Goal: Information Seeking & Learning: Understand process/instructions

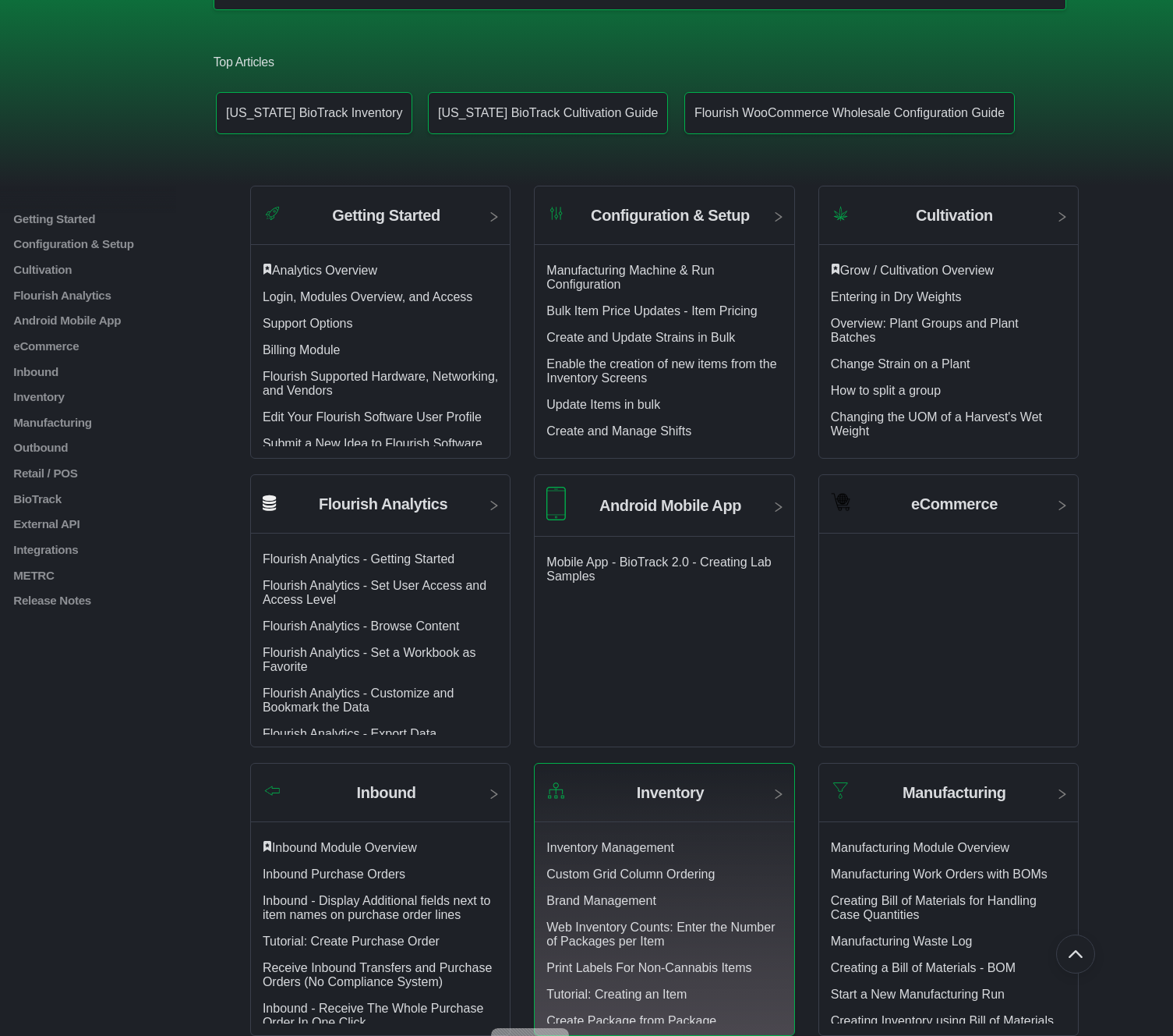
scroll to position [242, 0]
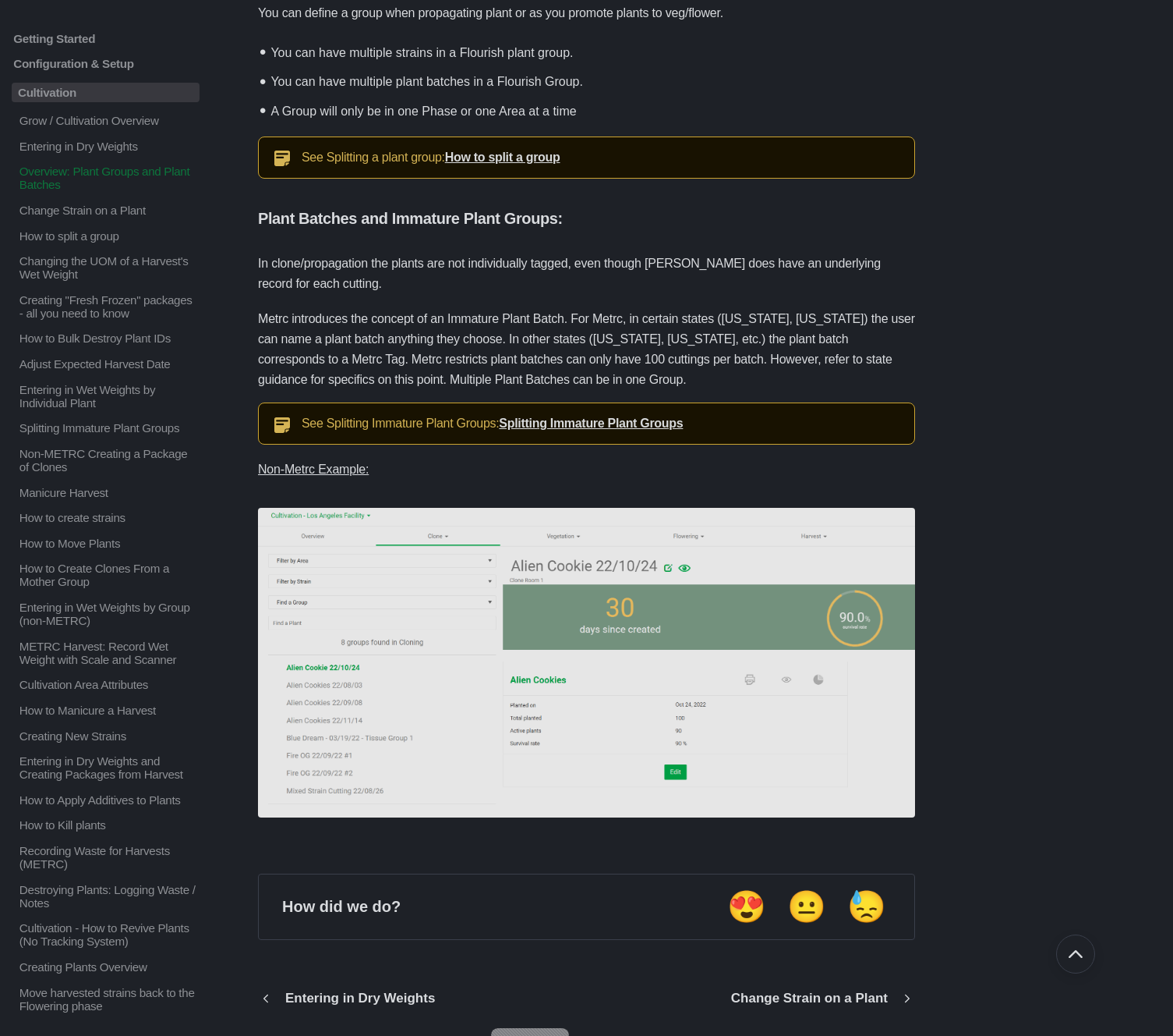
scroll to position [510, 0]
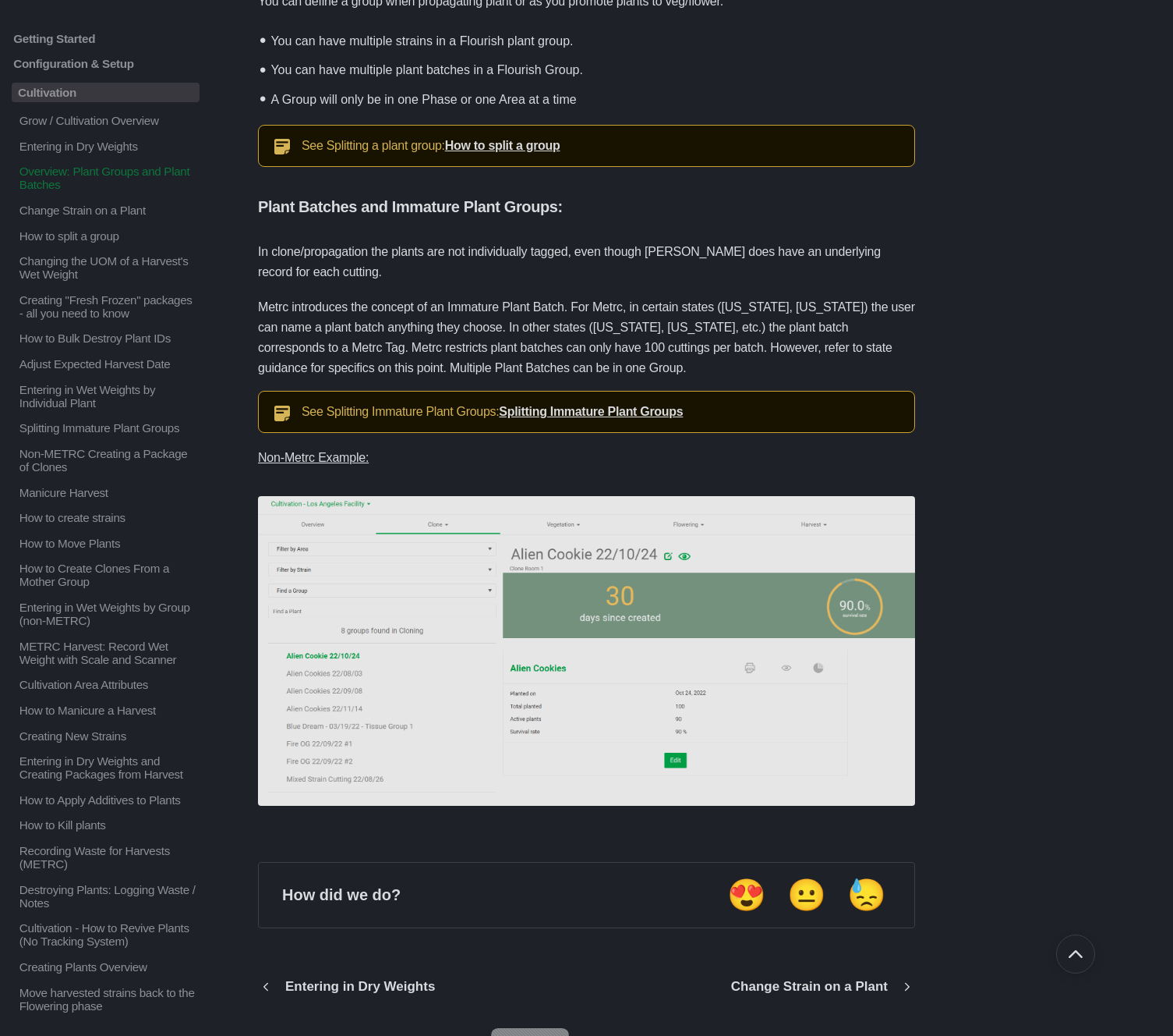
click at [458, 529] on img at bounding box center [586, 651] width 658 height 310
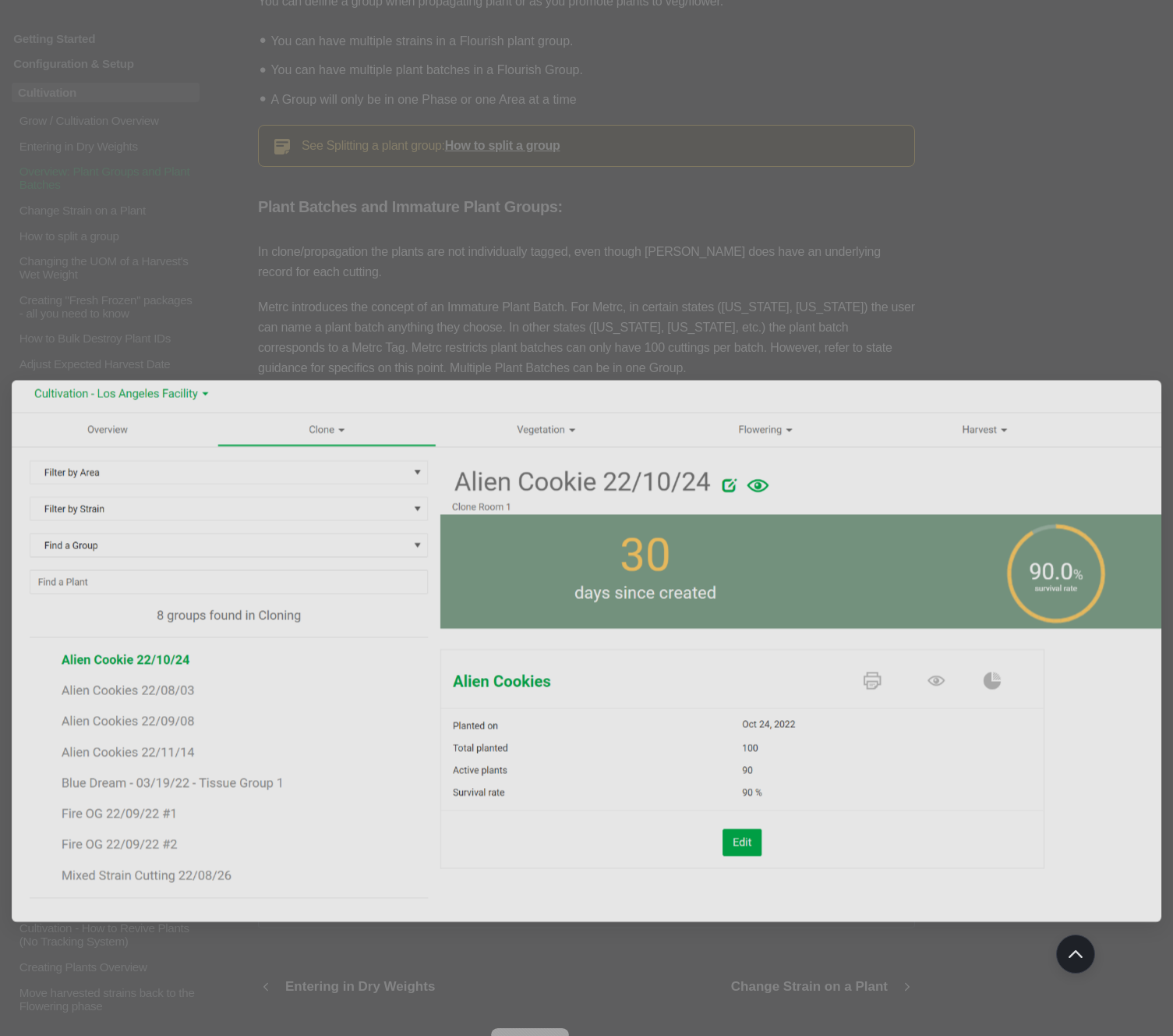
click at [622, 173] on div at bounding box center [586, 518] width 1173 height 1036
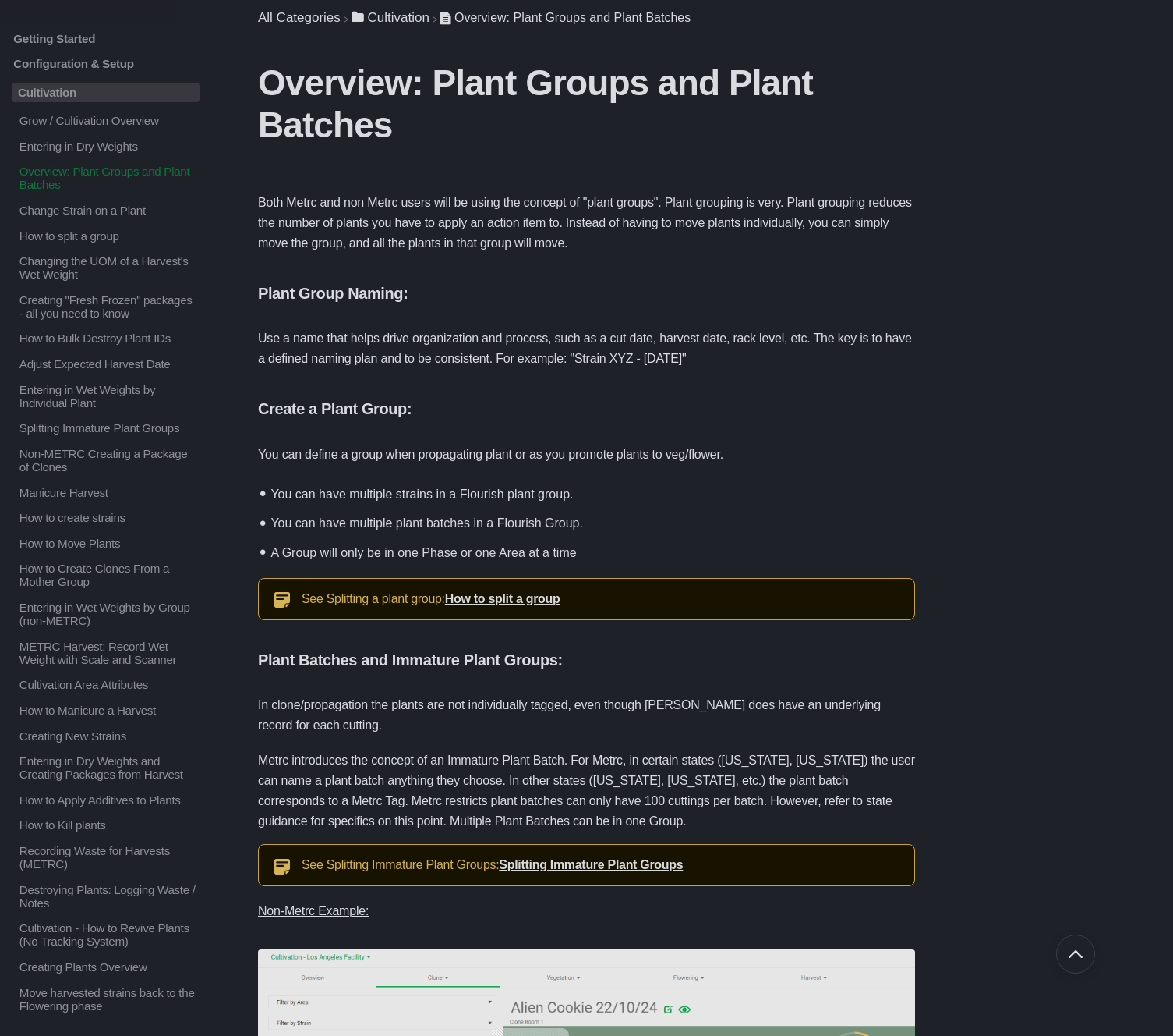
scroll to position [0, 0]
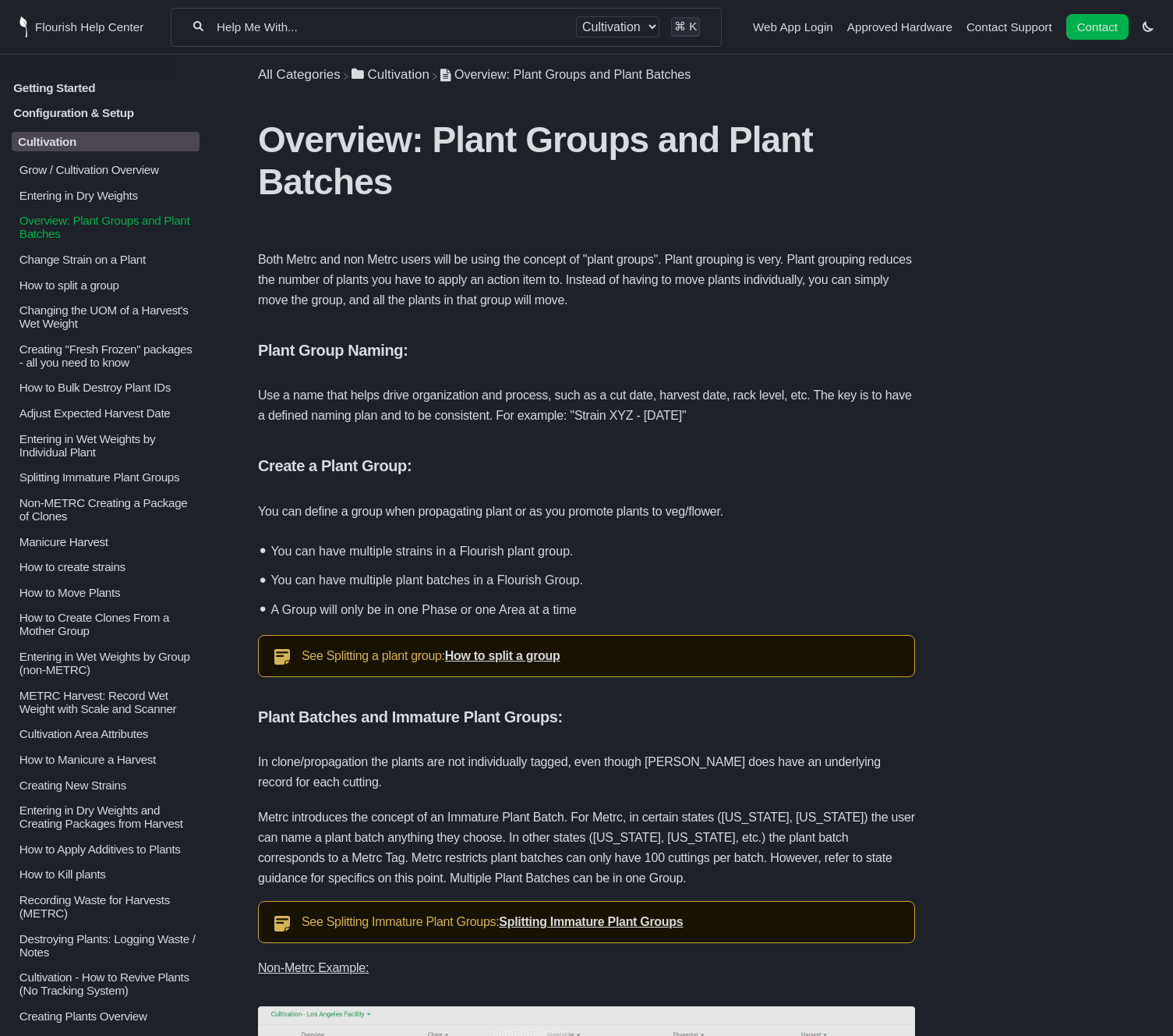
click at [37, 265] on p "Change Strain on a Plant" at bounding box center [108, 259] width 181 height 14
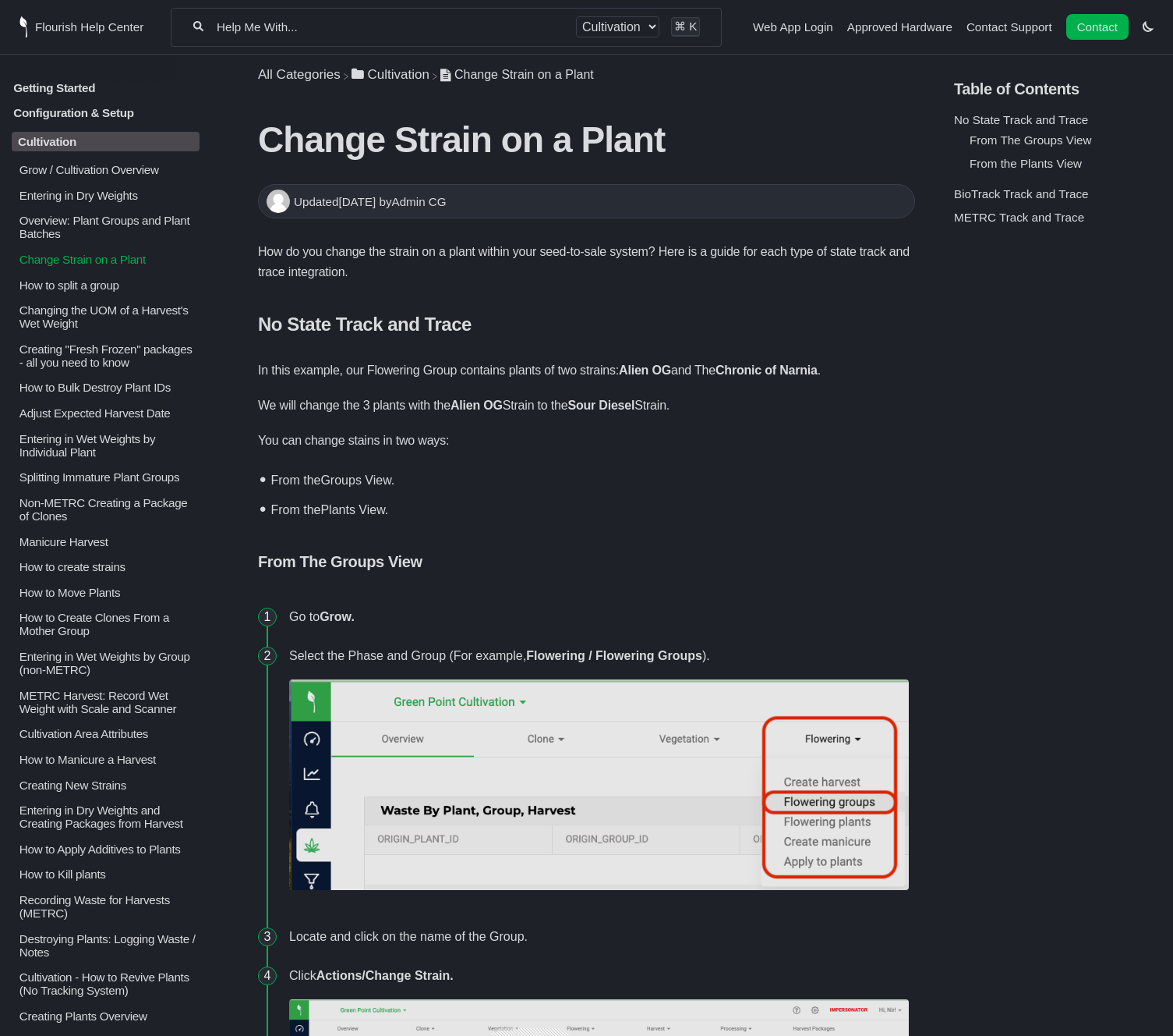
click at [76, 88] on p "Getting Started" at bounding box center [105, 87] width 188 height 14
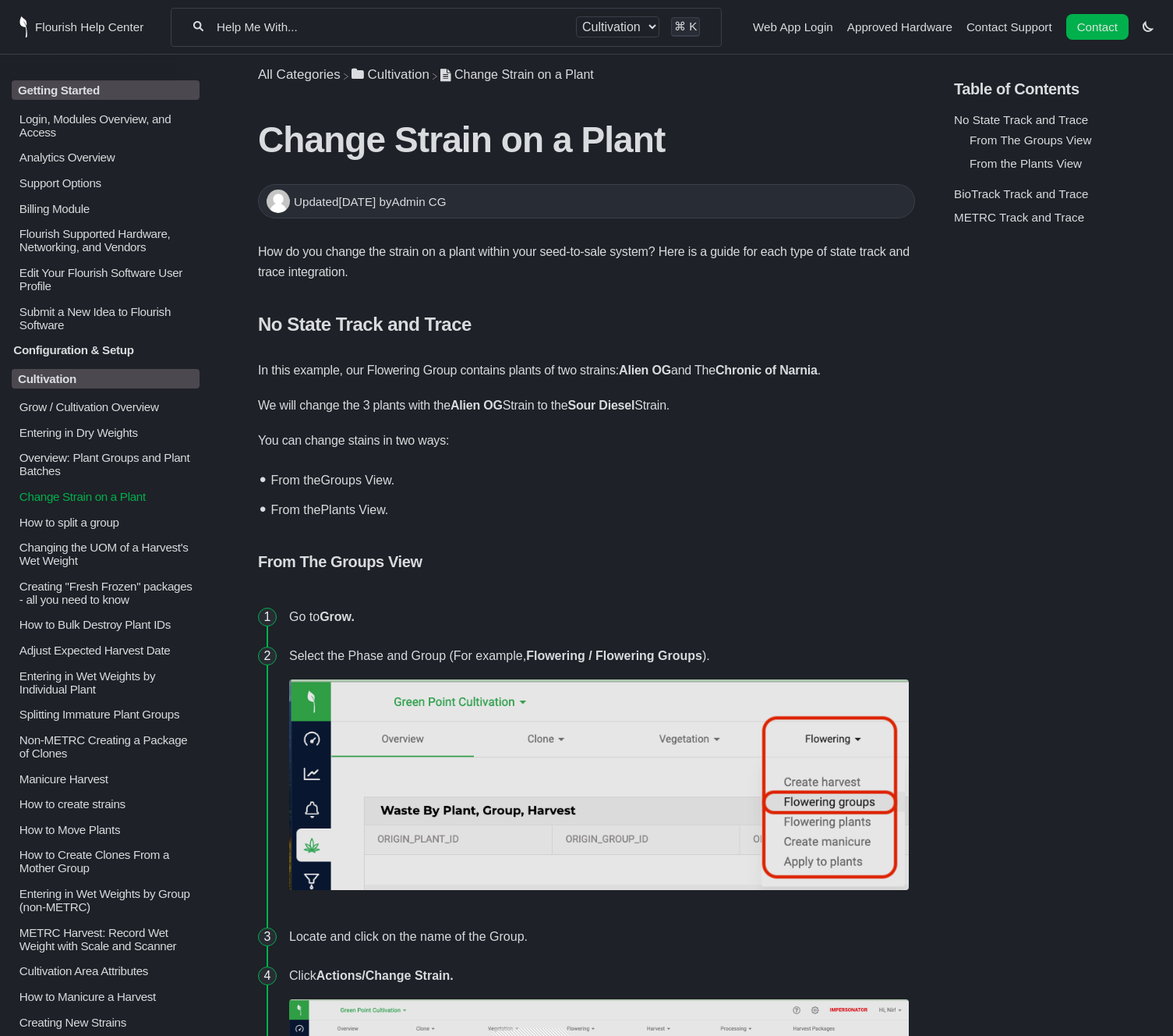
click at [60, 94] on p "Getting Started" at bounding box center [105, 90] width 188 height 19
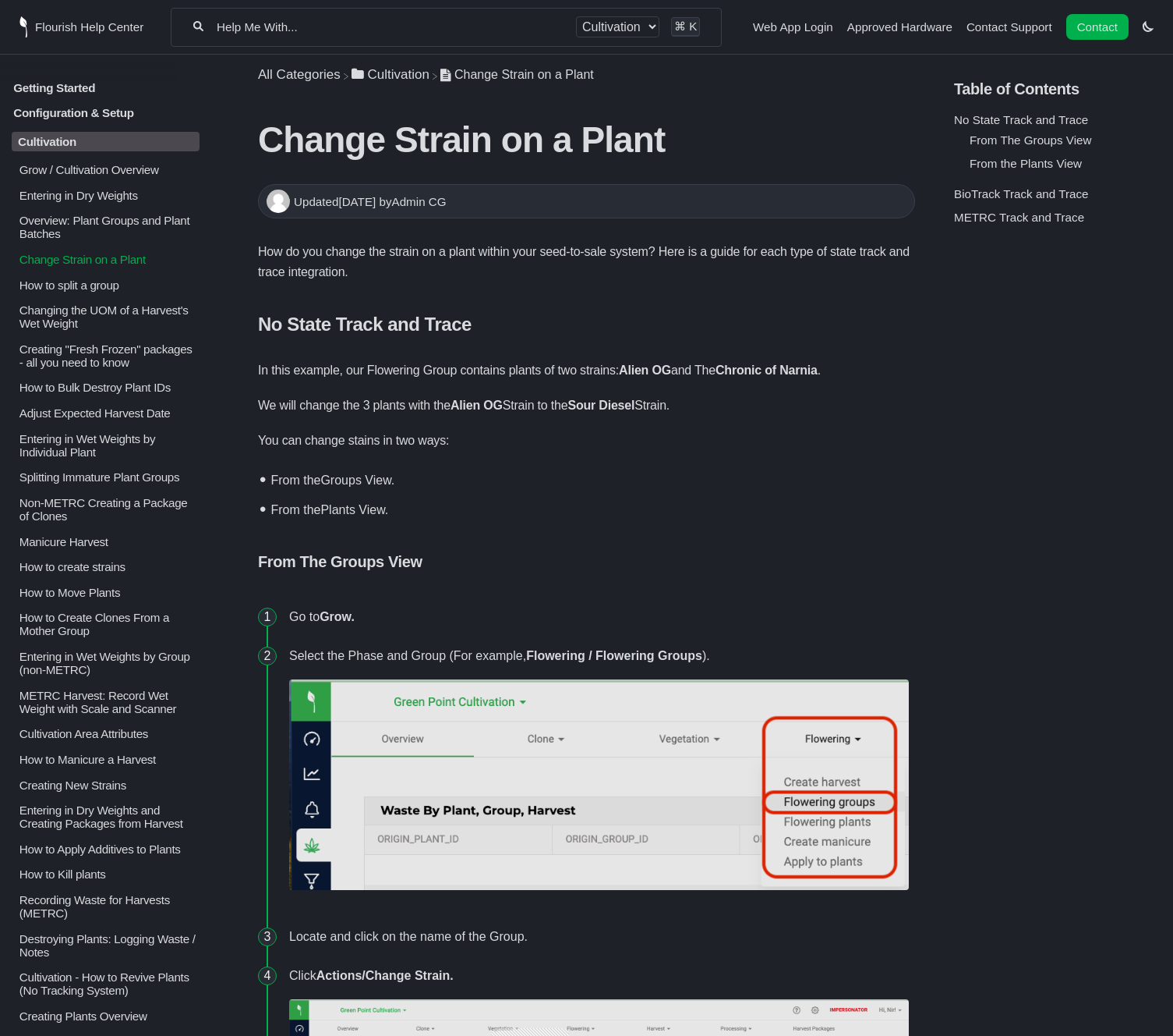
click at [60, 94] on p "Getting Started" at bounding box center [105, 87] width 188 height 14
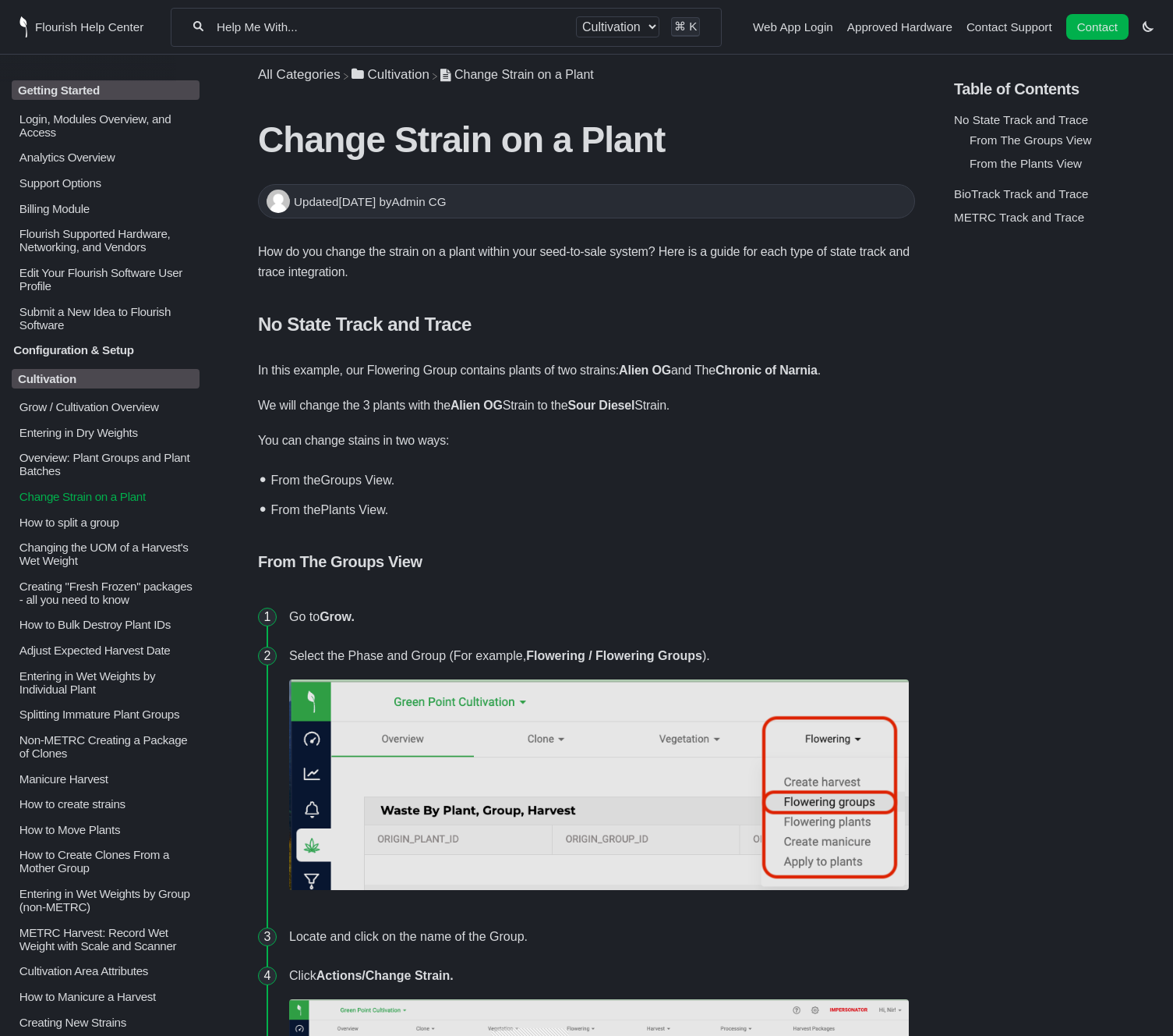
click at [60, 94] on p "Getting Started" at bounding box center [105, 90] width 188 height 19
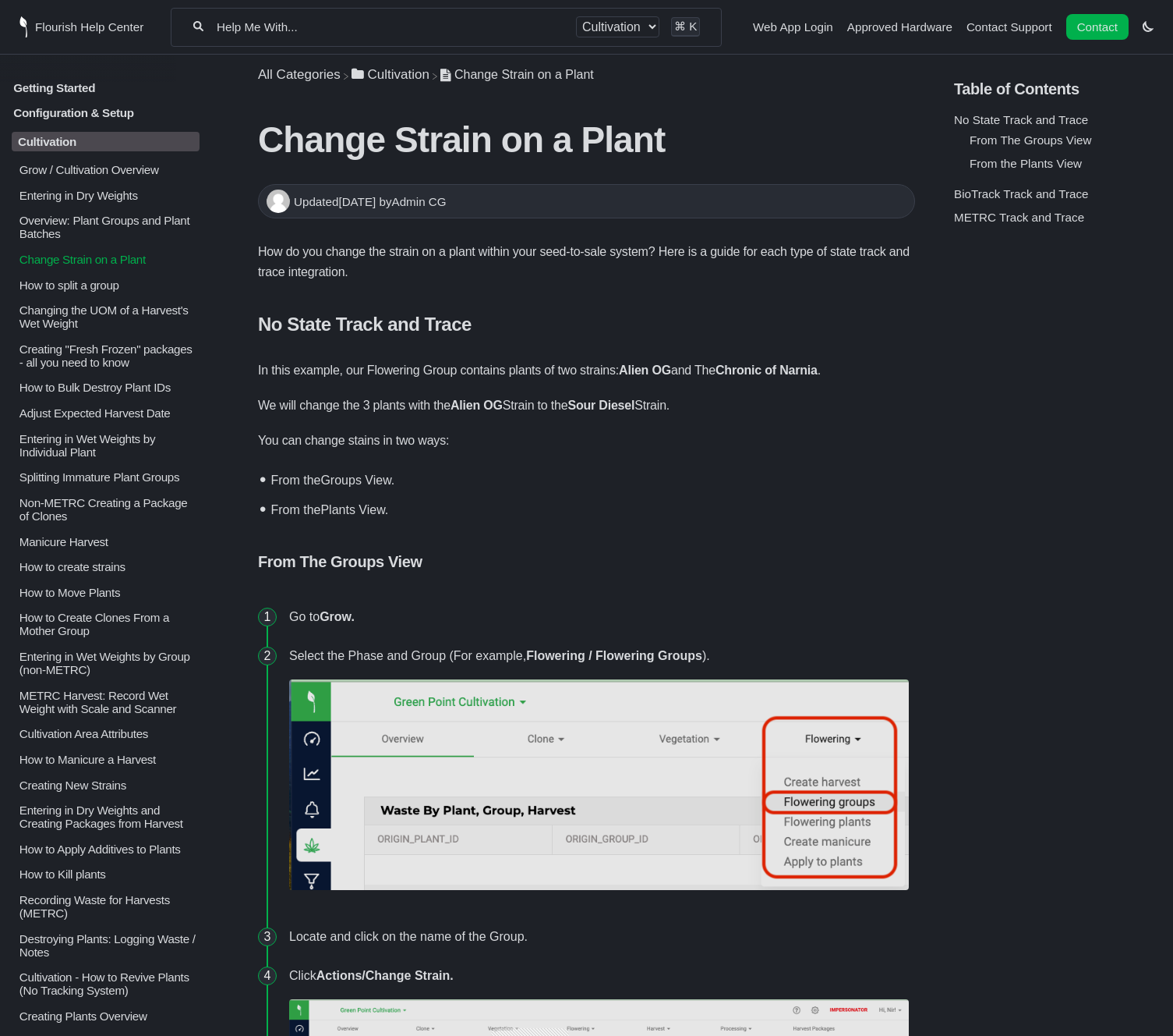
click at [60, 94] on p "Getting Started" at bounding box center [105, 87] width 188 height 14
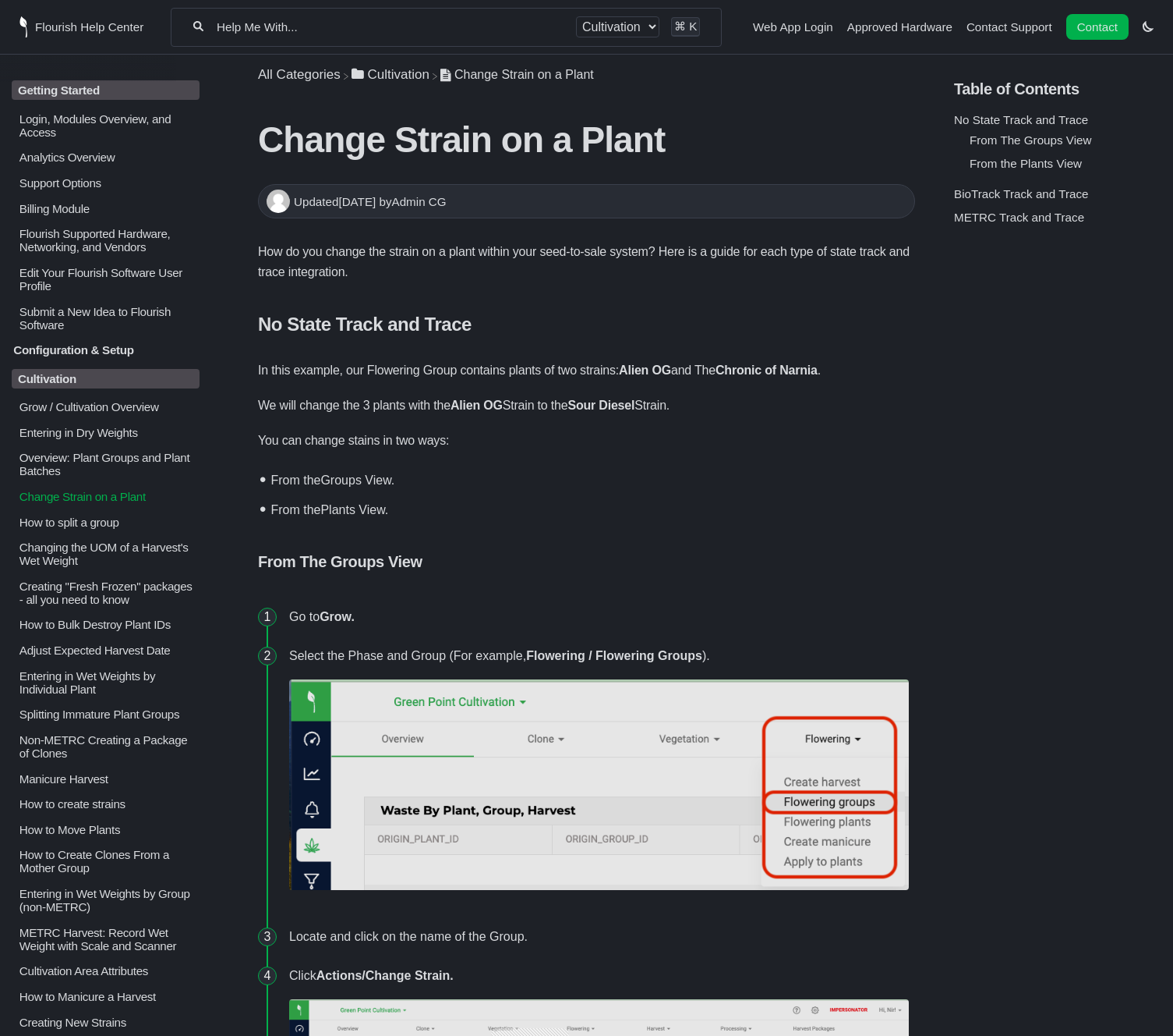
click at [63, 120] on p "Login, Modules Overview, and Access" at bounding box center [108, 125] width 181 height 26
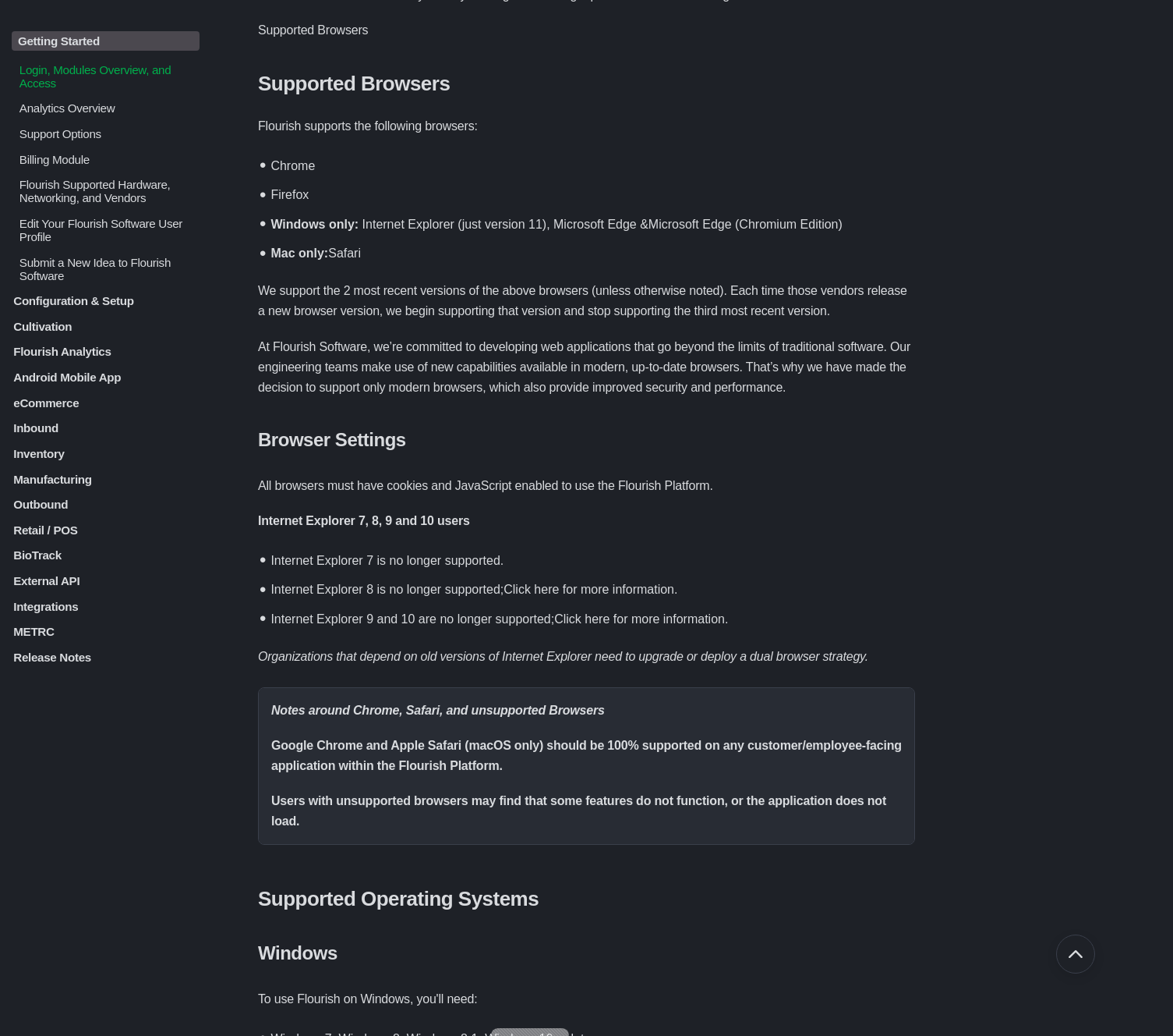
scroll to position [1407, 0]
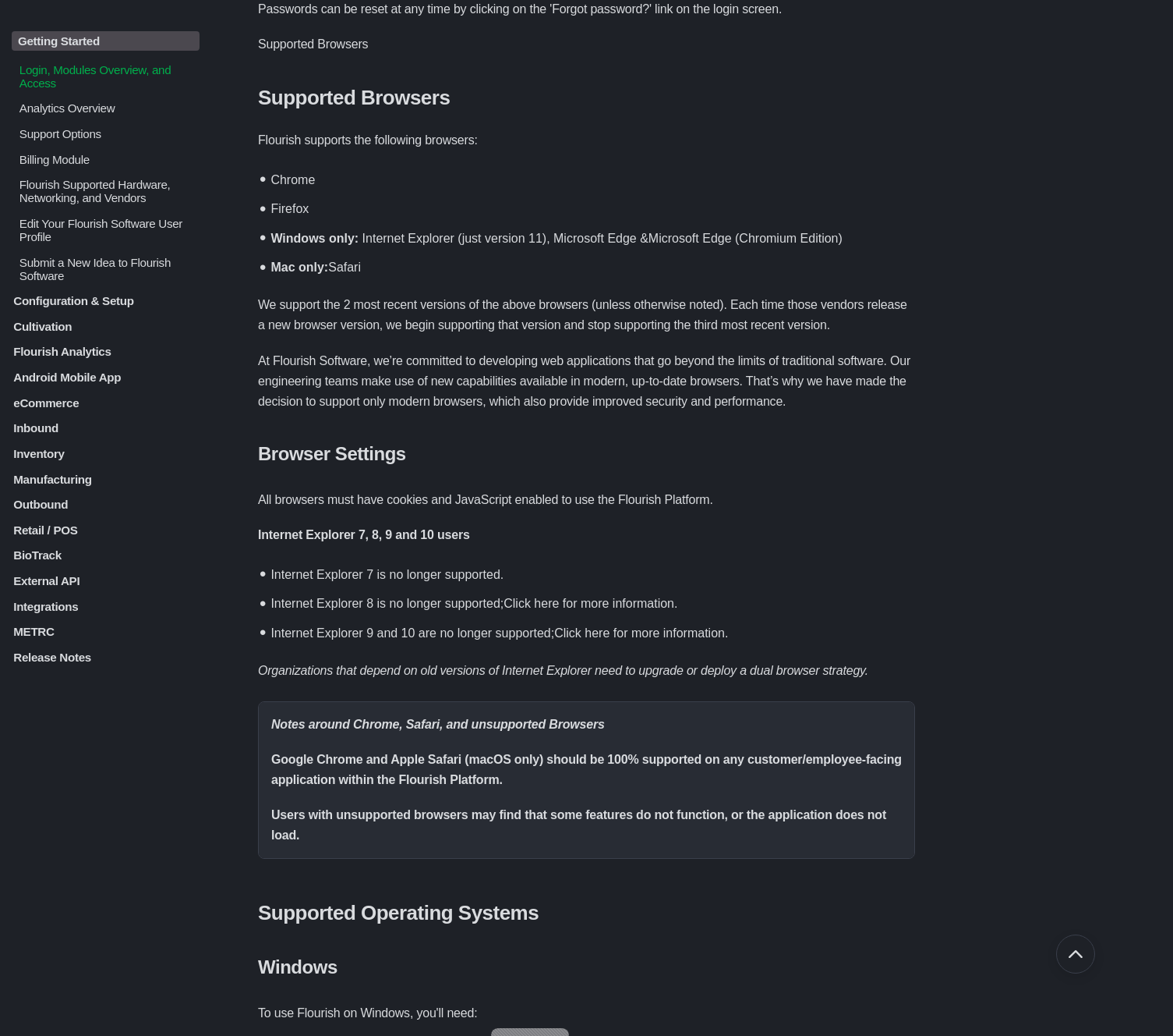
click at [58, 111] on p "Analytics Overview" at bounding box center [108, 108] width 181 height 14
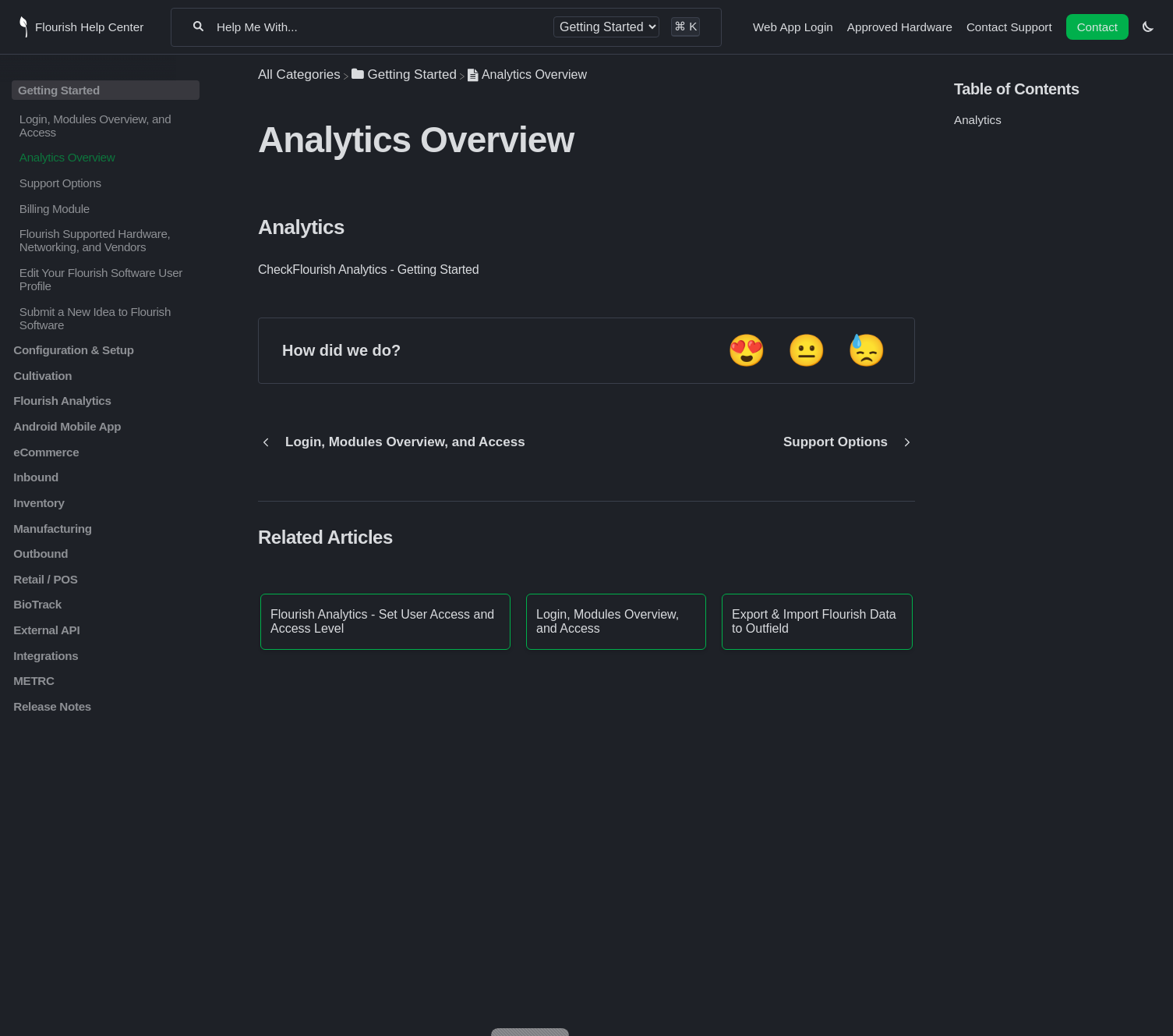
click at [455, 271] on link "Flourish Analytics - Getting Started" at bounding box center [385, 270] width 186 height 14
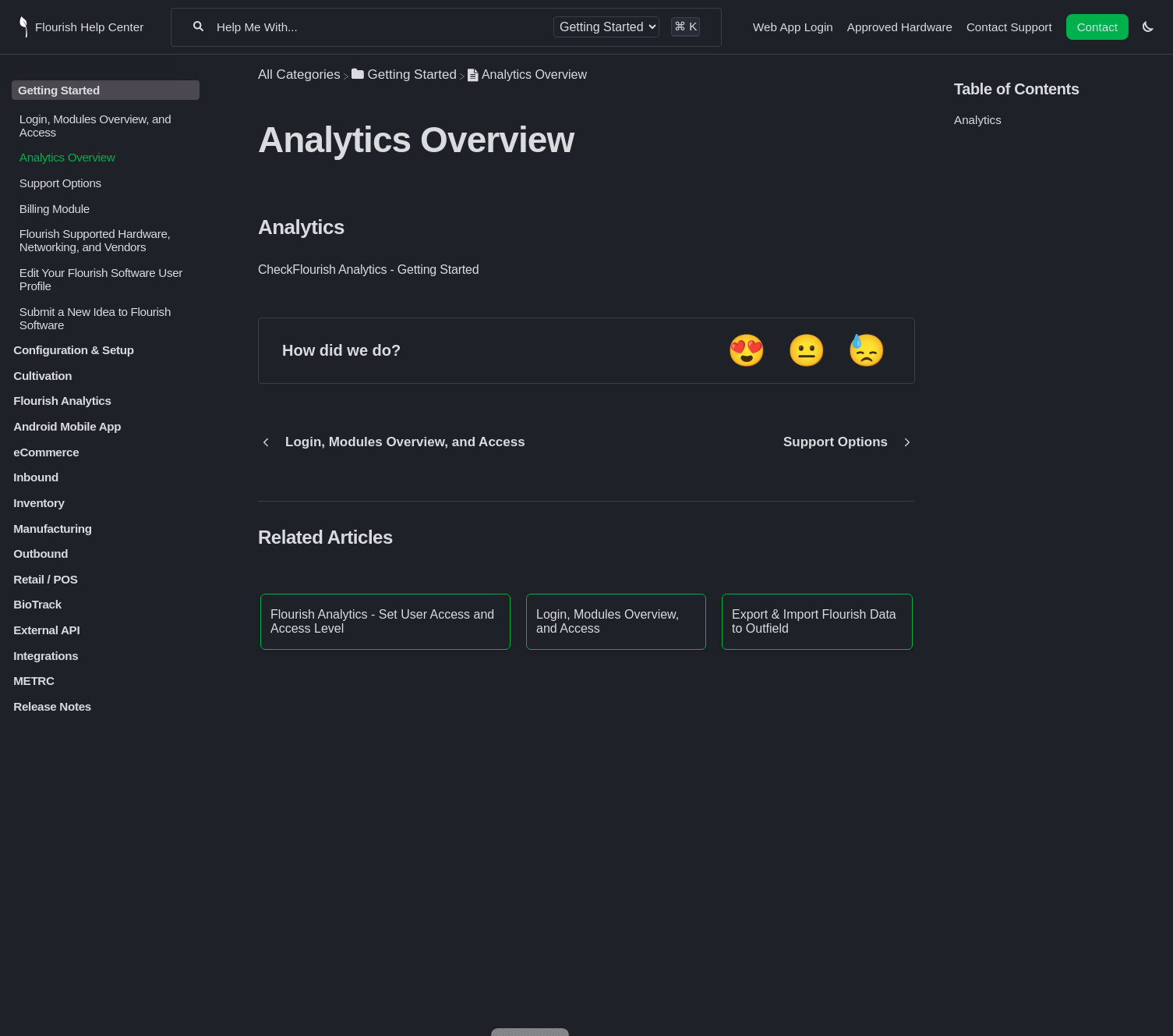
click at [80, 188] on p "Support Options" at bounding box center [108, 183] width 181 height 14
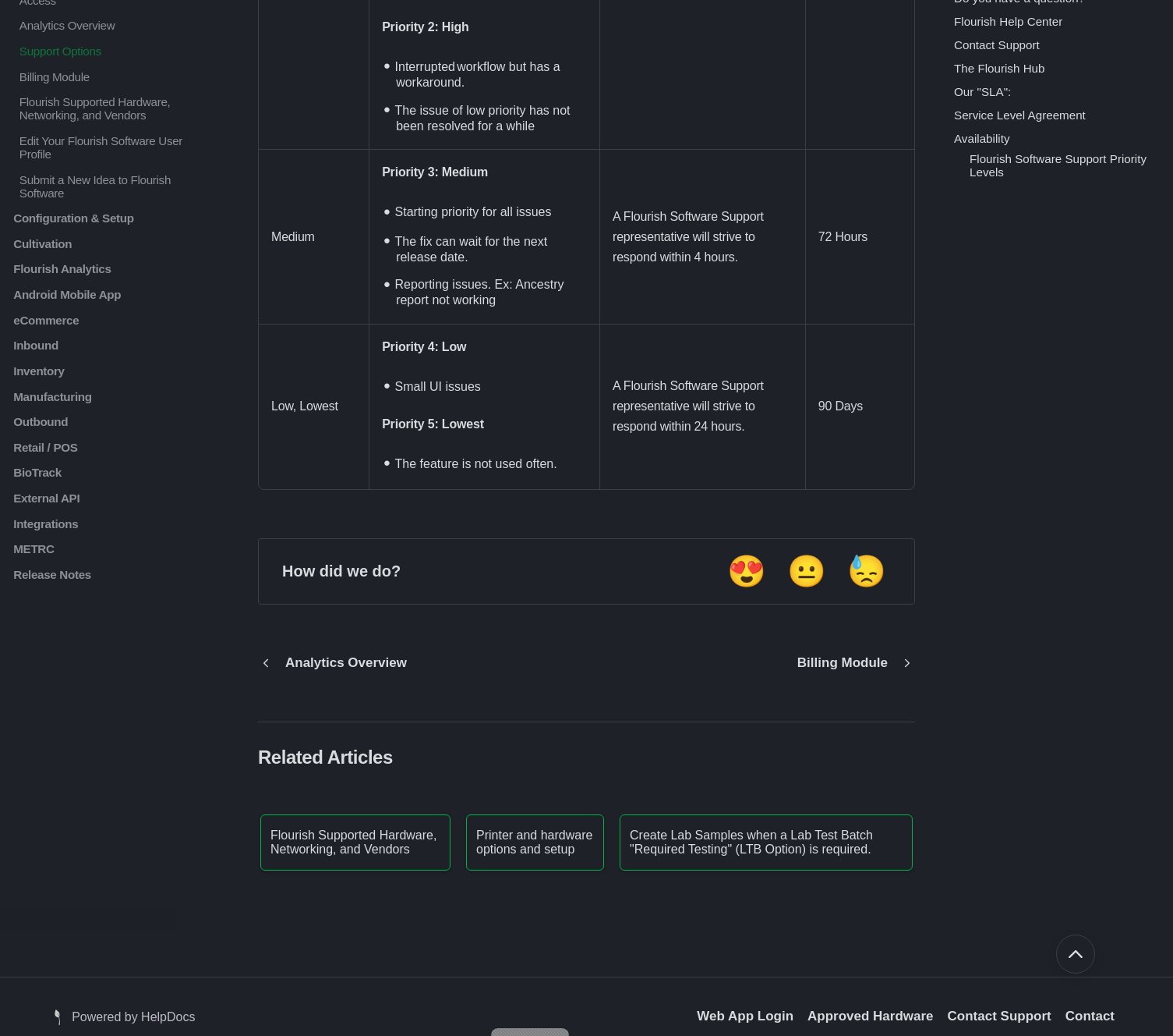
scroll to position [2915, 0]
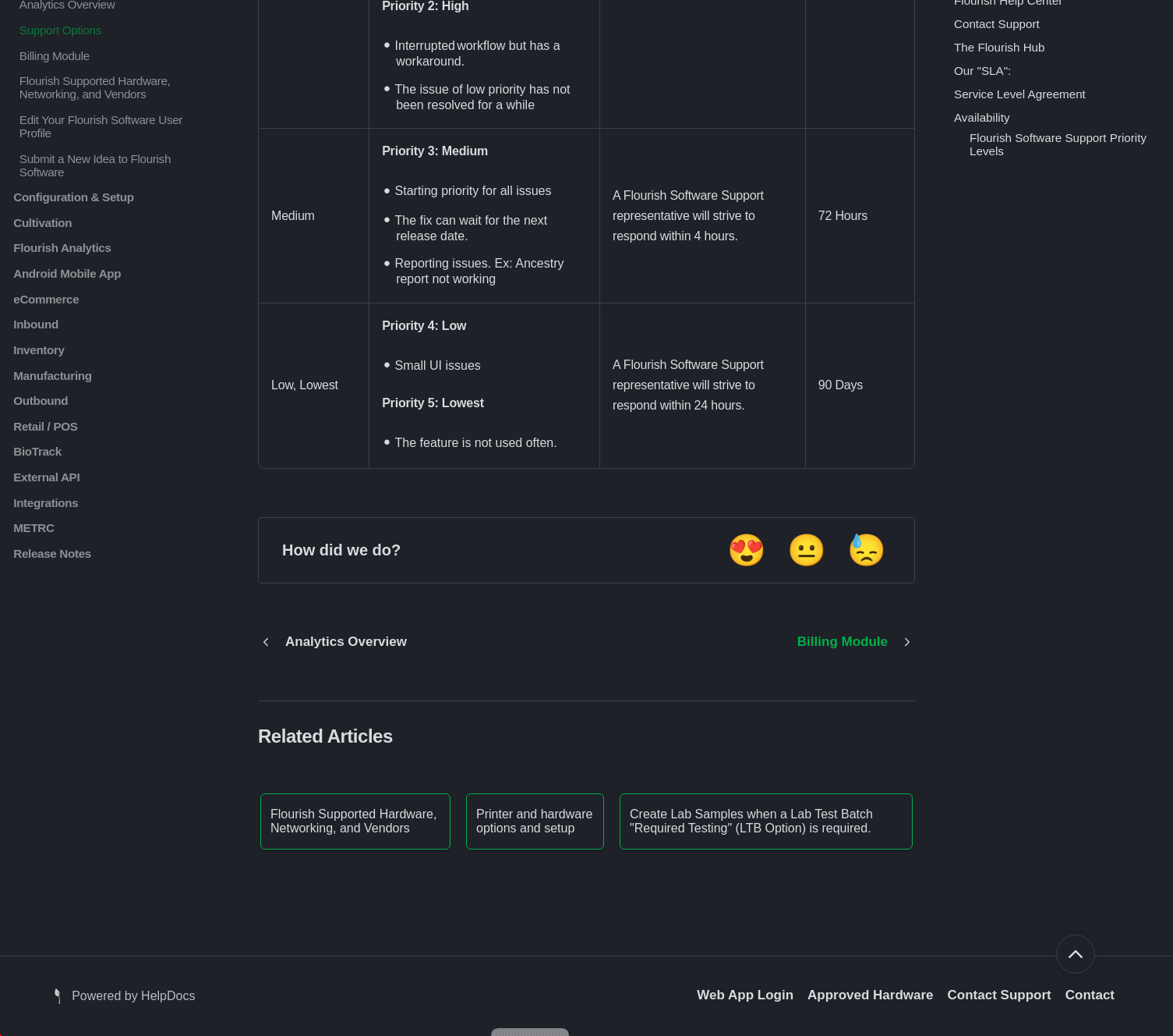
click at [877, 634] on p "Billing Module" at bounding box center [843, 642] width 114 height 16
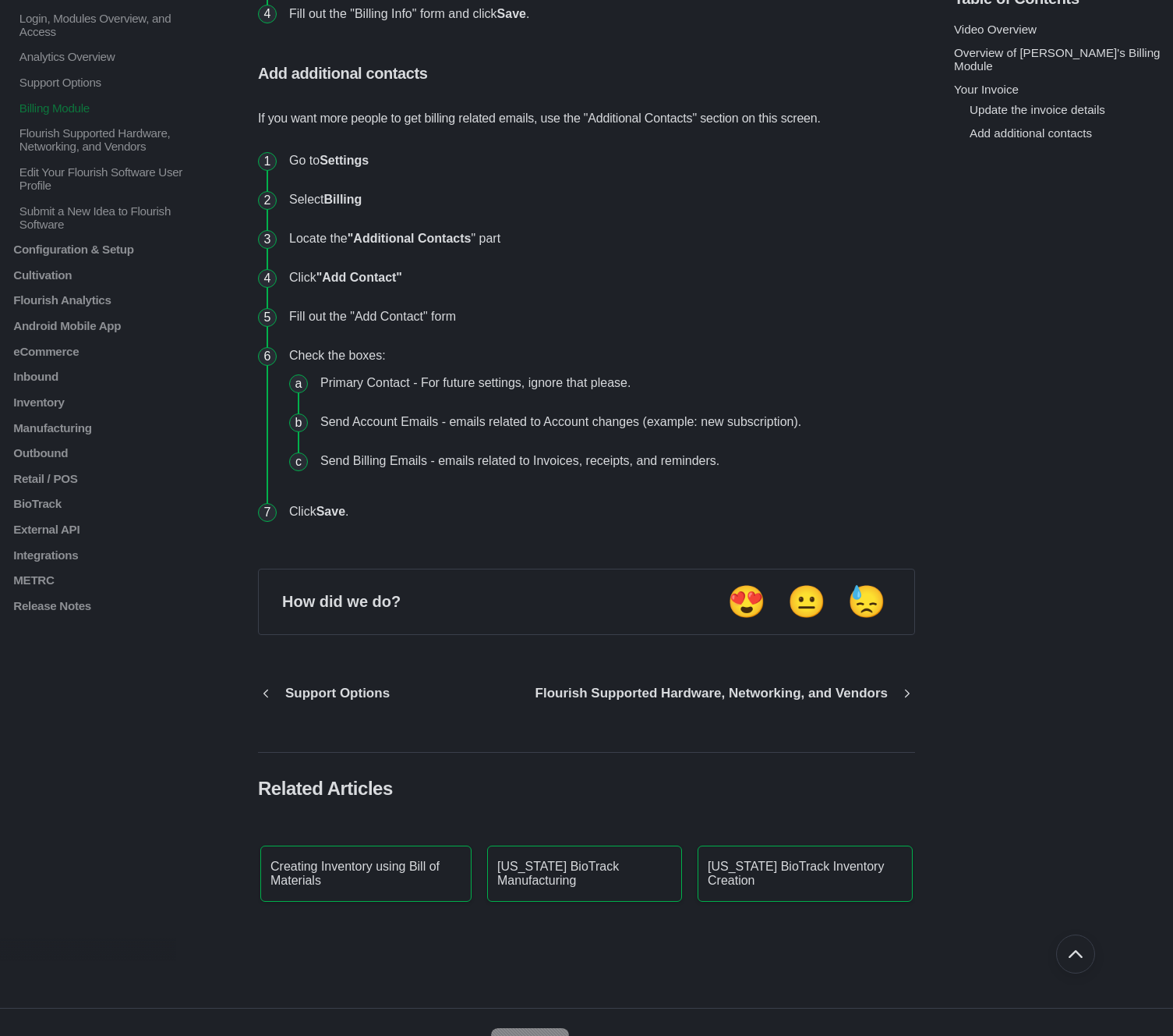
scroll to position [3575, 0]
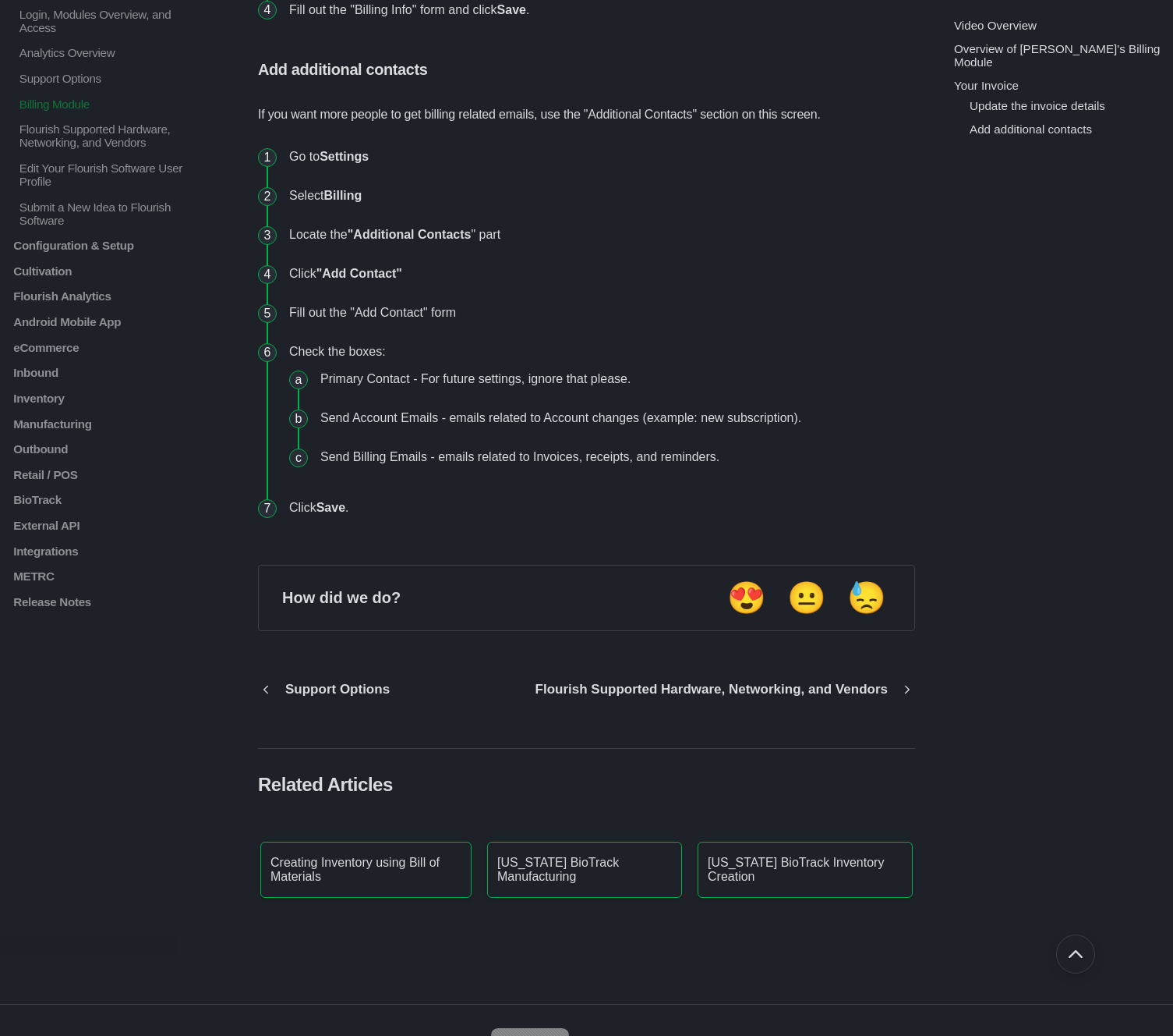
click at [767, 696] on div "Flourish Supported Hardware, Networking, and Vendors" at bounding box center [720, 689] width 392 height 42
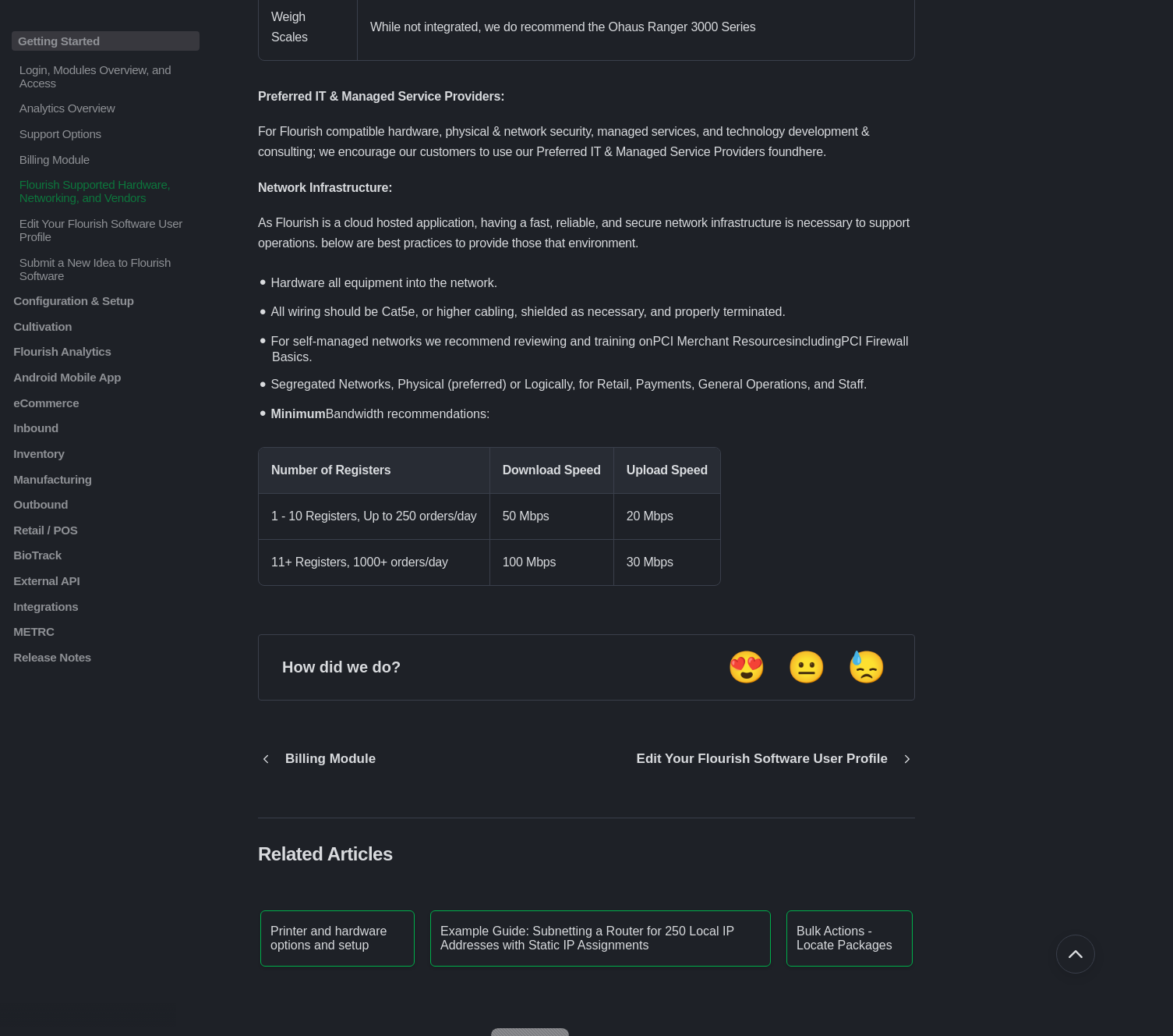
scroll to position [2740, 0]
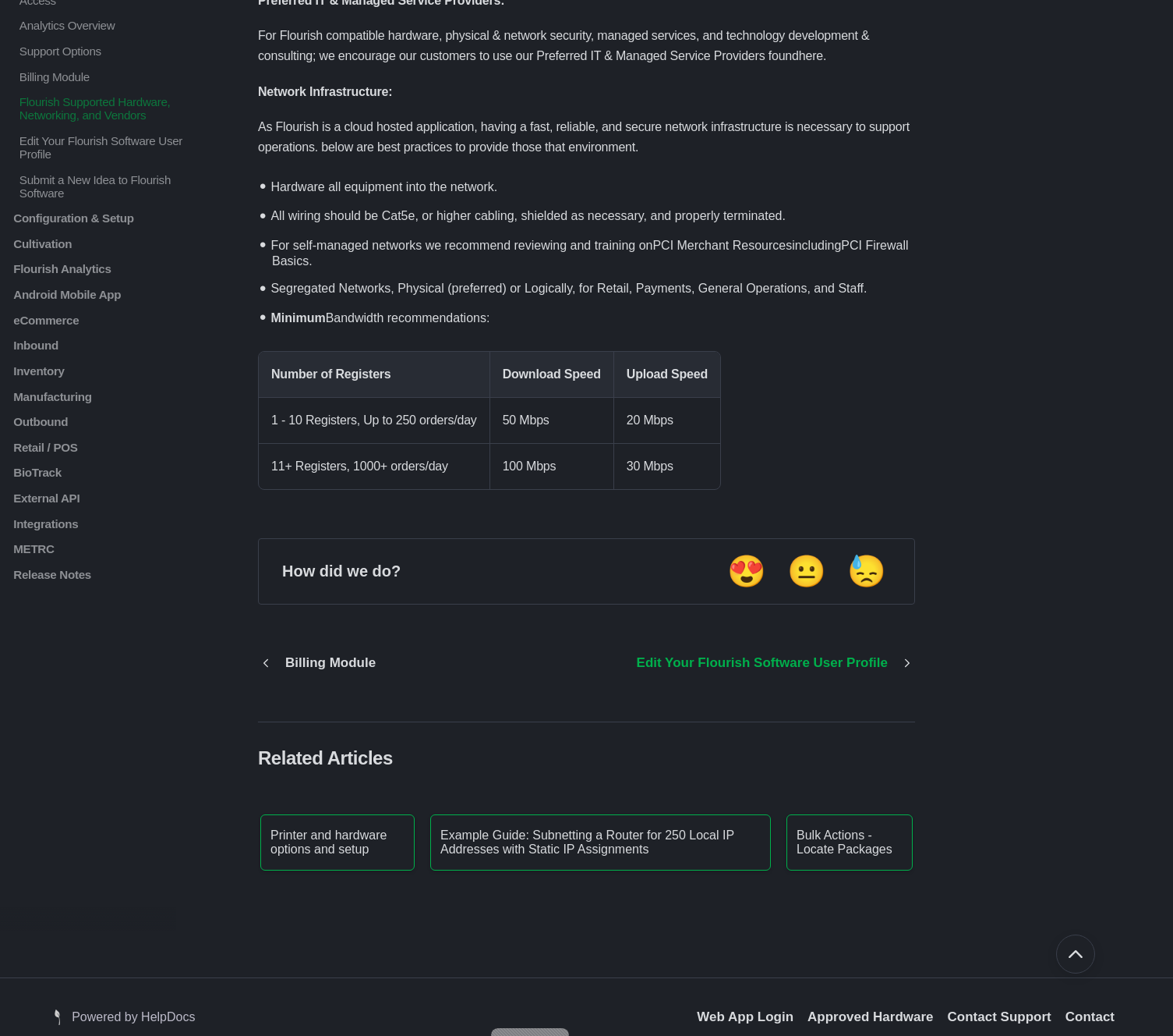
click at [771, 655] on p "Edit Your Flourish Software User Profile" at bounding box center [763, 663] width 275 height 16
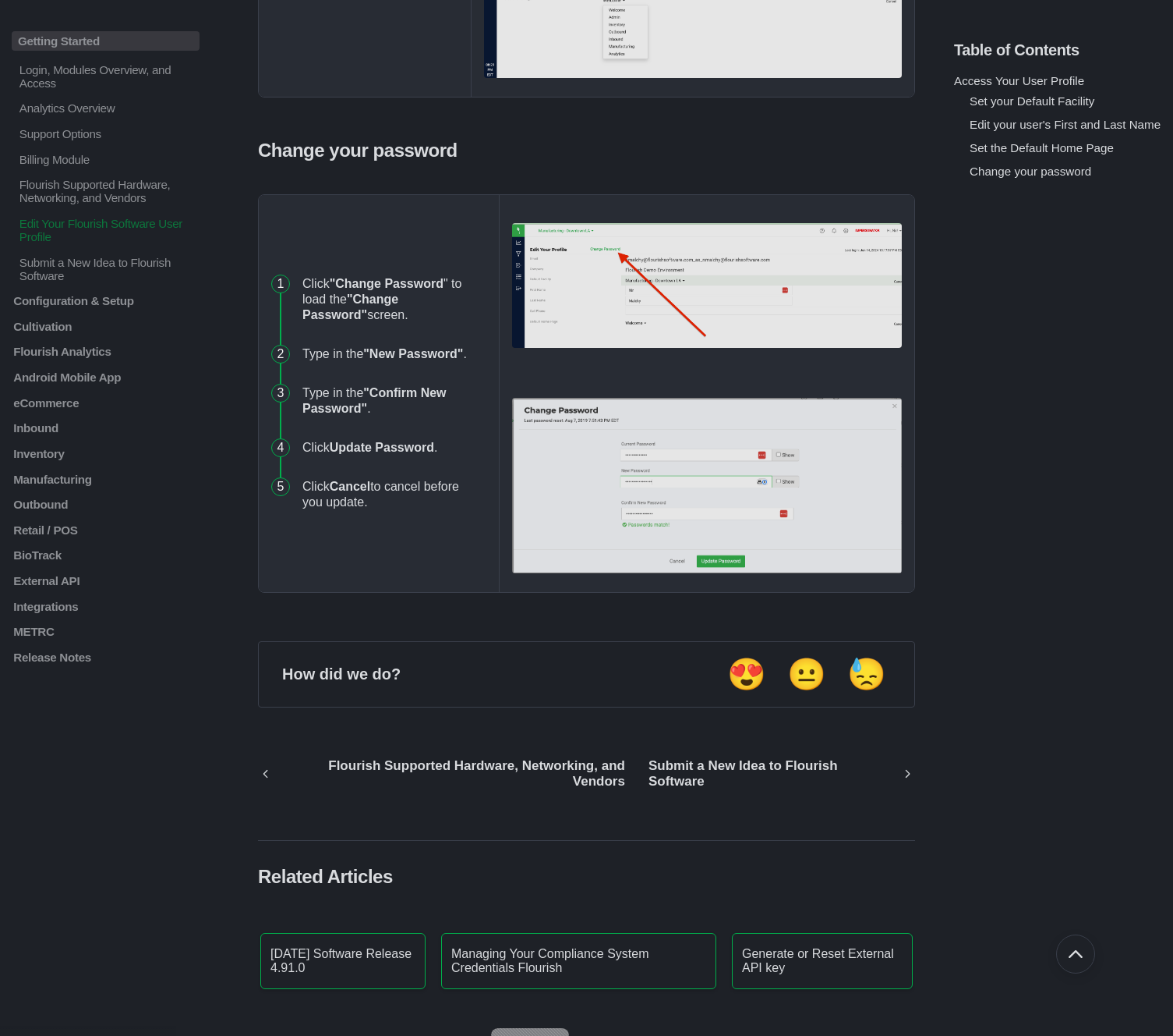
scroll to position [2120, 0]
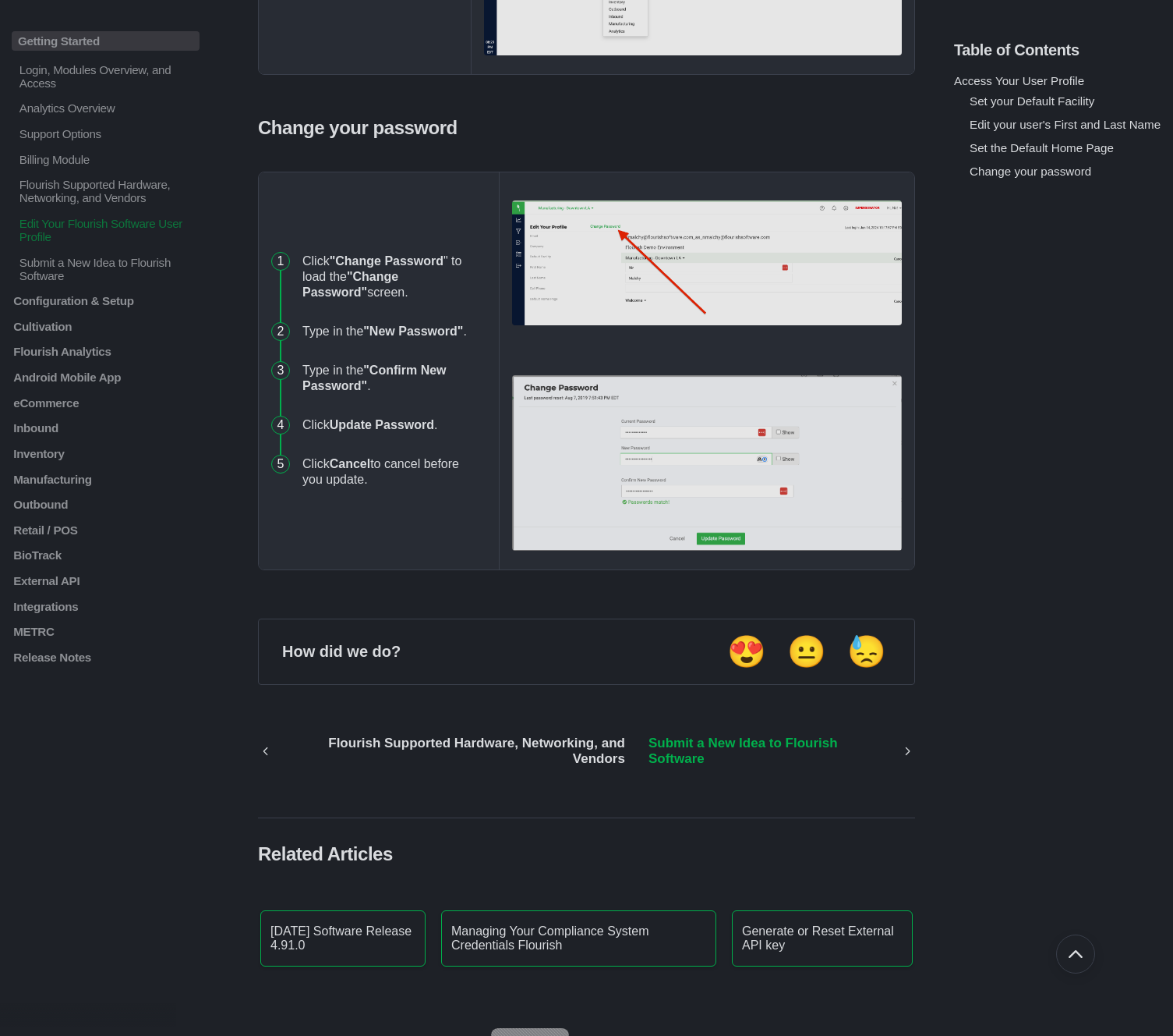
click at [787, 767] on p "Submit a New Idea to Flourish Software" at bounding box center [769, 751] width 263 height 31
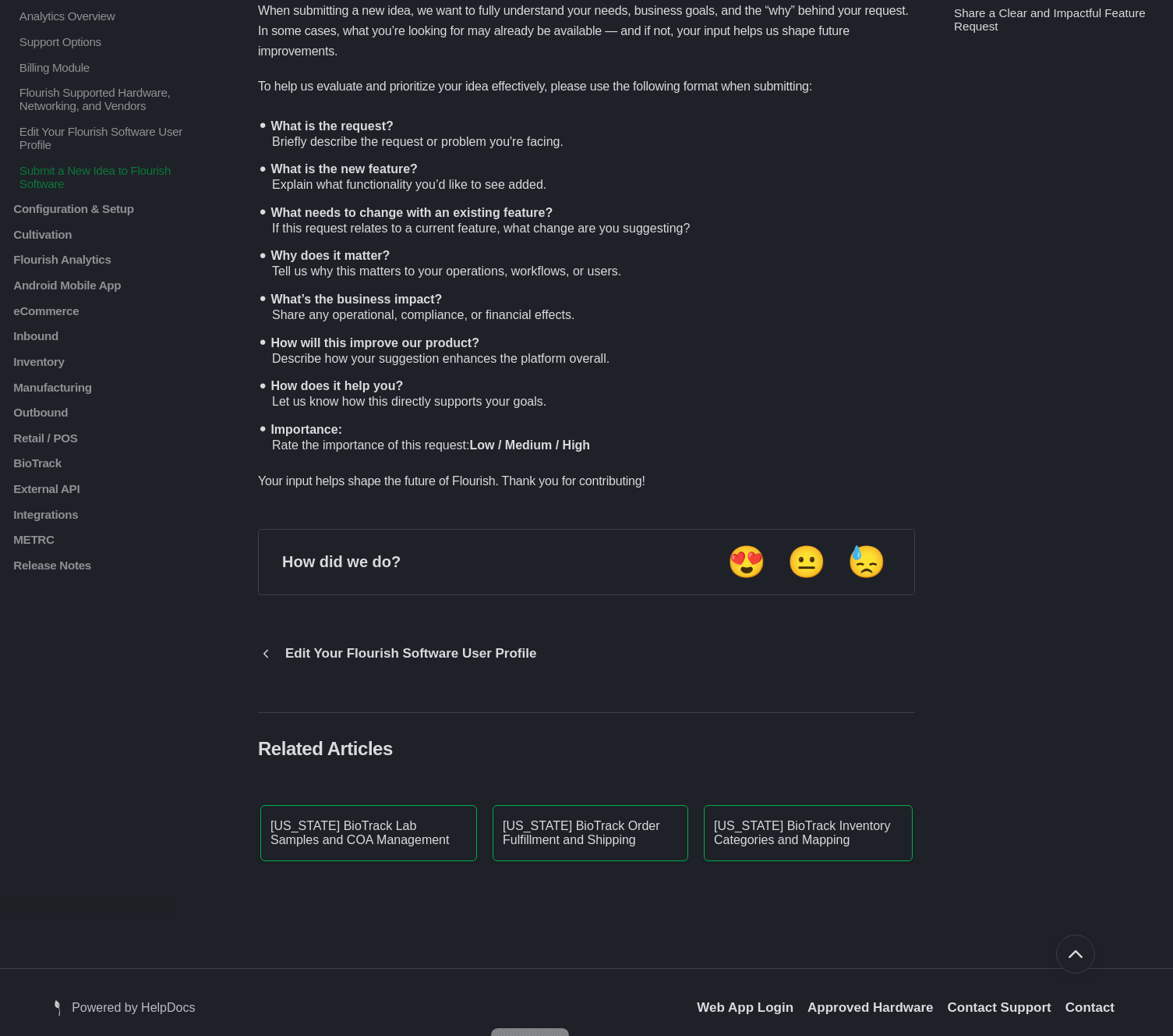
scroll to position [1364, 0]
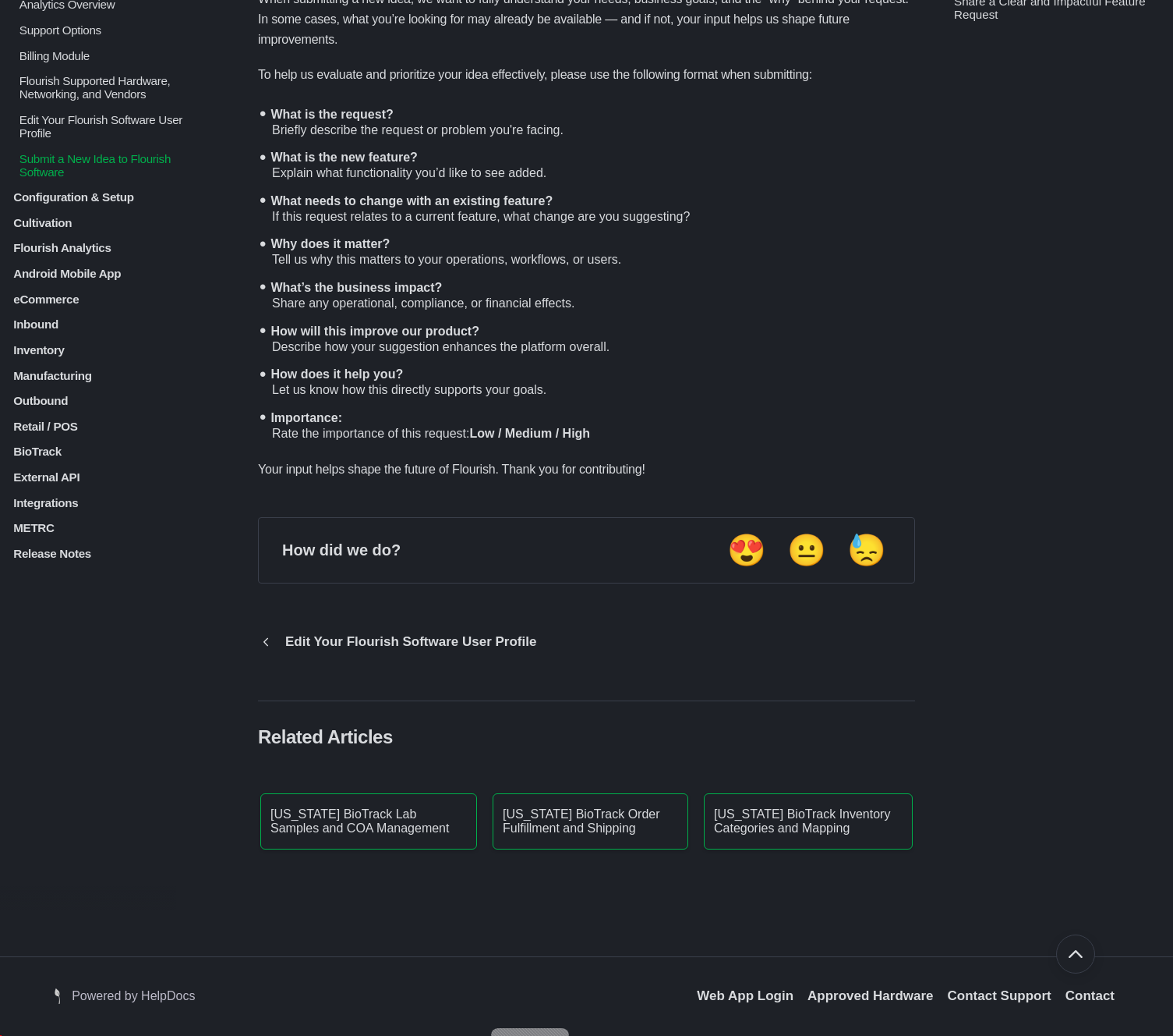
click at [64, 204] on p "Configuration & Setup" at bounding box center [105, 197] width 188 height 14
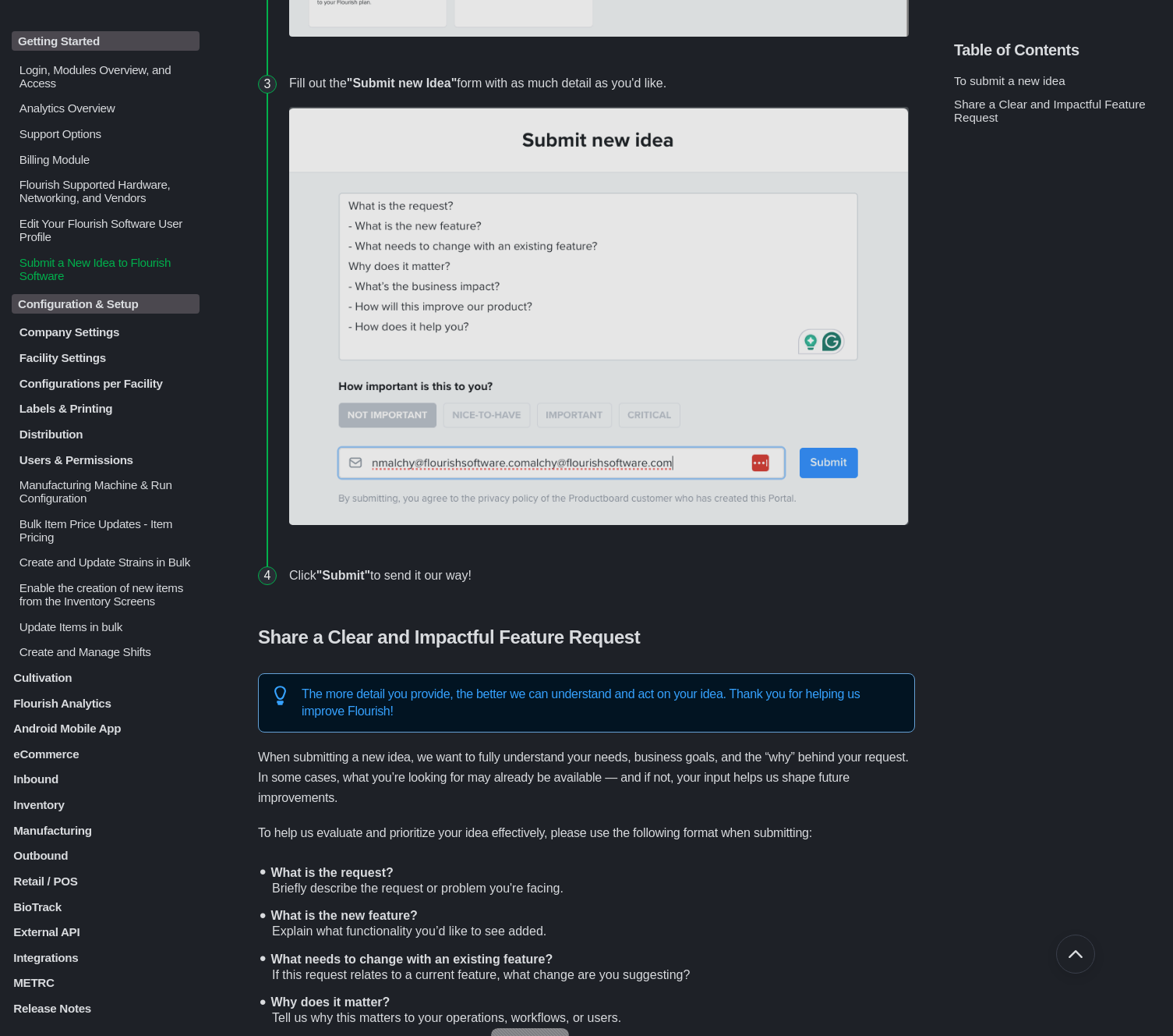
scroll to position [580, 0]
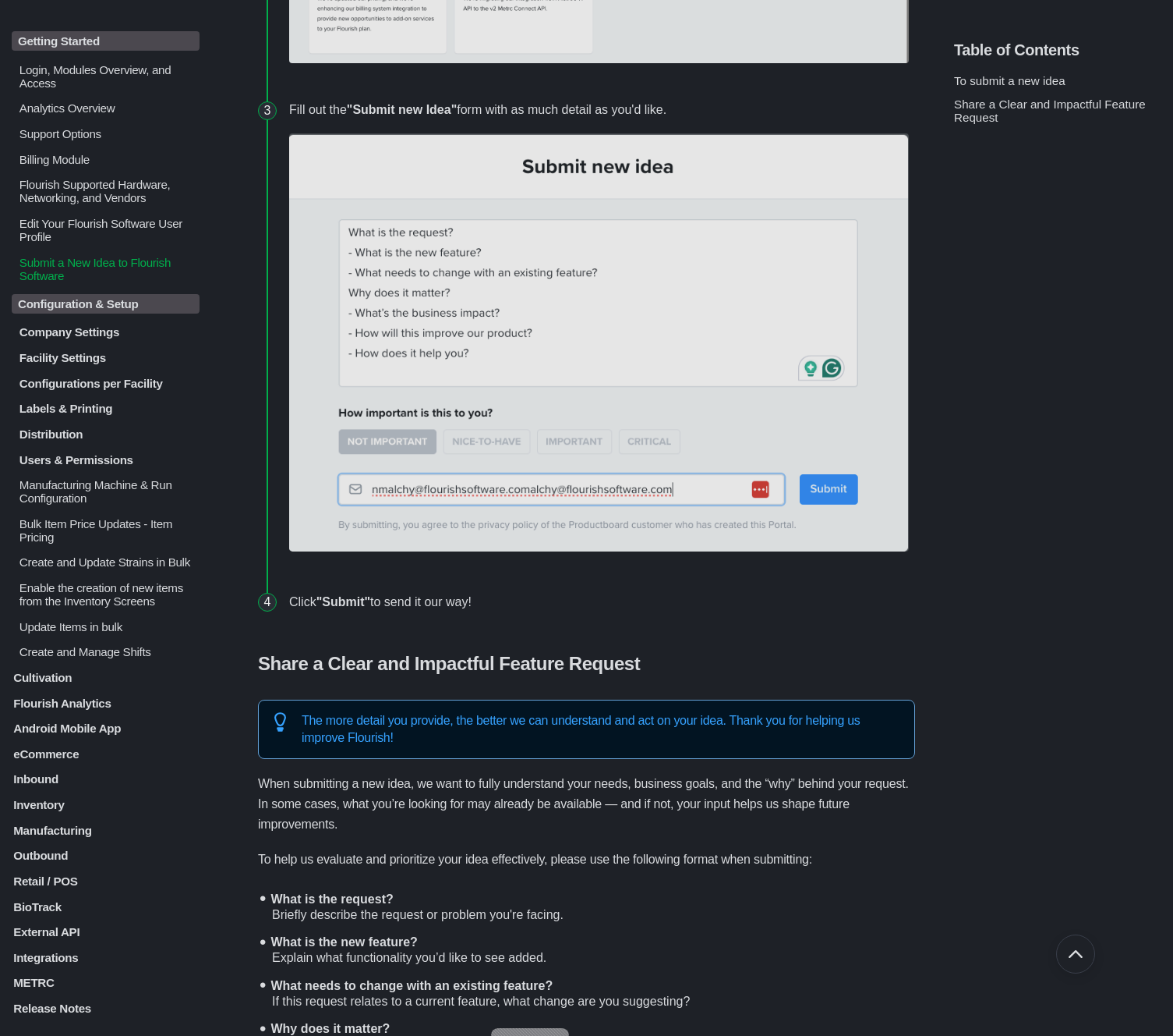
click at [71, 45] on p "Getting Started" at bounding box center [105, 41] width 188 height 19
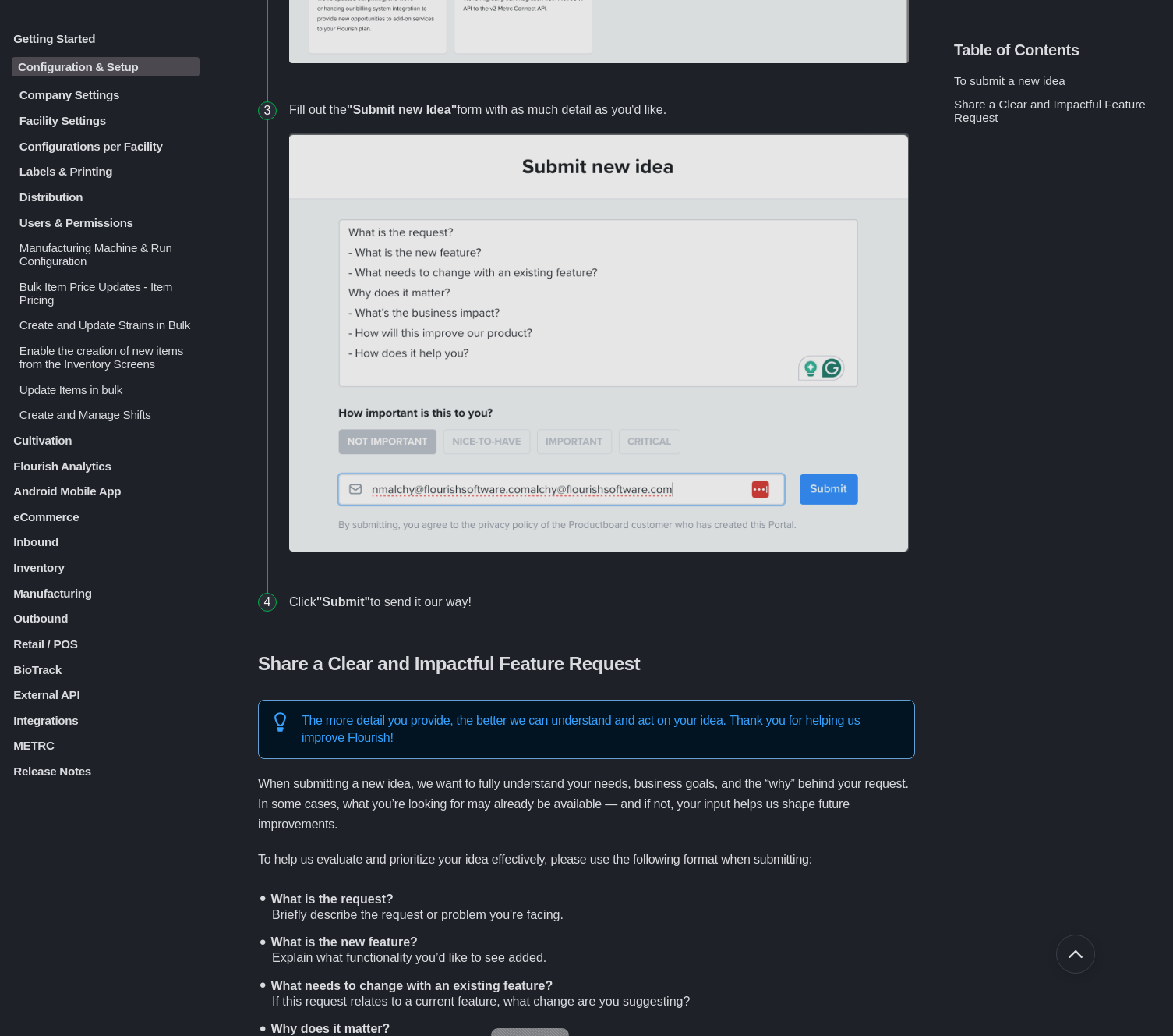
click at [103, 98] on p "Company Settings" at bounding box center [108, 95] width 181 height 14
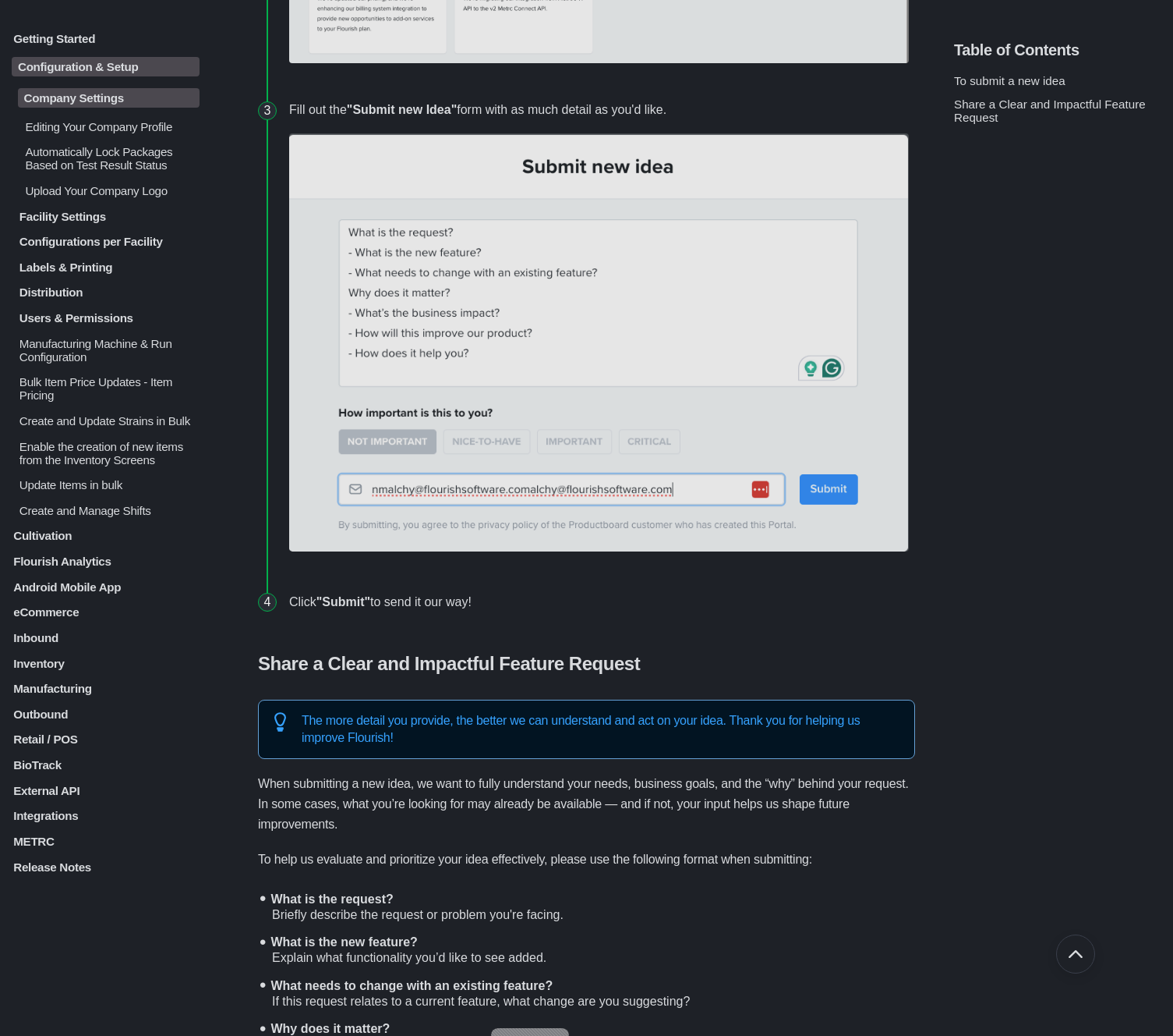
click at [123, 69] on p "Configuration & Setup" at bounding box center [105, 66] width 188 height 19
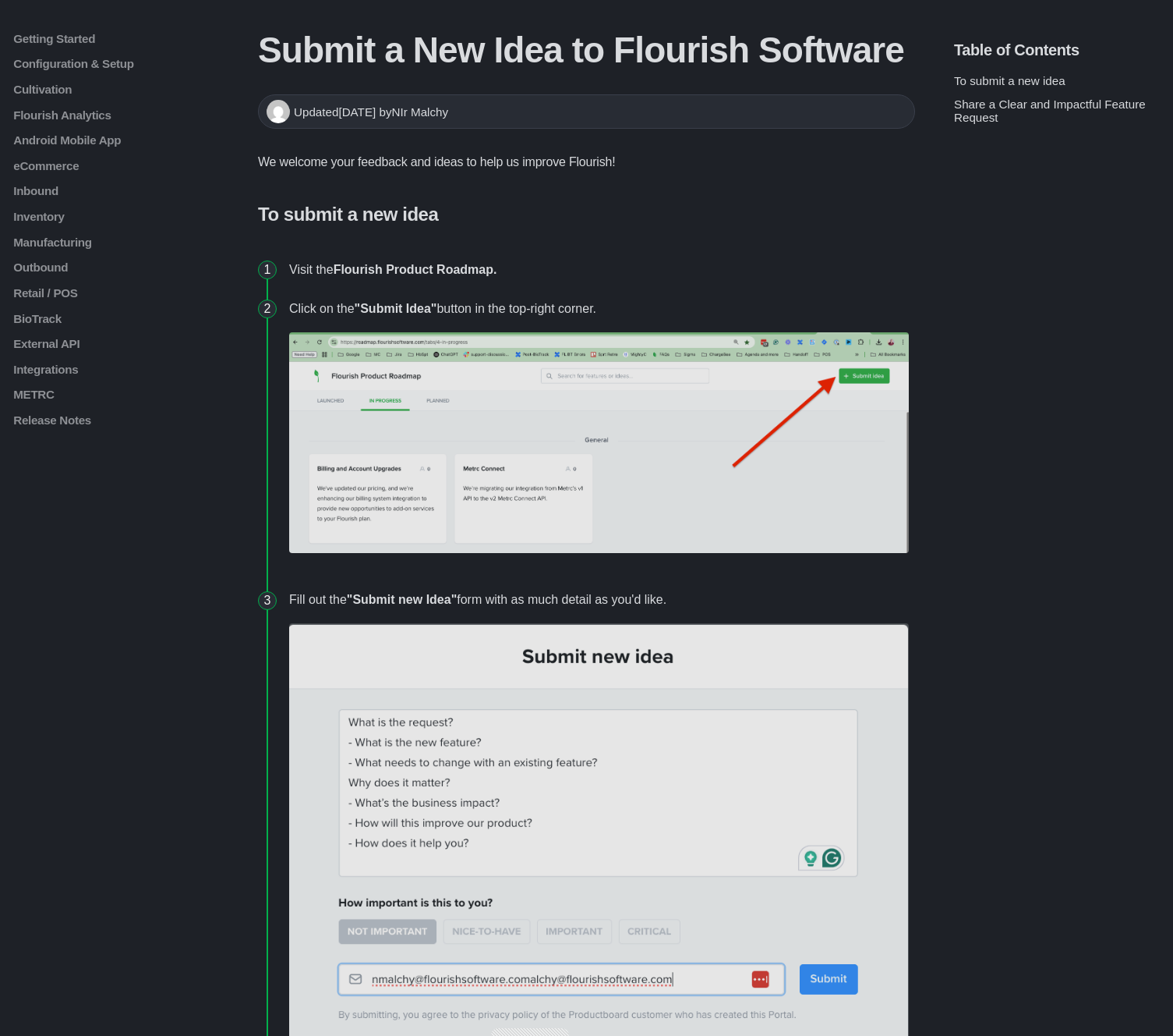
scroll to position [0, 0]
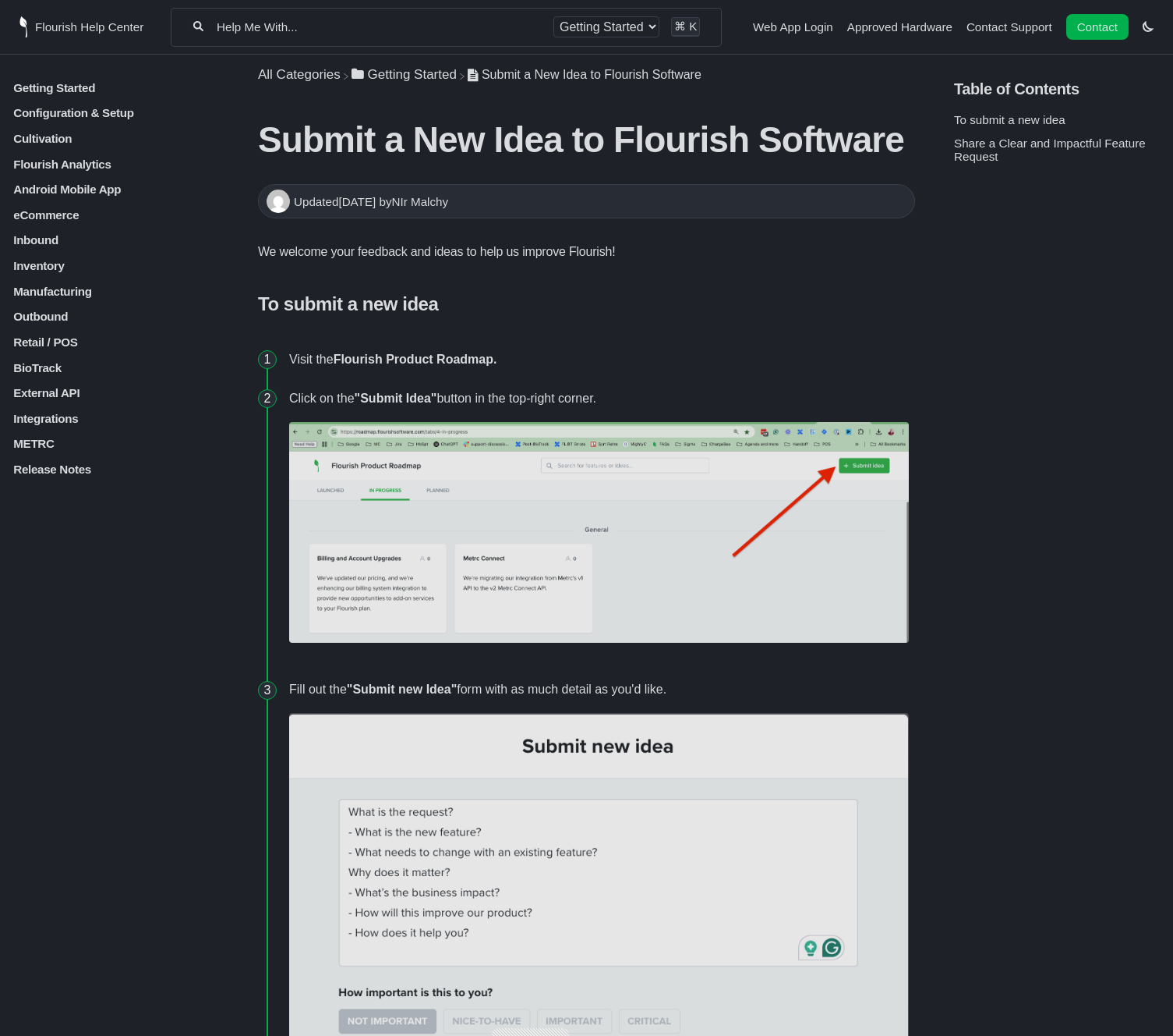
click at [74, 112] on p "Configuration & Setup" at bounding box center [105, 113] width 188 height 14
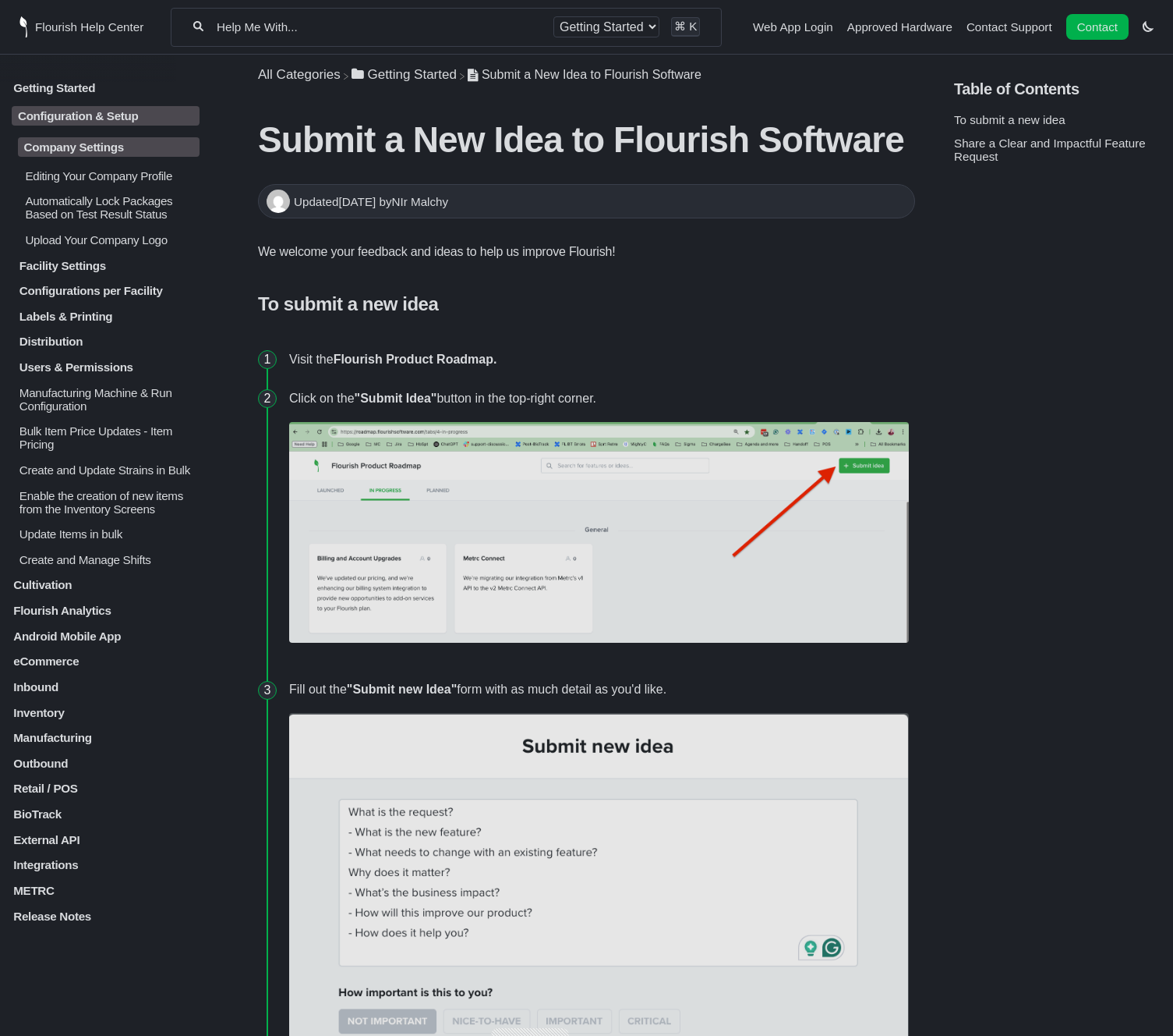
click at [84, 154] on p "Company Settings" at bounding box center [108, 147] width 181 height 19
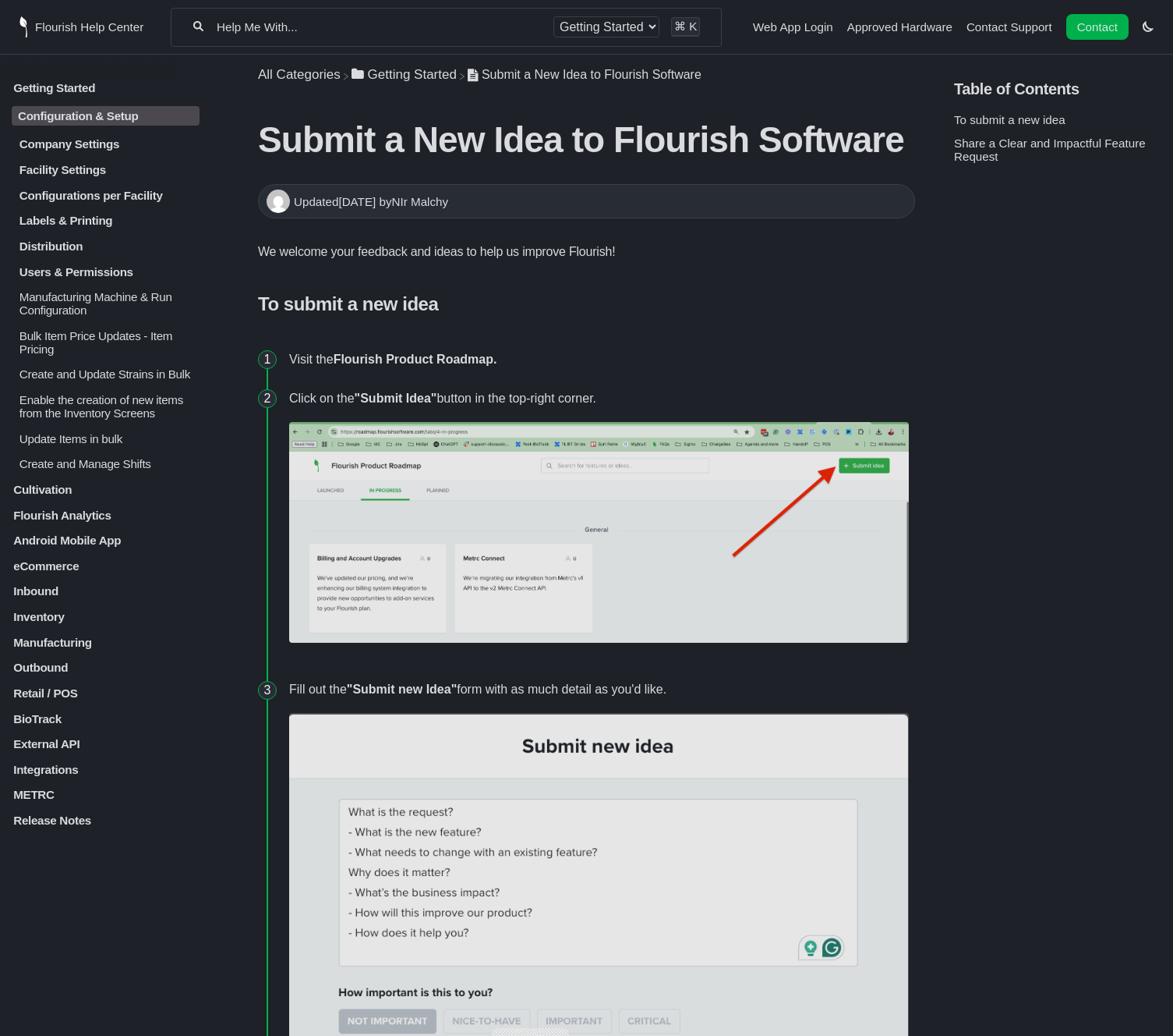
click at [84, 154] on div "Company Settings Editing Your Company Profile Automatically Lock Packages Based…" at bounding box center [105, 304] width 188 height 333
click at [80, 173] on p "Facility Settings" at bounding box center [108, 170] width 181 height 14
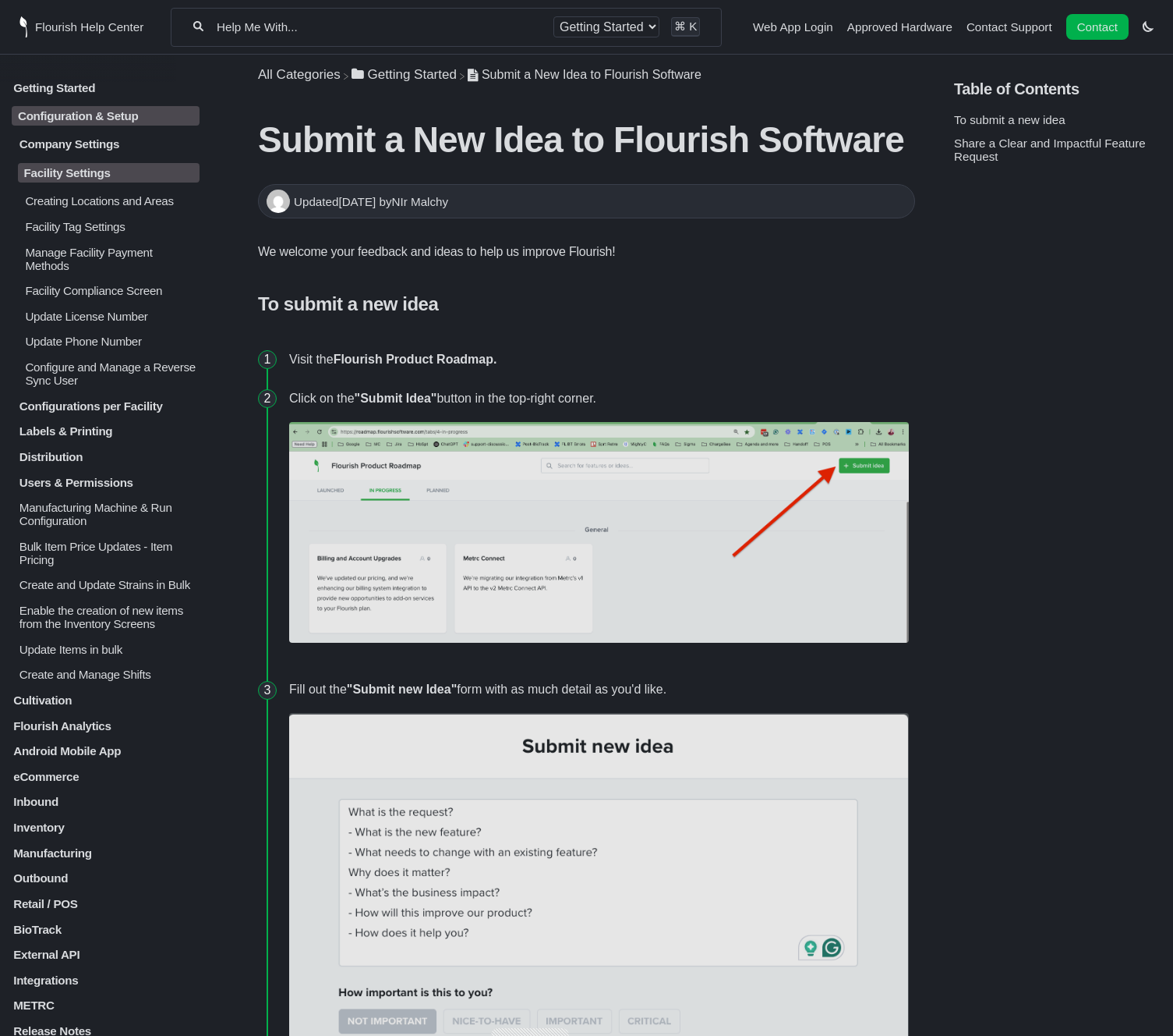
click at [80, 150] on p "Company Settings" at bounding box center [108, 144] width 181 height 14
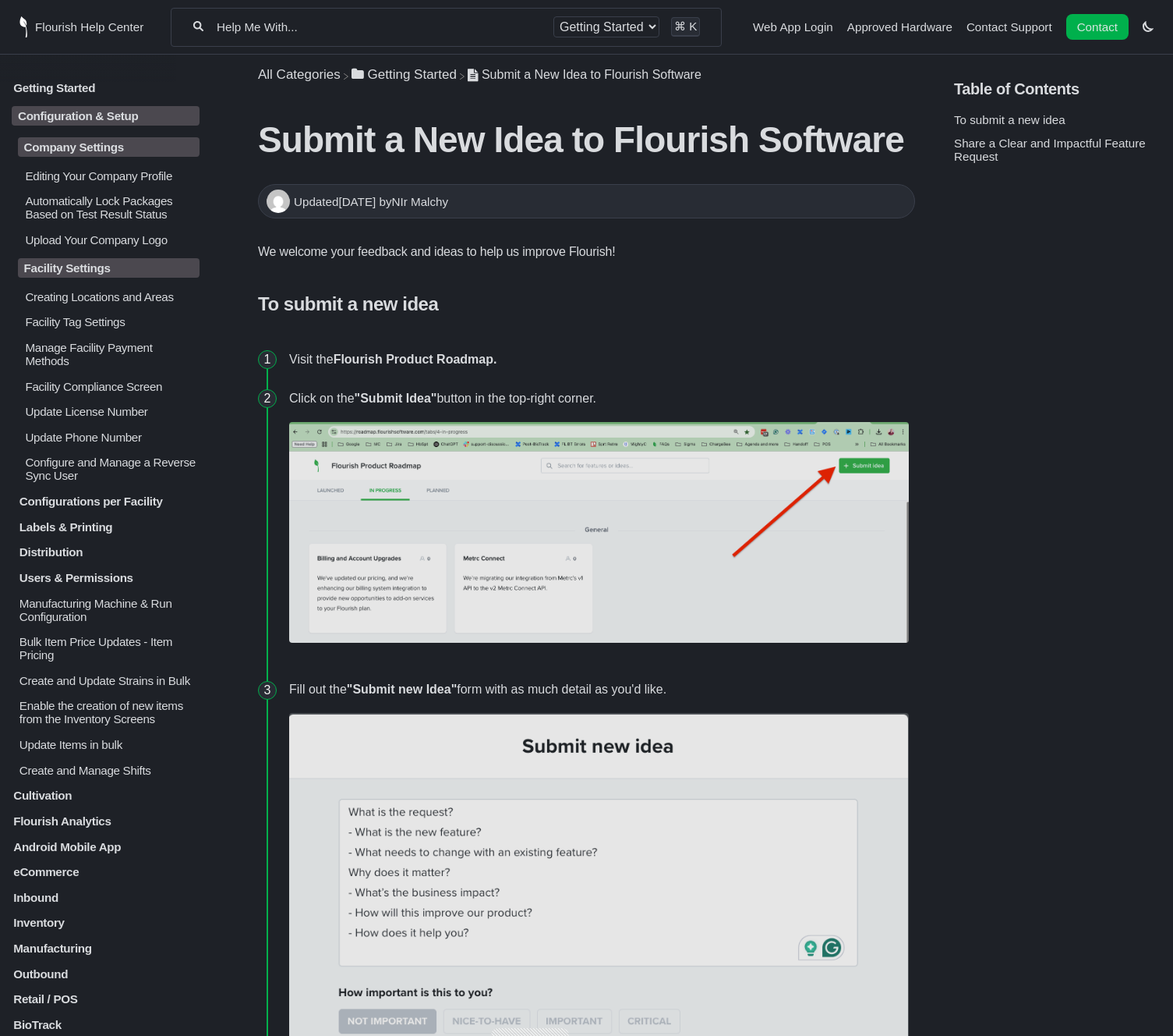
click at [78, 157] on p "Company Settings" at bounding box center [108, 147] width 181 height 19
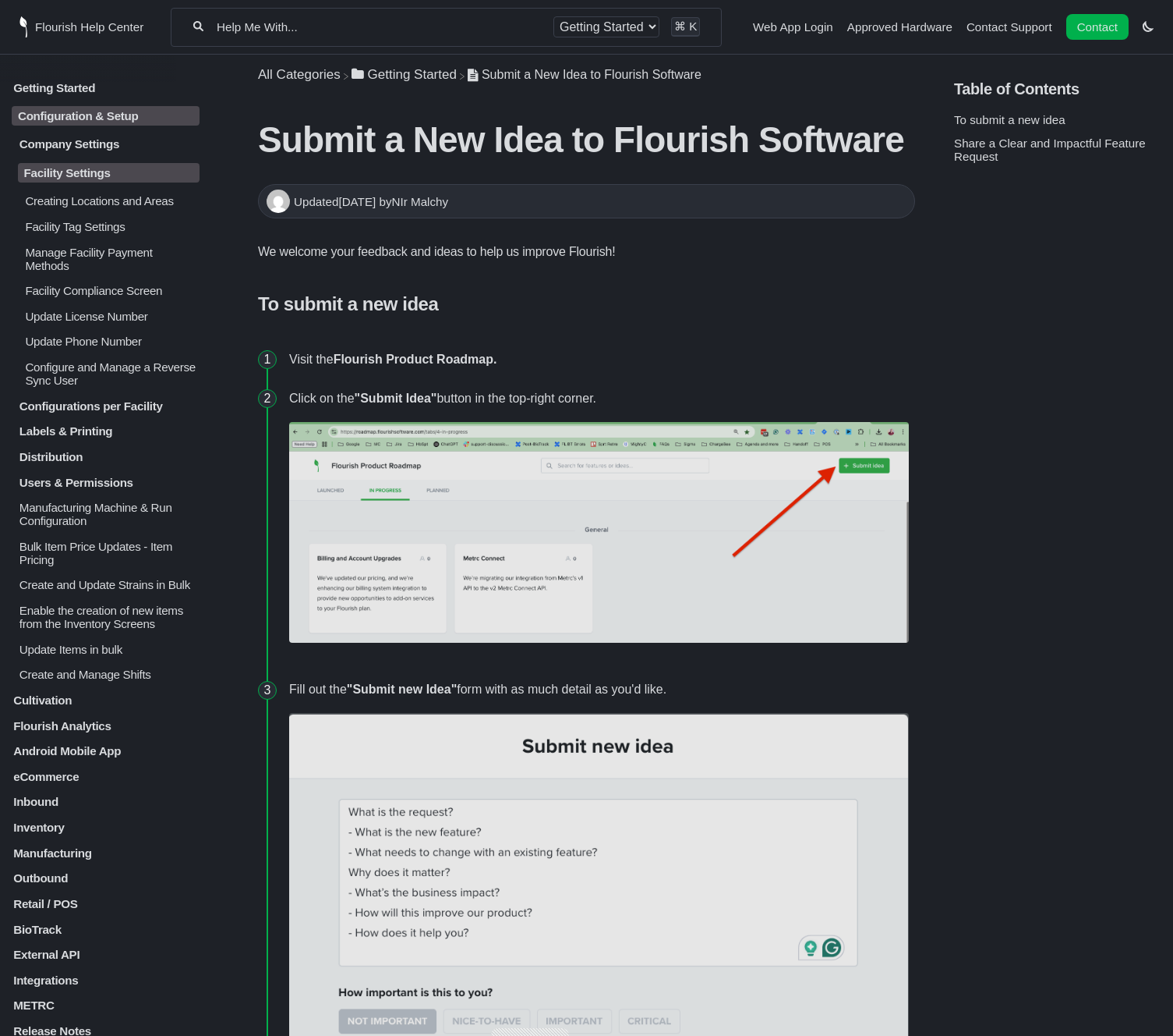
click at [88, 176] on p "Facility Settings" at bounding box center [108, 173] width 181 height 19
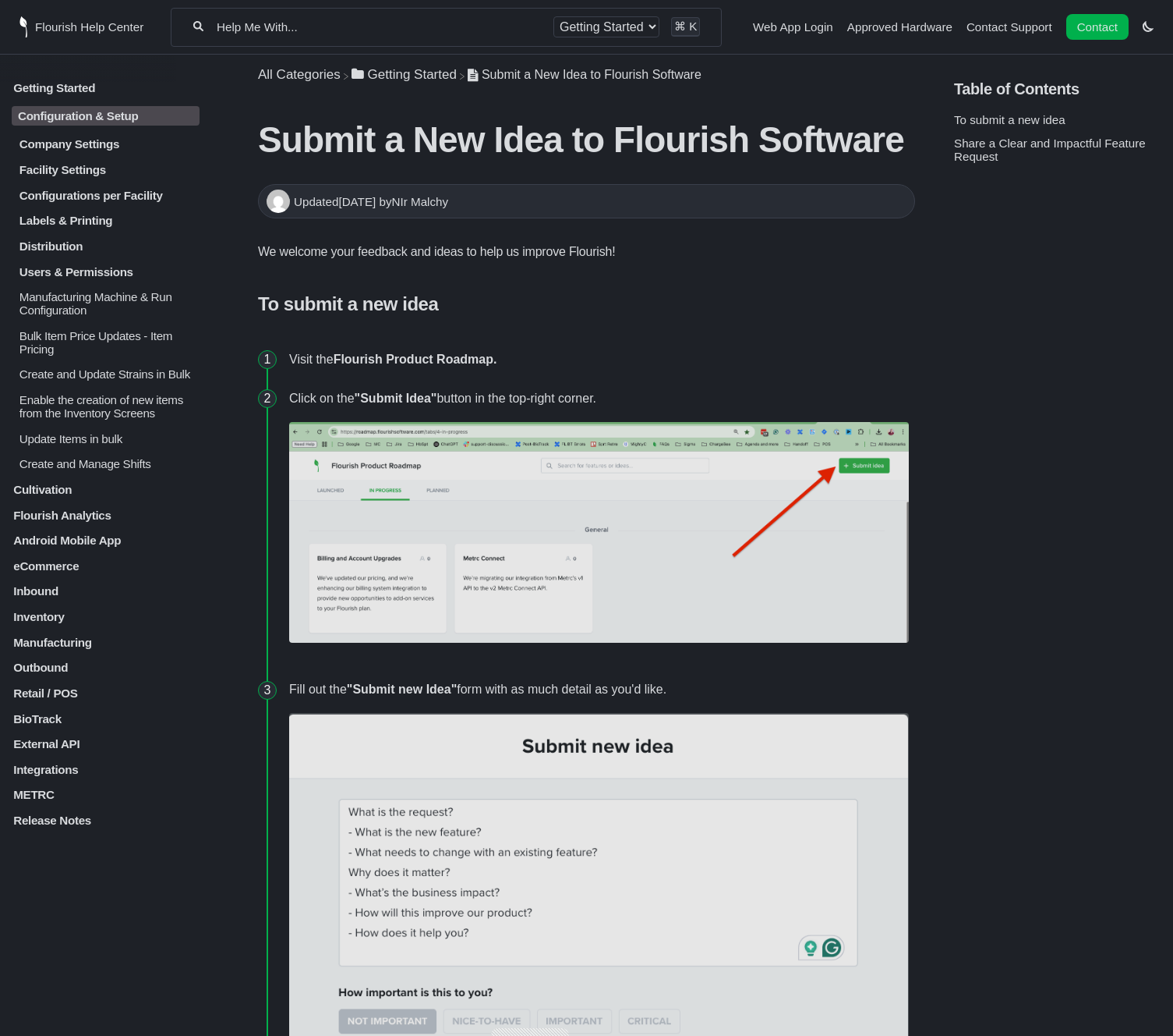
click at [88, 176] on p "Facility Settings" at bounding box center [108, 170] width 181 height 14
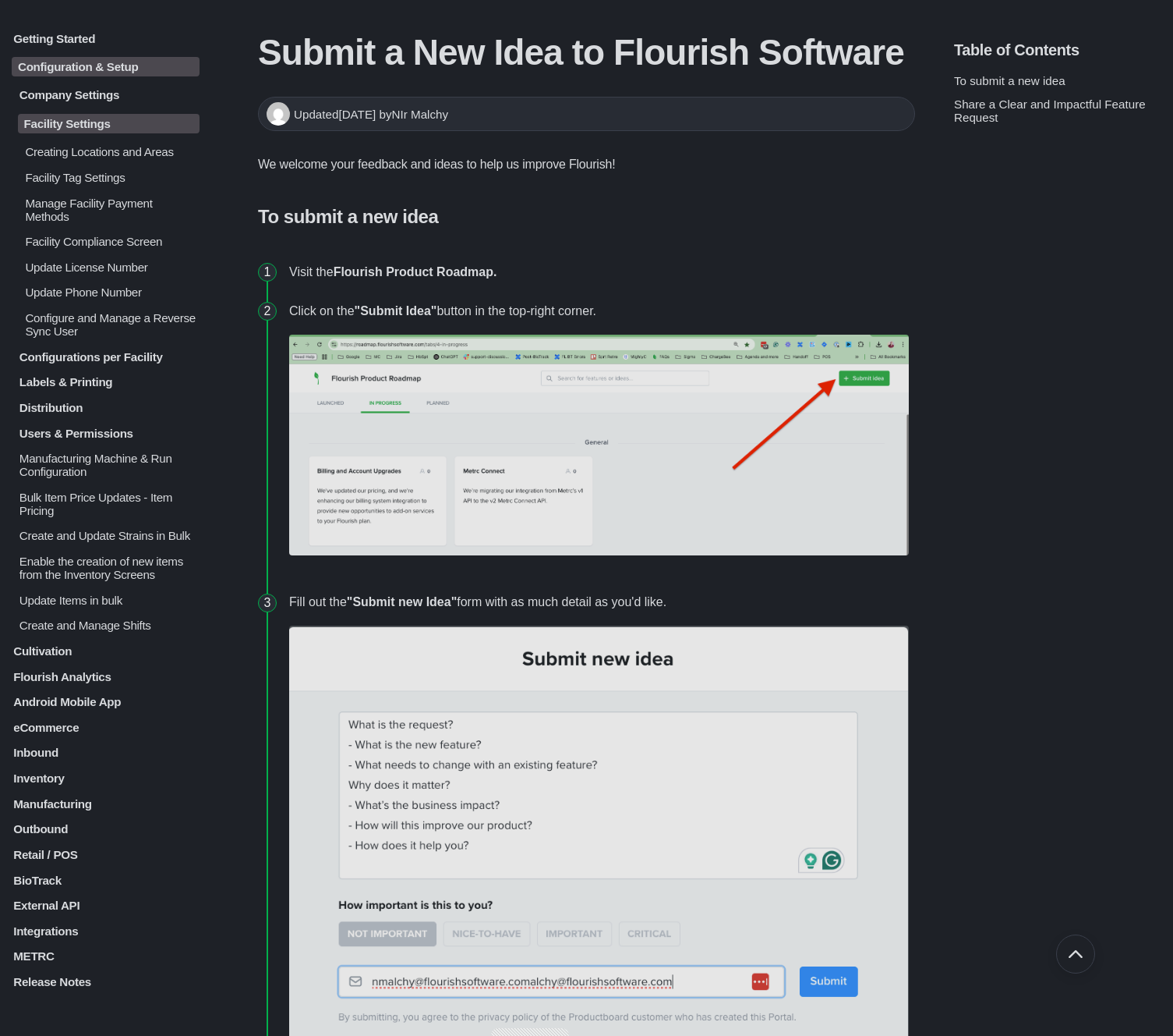
scroll to position [88, 0]
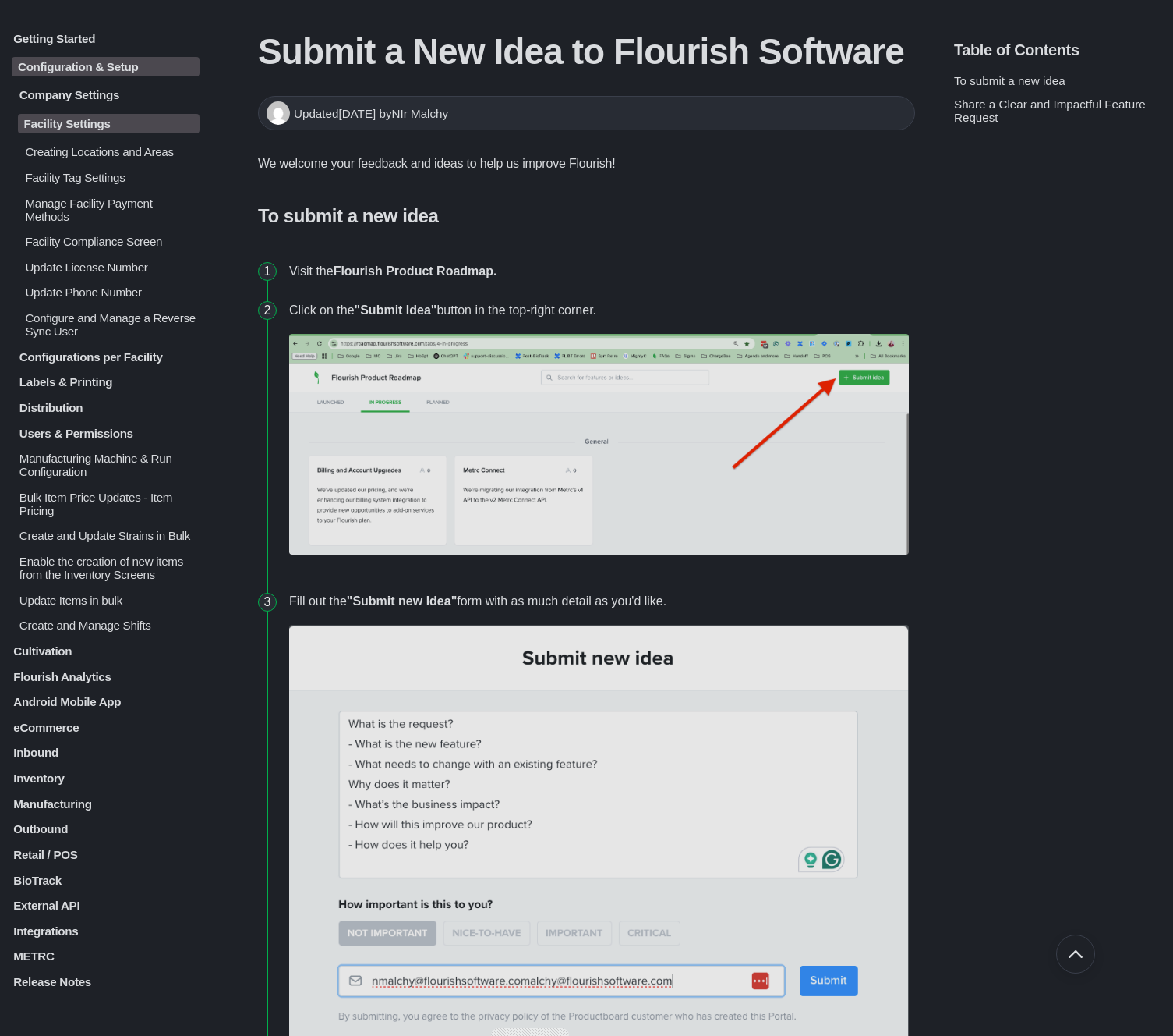
click at [109, 96] on p "Company Settings" at bounding box center [108, 95] width 181 height 14
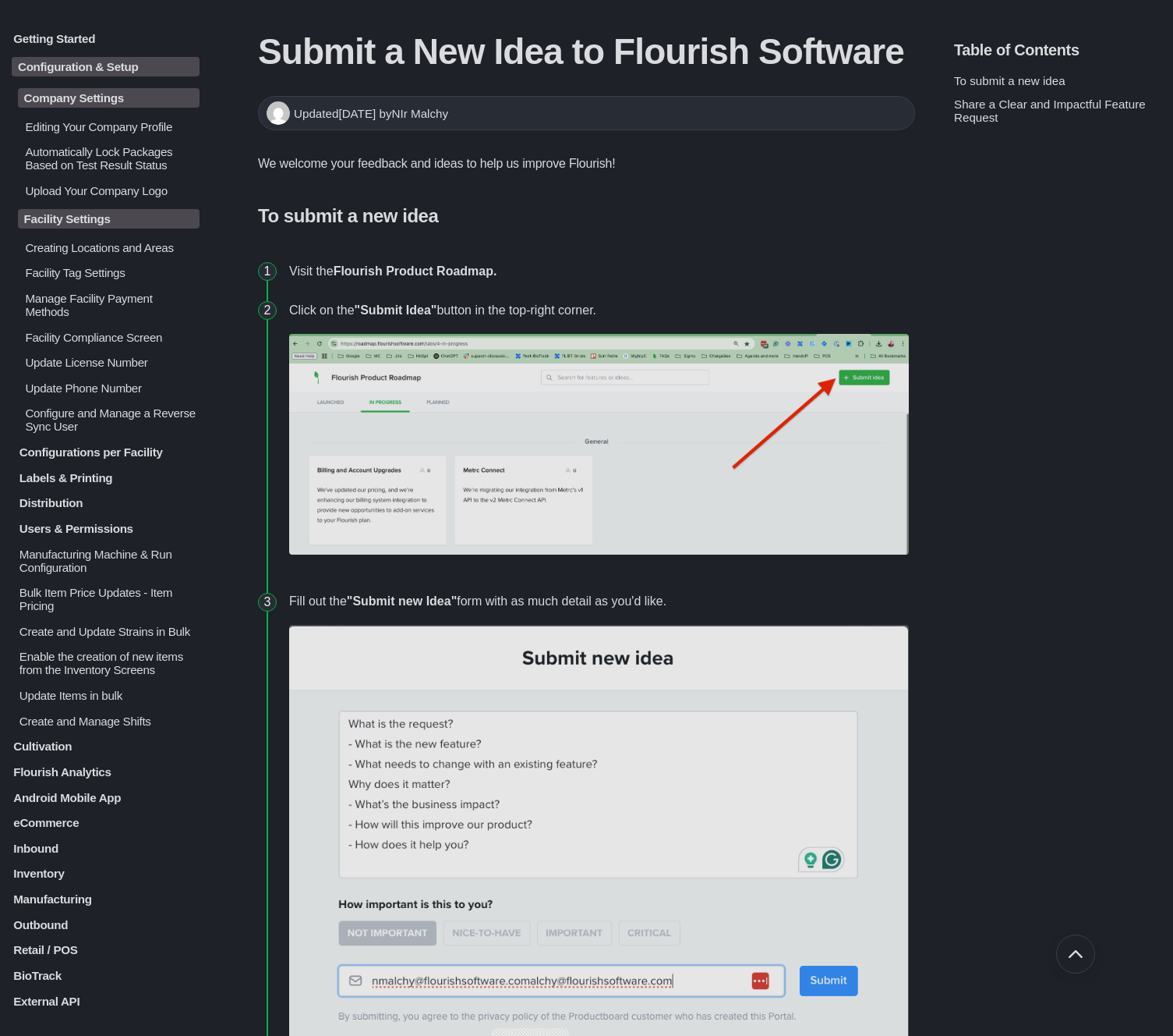
click at [75, 122] on p "Editing Your Company Profile" at bounding box center [111, 126] width 176 height 14
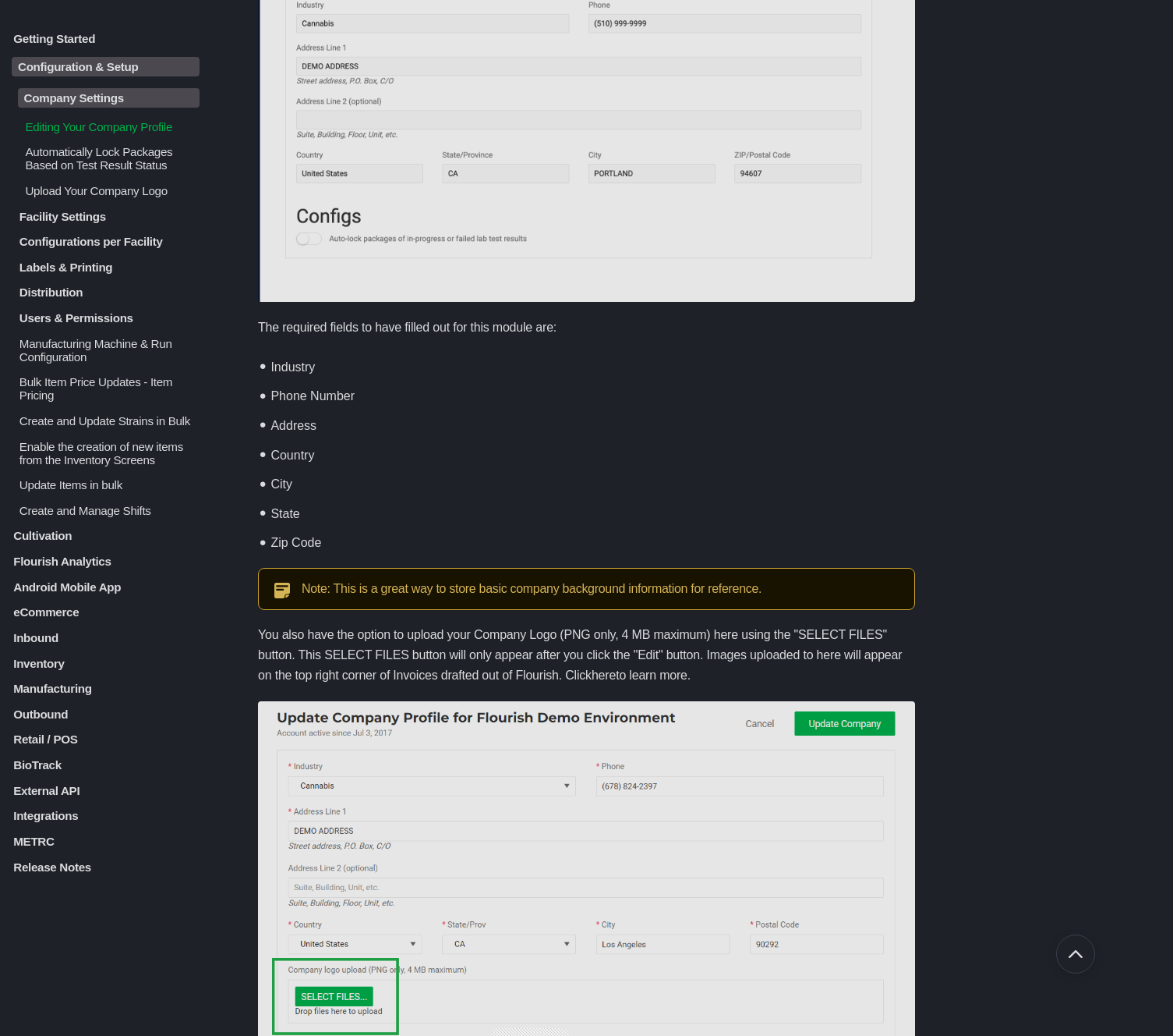
scroll to position [1001, 0]
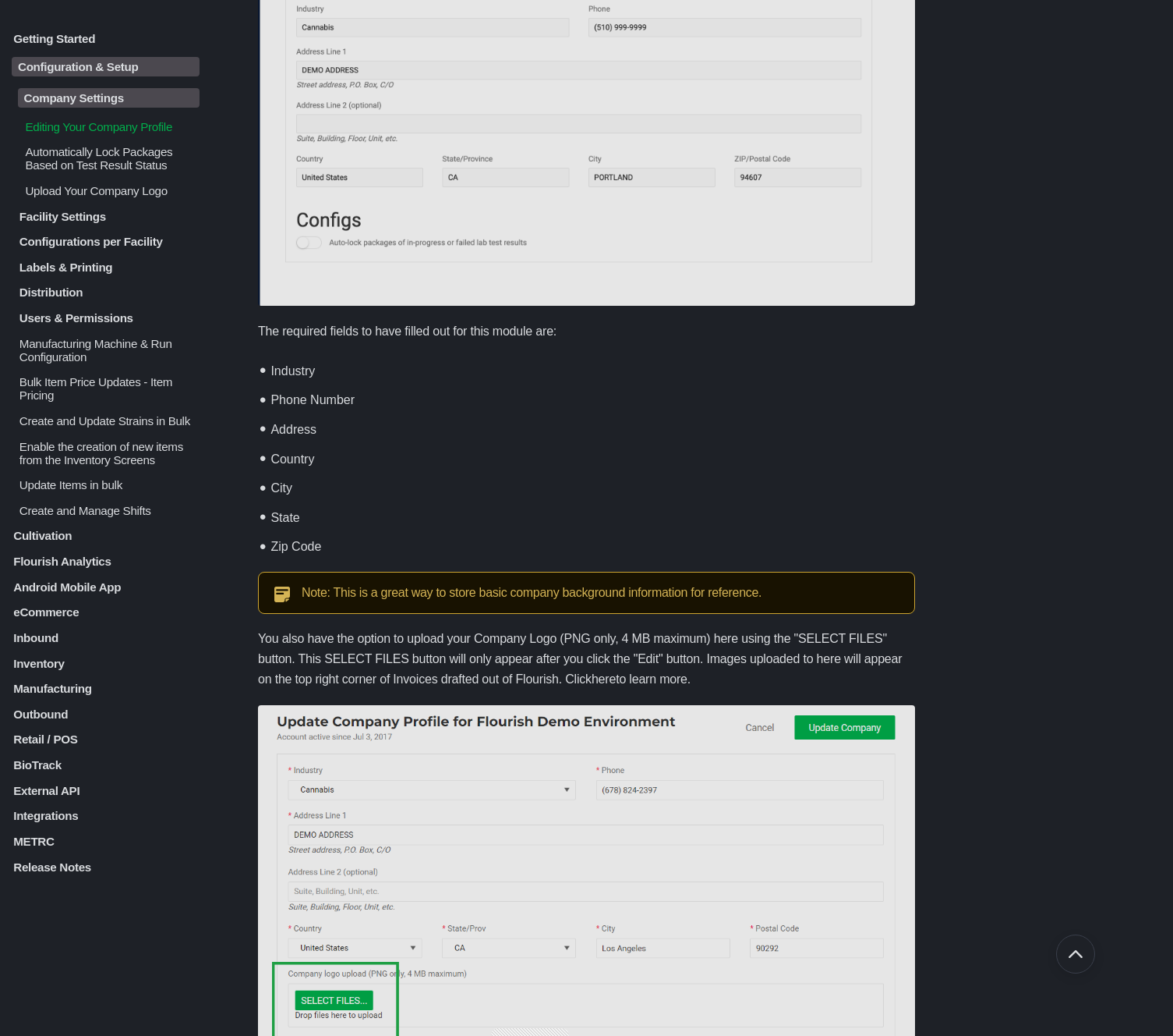
click at [53, 162] on p "Automatically Lock Packages Based on Test Result Status" at bounding box center [111, 158] width 176 height 26
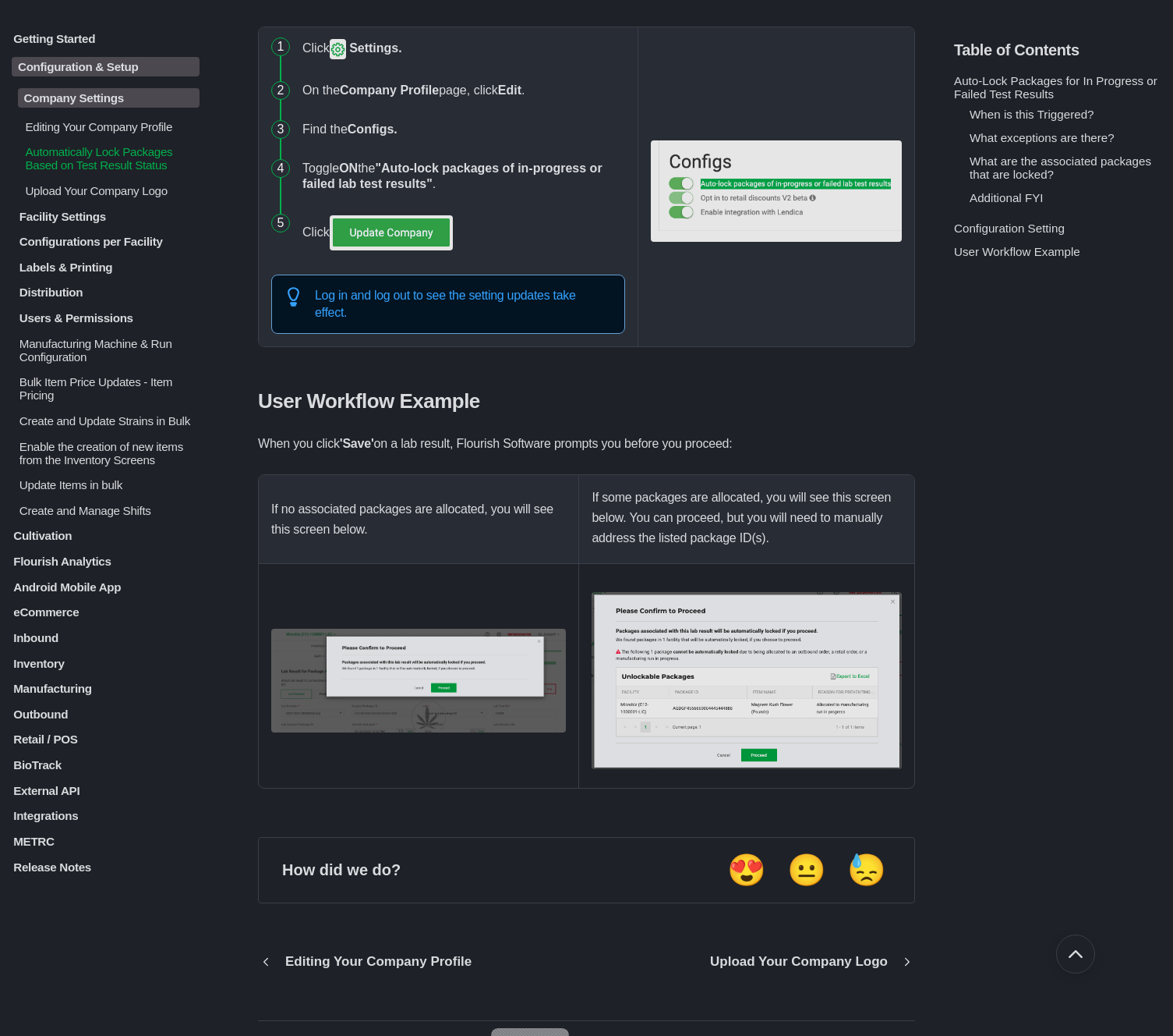
scroll to position [1581, 0]
click at [117, 196] on p "Upload Your Company Logo" at bounding box center [111, 190] width 176 height 14
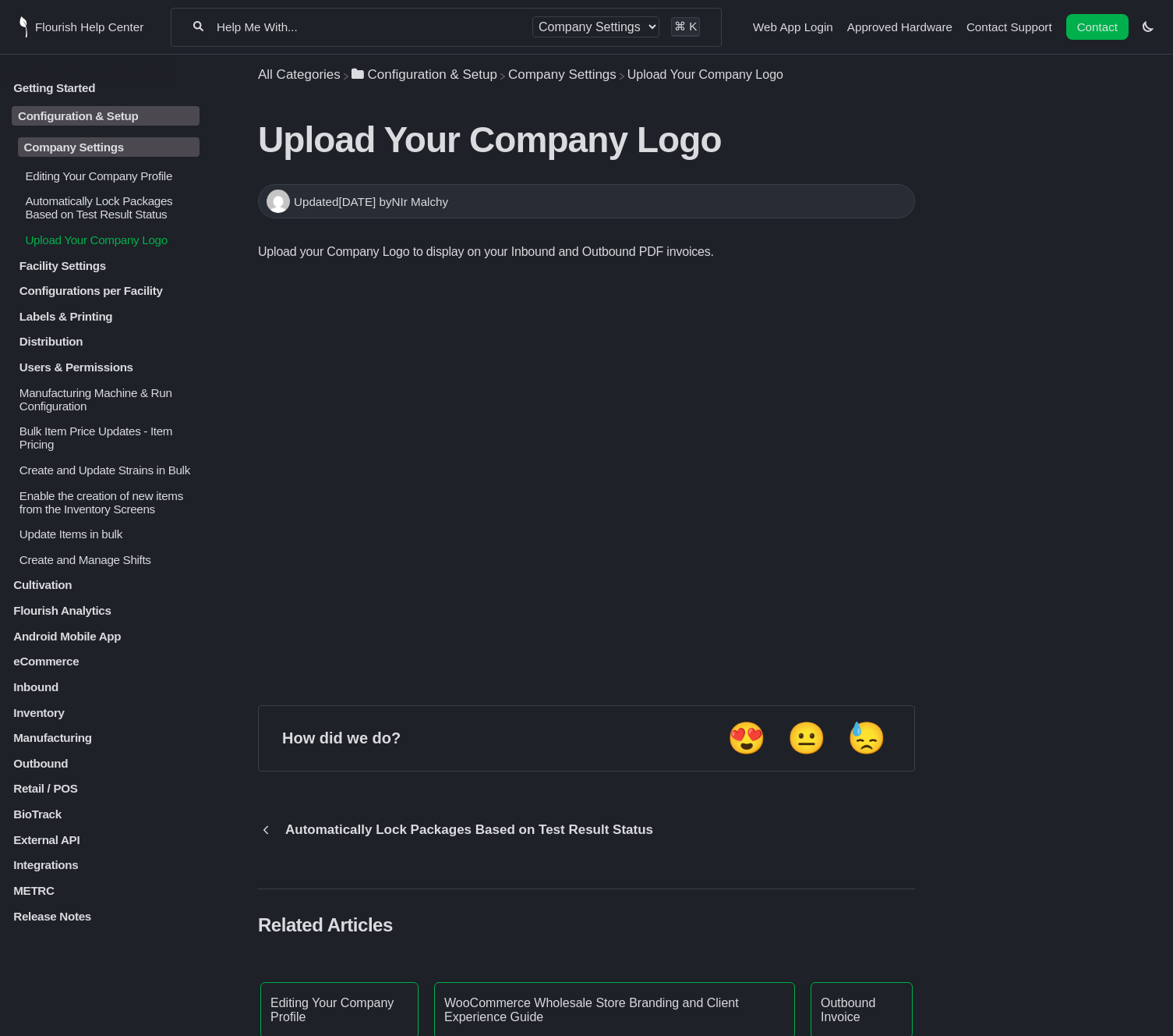
click at [170, 152] on p "Company Settings" at bounding box center [108, 147] width 181 height 19
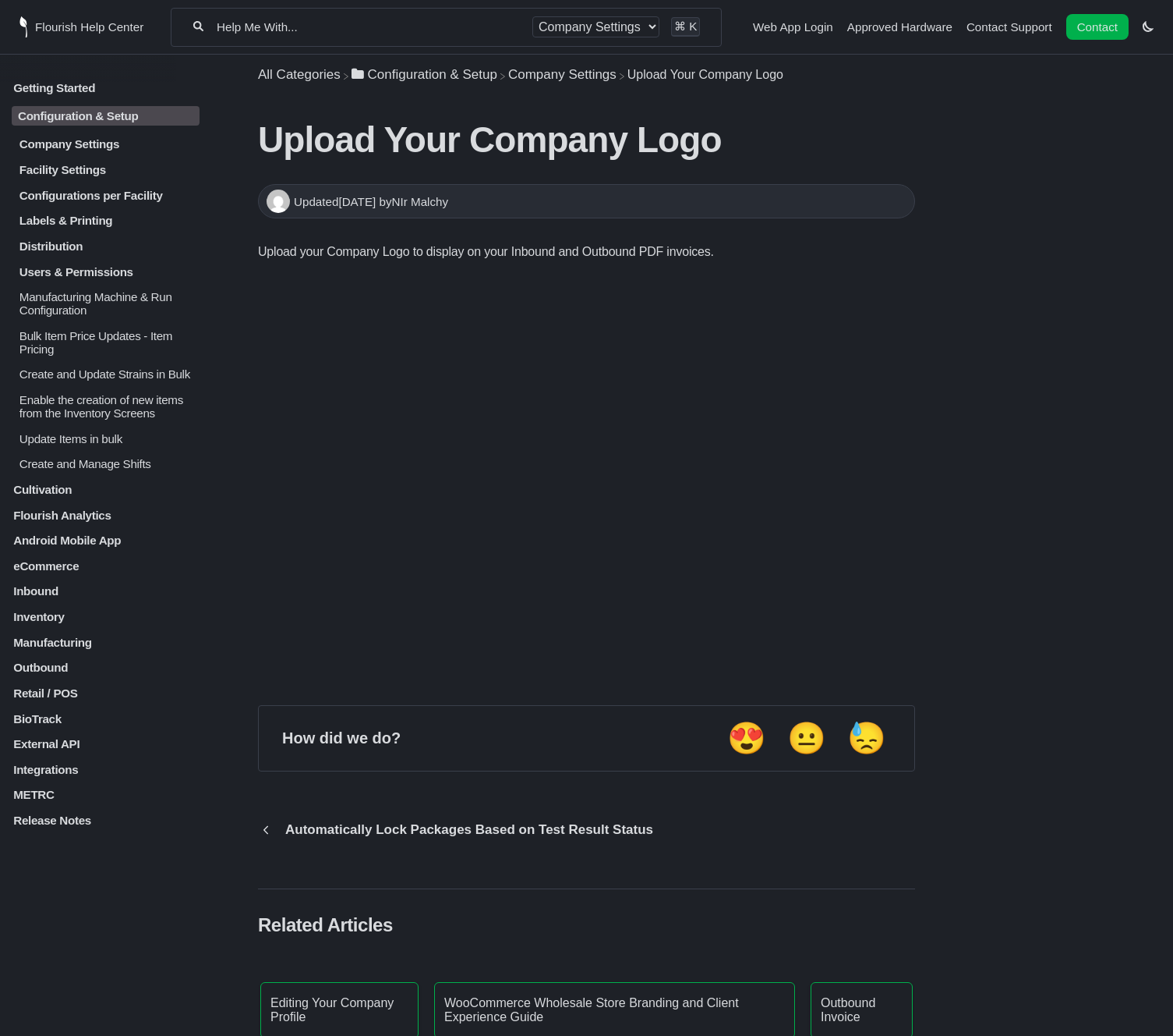
click at [53, 176] on p "Facility Settings" at bounding box center [108, 170] width 181 height 14
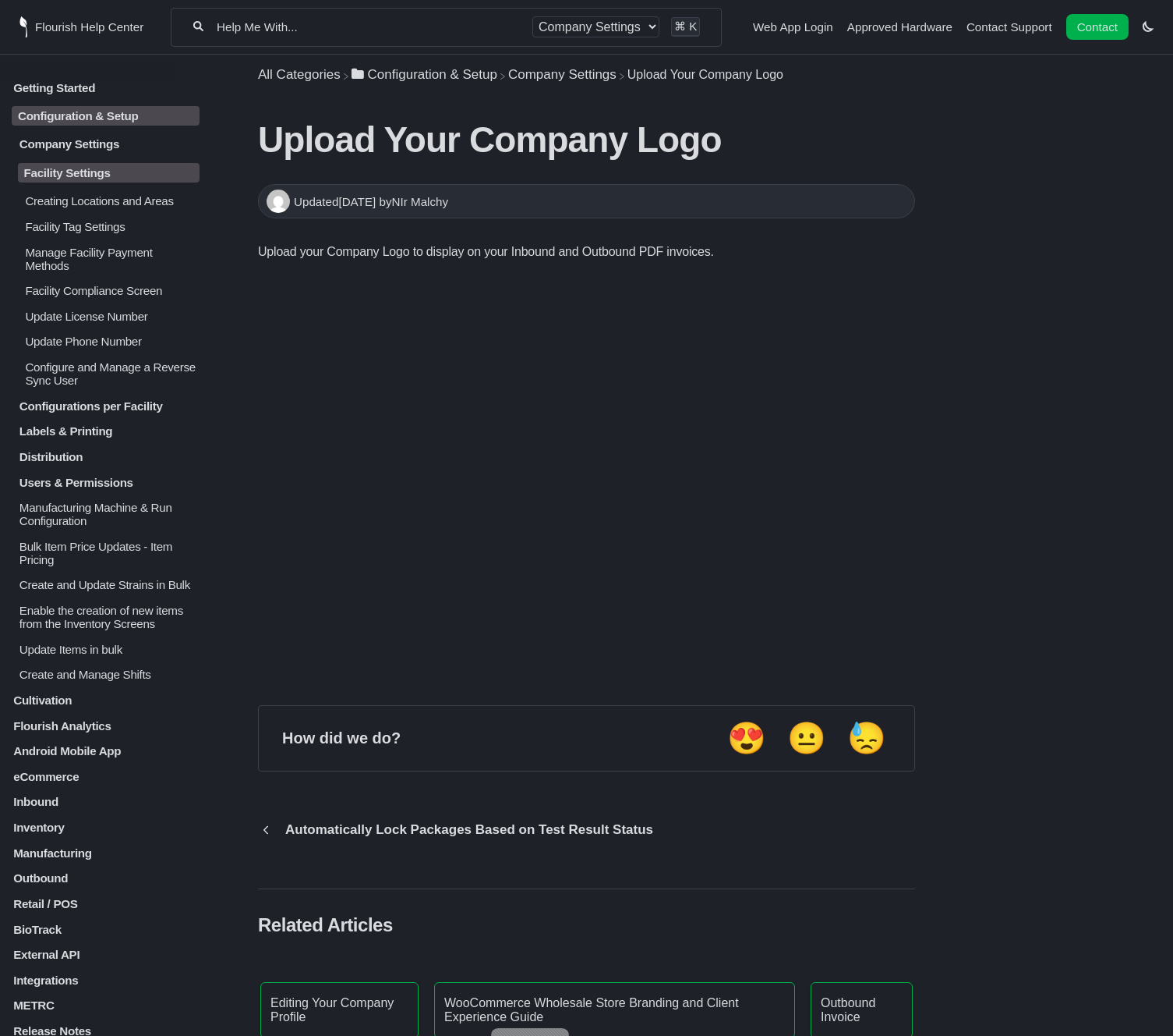
click at [75, 205] on p "Creating Locations and Areas" at bounding box center [111, 201] width 176 height 14
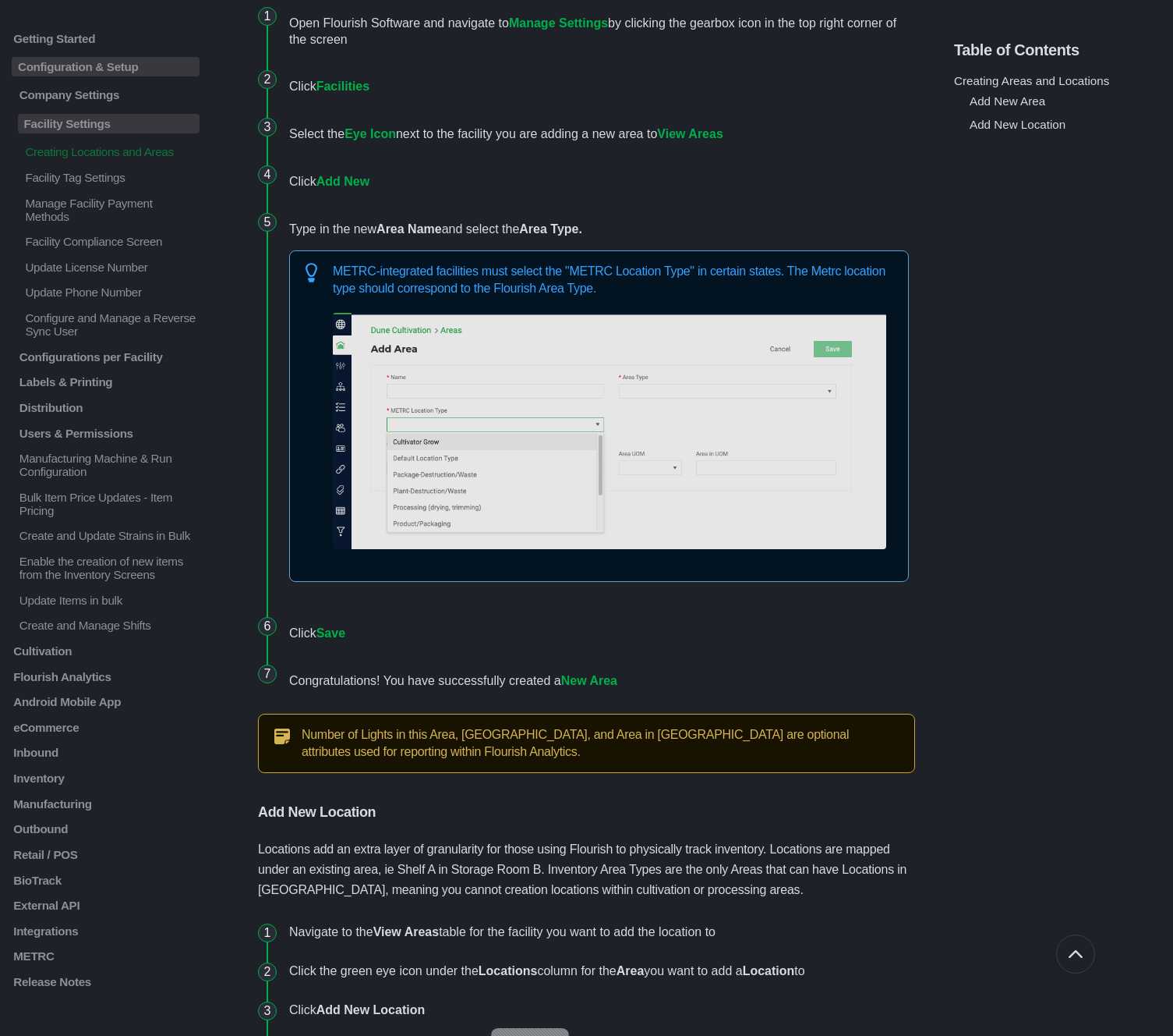
scroll to position [1919, 0]
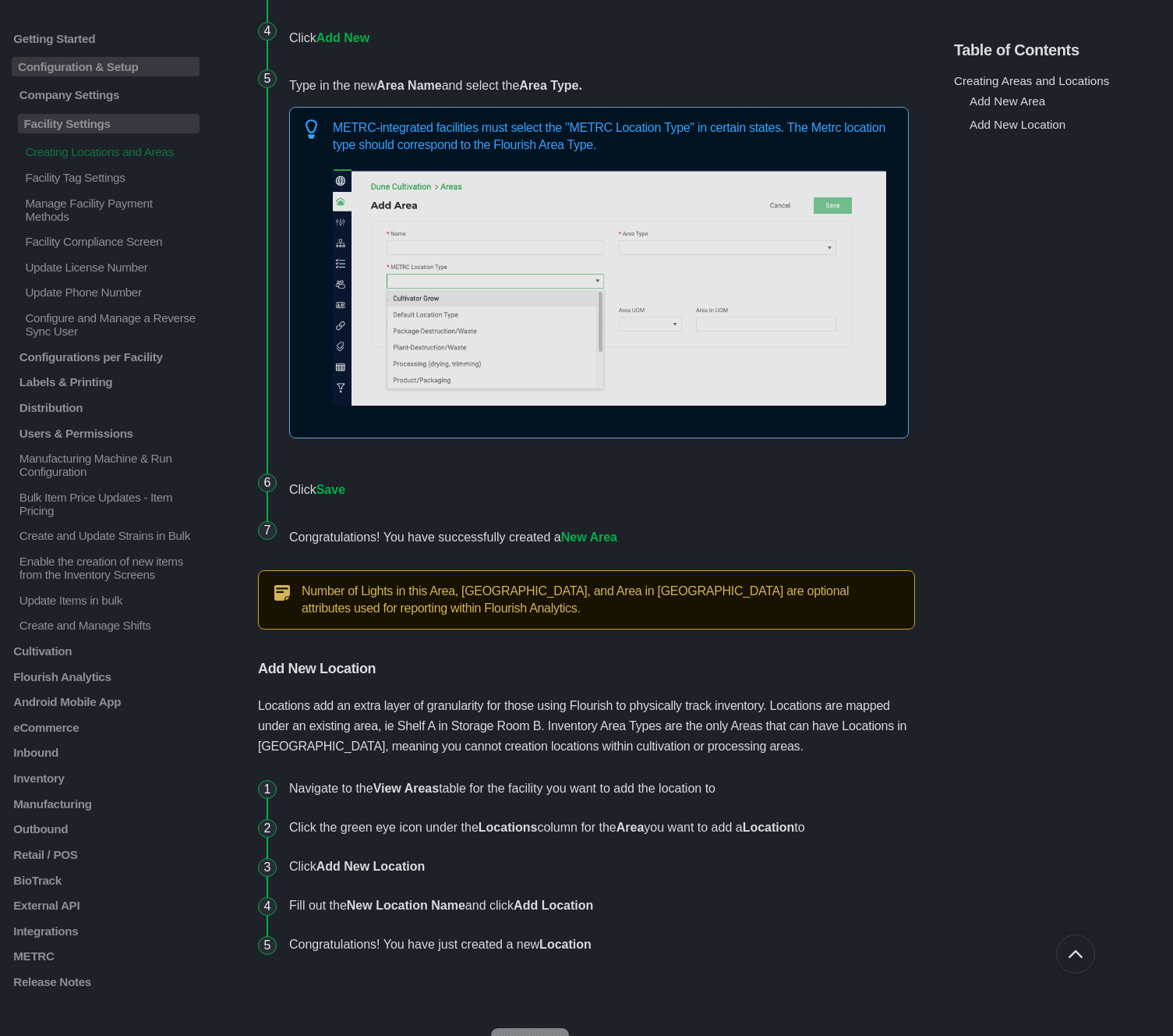
click at [629, 315] on img at bounding box center [610, 288] width 553 height 236
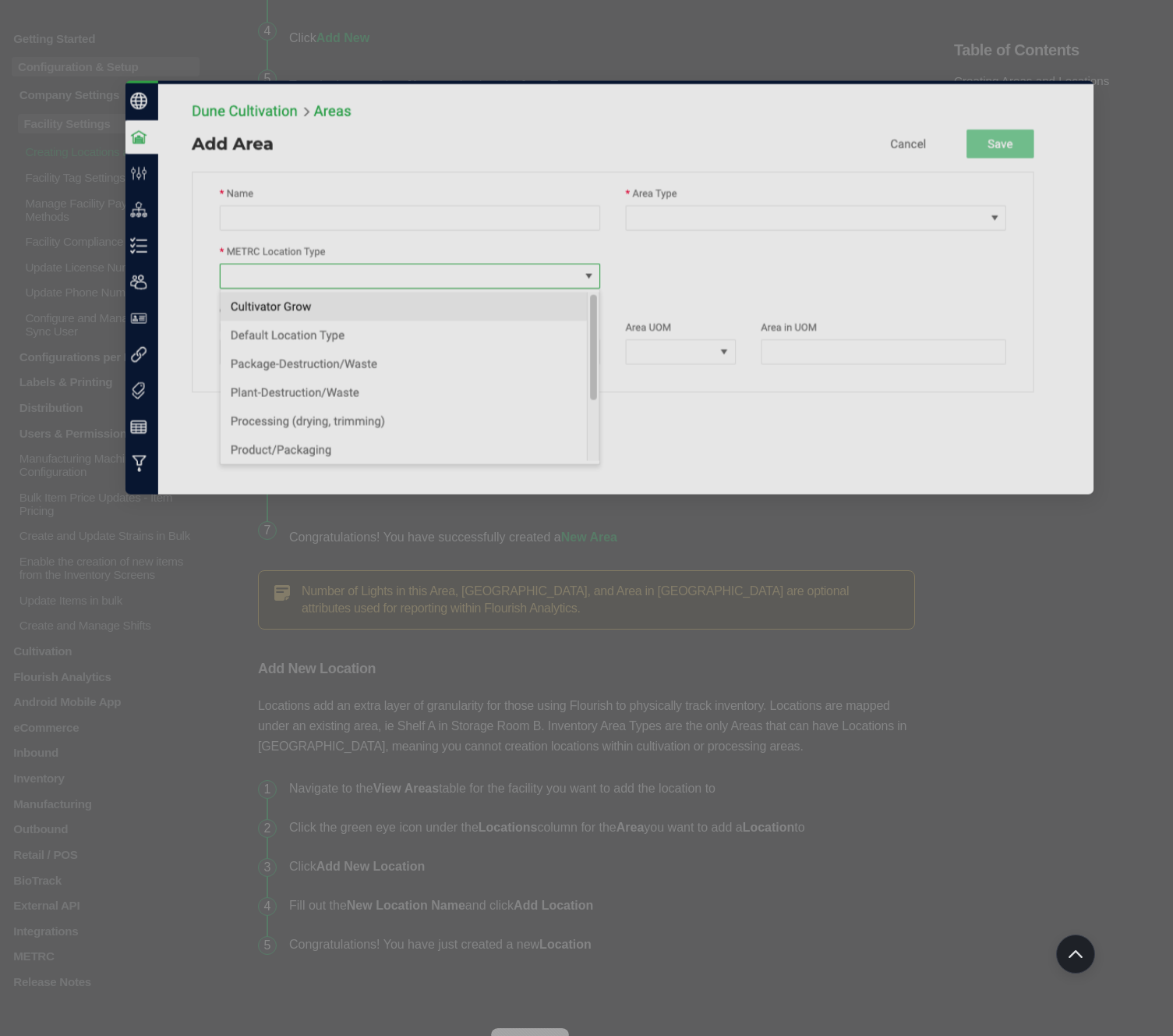
click at [776, 64] on div at bounding box center [586, 518] width 1173 height 1036
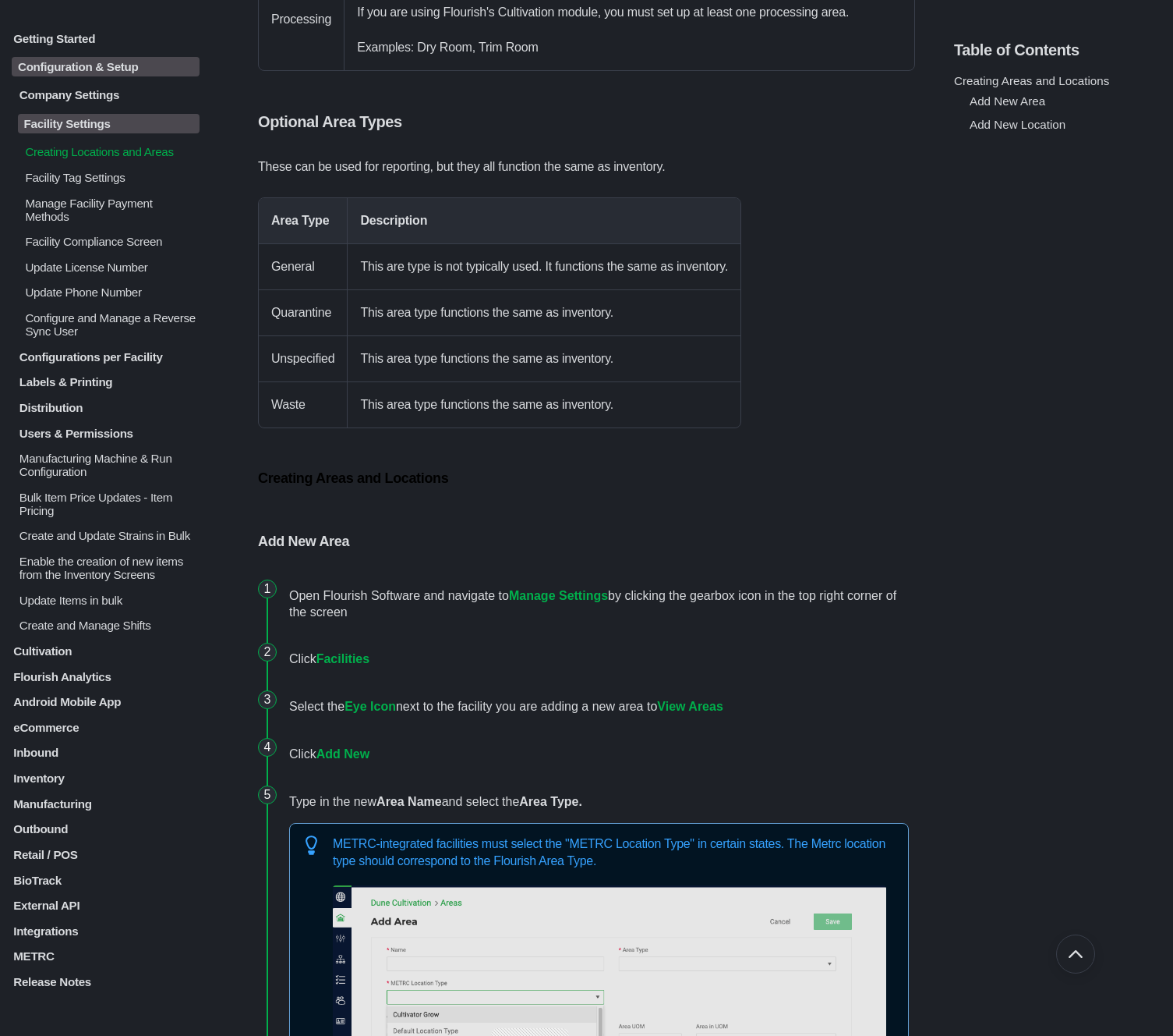
scroll to position [1205, 0]
click at [123, 125] on p "Facility Settings" at bounding box center [108, 124] width 181 height 19
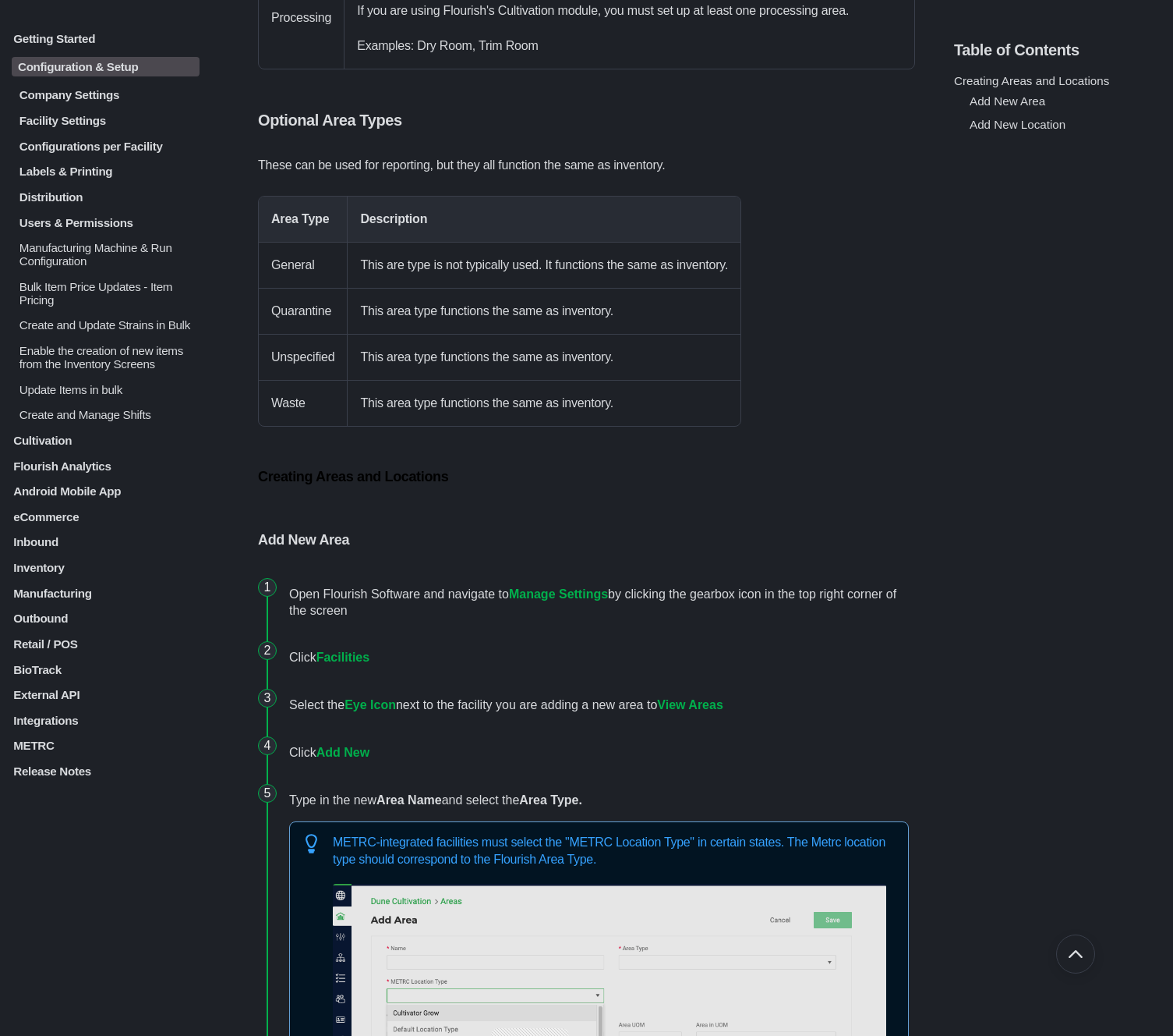
click at [123, 125] on p "Facility Settings" at bounding box center [108, 121] width 181 height 14
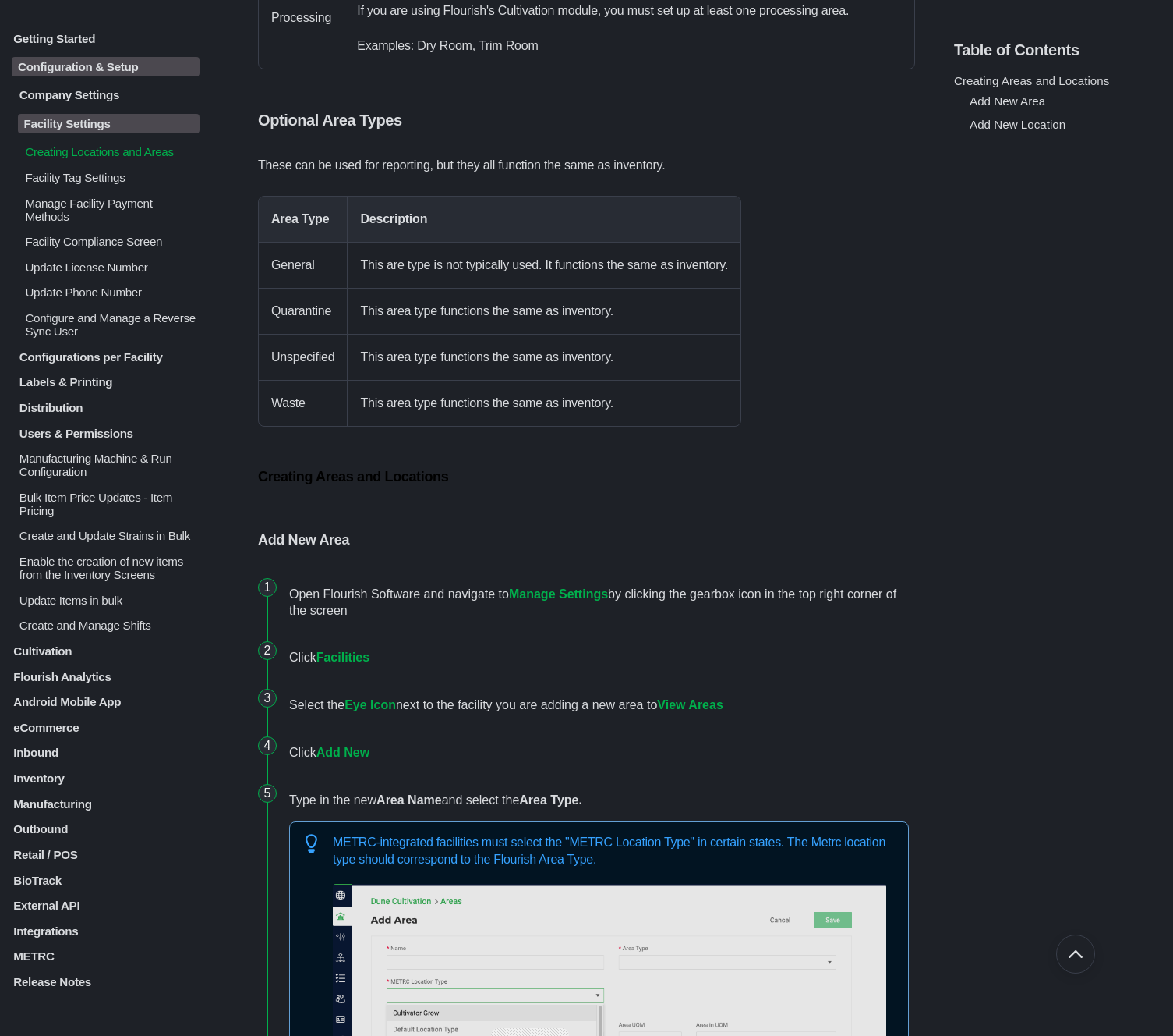
scroll to position [2, 0]
click at [124, 183] on p "Facility Tag Settings" at bounding box center [111, 176] width 176 height 14
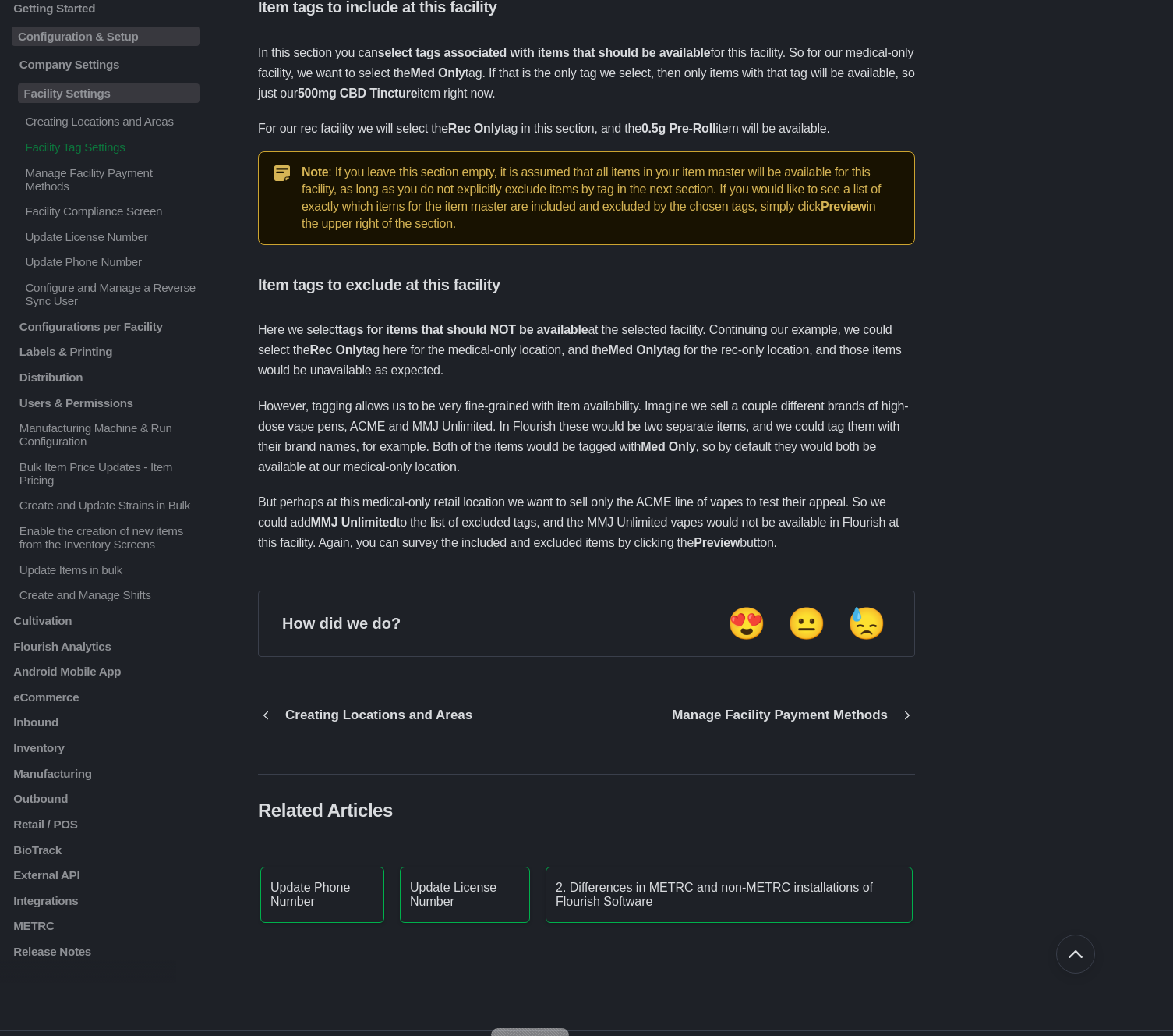
scroll to position [484, 0]
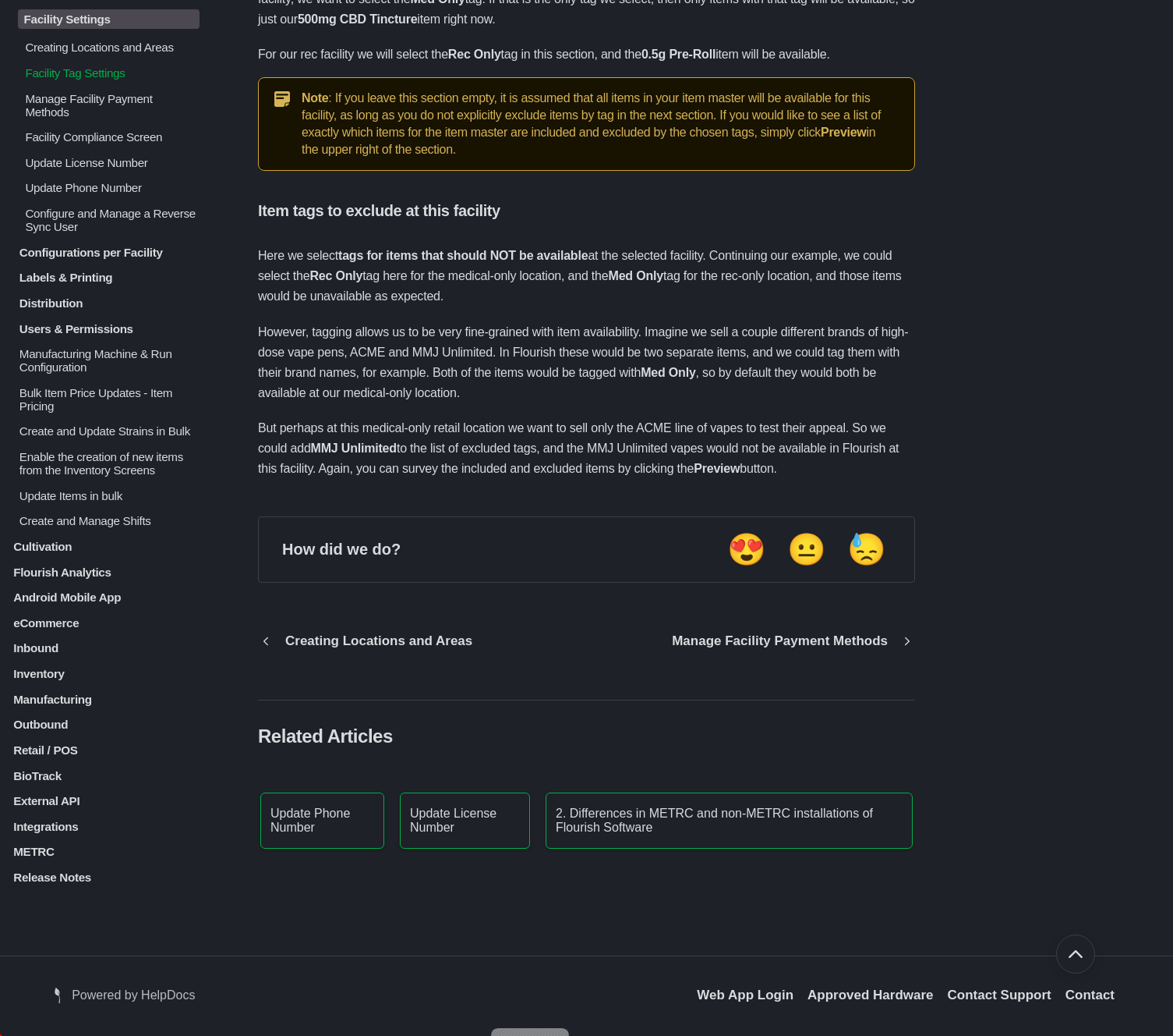
click at [84, 107] on p "Manage Facility Payment Methods" at bounding box center [111, 104] width 176 height 26
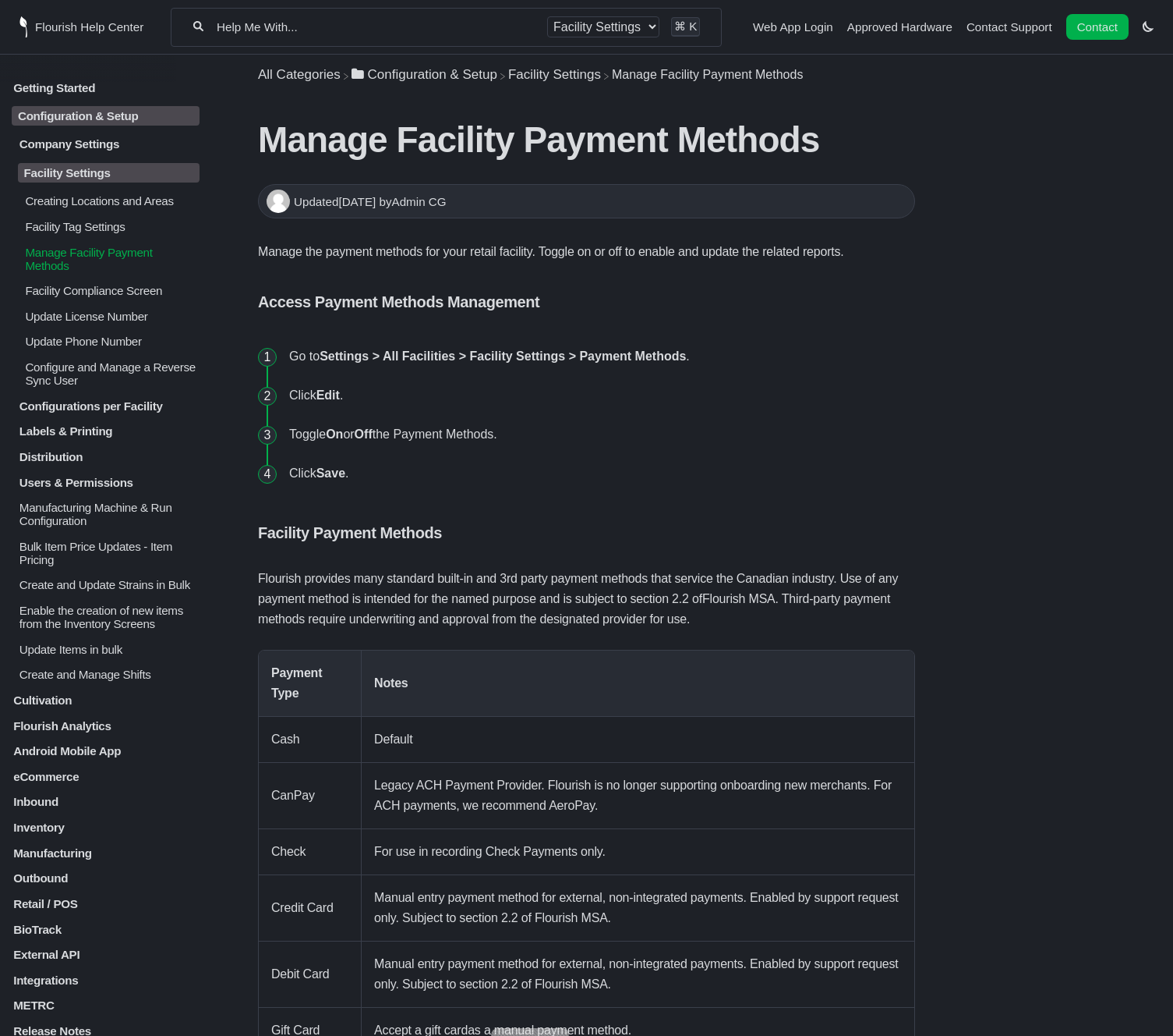
click at [146, 297] on p "Facility Compliance Screen" at bounding box center [111, 290] width 176 height 14
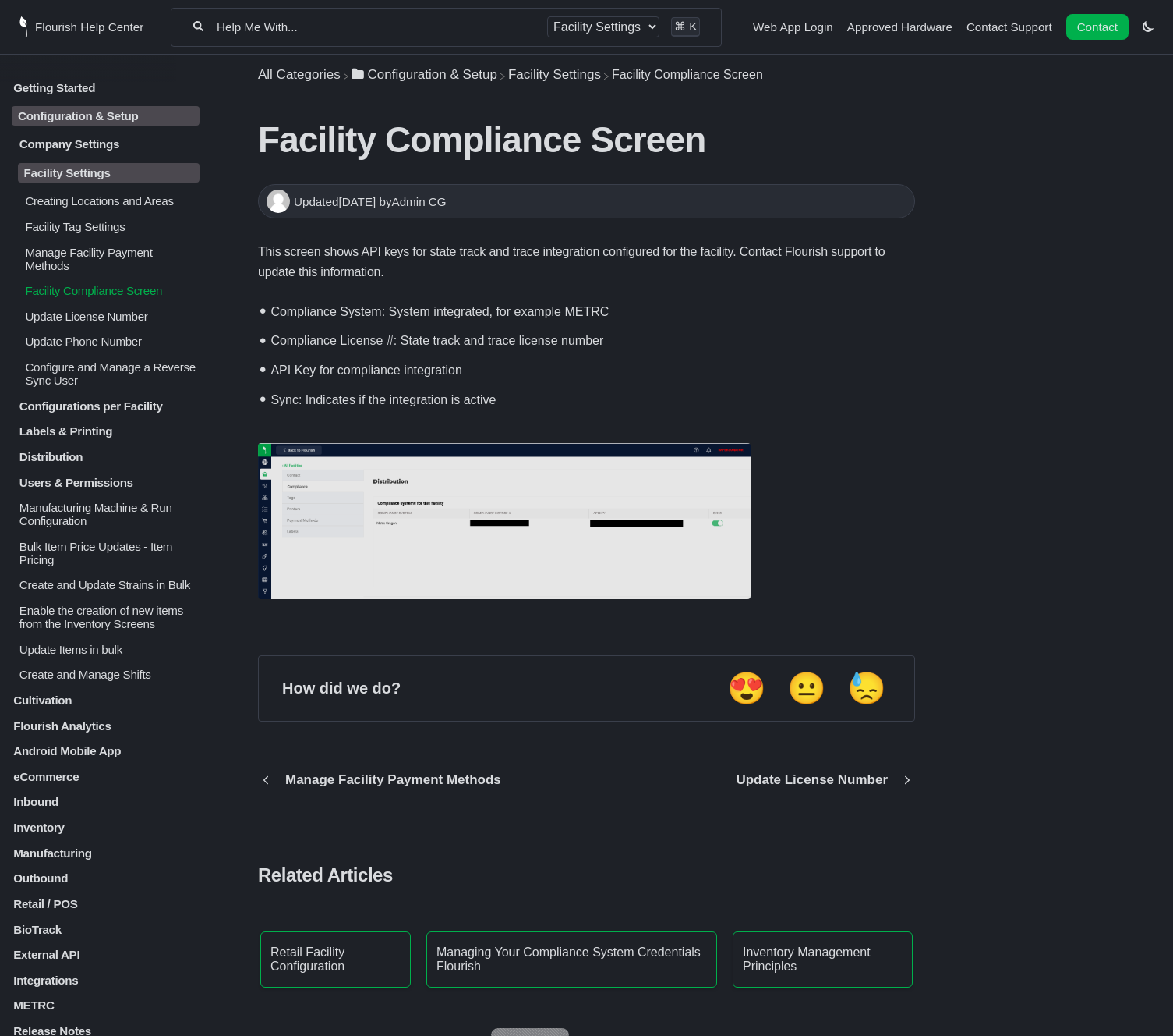
click at [99, 323] on p "Update License Number" at bounding box center [111, 317] width 176 height 14
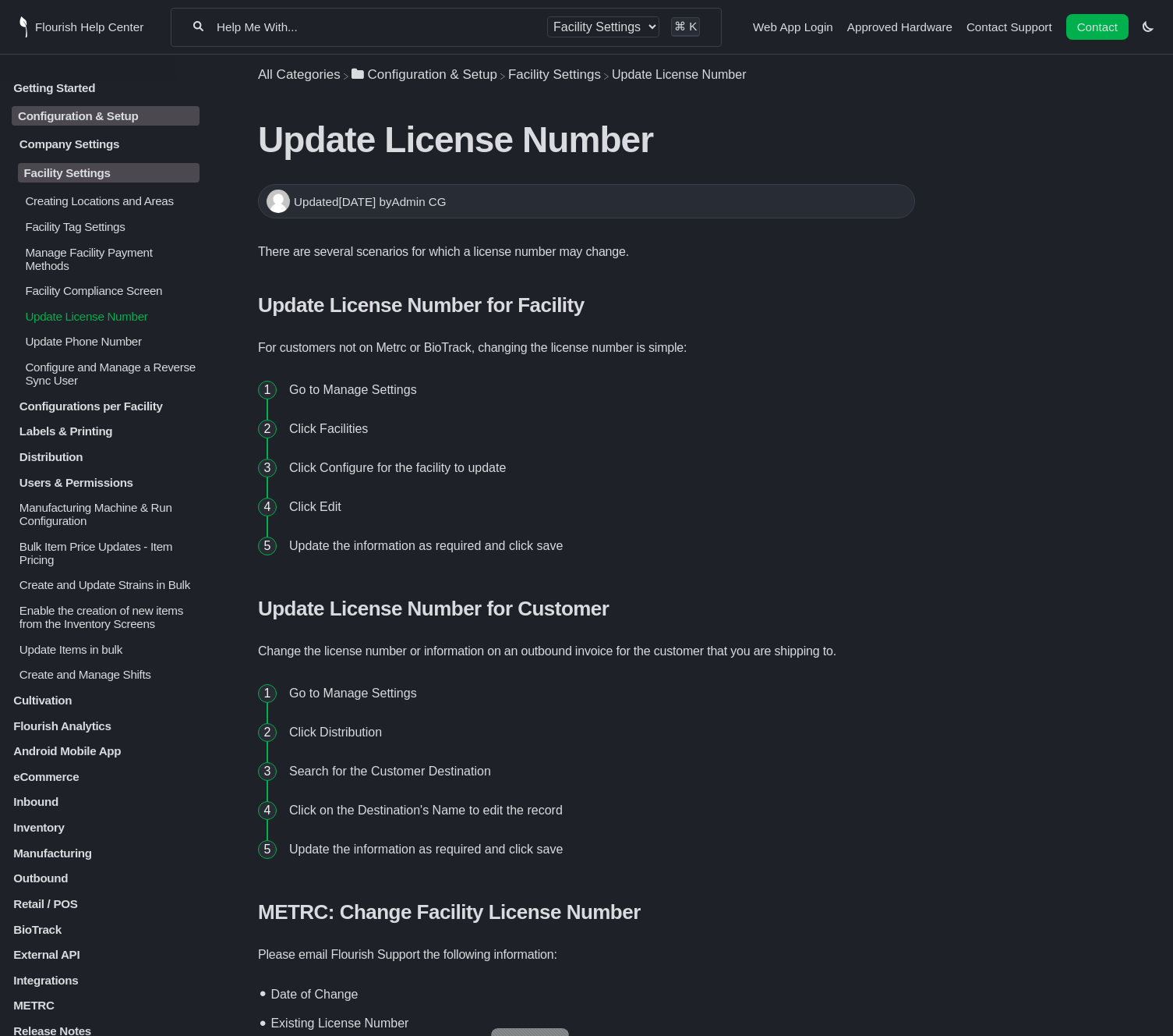
click at [118, 348] on p "Update Phone Number" at bounding box center [111, 341] width 176 height 14
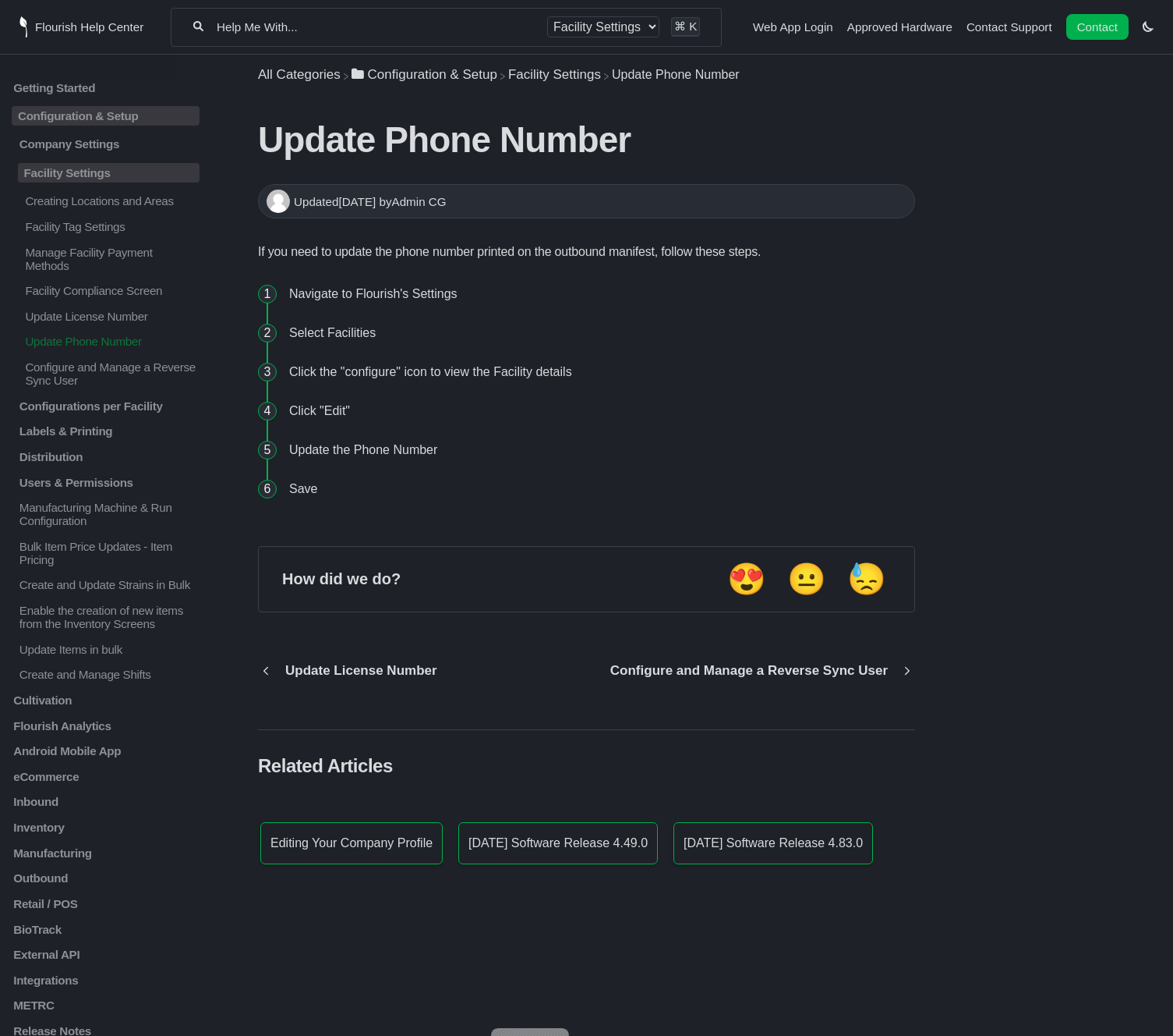
click at [84, 383] on p "Configure and Manage a Reverse Sync User" at bounding box center [111, 373] width 176 height 26
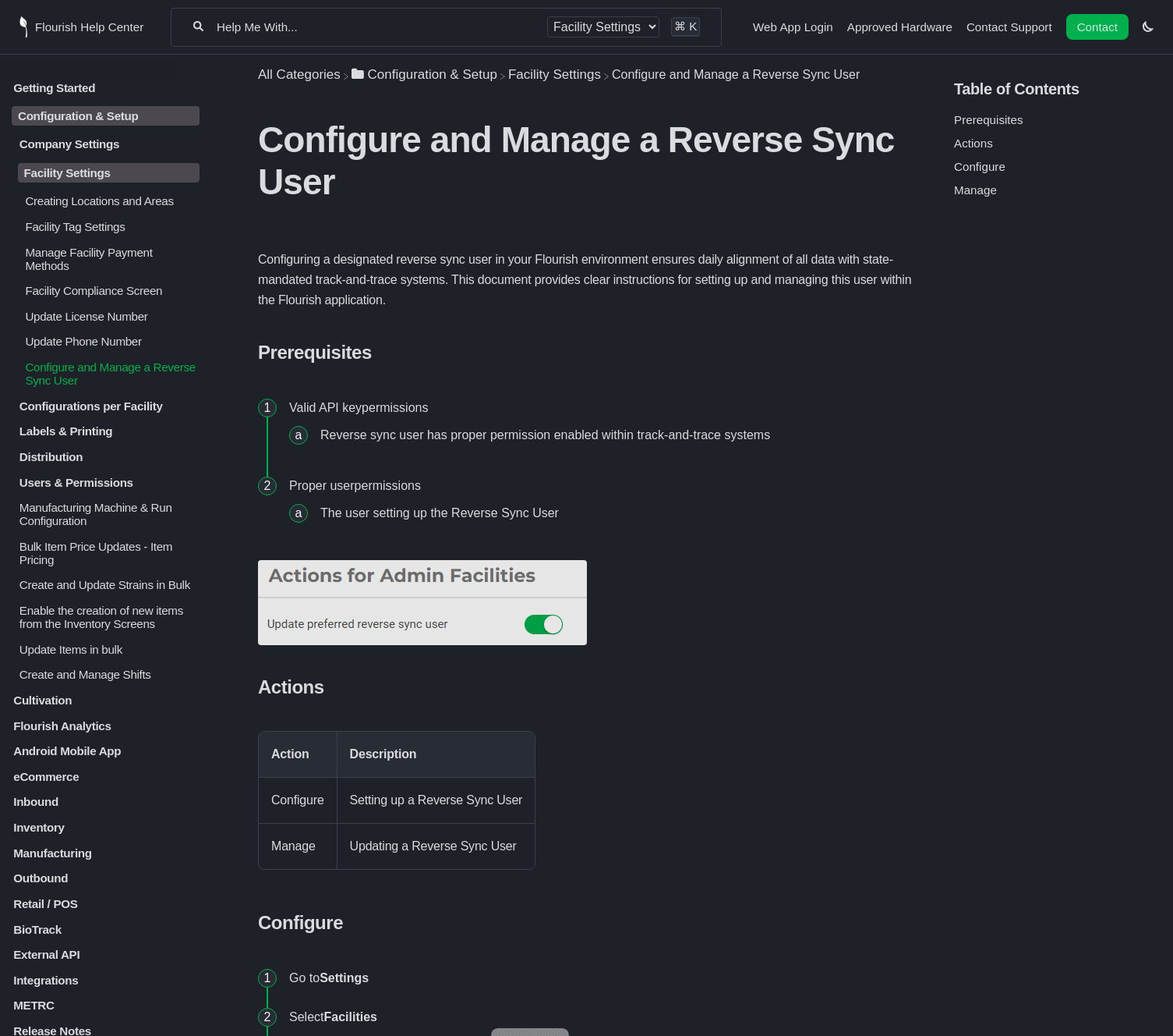
click at [79, 177] on p "Facility Settings" at bounding box center [108, 173] width 181 height 19
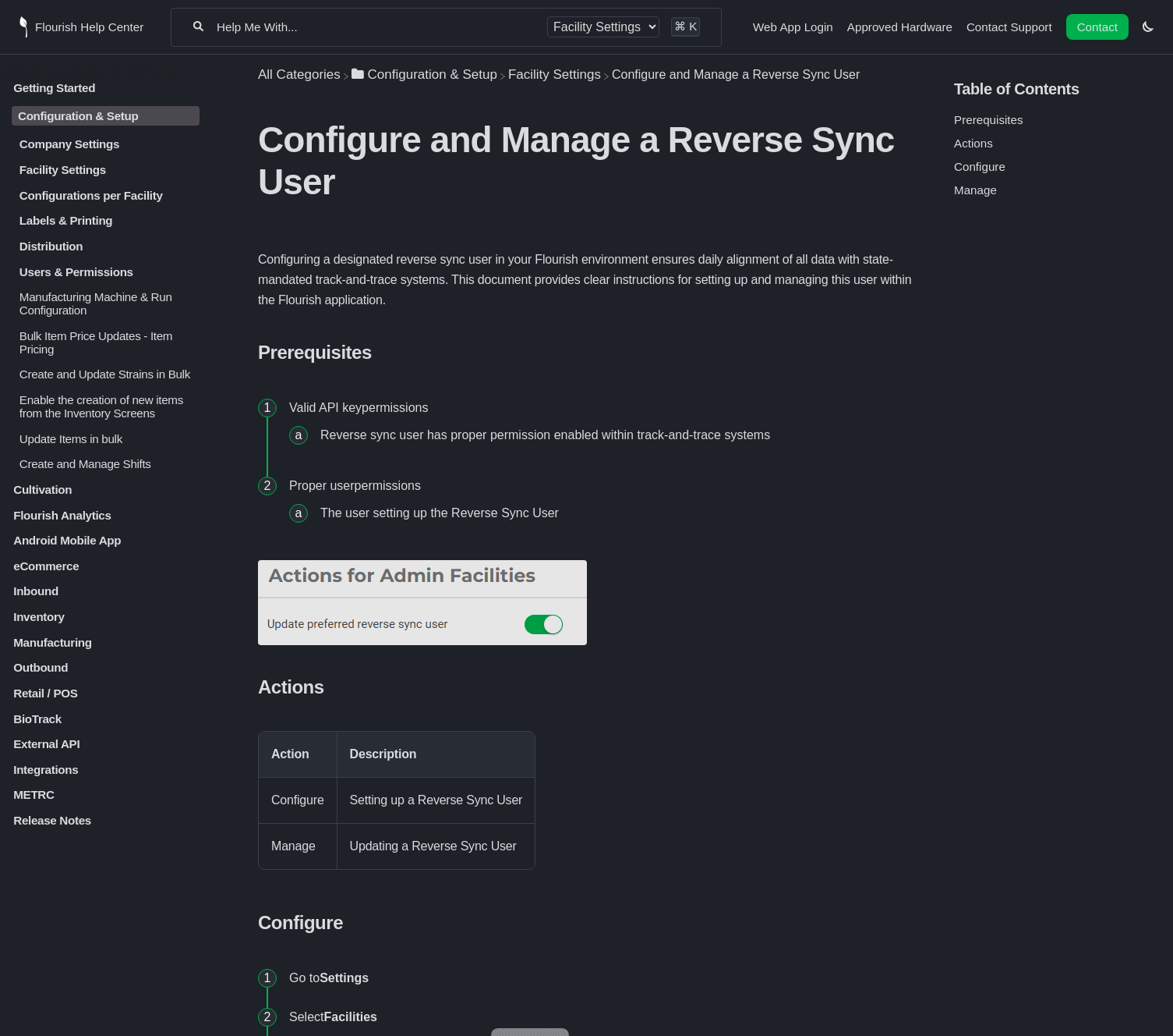
click at [70, 202] on p "Configurations per Facility" at bounding box center [108, 196] width 181 height 14
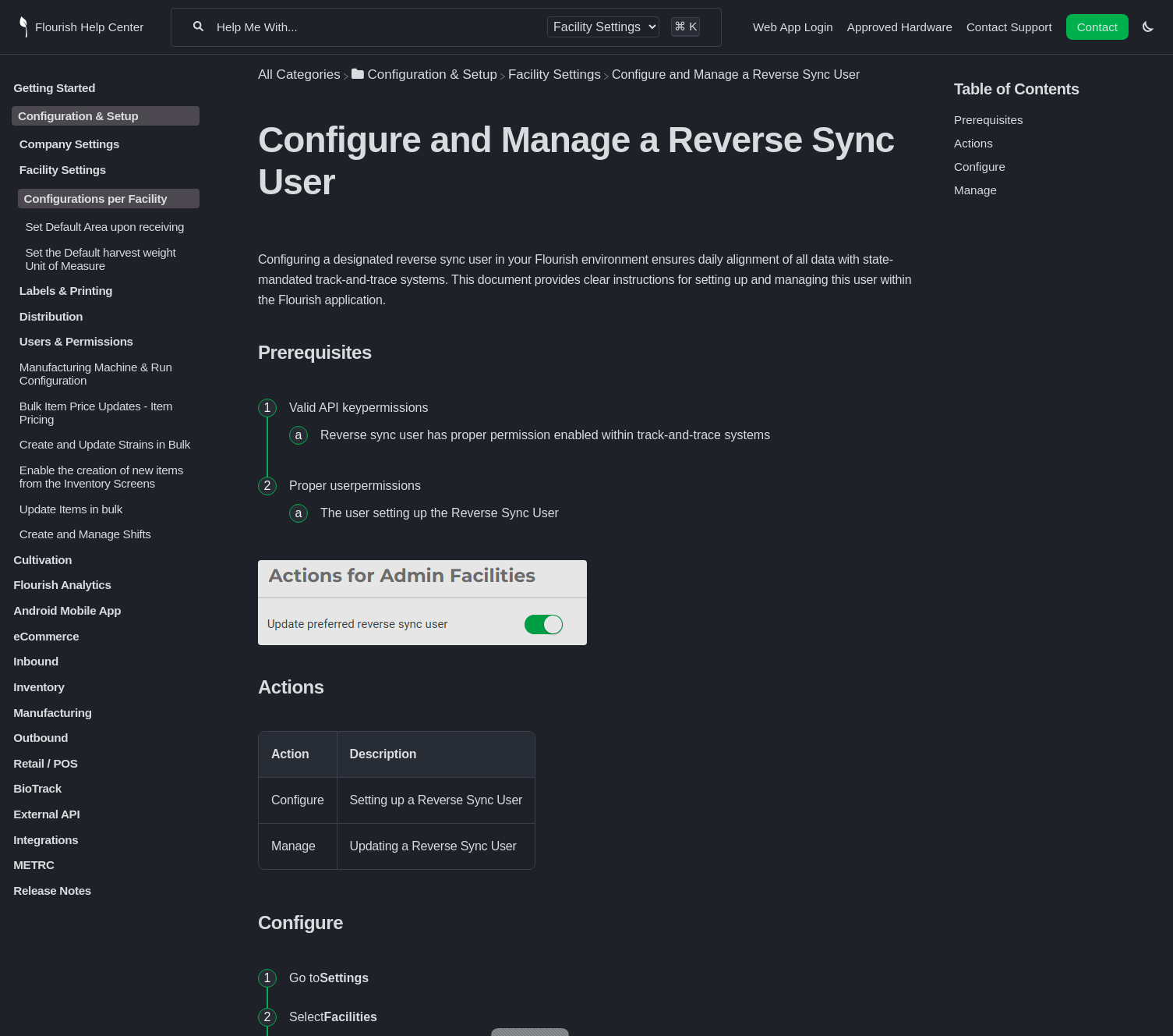
click at [88, 233] on p "Set Default Area upon receiving" at bounding box center [111, 227] width 176 height 14
click at [133, 233] on p "Set Default Area upon receiving" at bounding box center [111, 227] width 176 height 14
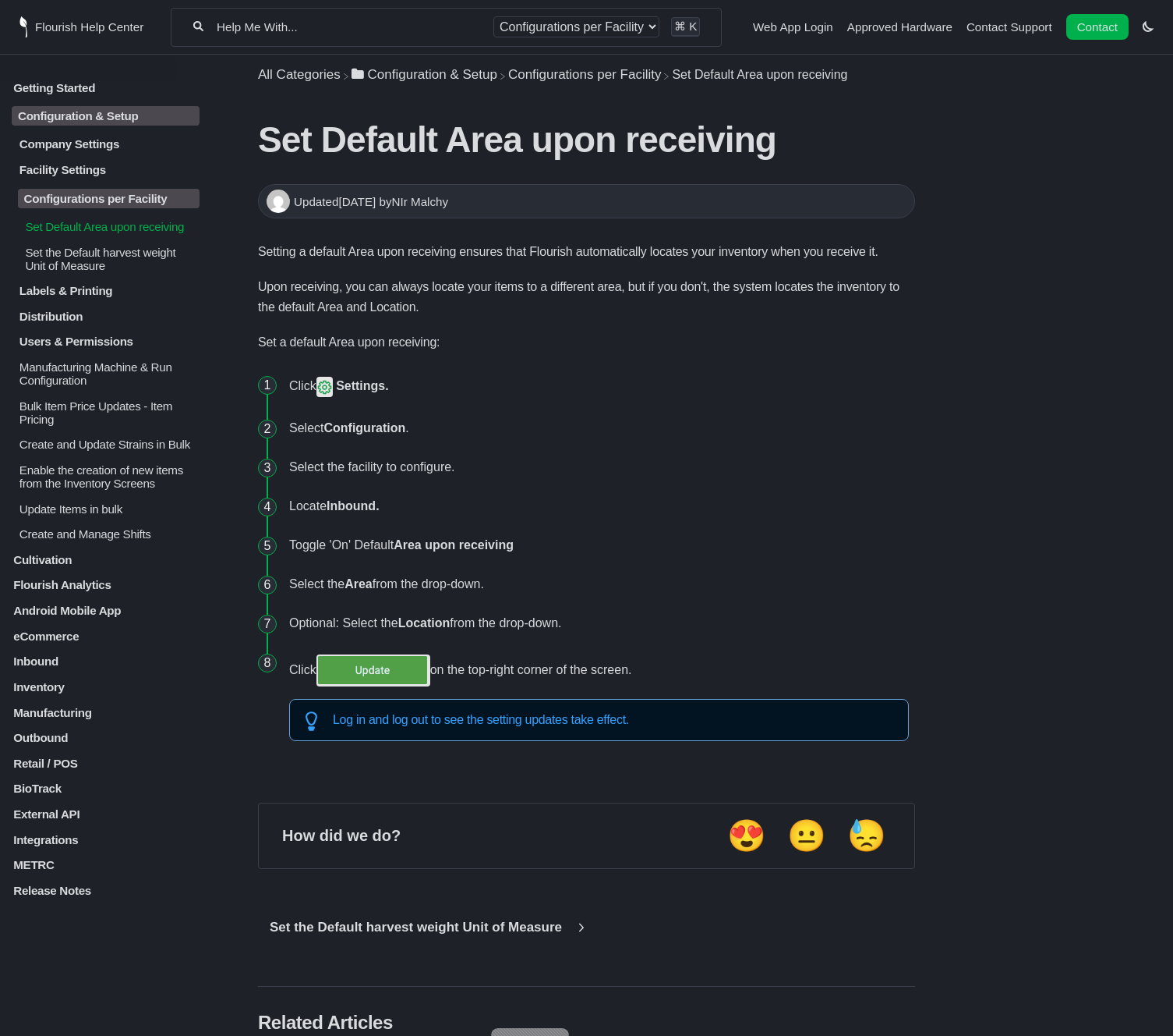
click at [80, 267] on p "Set the Default harvest weight Unit of Measure" at bounding box center [111, 257] width 176 height 26
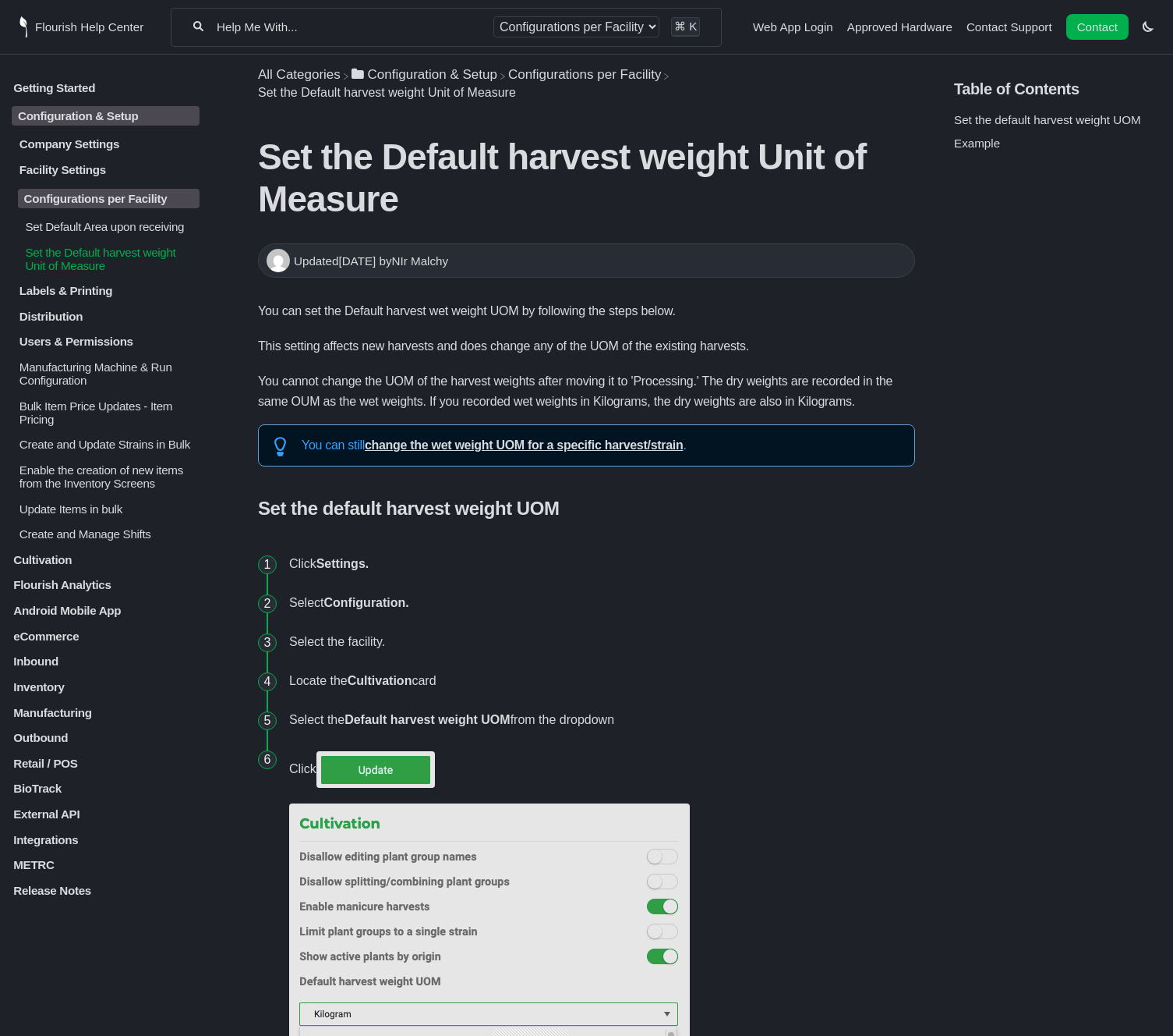
click at [92, 296] on p "Labels & Printing" at bounding box center [108, 290] width 181 height 14
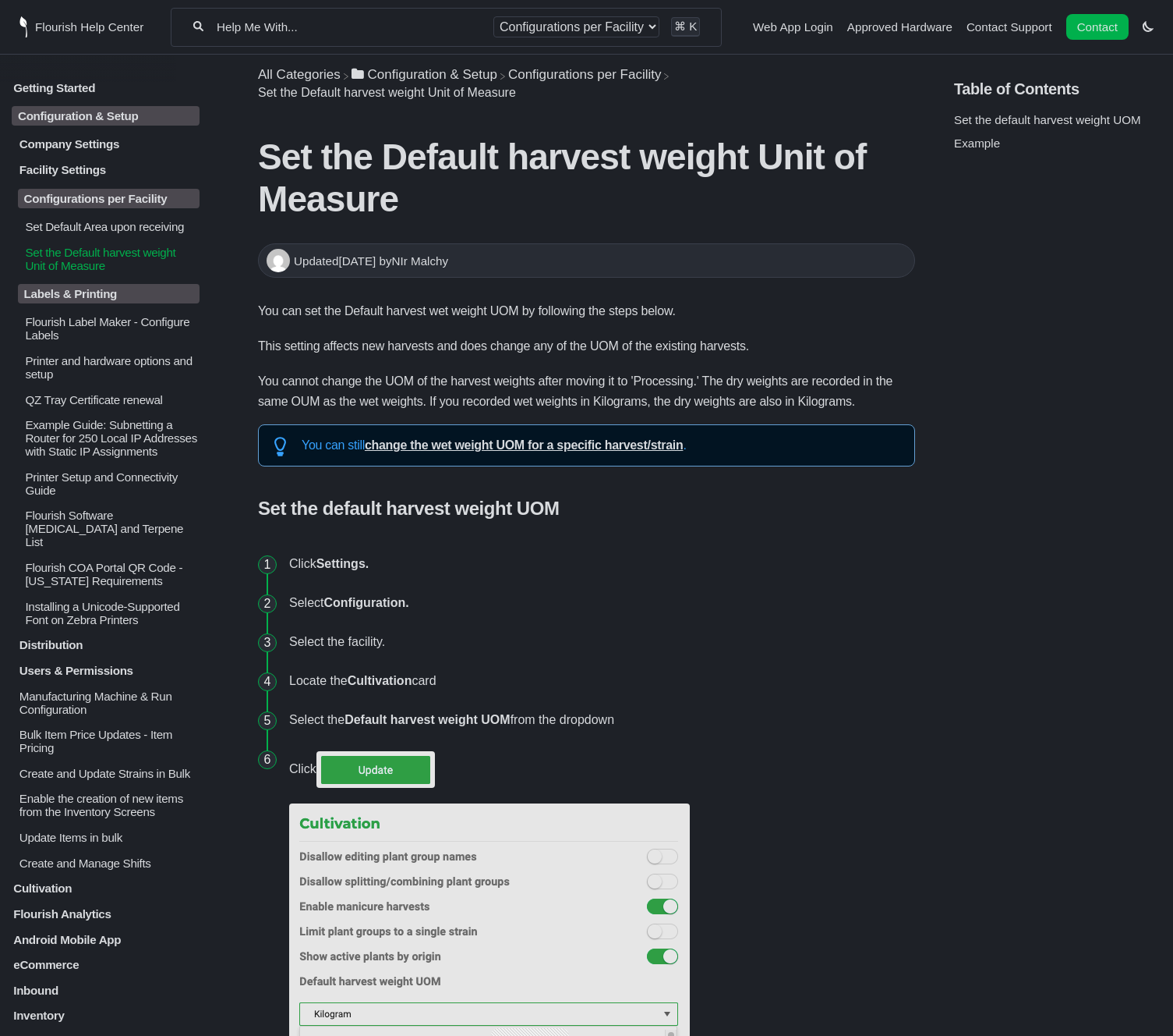
click at [133, 196] on p "Configurations per Facility" at bounding box center [108, 199] width 181 height 19
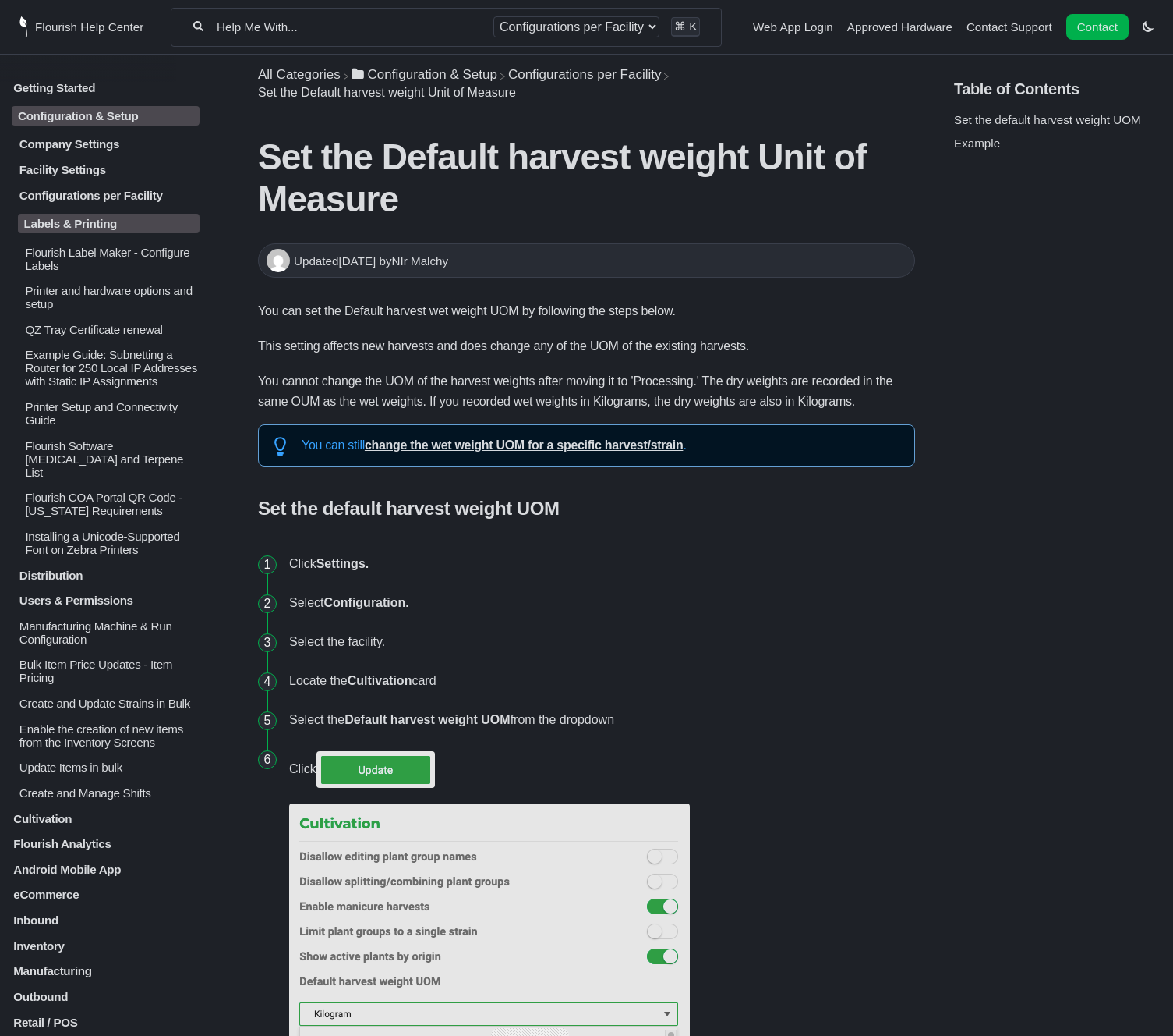
click at [138, 233] on p "Labels & Printing" at bounding box center [108, 223] width 181 height 19
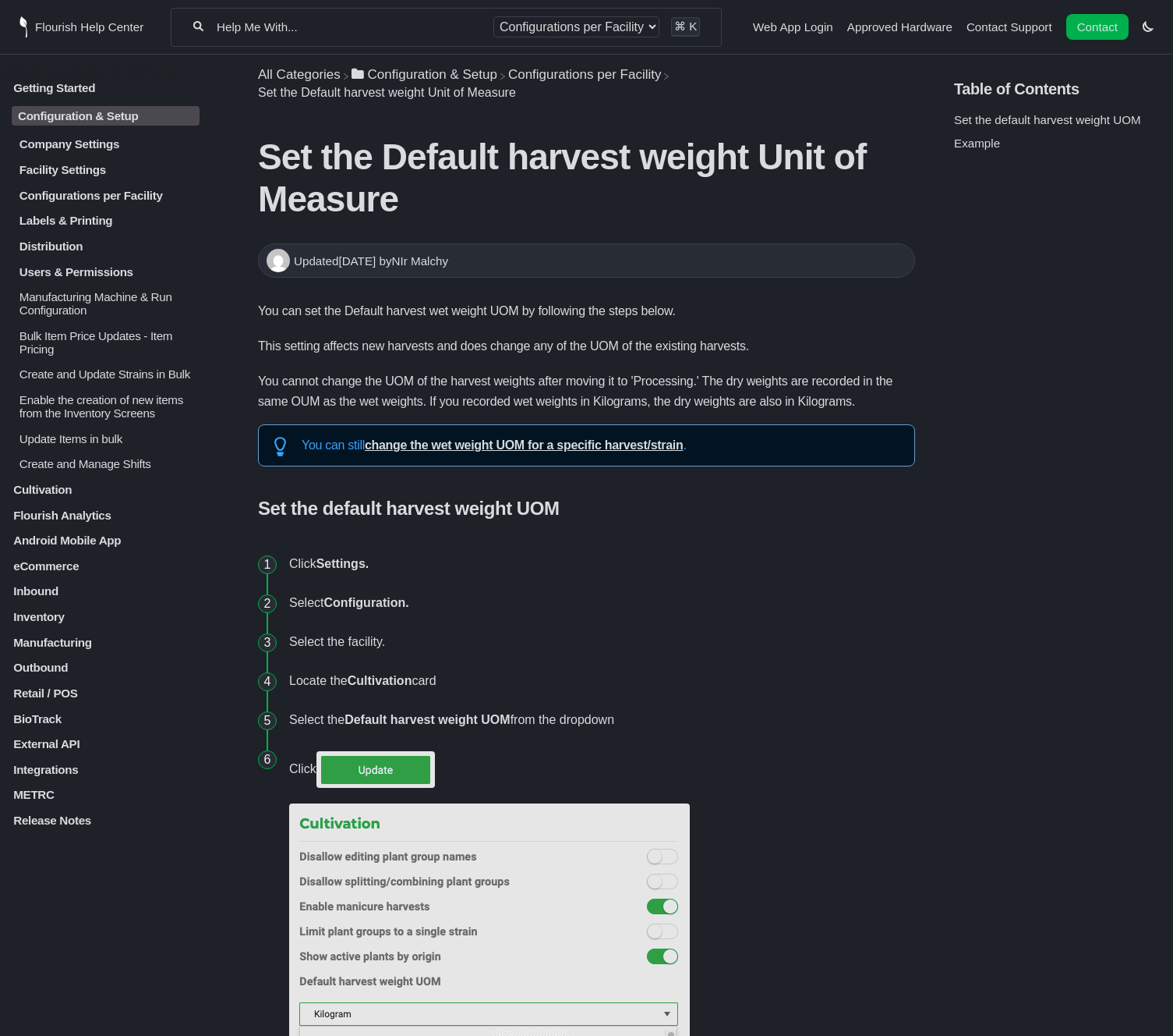
click at [138, 234] on div "Company Settings Editing Your Company Profile Automatically Lock Packages Based…" at bounding box center [105, 304] width 188 height 333
click at [109, 227] on p "Labels & Printing" at bounding box center [108, 220] width 181 height 14
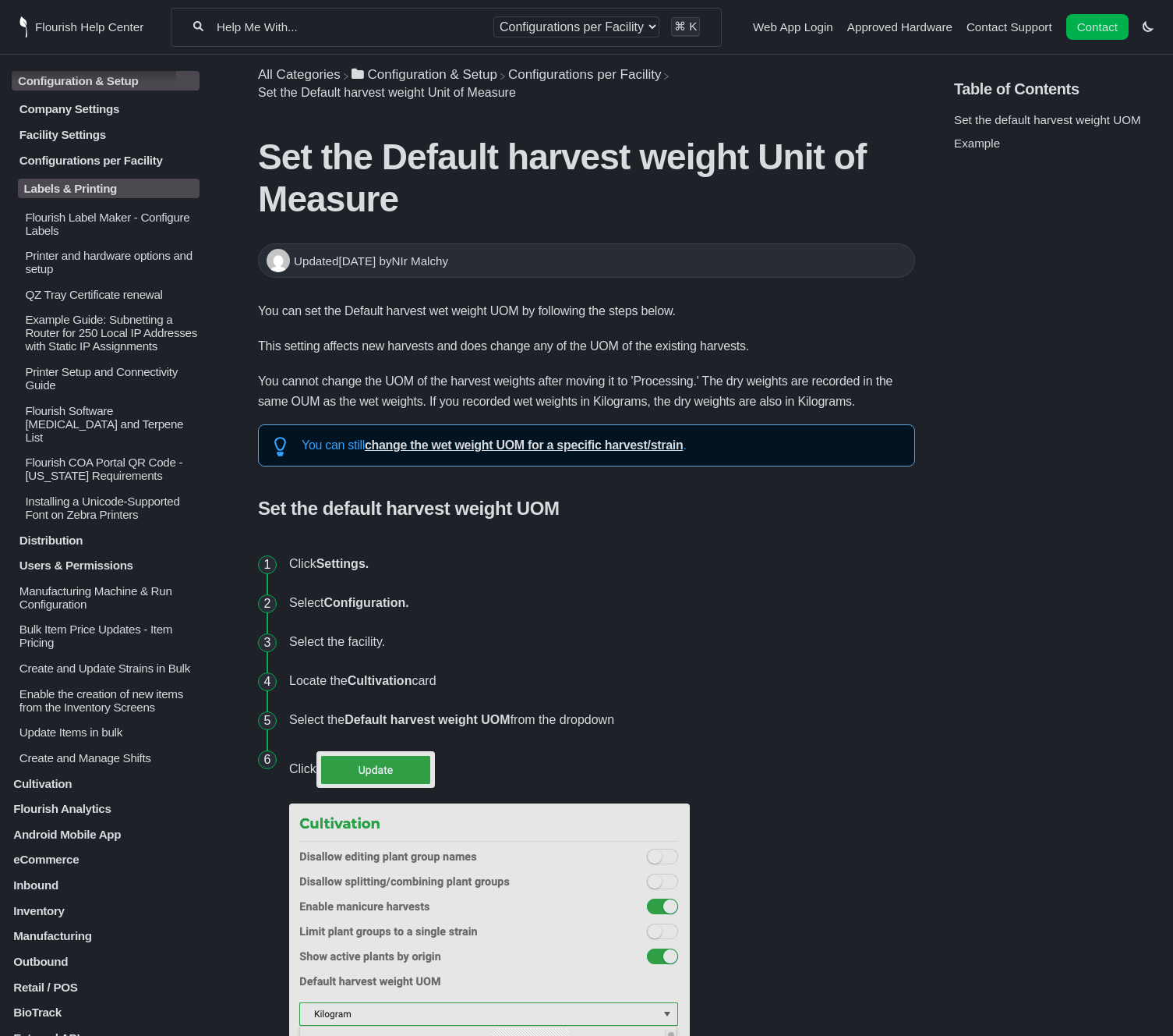
scroll to position [45, 0]
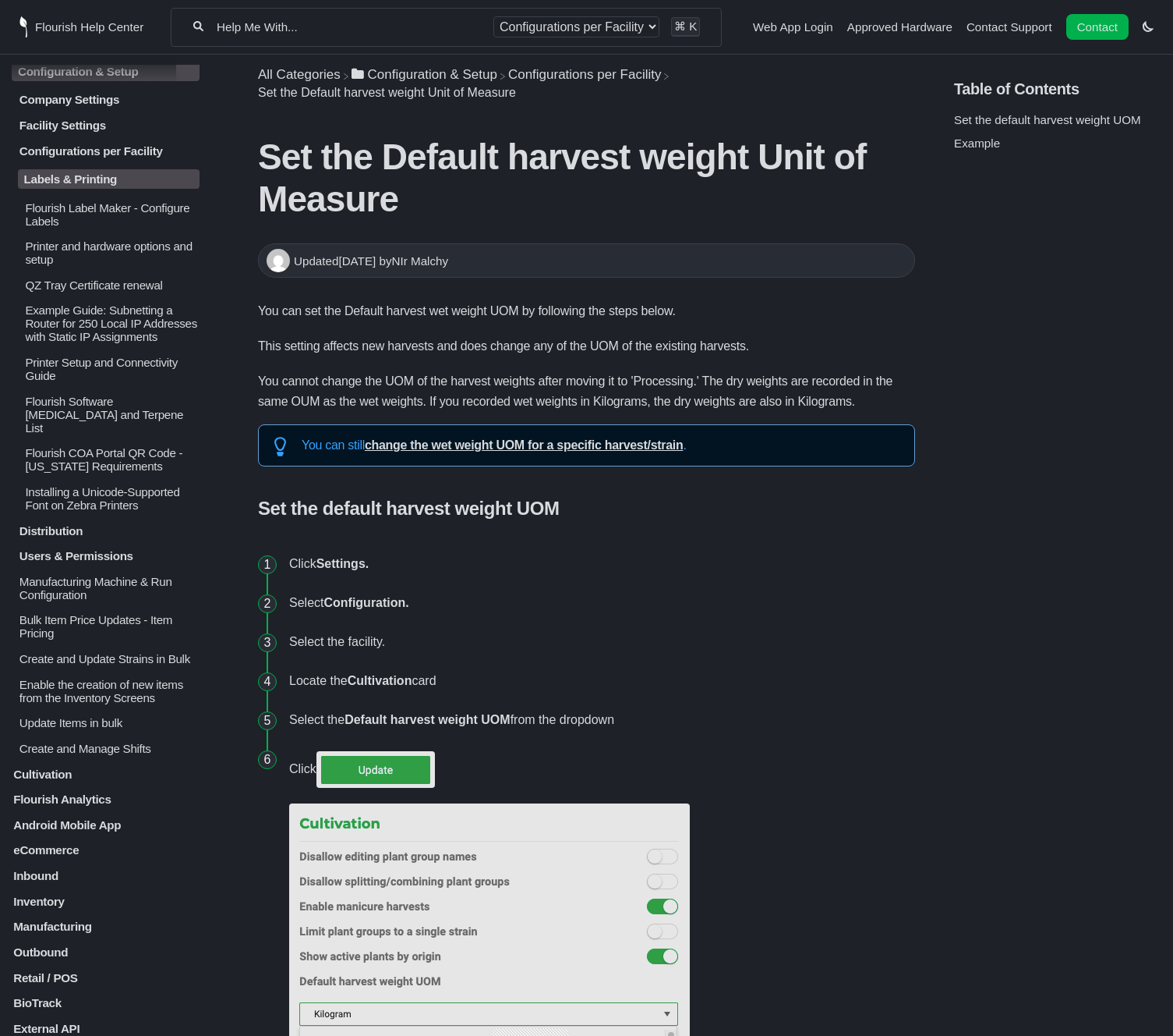
click at [79, 187] on p "Labels & Printing" at bounding box center [108, 179] width 181 height 19
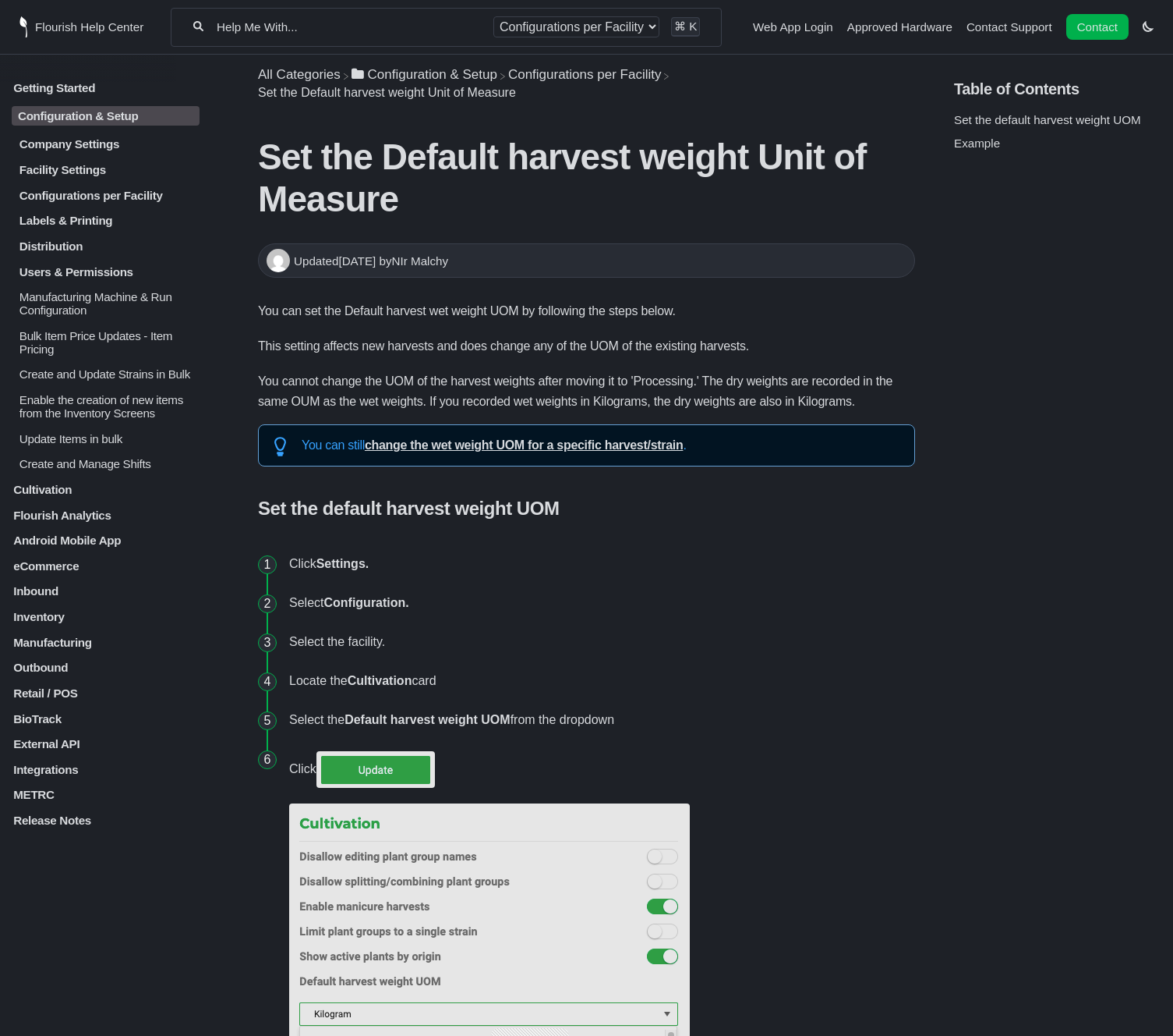
click at [60, 249] on p "Distribution" at bounding box center [108, 247] width 181 height 14
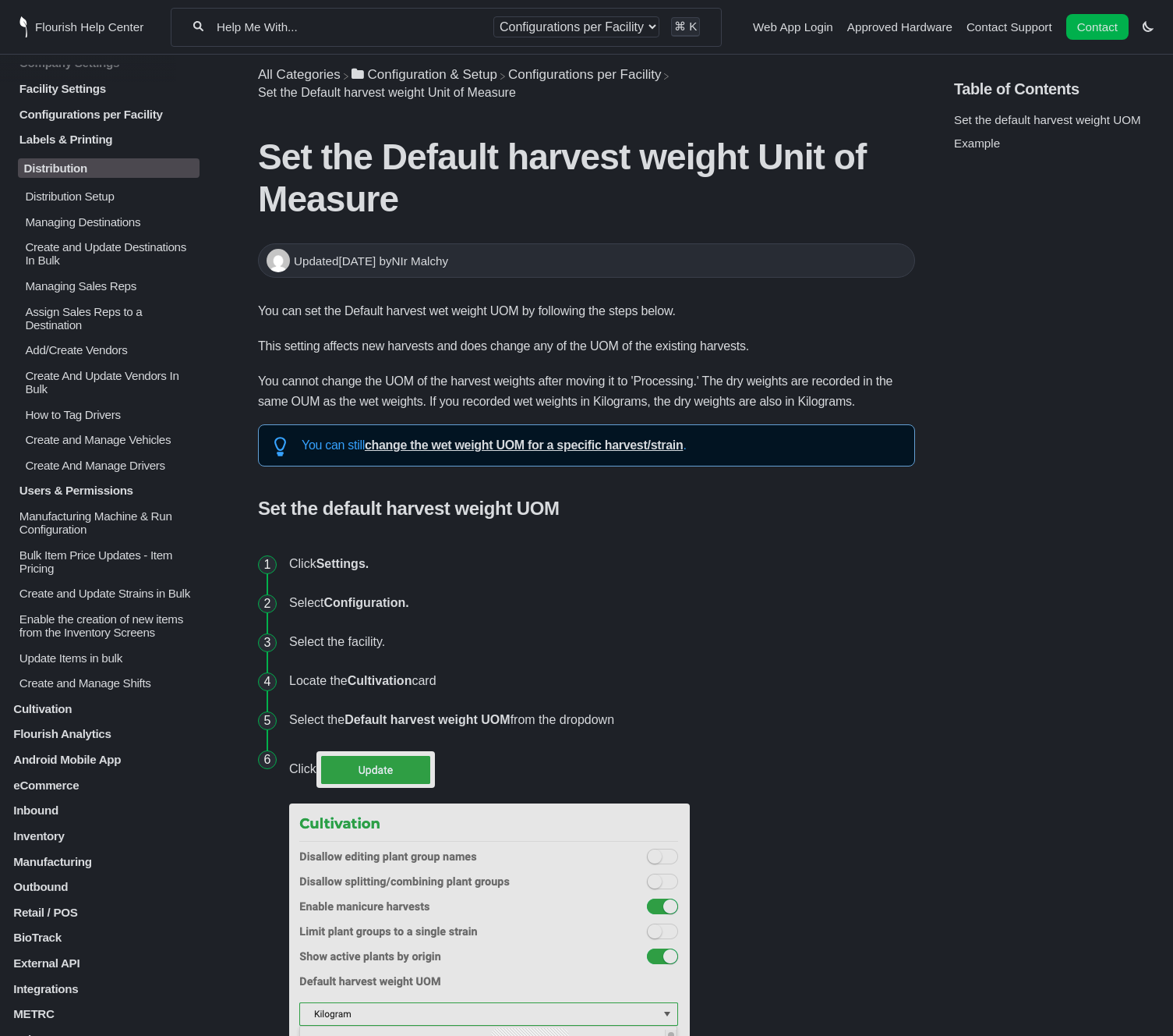
scroll to position [104, 0]
click at [91, 189] on p "Distribution Setup" at bounding box center [111, 196] width 176 height 14
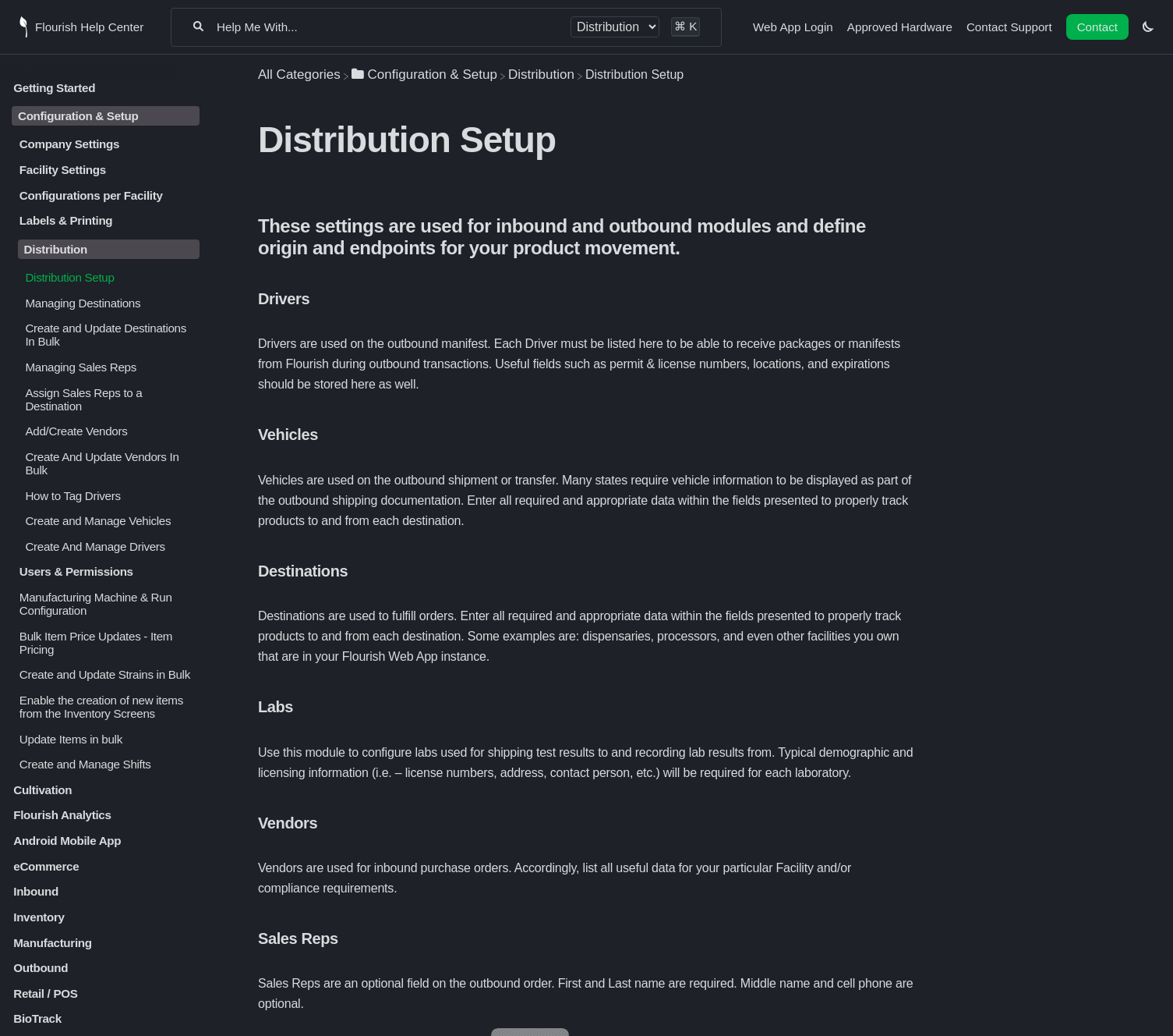
click at [64, 342] on p "Create and Update Destinations In Bulk" at bounding box center [111, 334] width 176 height 26
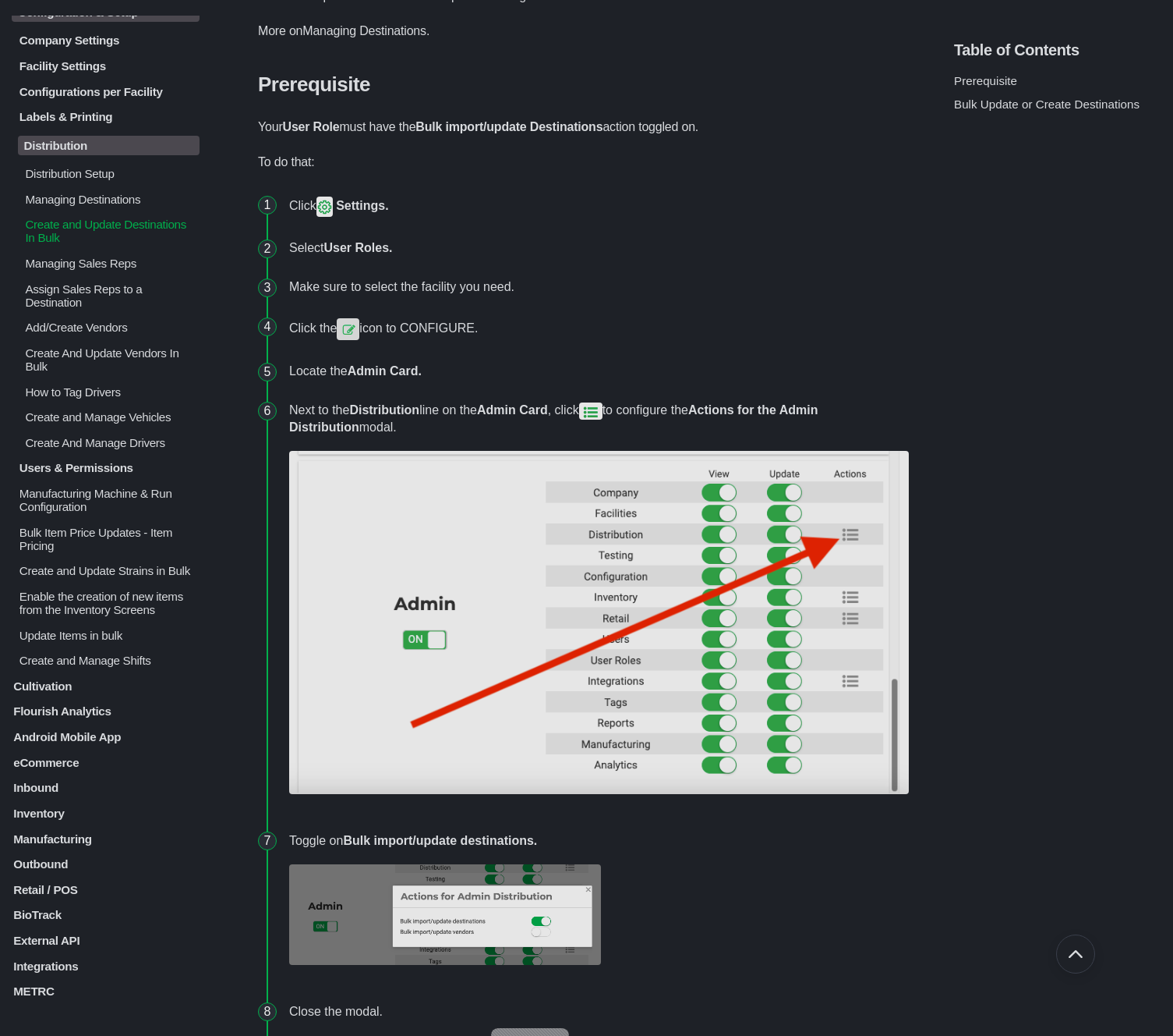
scroll to position [45, 0]
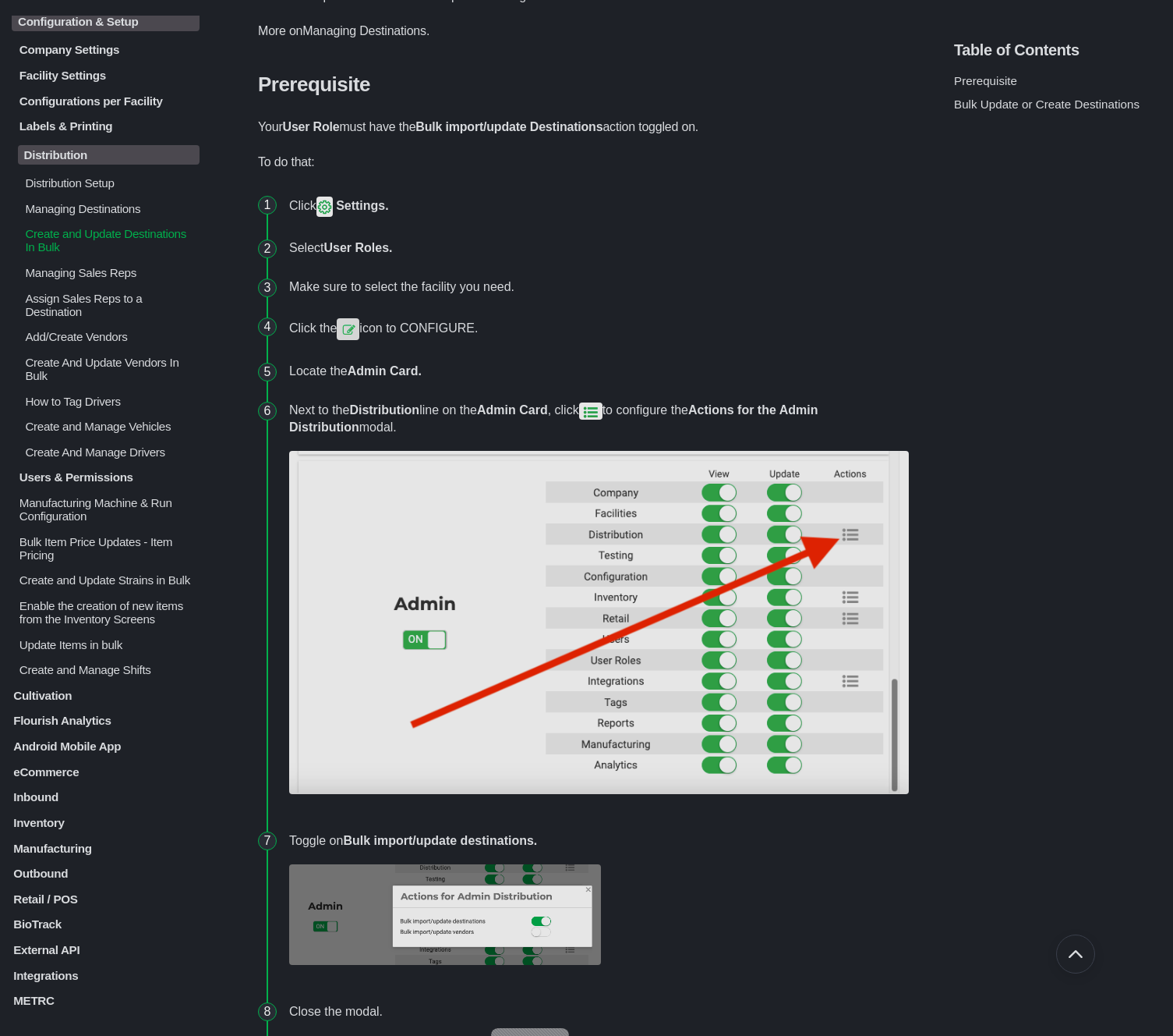
click at [64, 156] on p "Distribution" at bounding box center [108, 155] width 181 height 19
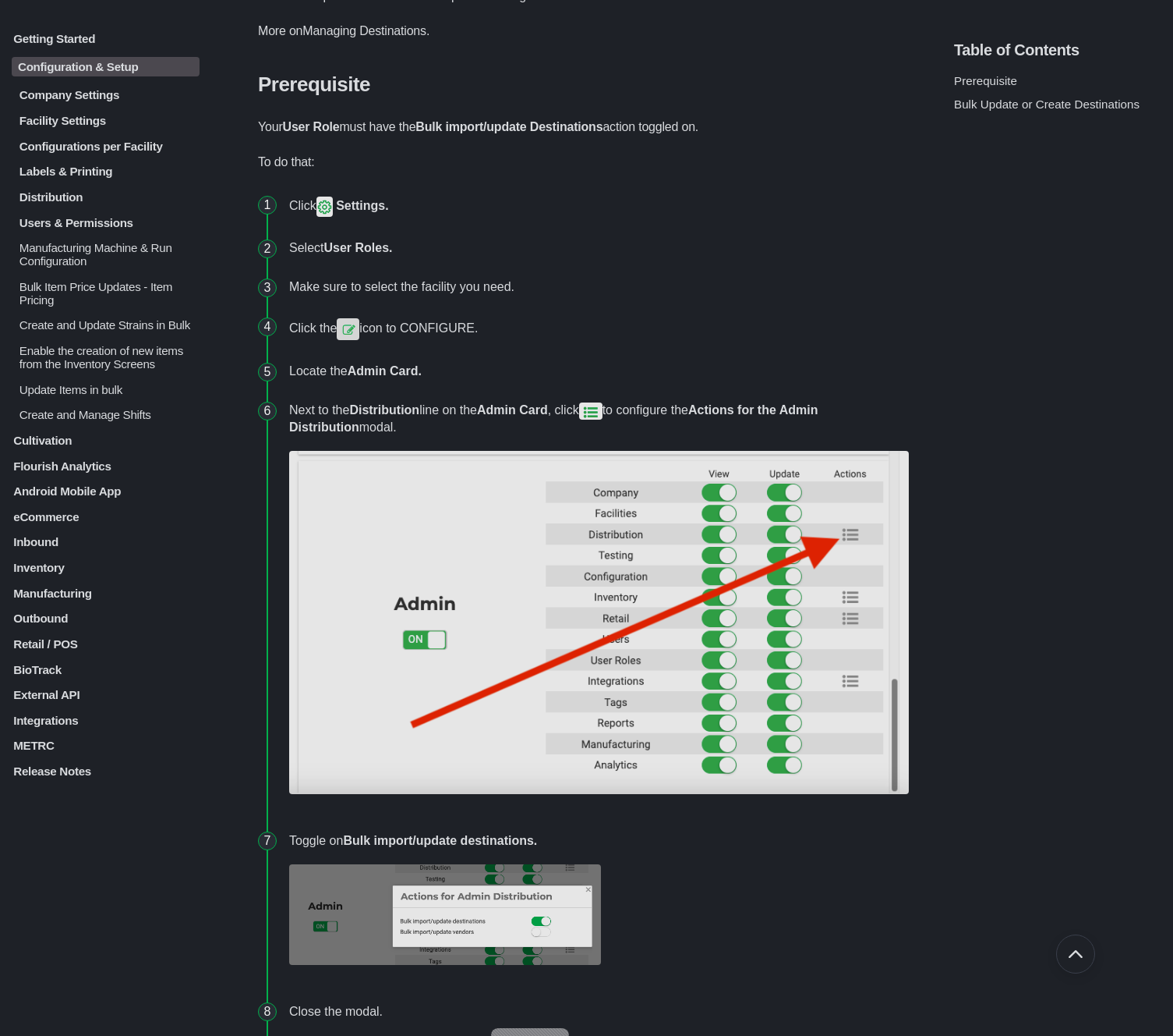
scroll to position [0, 0]
click at [68, 228] on p "Users & Permissions" at bounding box center [108, 222] width 181 height 14
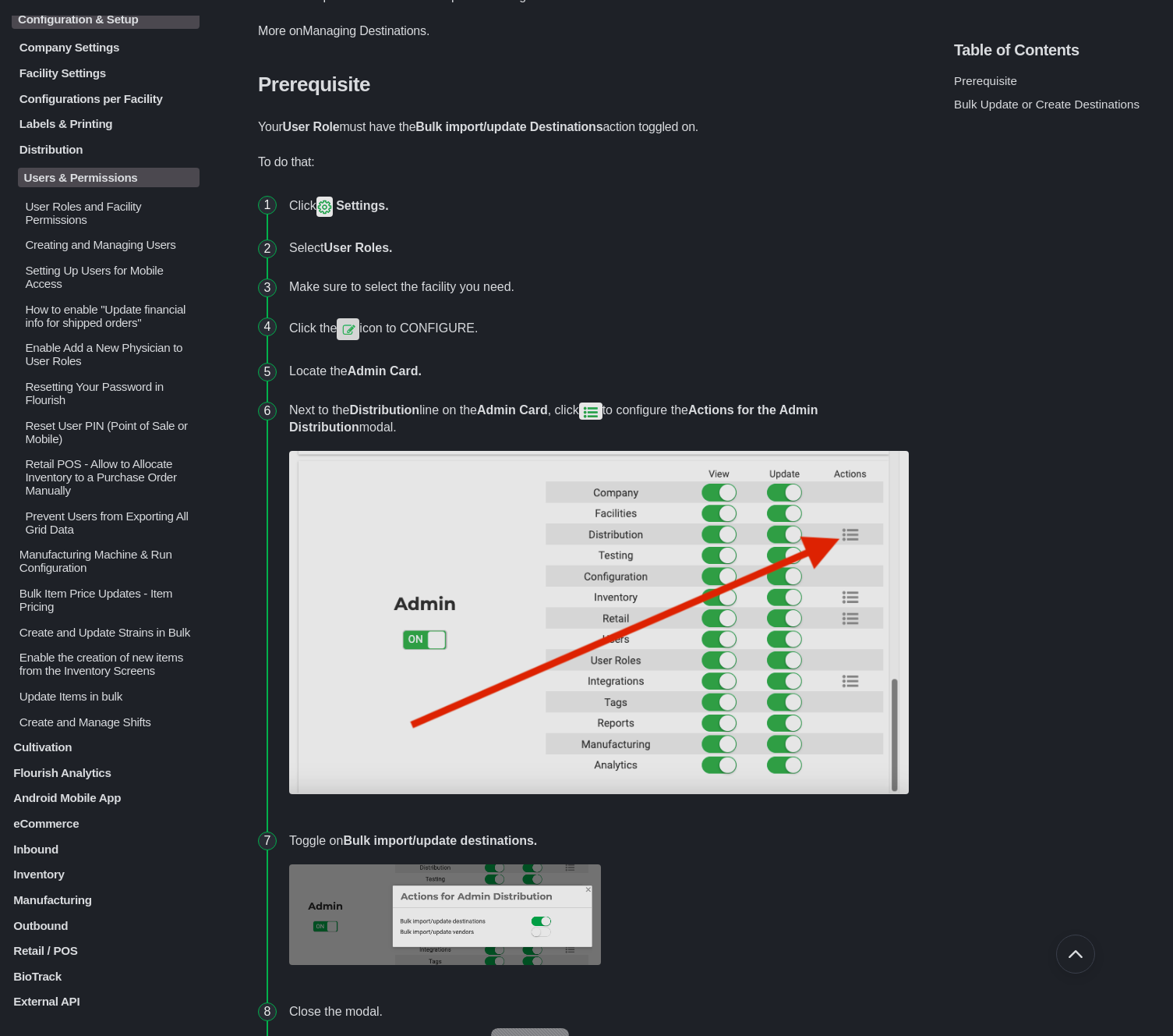
scroll to position [54, 0]
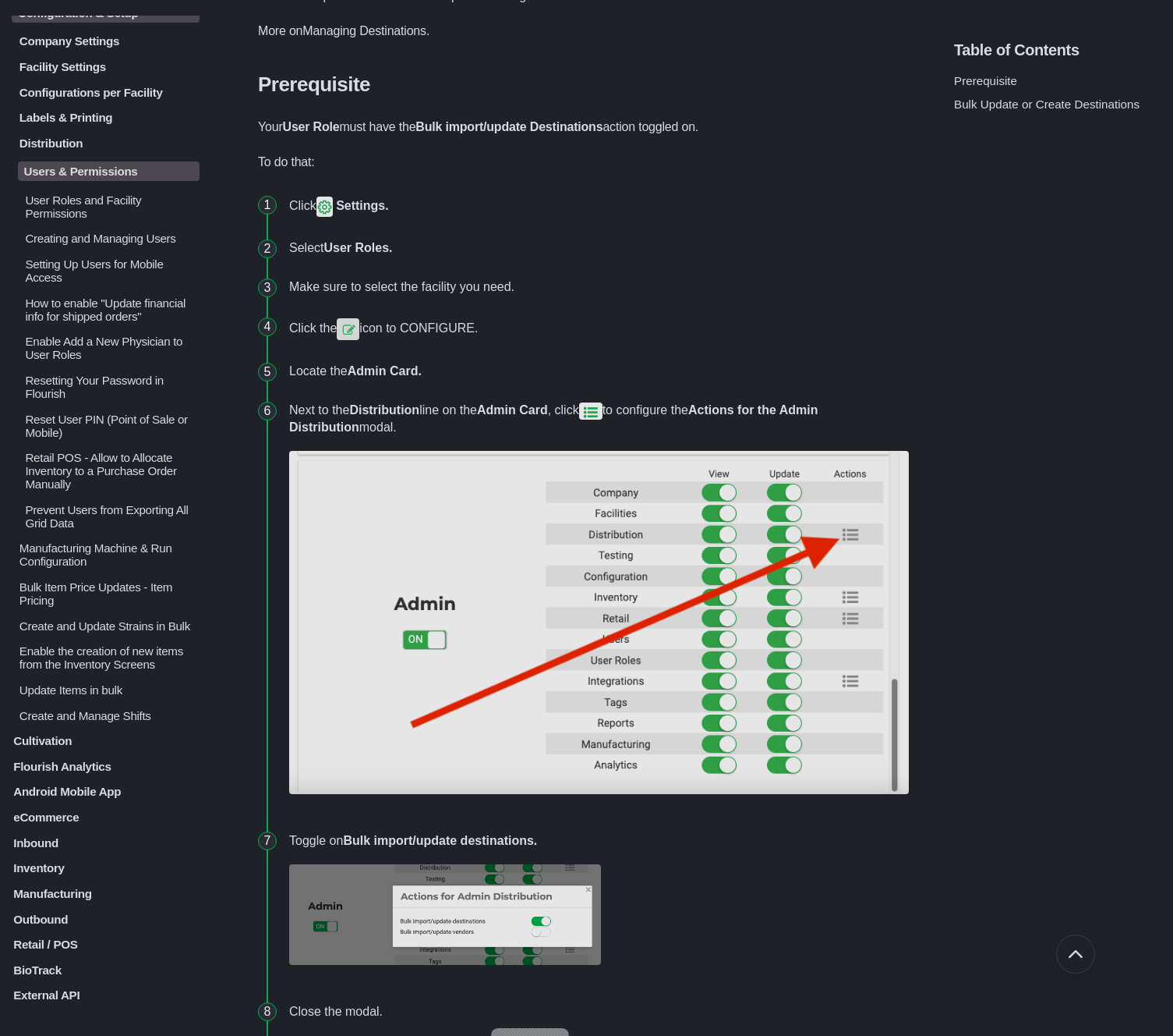
click at [90, 205] on p "User Roles and Facility Permissions" at bounding box center [111, 206] width 176 height 26
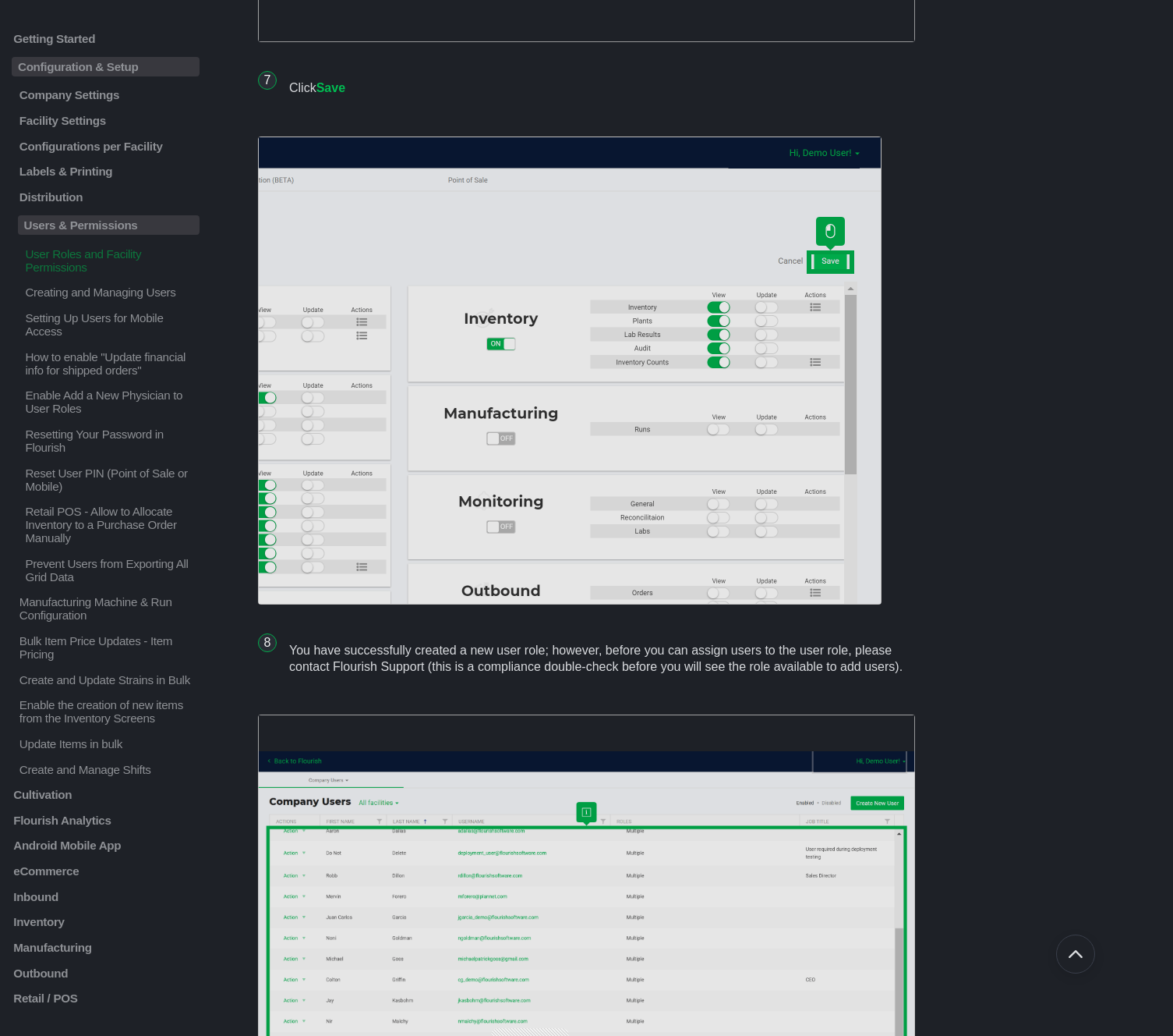
scroll to position [6679, 0]
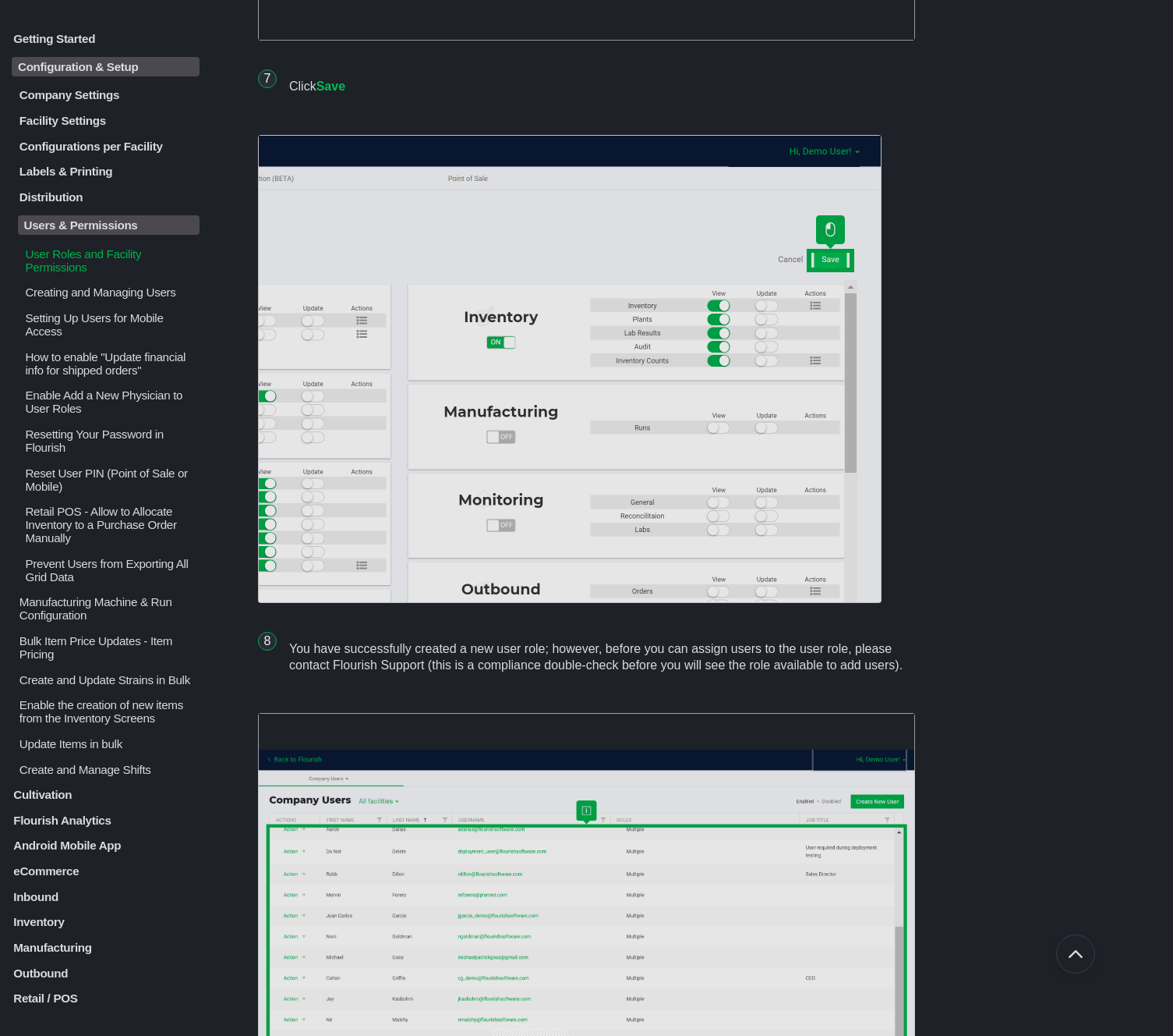
click at [106, 233] on p "Users & Permissions" at bounding box center [108, 225] width 181 height 19
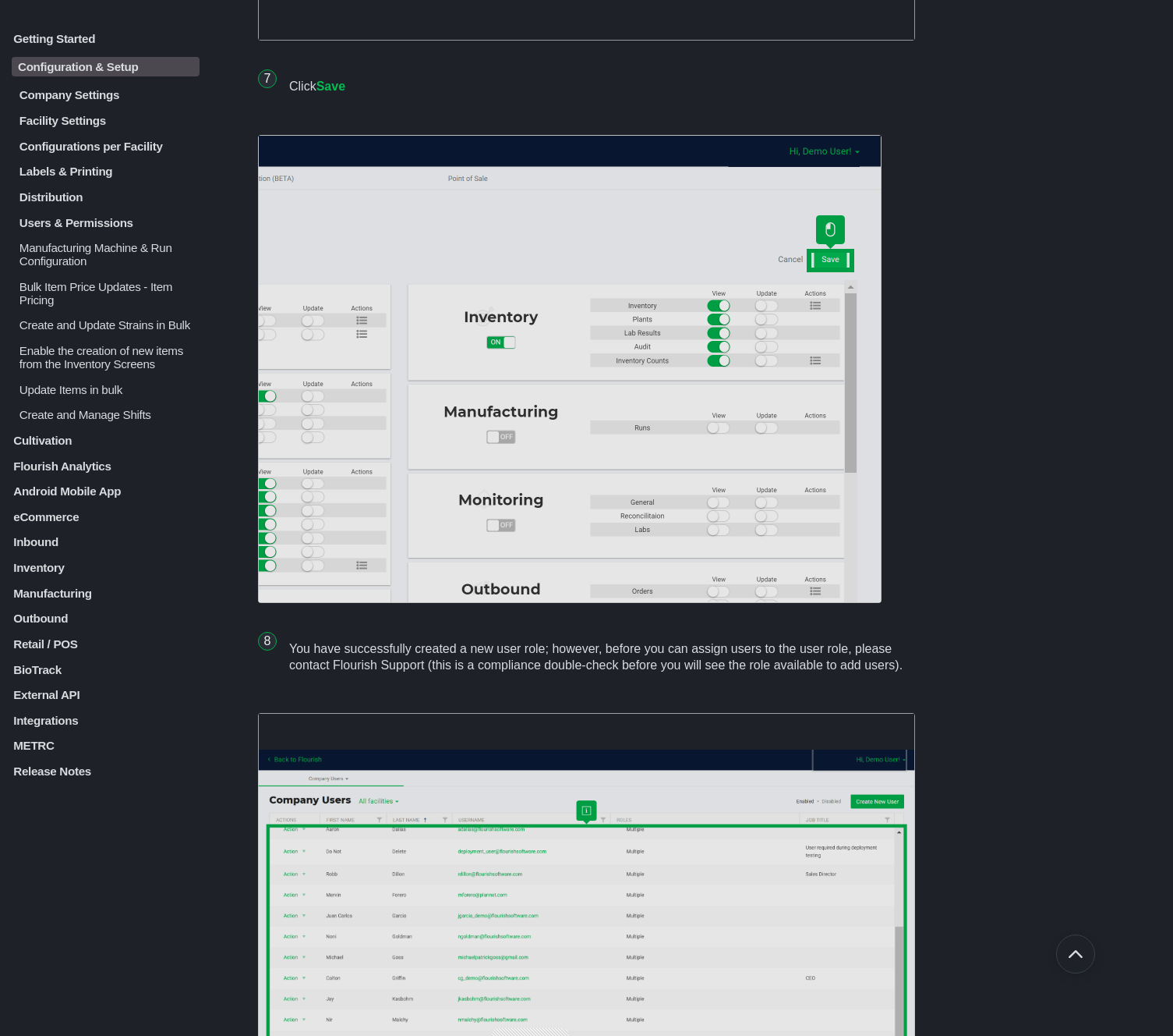
click at [75, 266] on p "Manufacturing Machine & Run Configuration" at bounding box center [108, 253] width 181 height 26
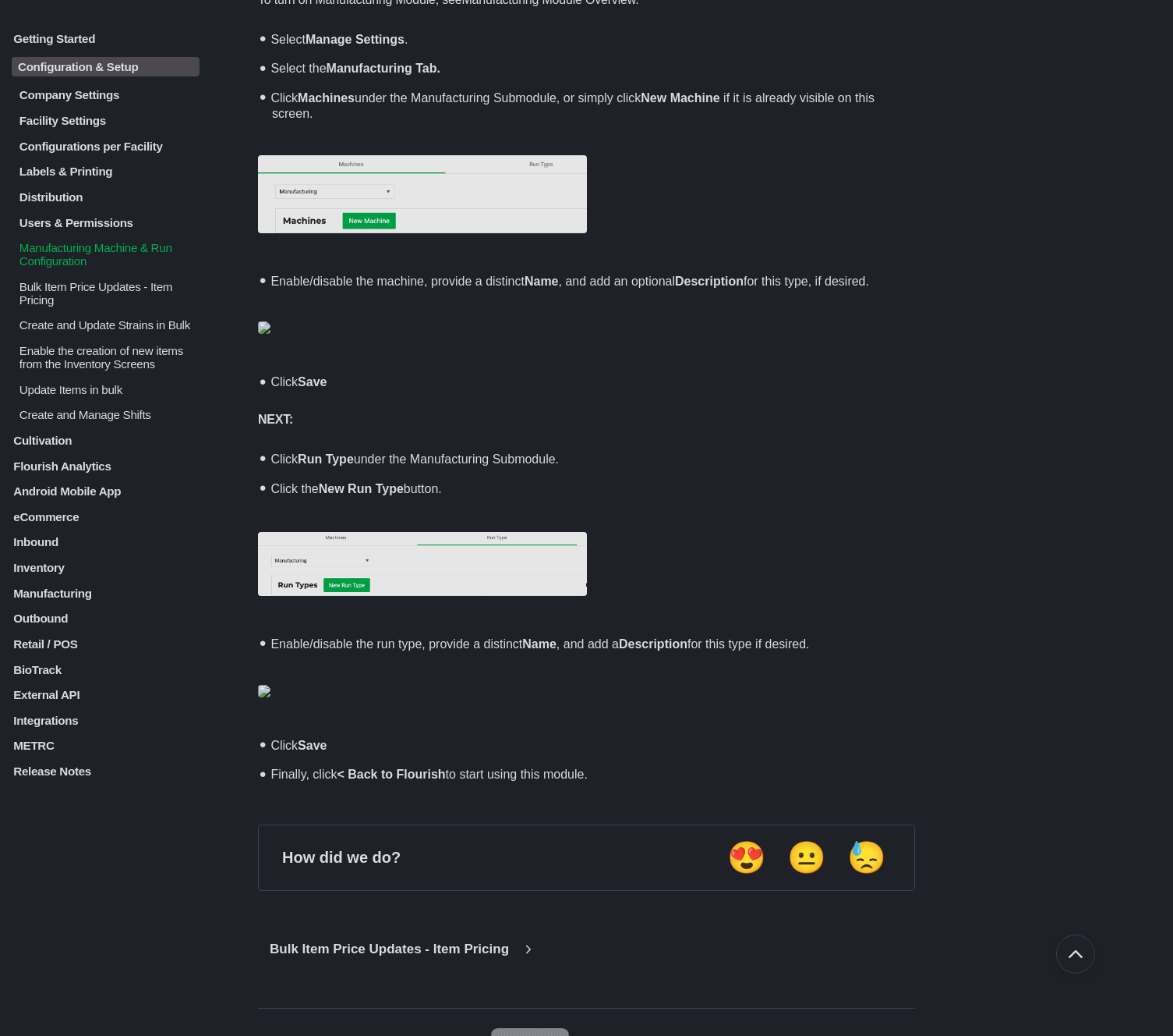
scroll to position [257, 0]
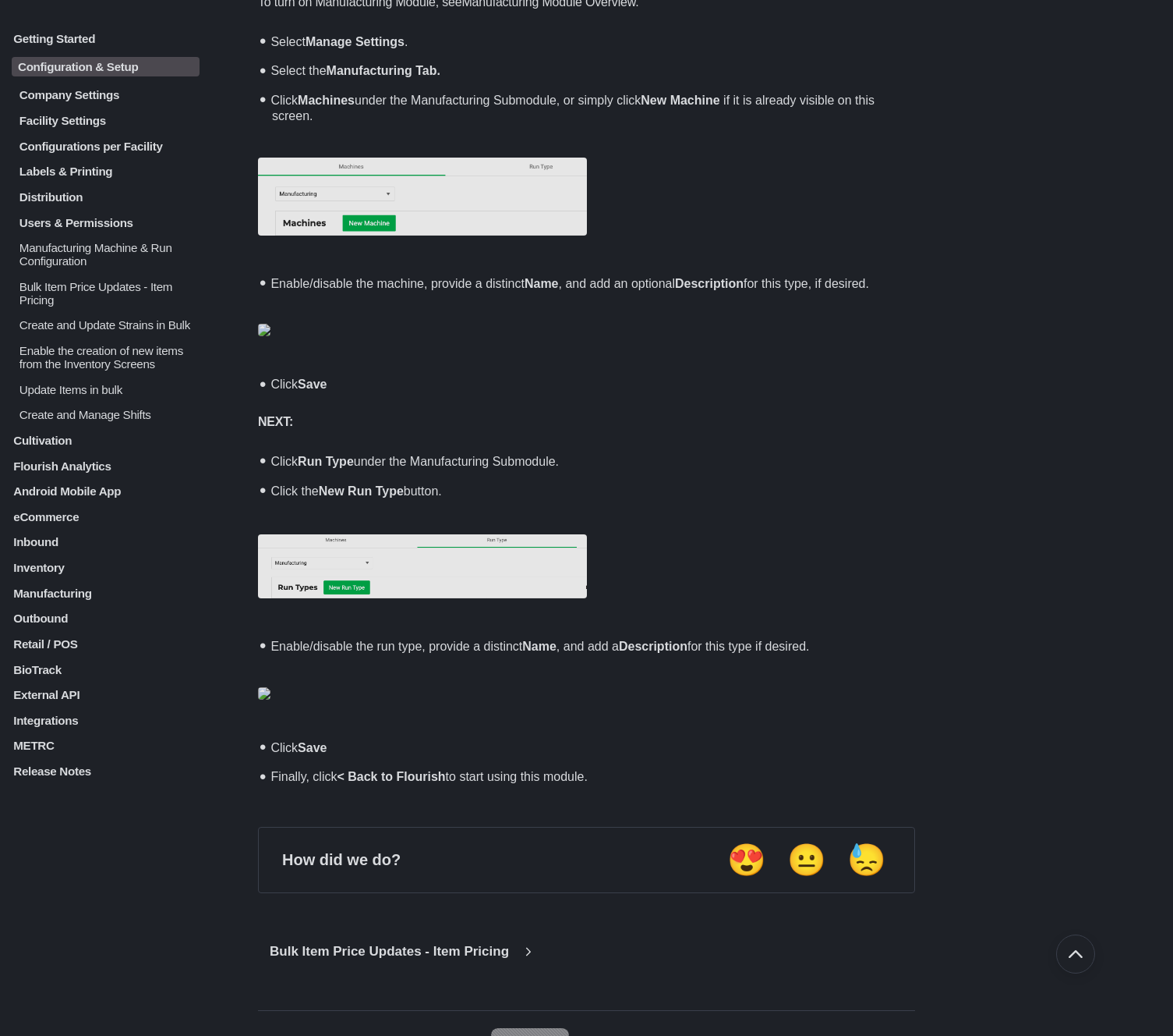
click at [31, 260] on p "Manufacturing Machine & Run Configuration" at bounding box center [108, 253] width 181 height 26
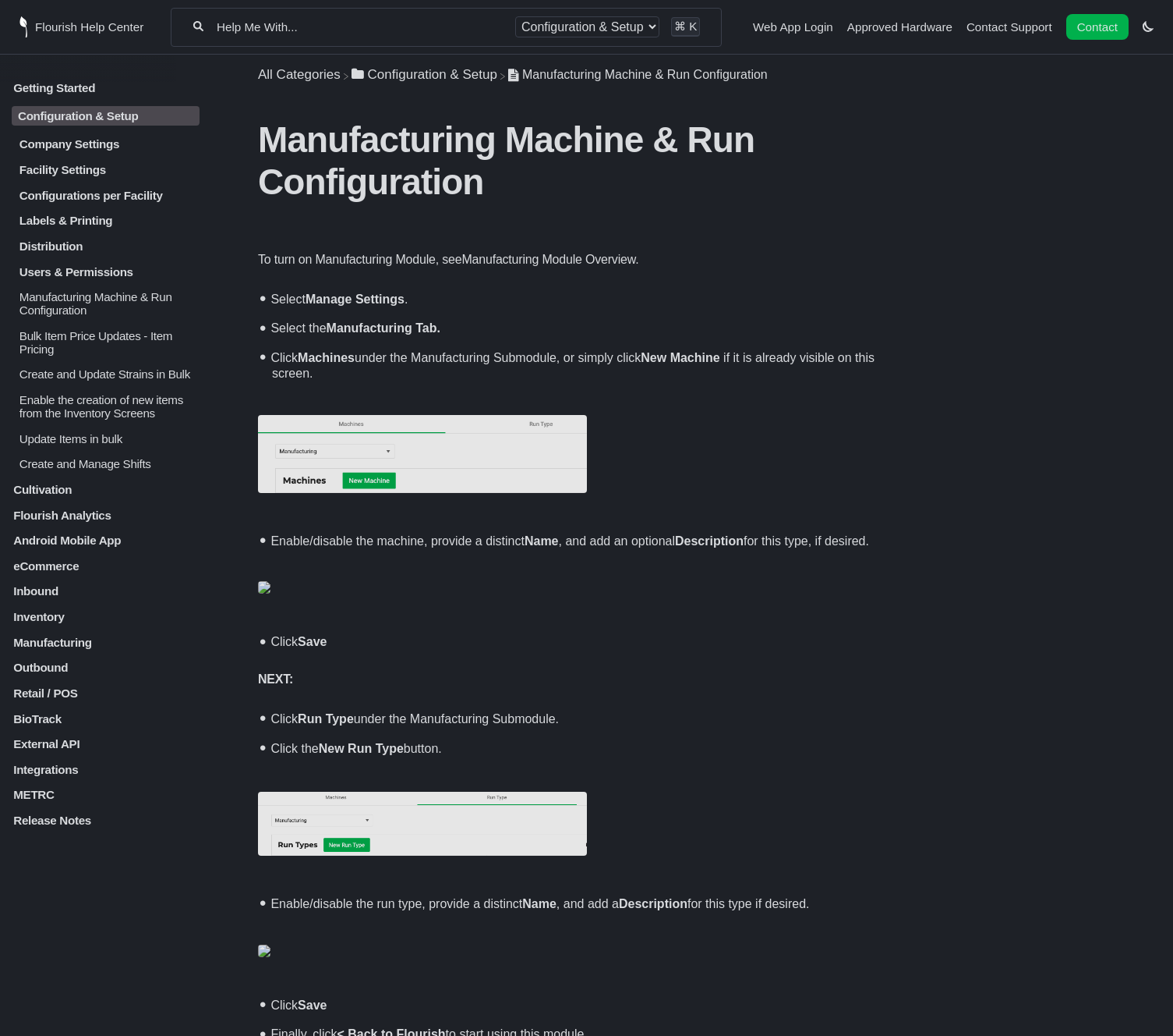
click at [70, 311] on p "Manufacturing Machine & Run Configuration" at bounding box center [108, 303] width 181 height 26
click at [66, 354] on p "Bulk Item Price Updates - Item Pricing" at bounding box center [108, 342] width 181 height 26
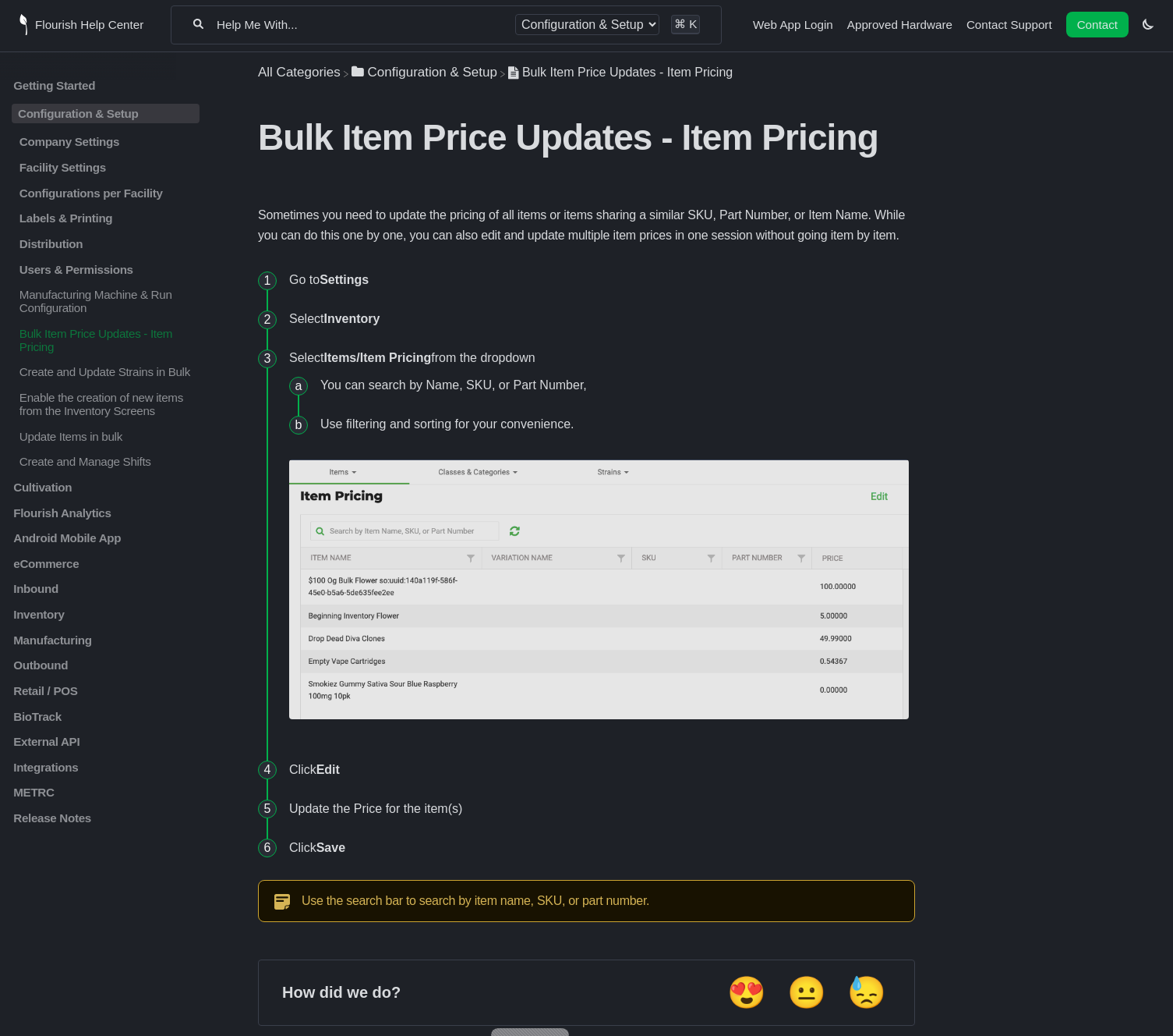
scroll to position [3, 0]
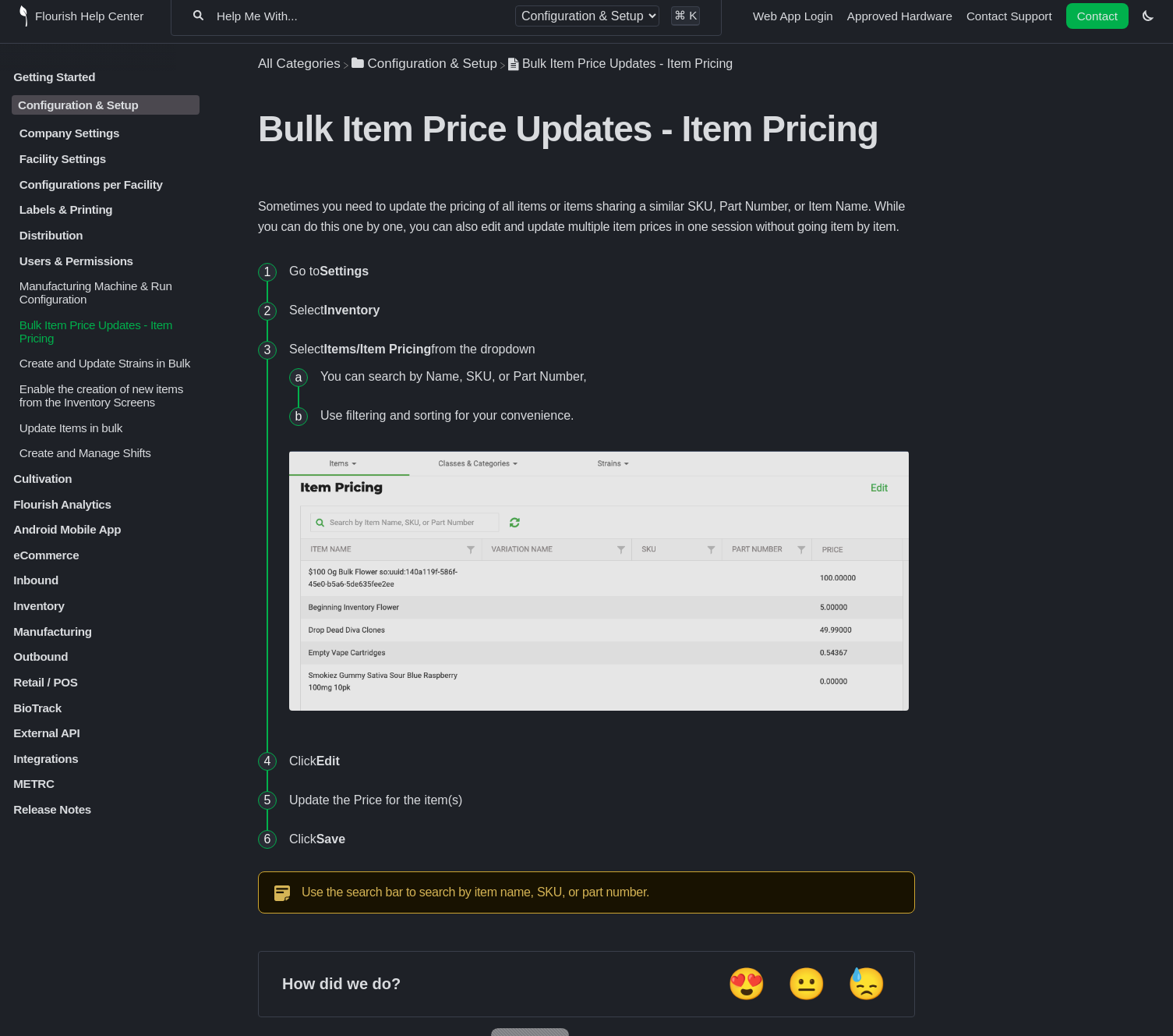
click at [106, 385] on div "Company Settings Editing Your Company Profile Automatically Lock Packages Based…" at bounding box center [105, 293] width 188 height 333
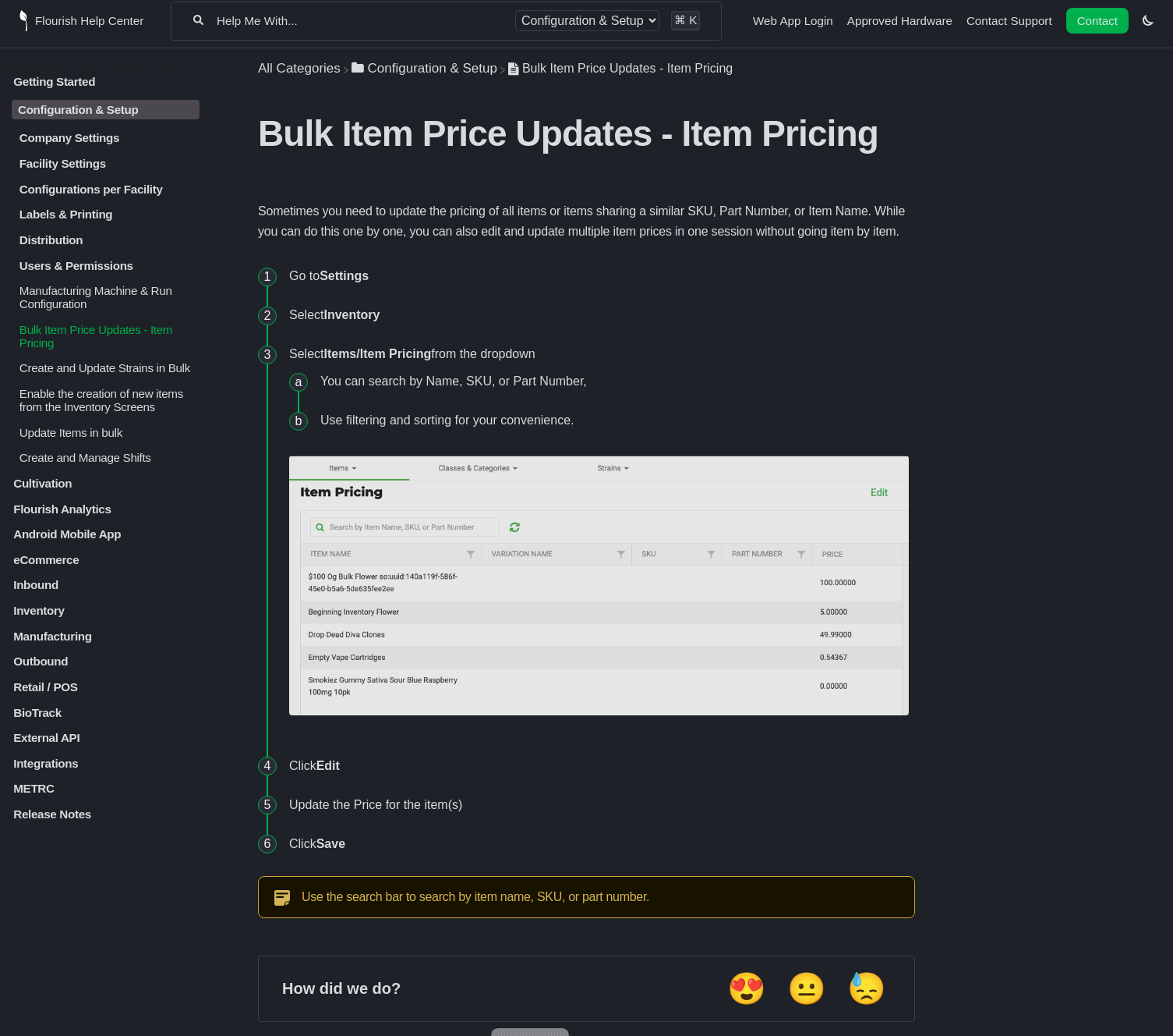
click at [162, 374] on p "Create and Update Strains in Bulk" at bounding box center [108, 368] width 181 height 14
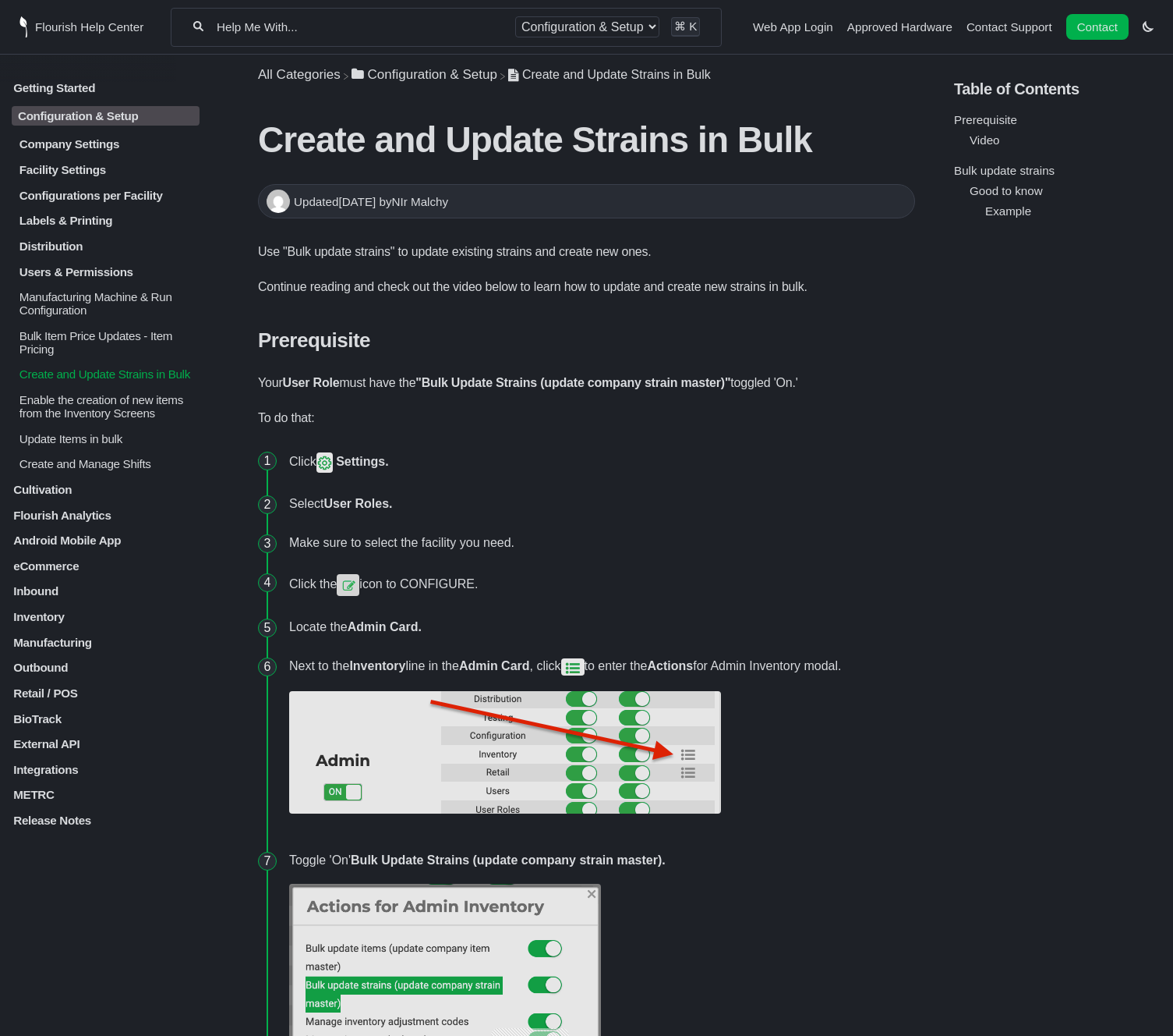
click at [136, 420] on p "Enable the creation of new items from the Inventory Screens" at bounding box center [108, 405] width 181 height 26
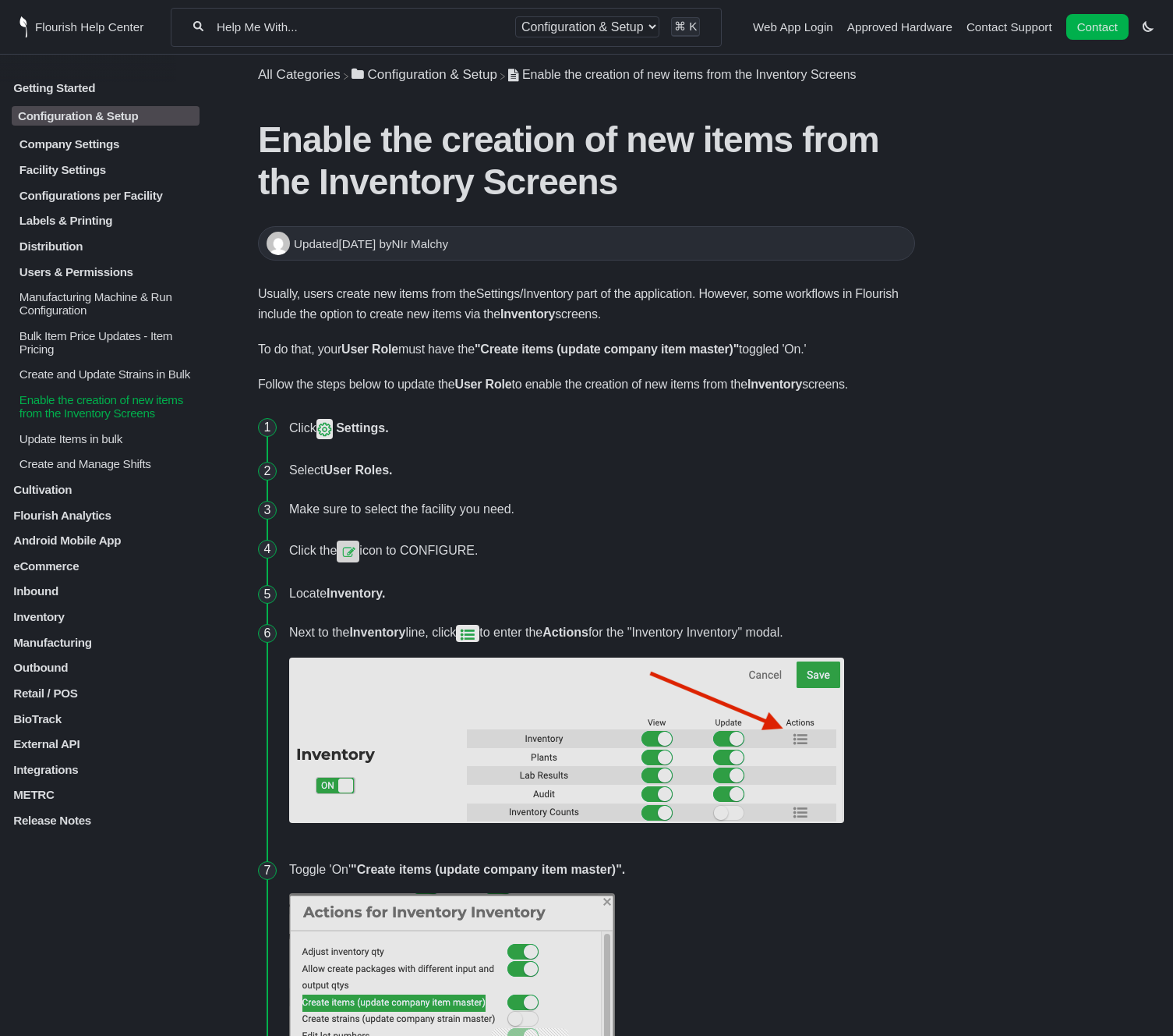
click at [84, 445] on p "Update Items in bulk" at bounding box center [108, 439] width 181 height 14
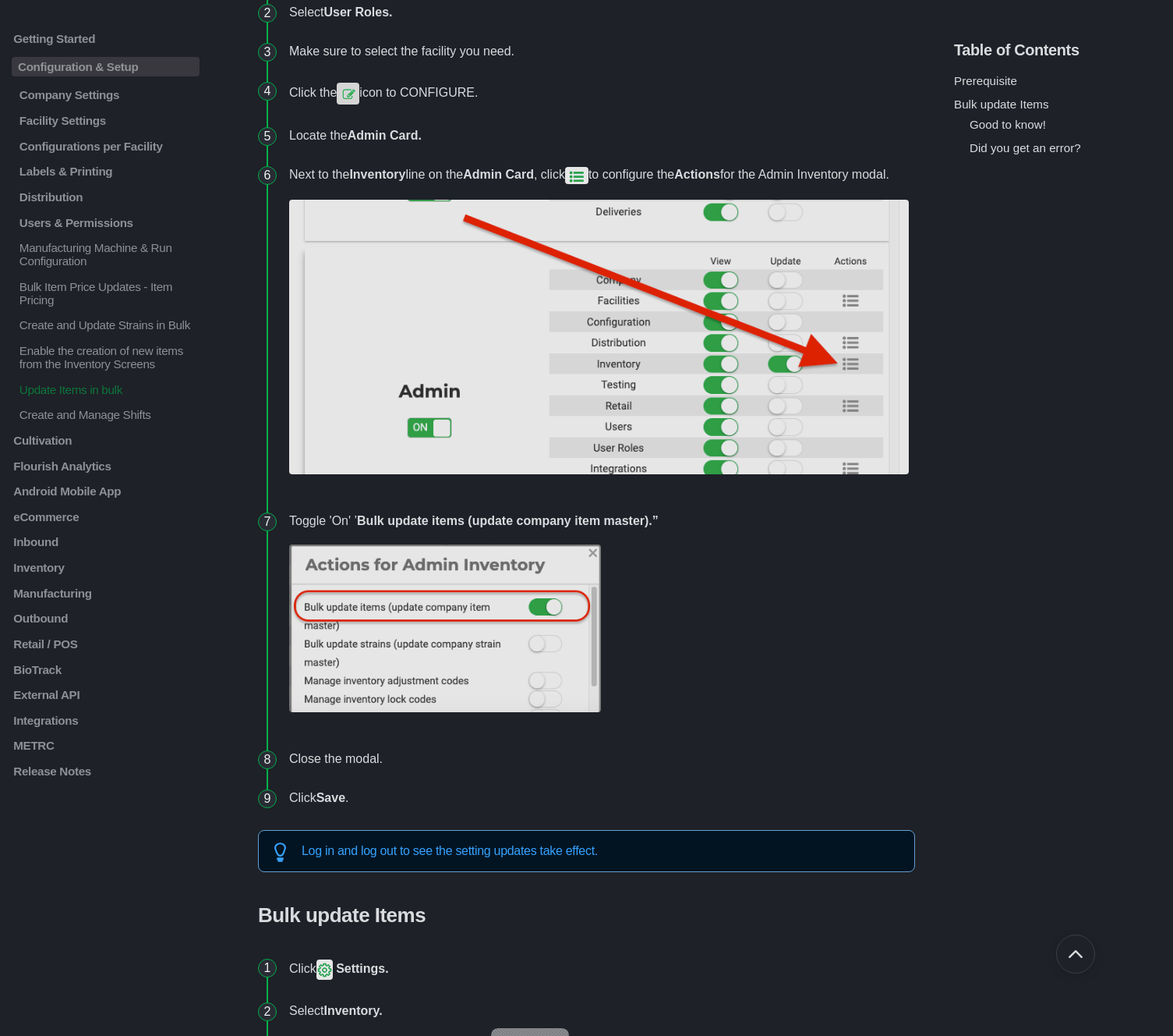
scroll to position [500, 0]
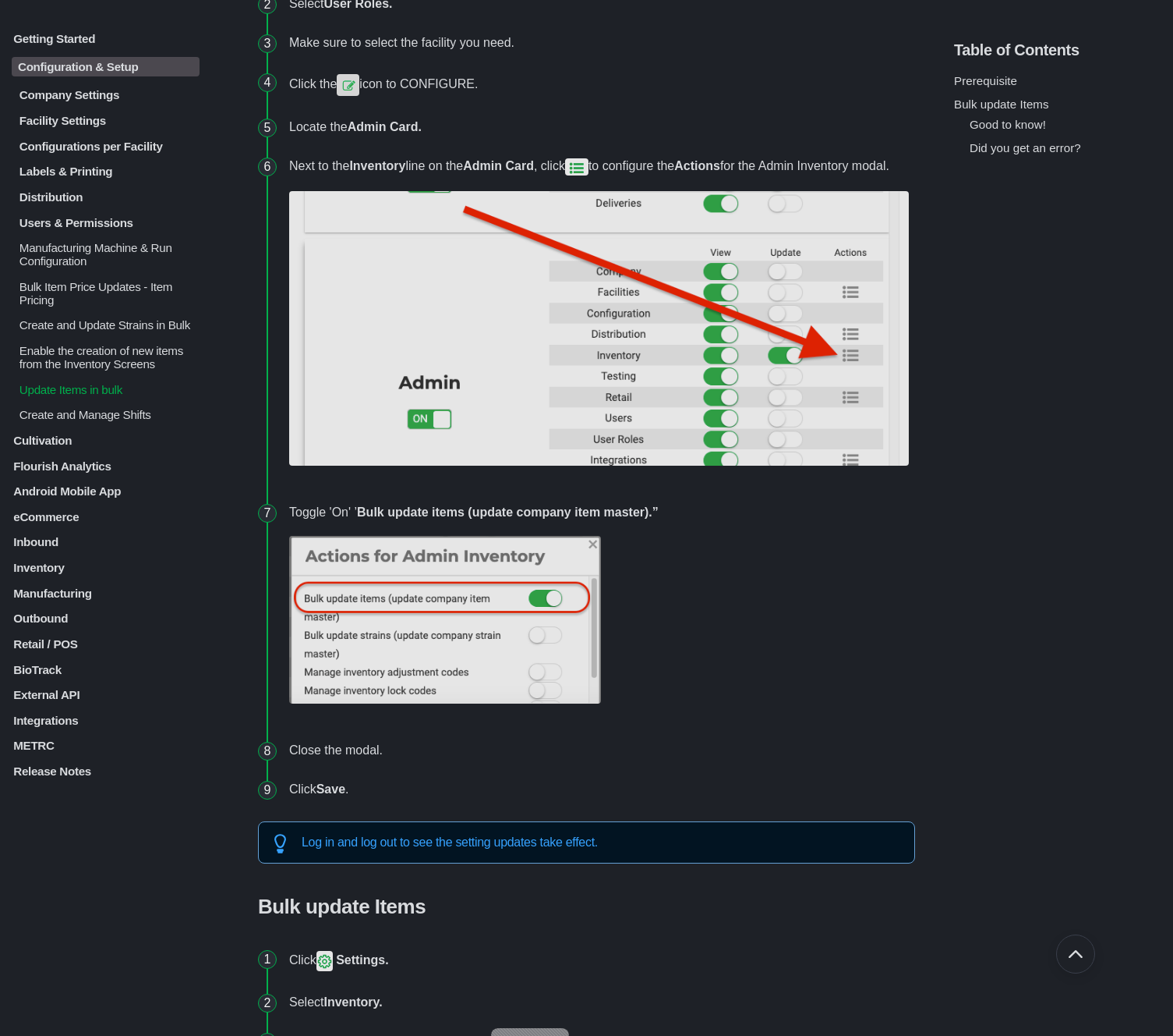
click at [43, 447] on p "Cultivation" at bounding box center [105, 441] width 188 height 14
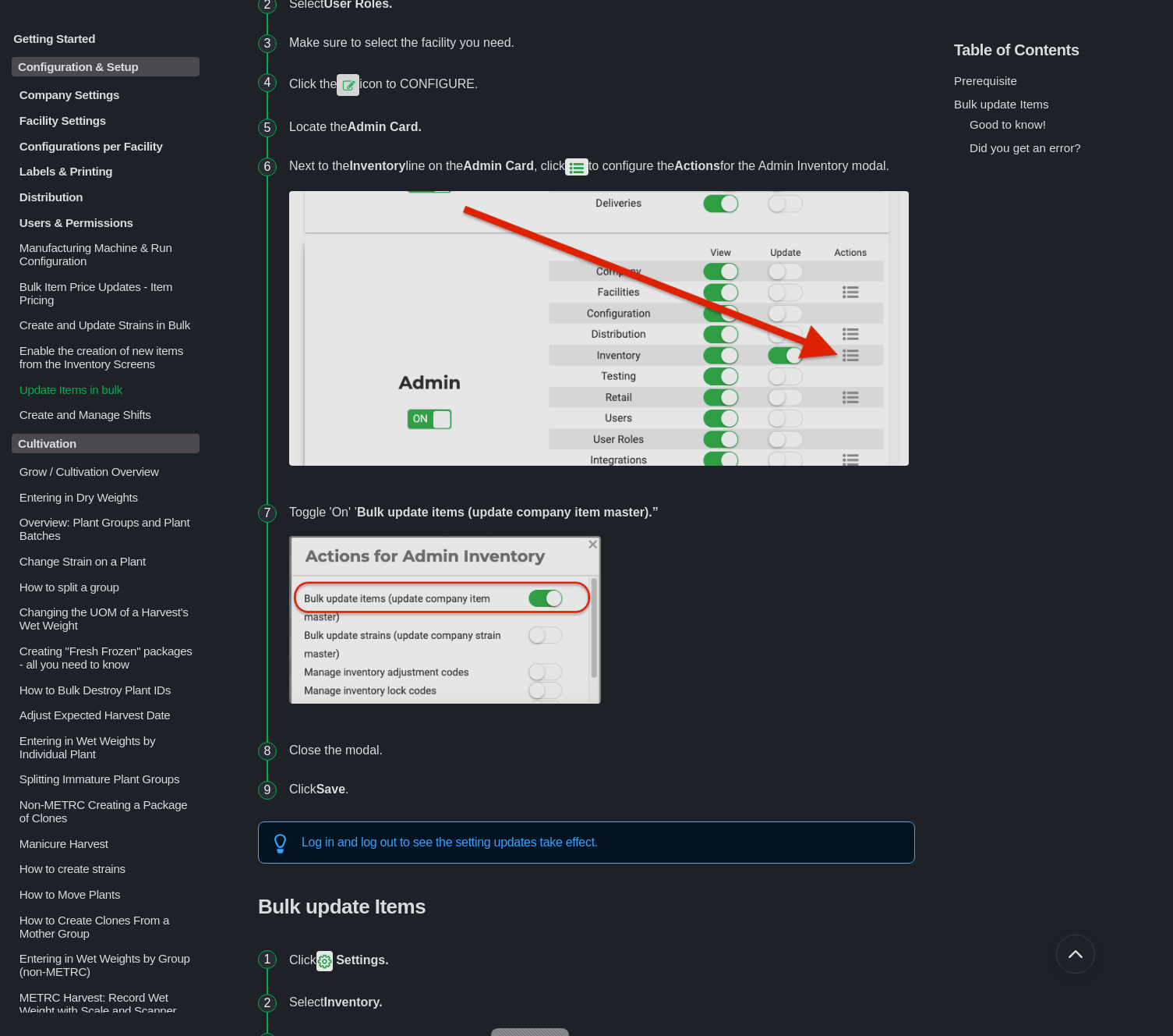
click at [118, 67] on p "Configuration & Setup" at bounding box center [105, 66] width 188 height 19
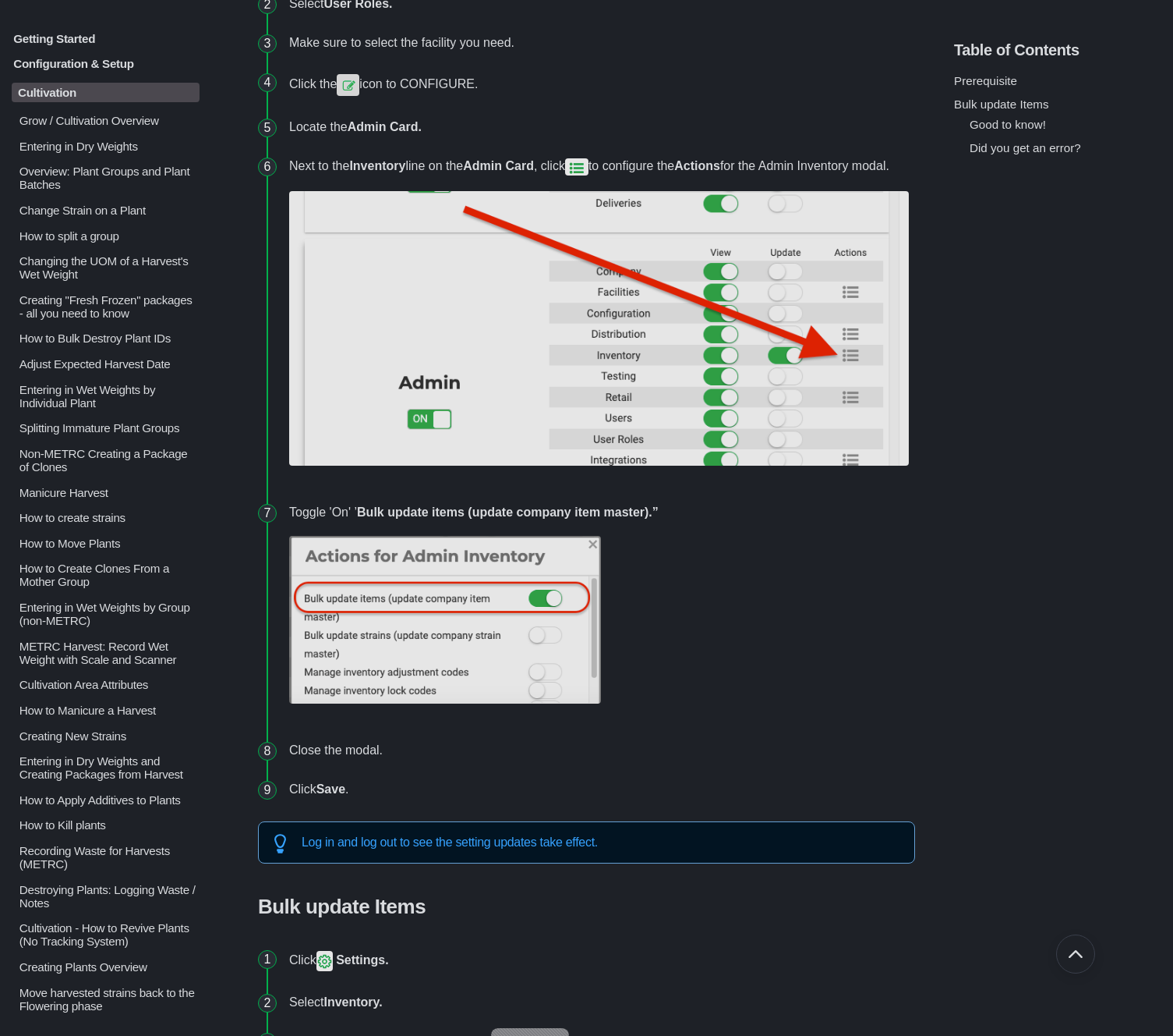
click at [102, 120] on p "Grow / Cultivation Overview" at bounding box center [108, 121] width 181 height 14
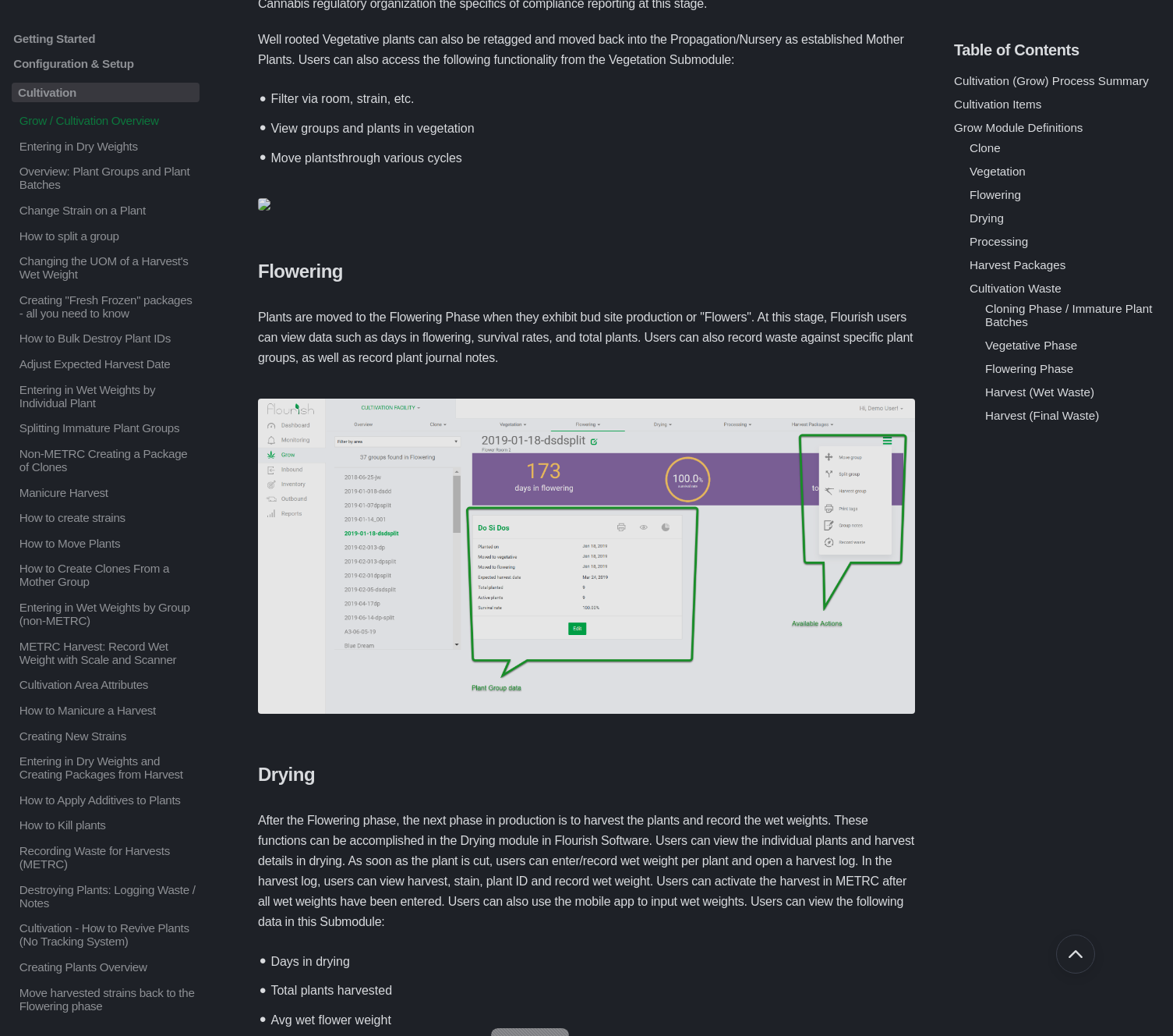
scroll to position [3121, 0]
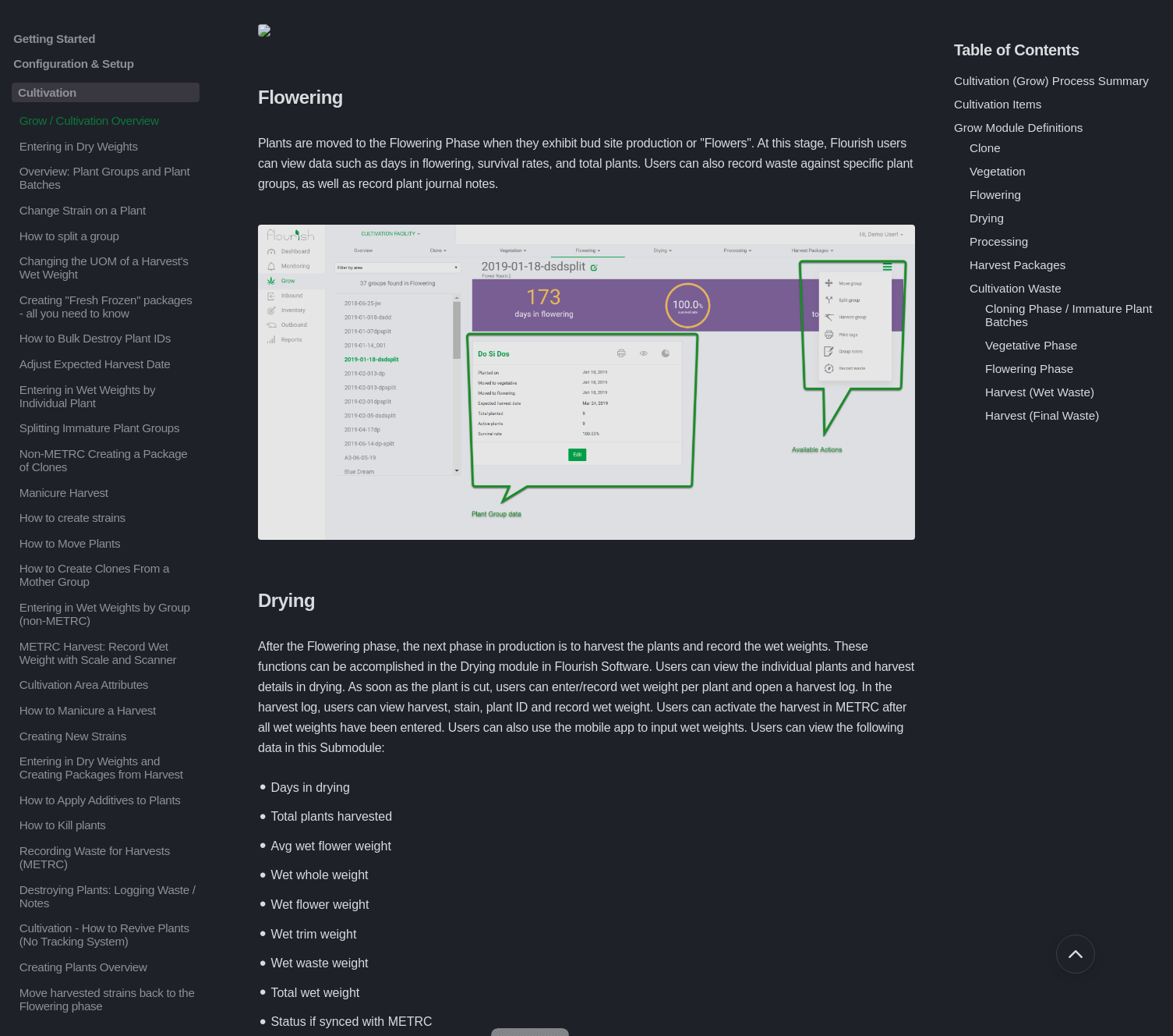
click at [622, 447] on img at bounding box center [586, 381] width 658 height 315
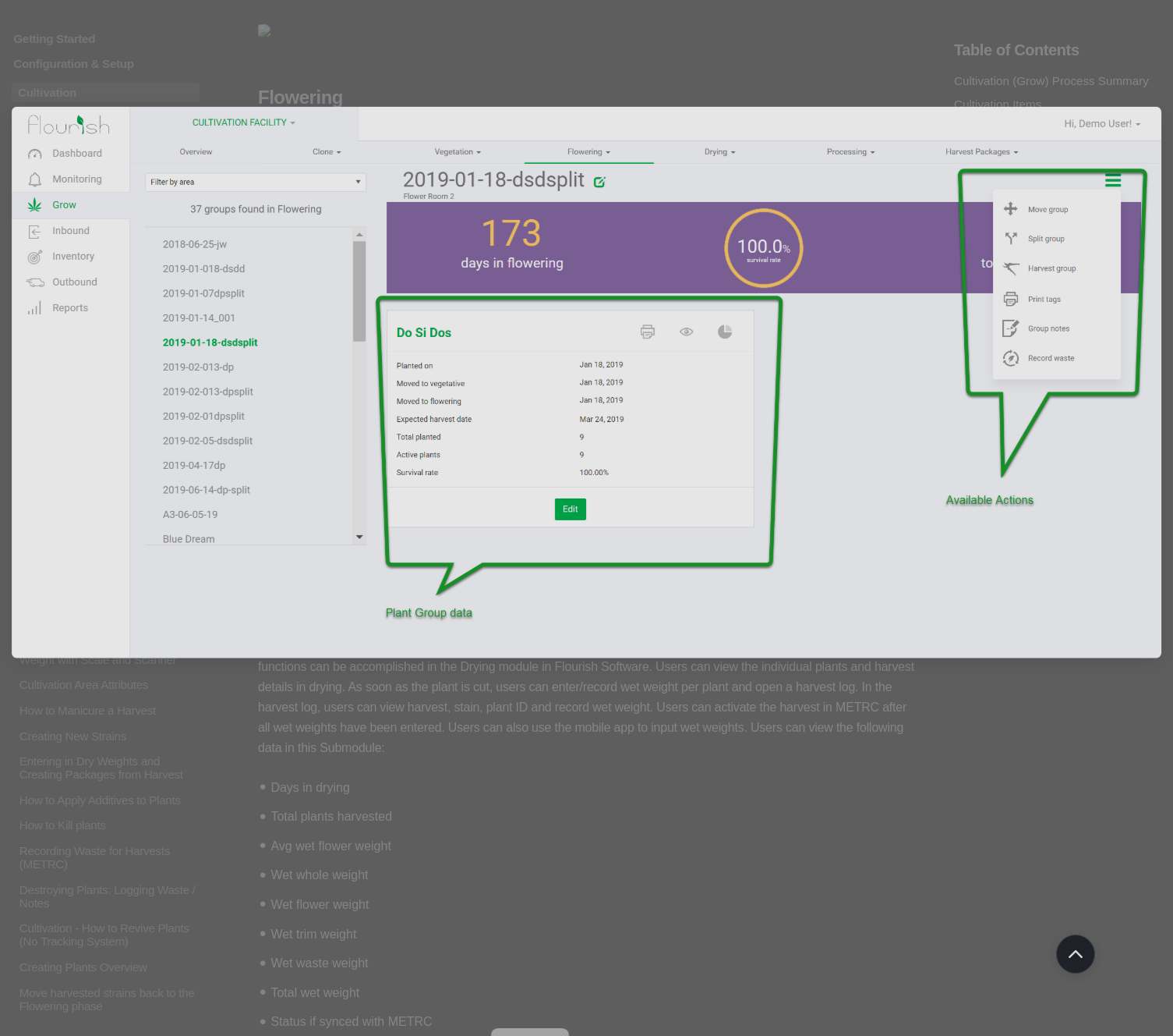
click at [507, 338] on img at bounding box center [586, 382] width 1150 height 551
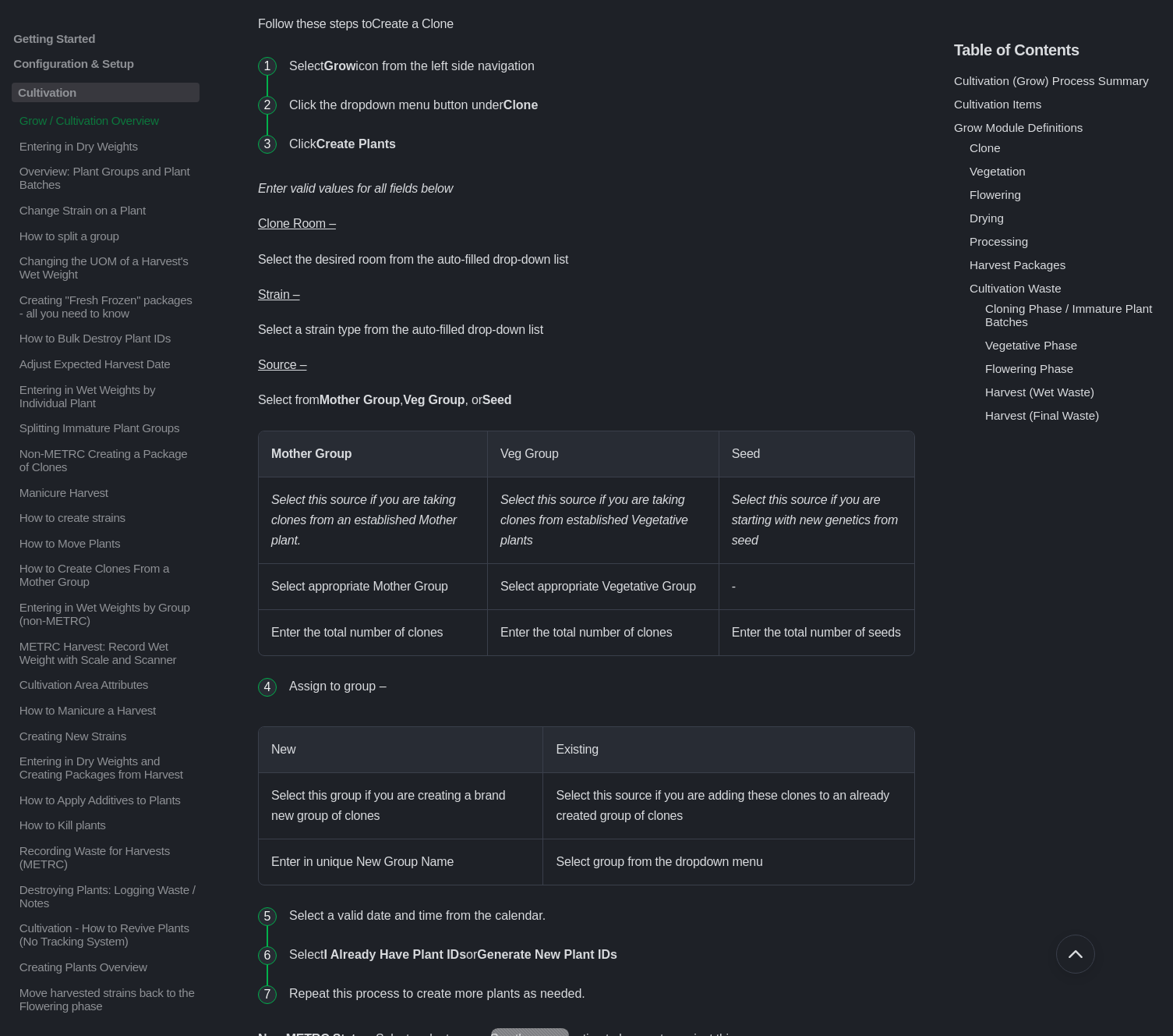
scroll to position [1735, 0]
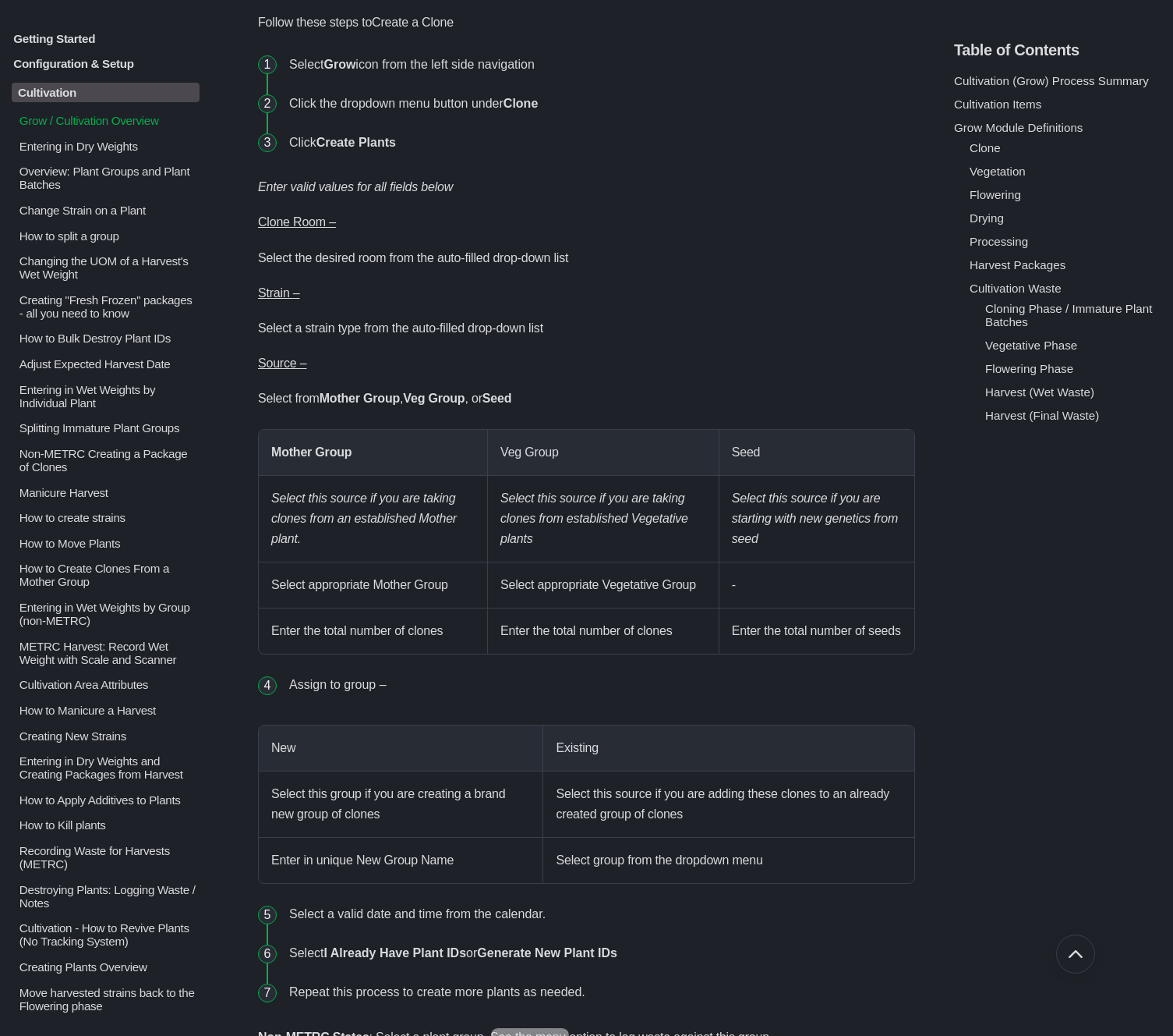
click at [125, 180] on p "Overview: Plant Groups and Plant Batches" at bounding box center [108, 177] width 181 height 26
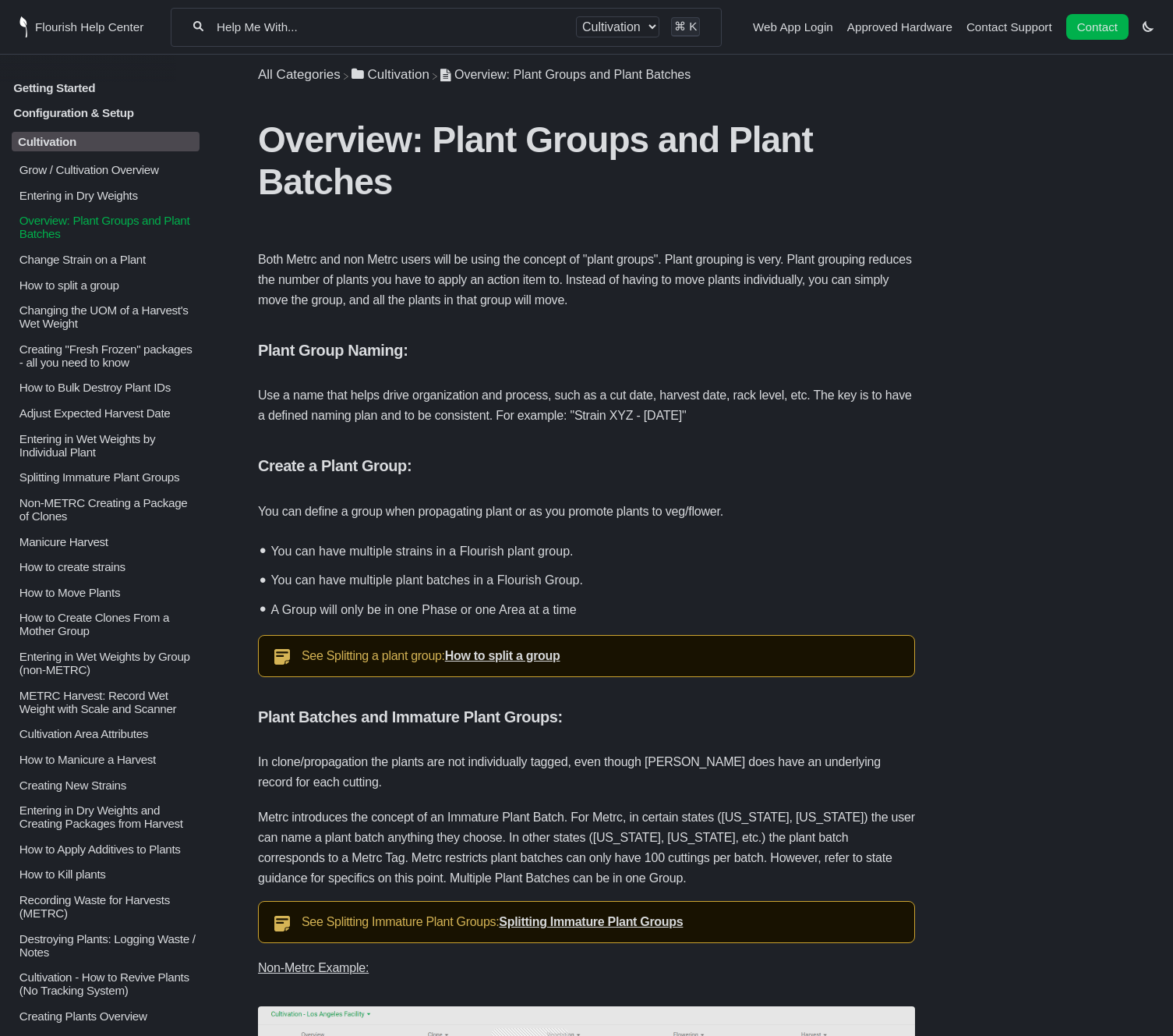
click at [115, 266] on p "Change Strain on a Plant" at bounding box center [108, 259] width 181 height 14
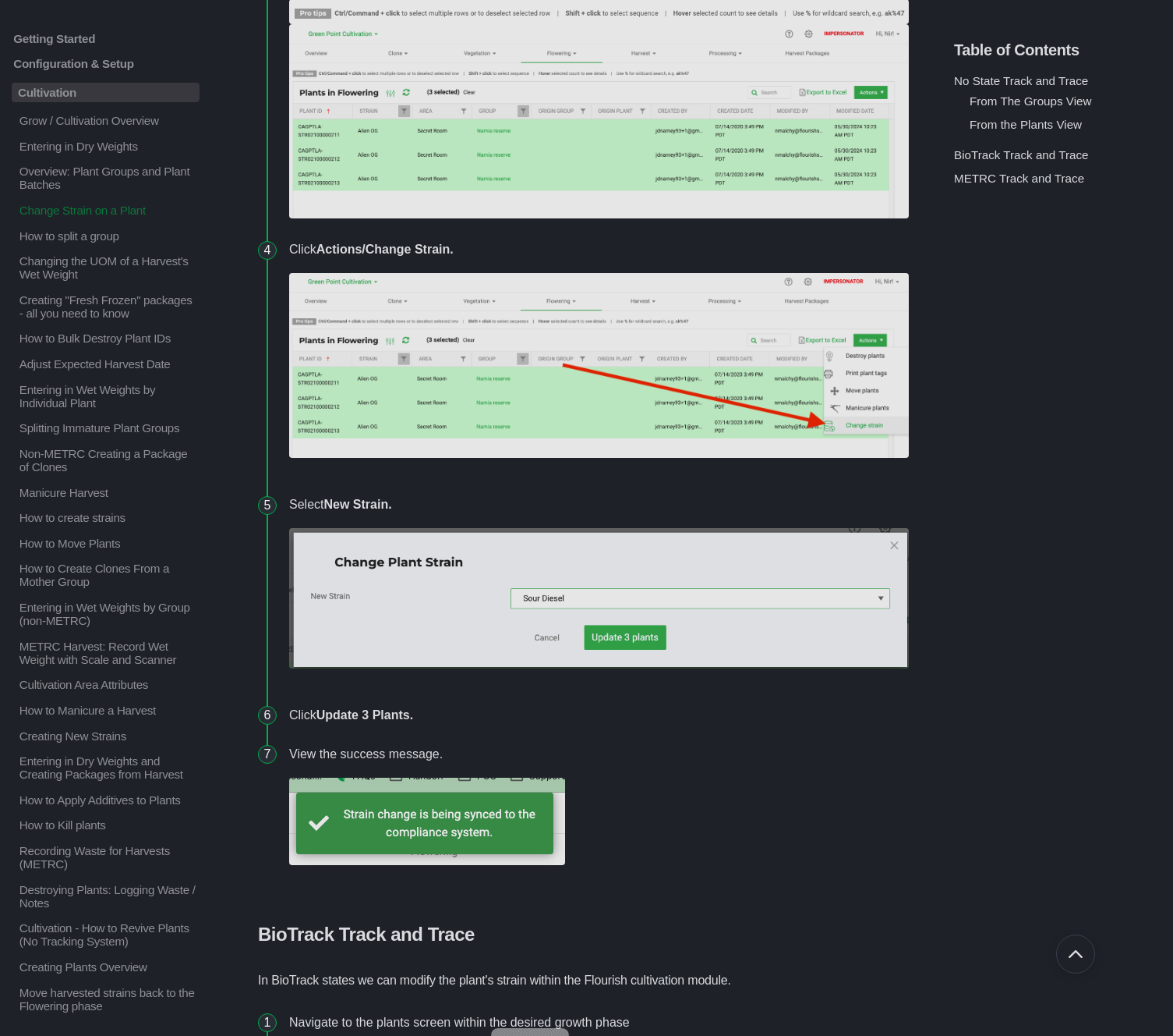
scroll to position [2312, 0]
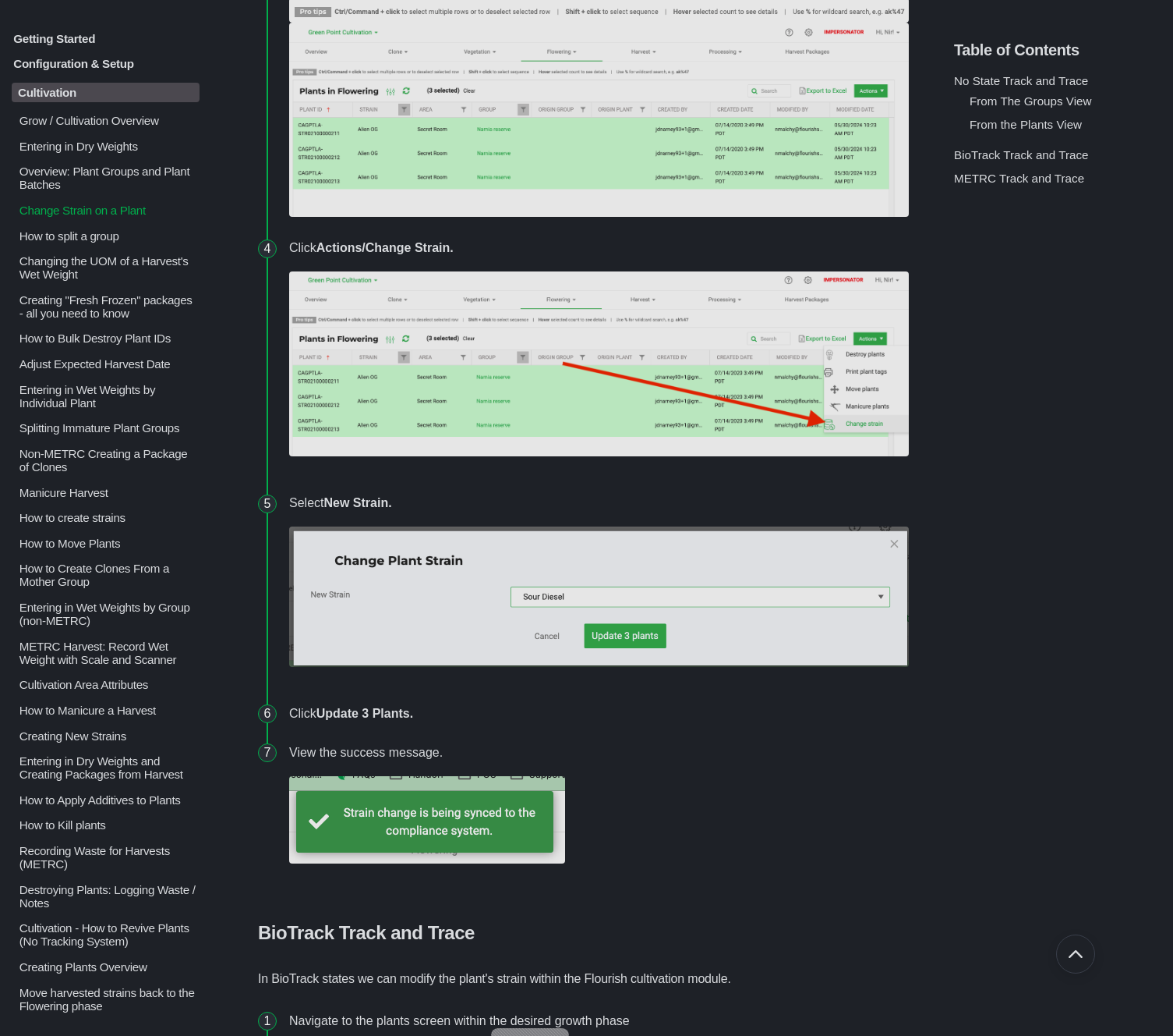
click at [57, 242] on p "How to split a group" at bounding box center [108, 235] width 181 height 14
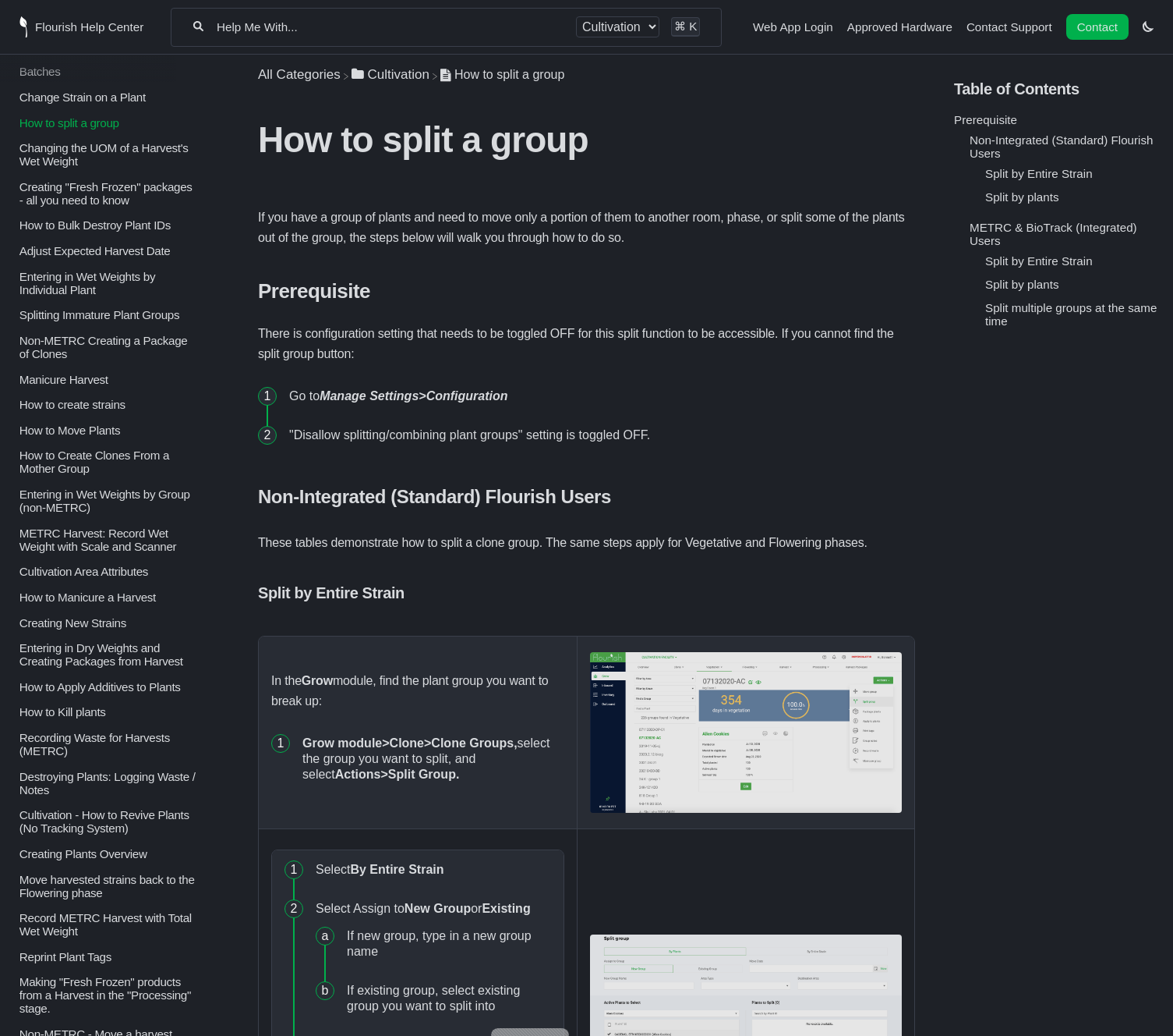
click at [119, 161] on p "Changing the UOM of a Harvest's Wet Weight" at bounding box center [108, 154] width 181 height 26
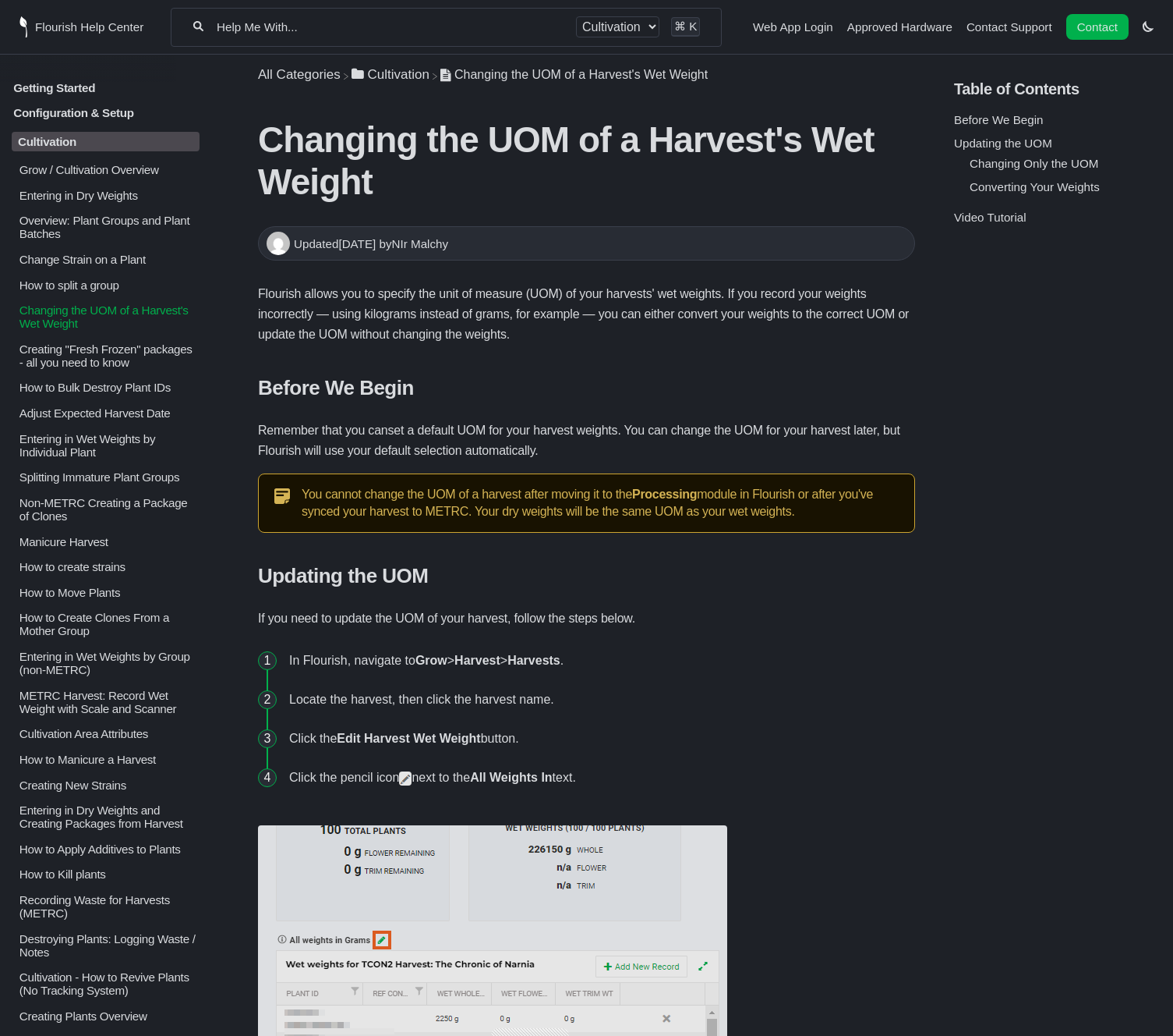
click at [98, 143] on p "Cultivation" at bounding box center [105, 141] width 188 height 19
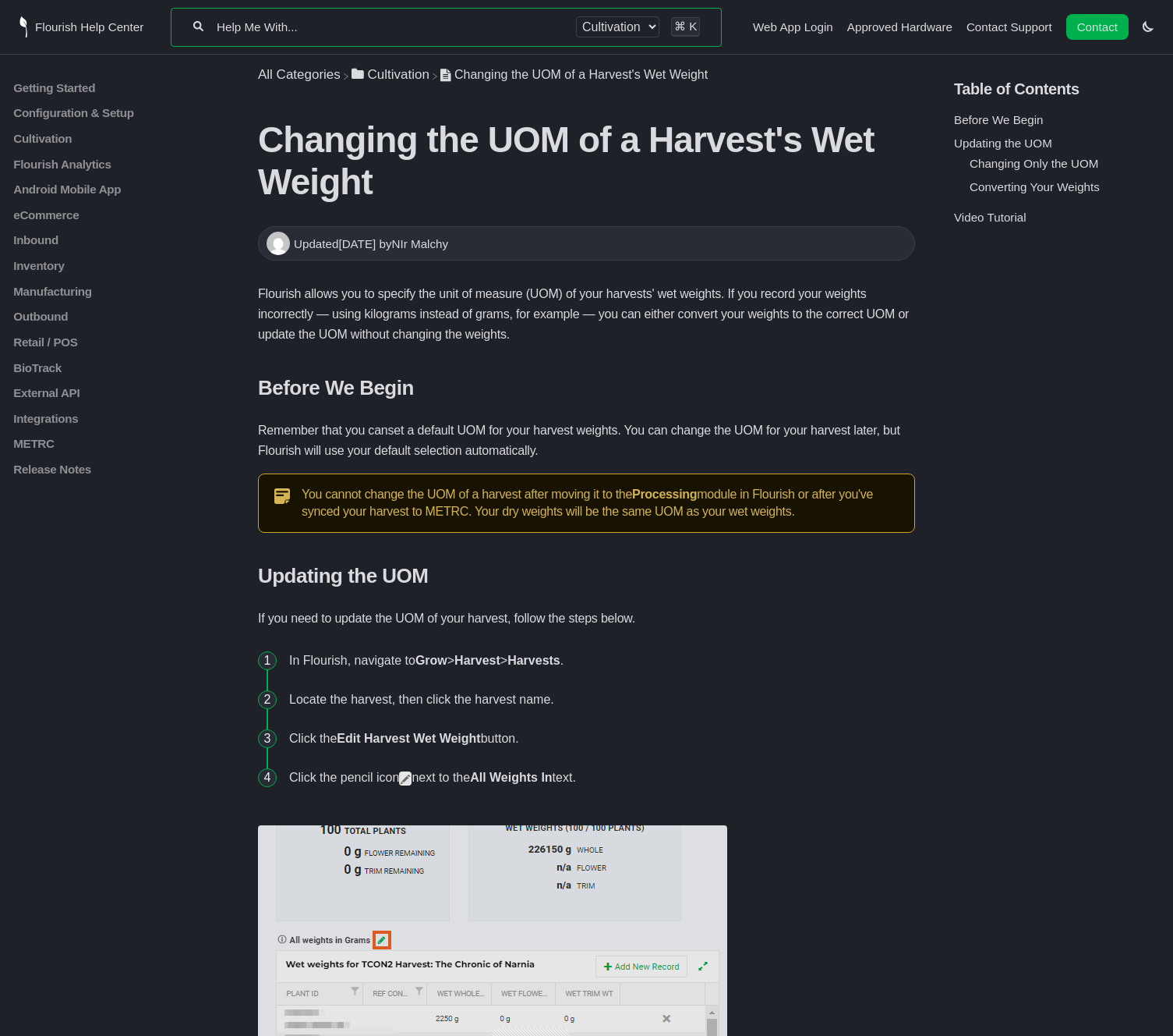
click at [404, 29] on input "Help Me With..." at bounding box center [390, 26] width 350 height 15
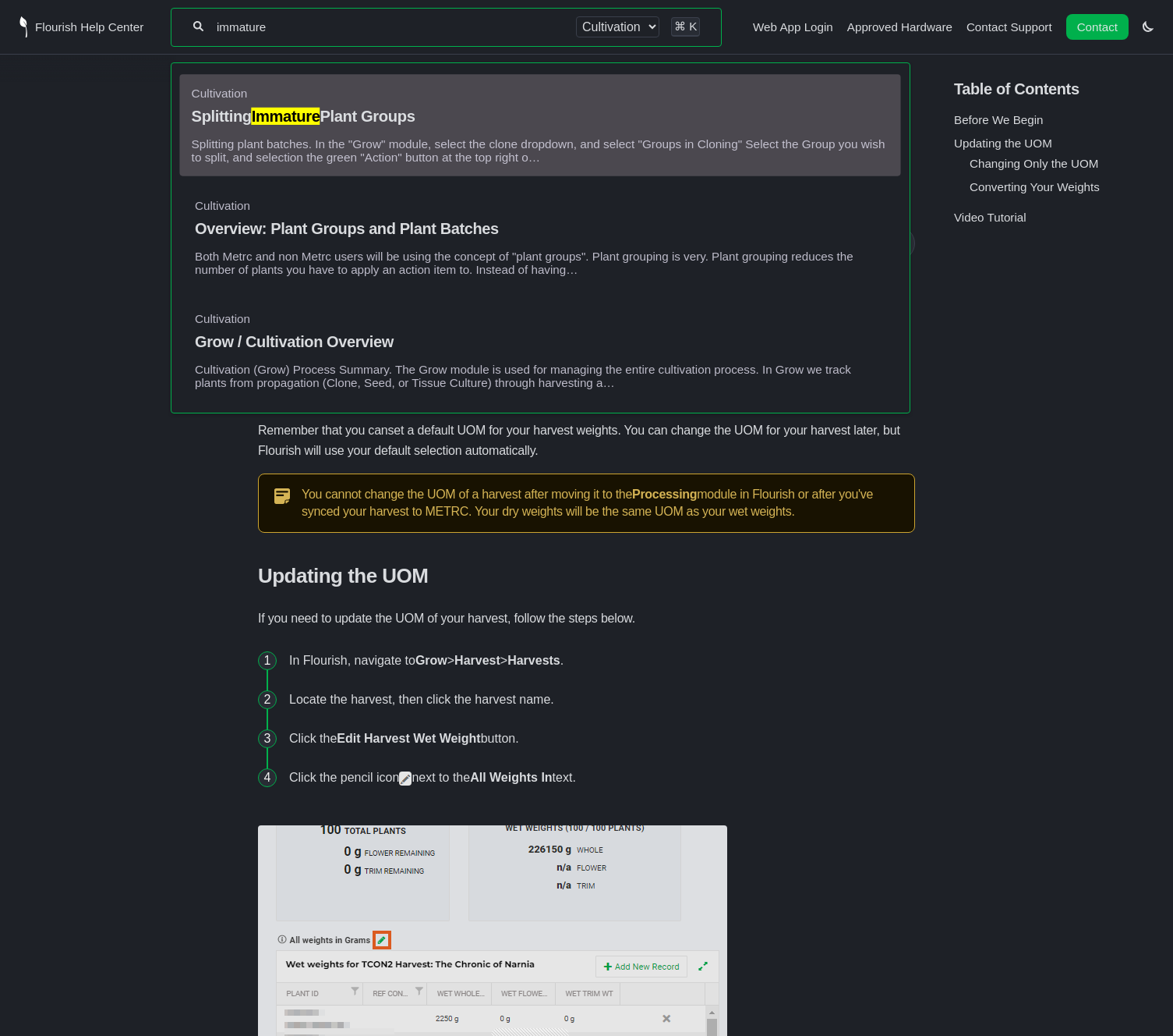
type input "immature"
click at [362, 122] on h4 "Splitting Immature Plant Groups" at bounding box center [541, 116] width 698 height 18
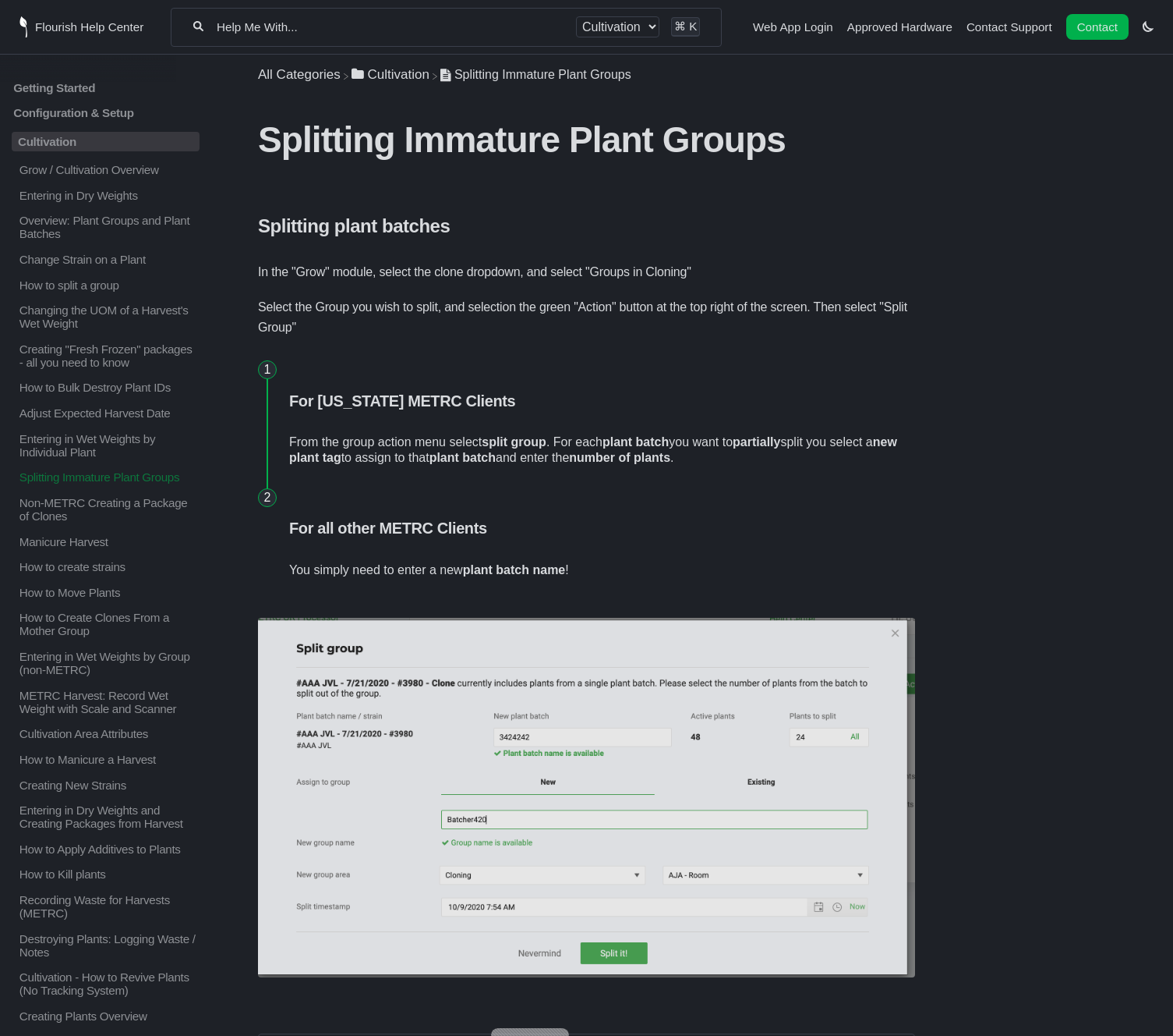
click at [366, 27] on input "Help Me With..." at bounding box center [390, 26] width 350 height 15
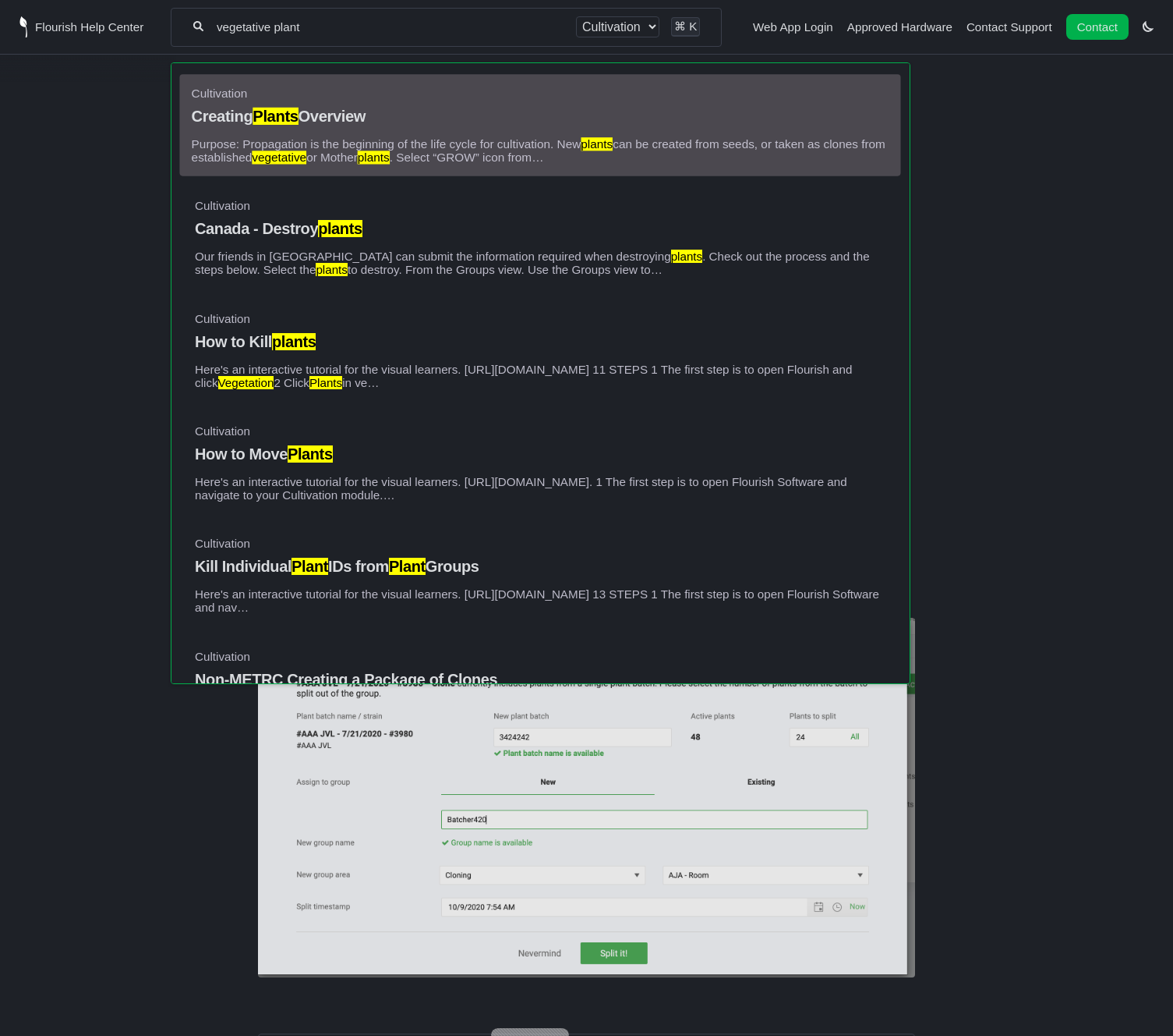
type input "vegetative plant"
click at [388, 142] on p "Purpose: Propagation is the beginning of the life cycle for cultivation. New pl…" at bounding box center [541, 150] width 698 height 26
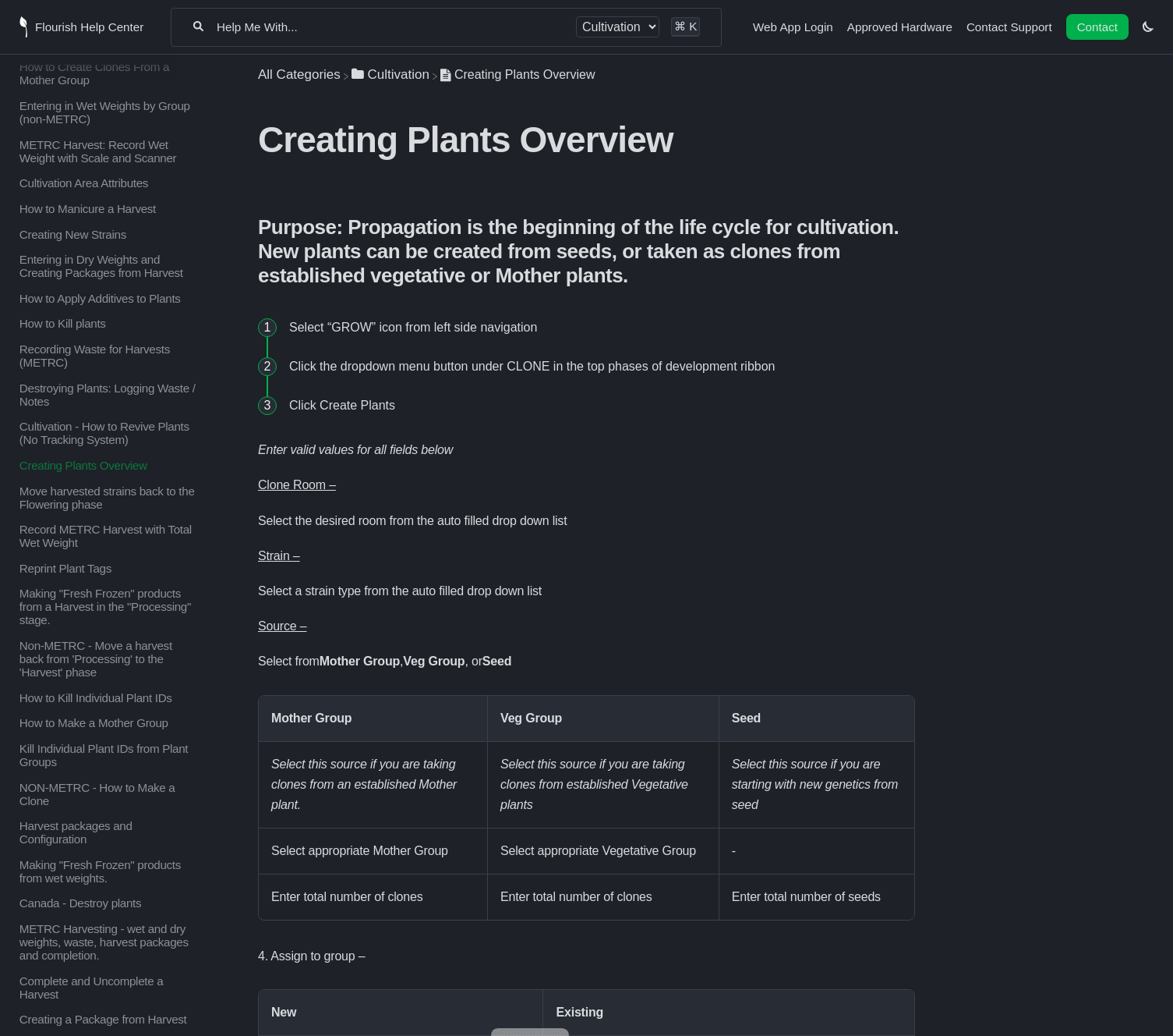
click at [326, 31] on input "Help Me With..." at bounding box center [390, 26] width 350 height 15
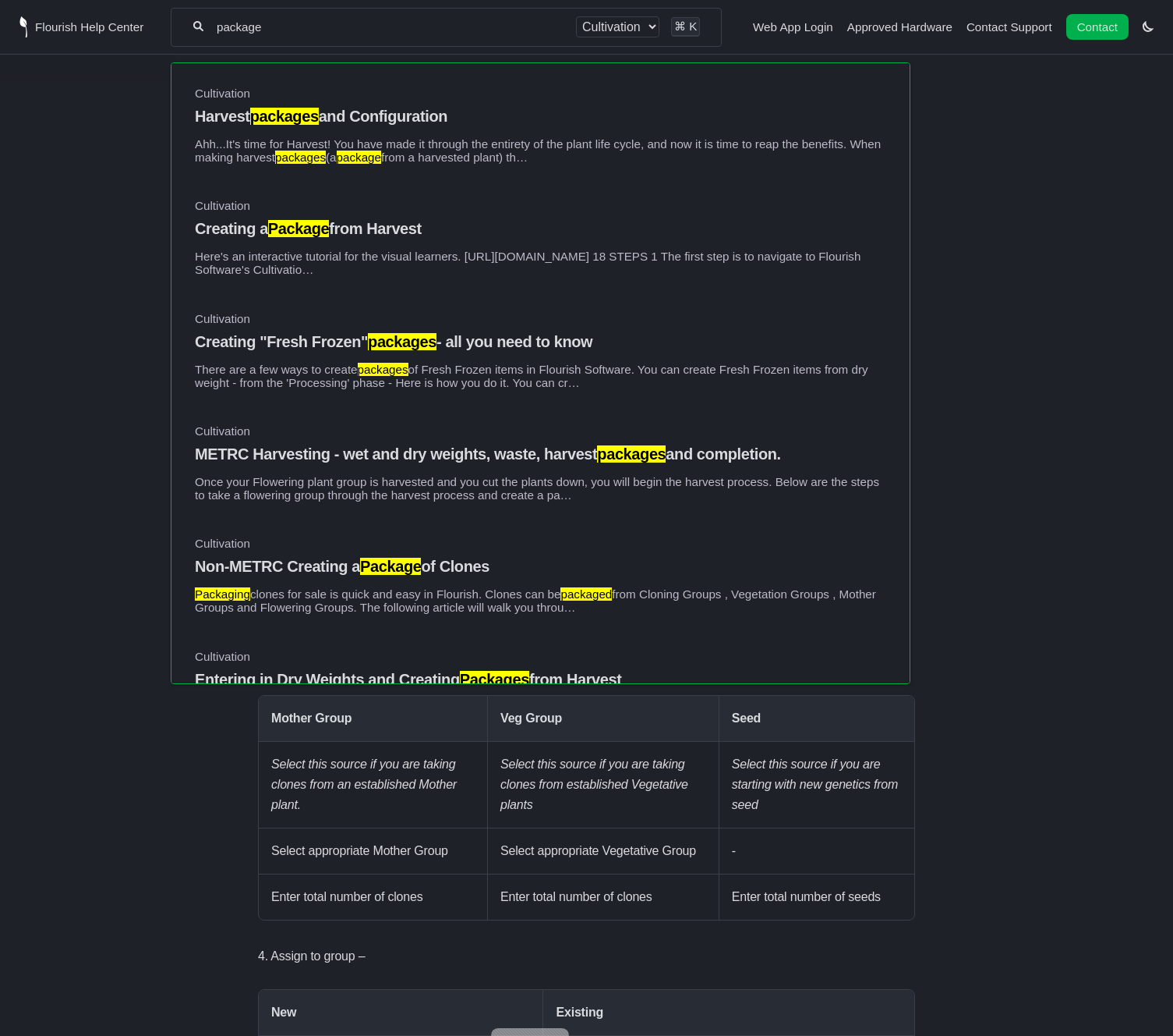
click at [240, 35] on div "package All categories Cultivation ⌘ K" at bounding box center [446, 27] width 551 height 39
click at [246, 30] on input "package" at bounding box center [390, 26] width 350 height 15
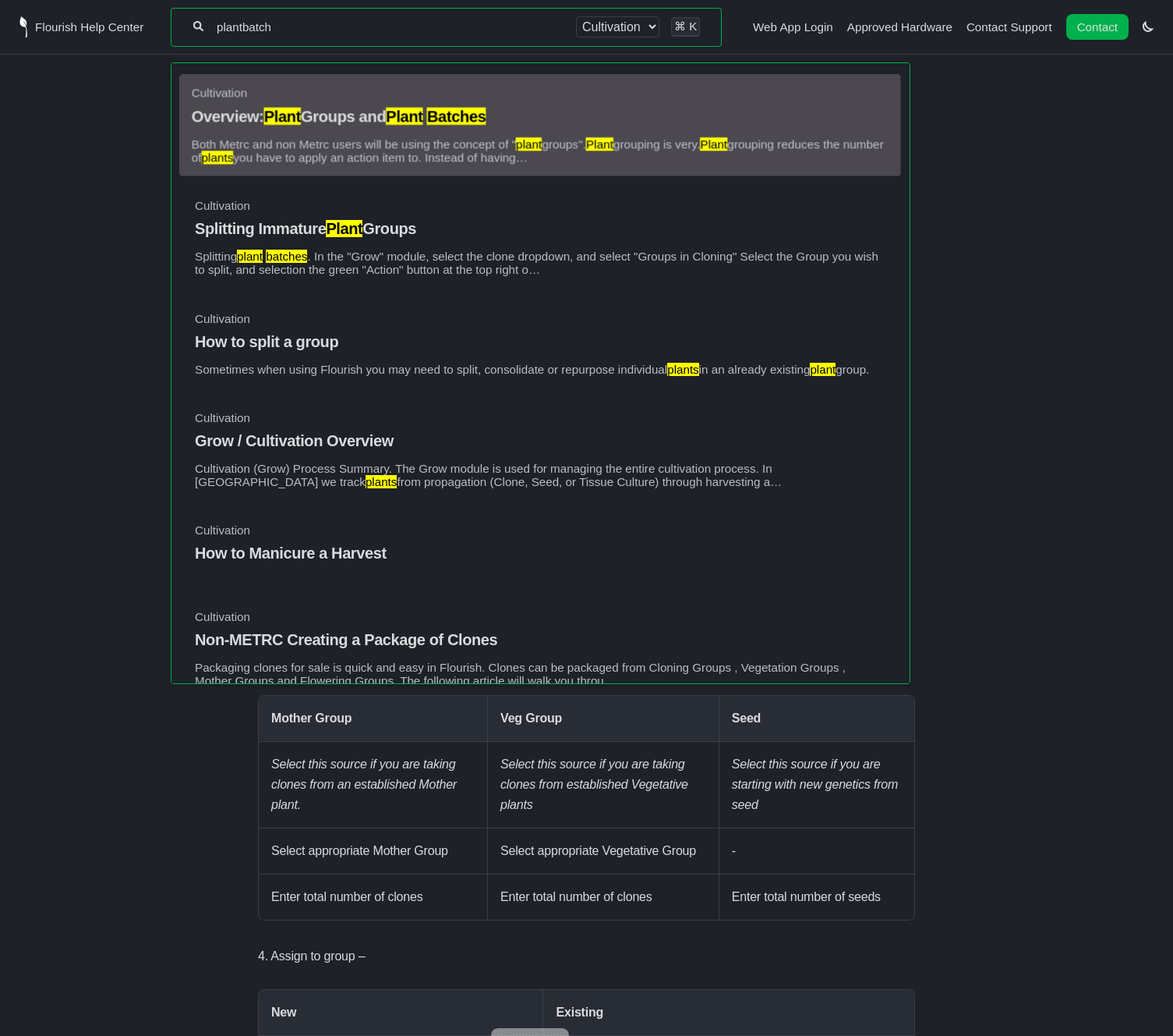
type input "plantbatch"
click at [393, 121] on mark "Plant" at bounding box center [405, 116] width 37 height 18
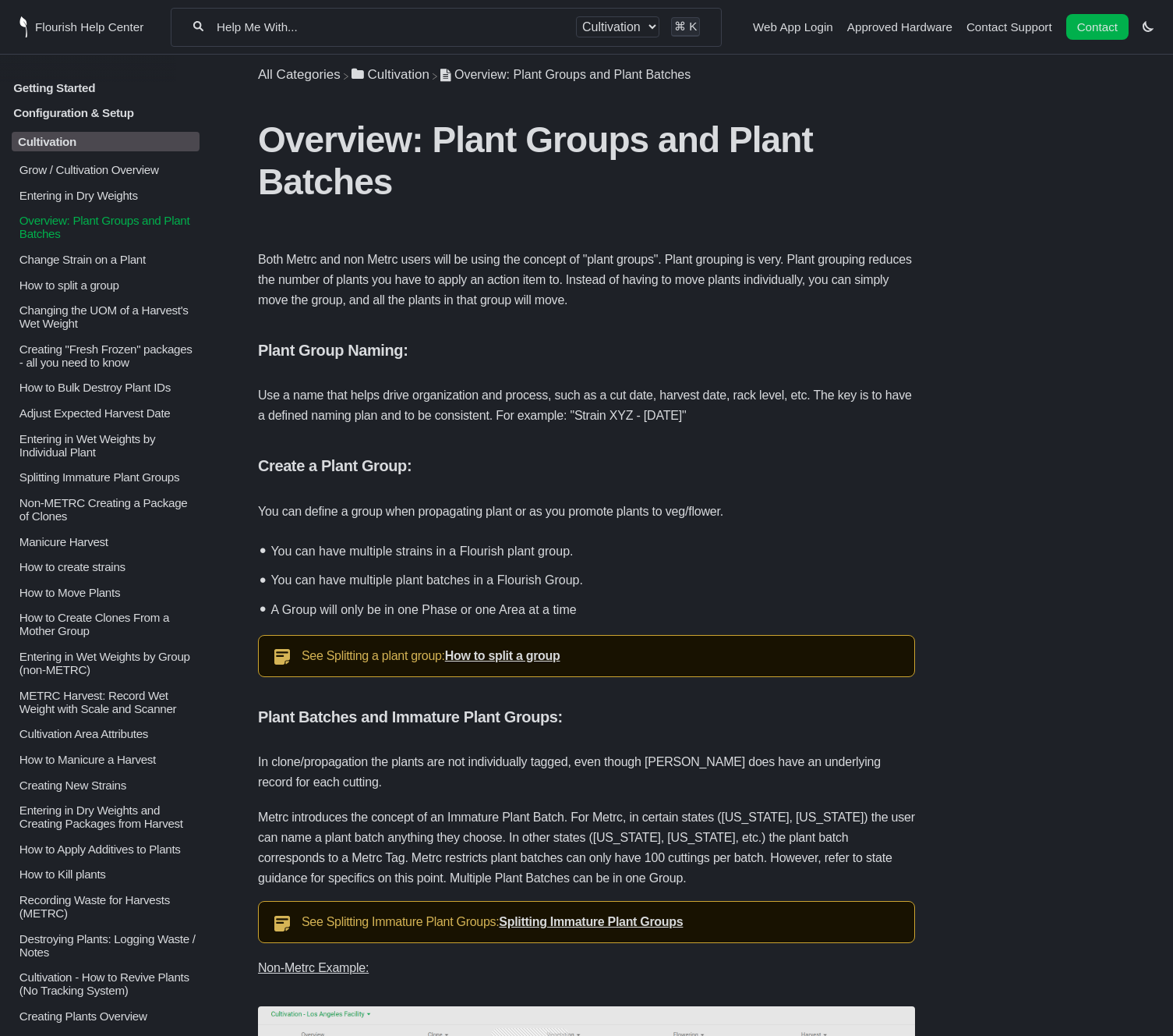
click at [95, 266] on p "Change Strain on a Plant" at bounding box center [108, 259] width 181 height 14
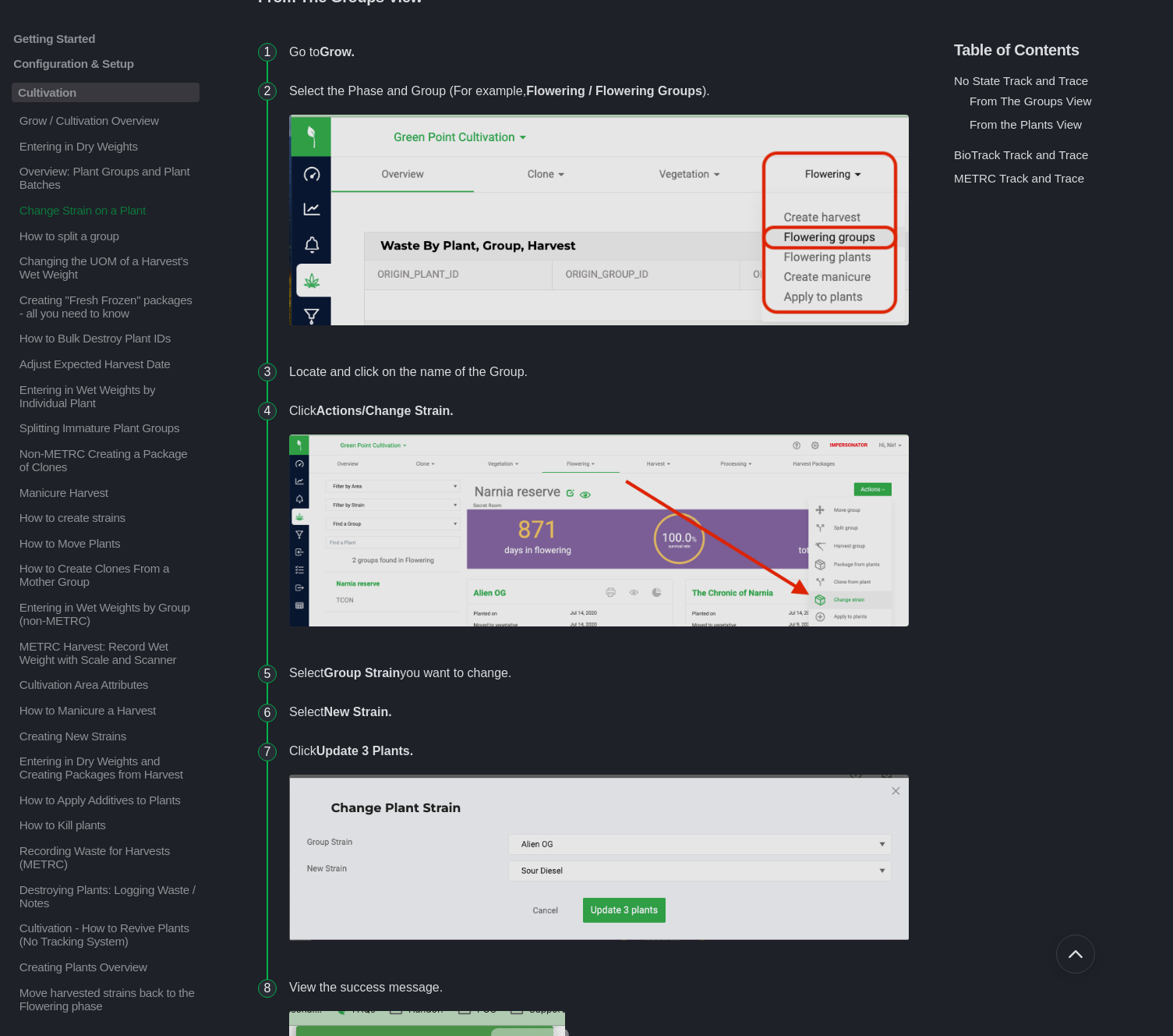
scroll to position [572, 0]
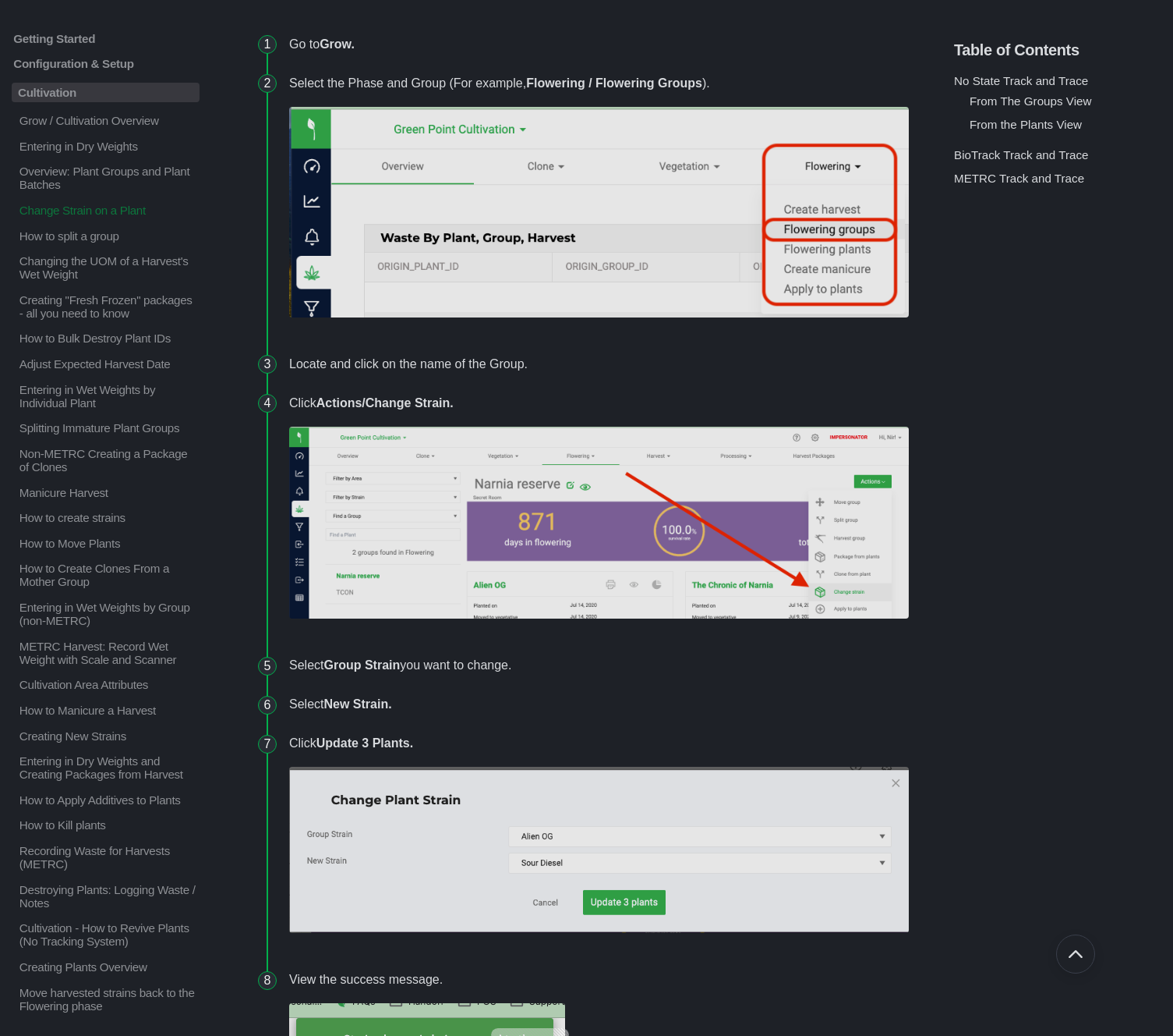
click at [704, 545] on img at bounding box center [599, 522] width 620 height 192
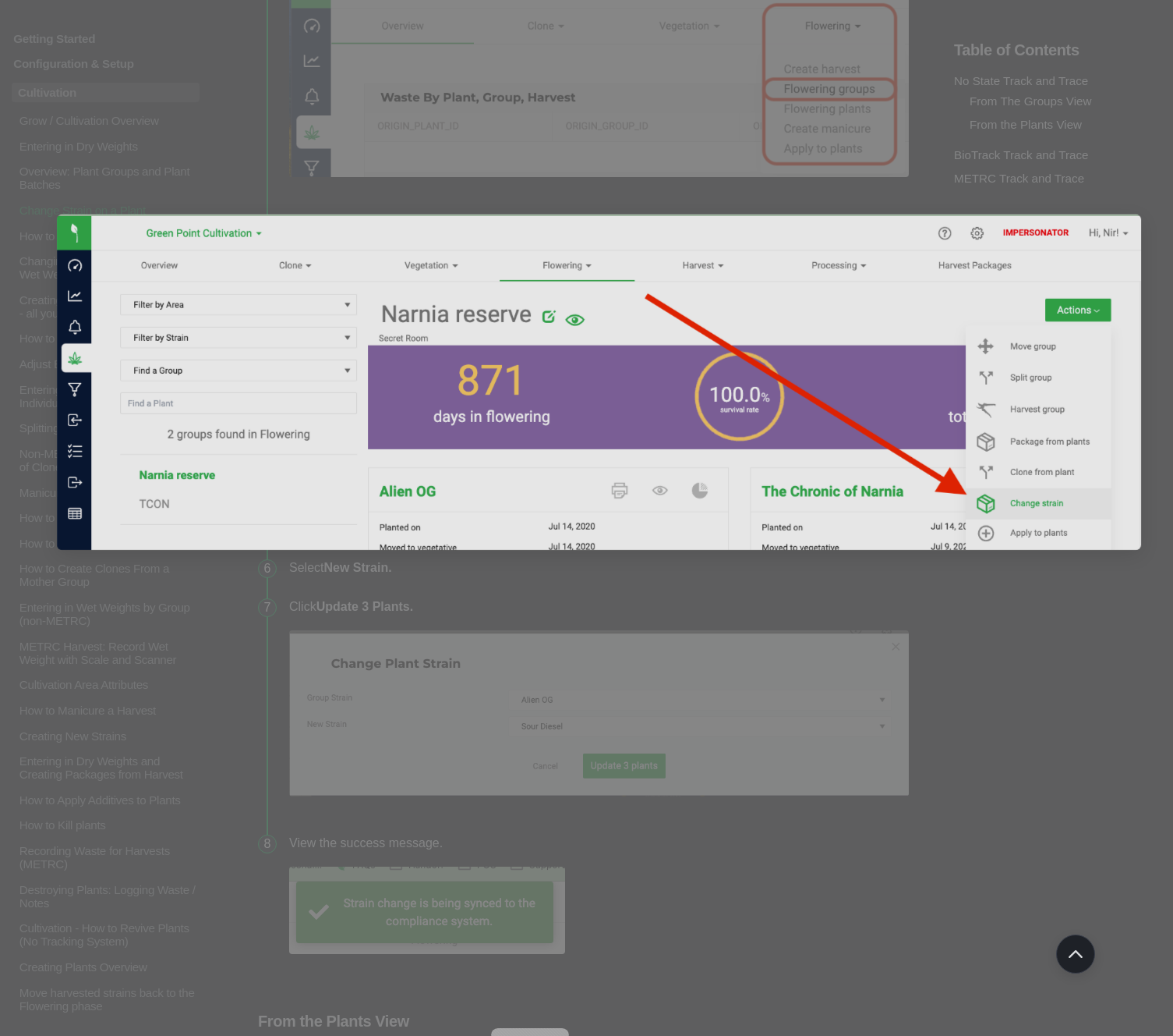
click at [693, 660] on div at bounding box center [586, 518] width 1173 height 1036
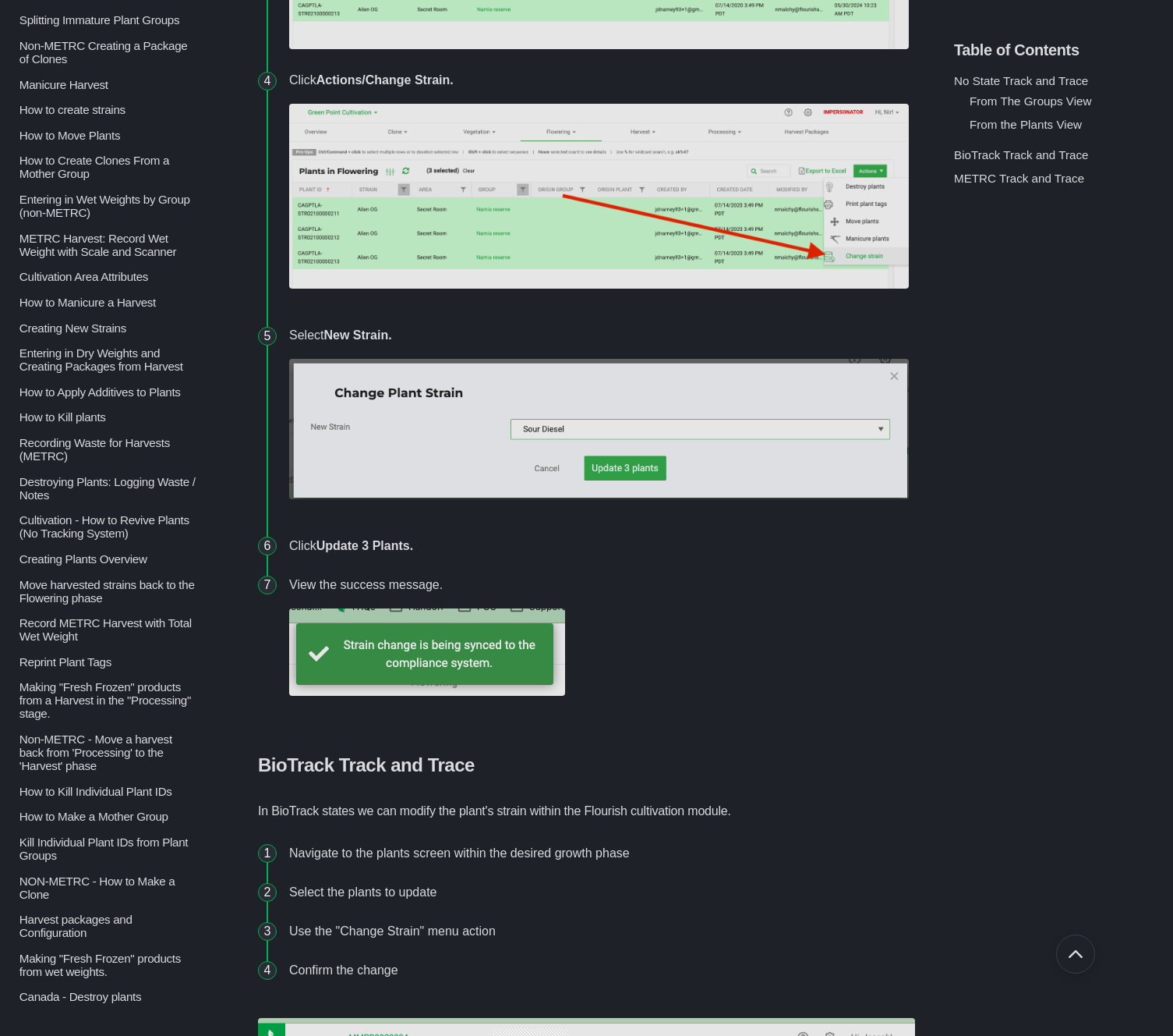
scroll to position [408, 0]
click at [127, 308] on p "How to Manicure a Harvest" at bounding box center [108, 302] width 181 height 14
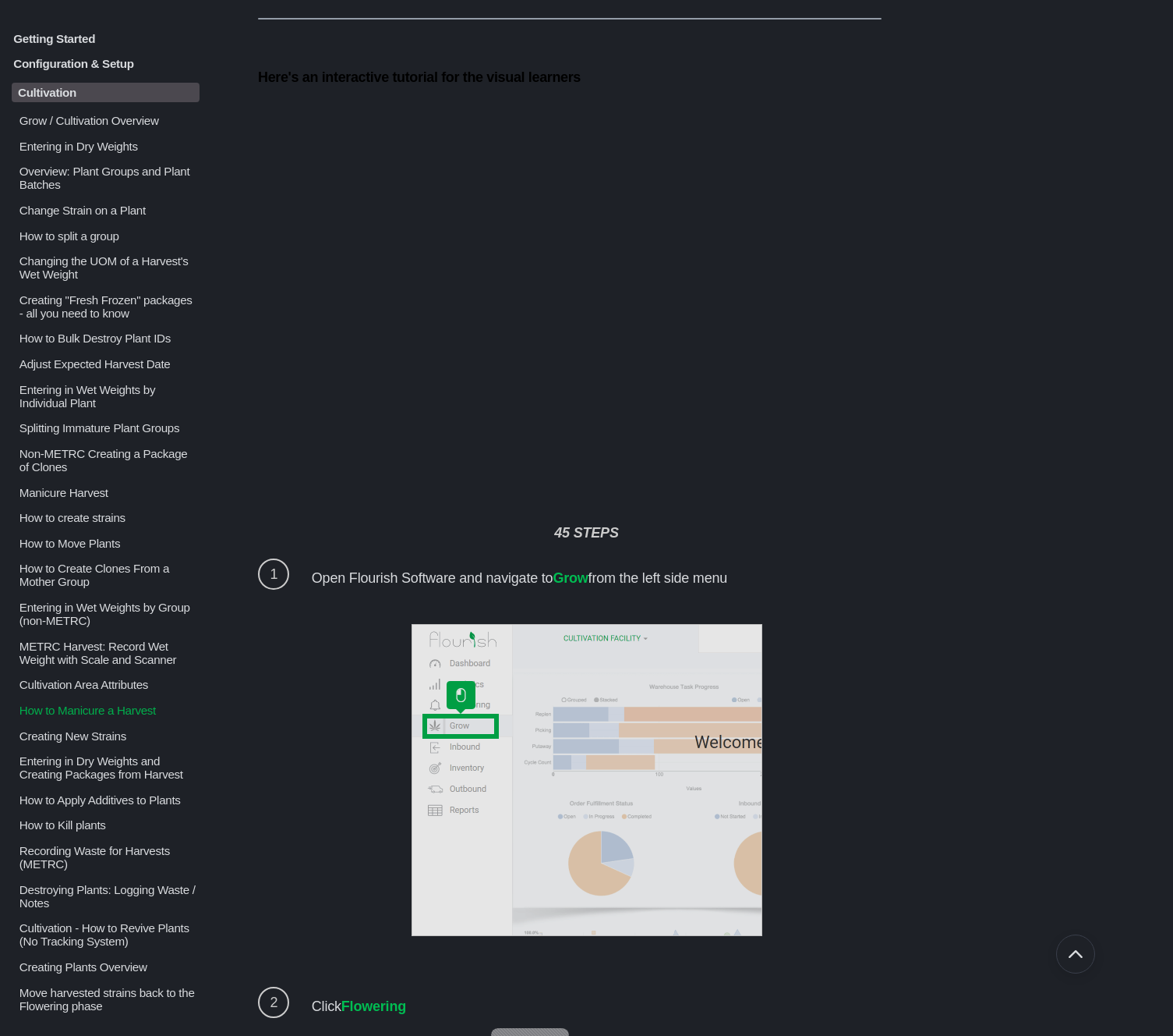
scroll to position [210, 0]
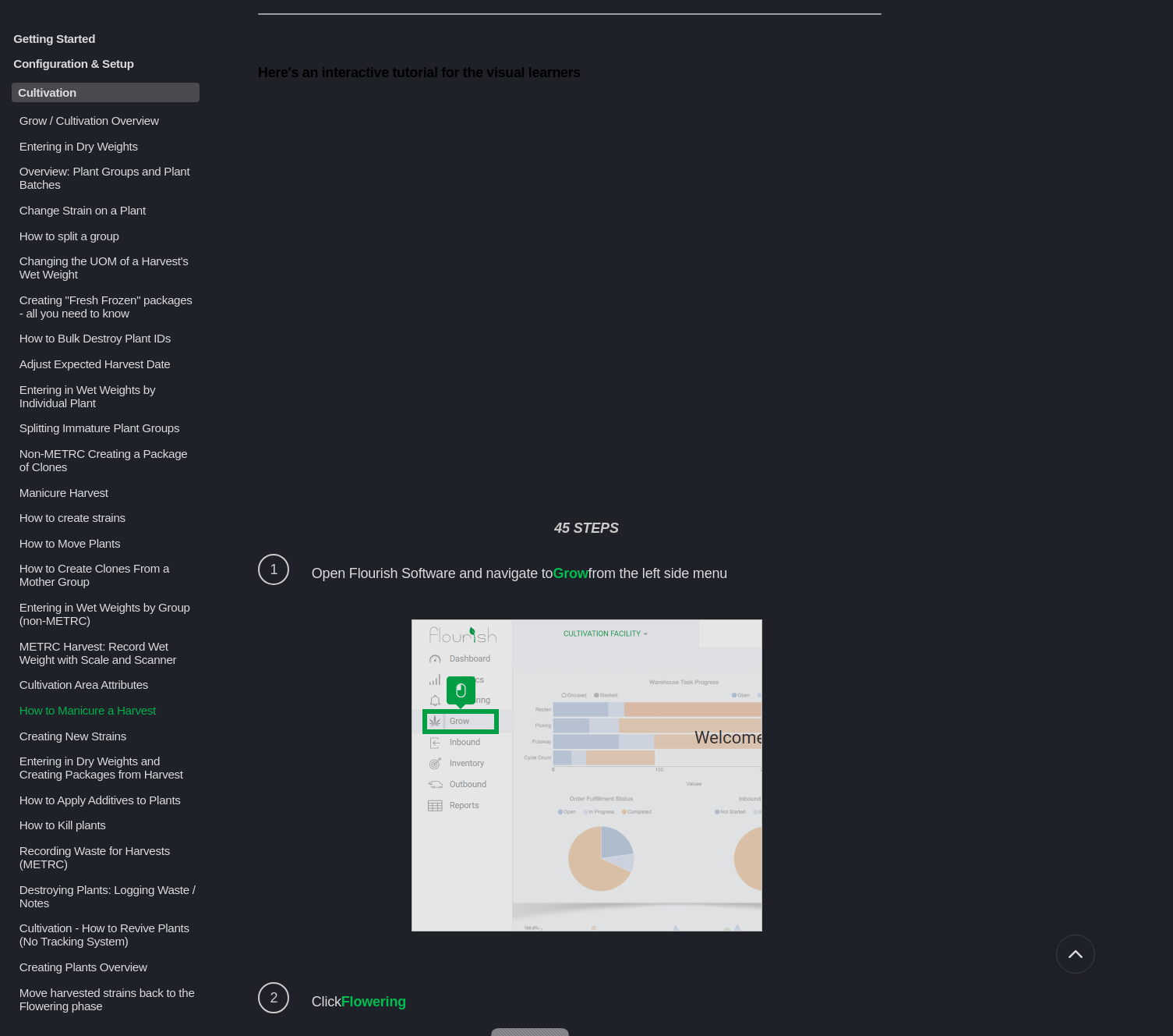
click at [119, 345] on p "How to Bulk Destroy Plant IDs" at bounding box center [108, 338] width 181 height 14
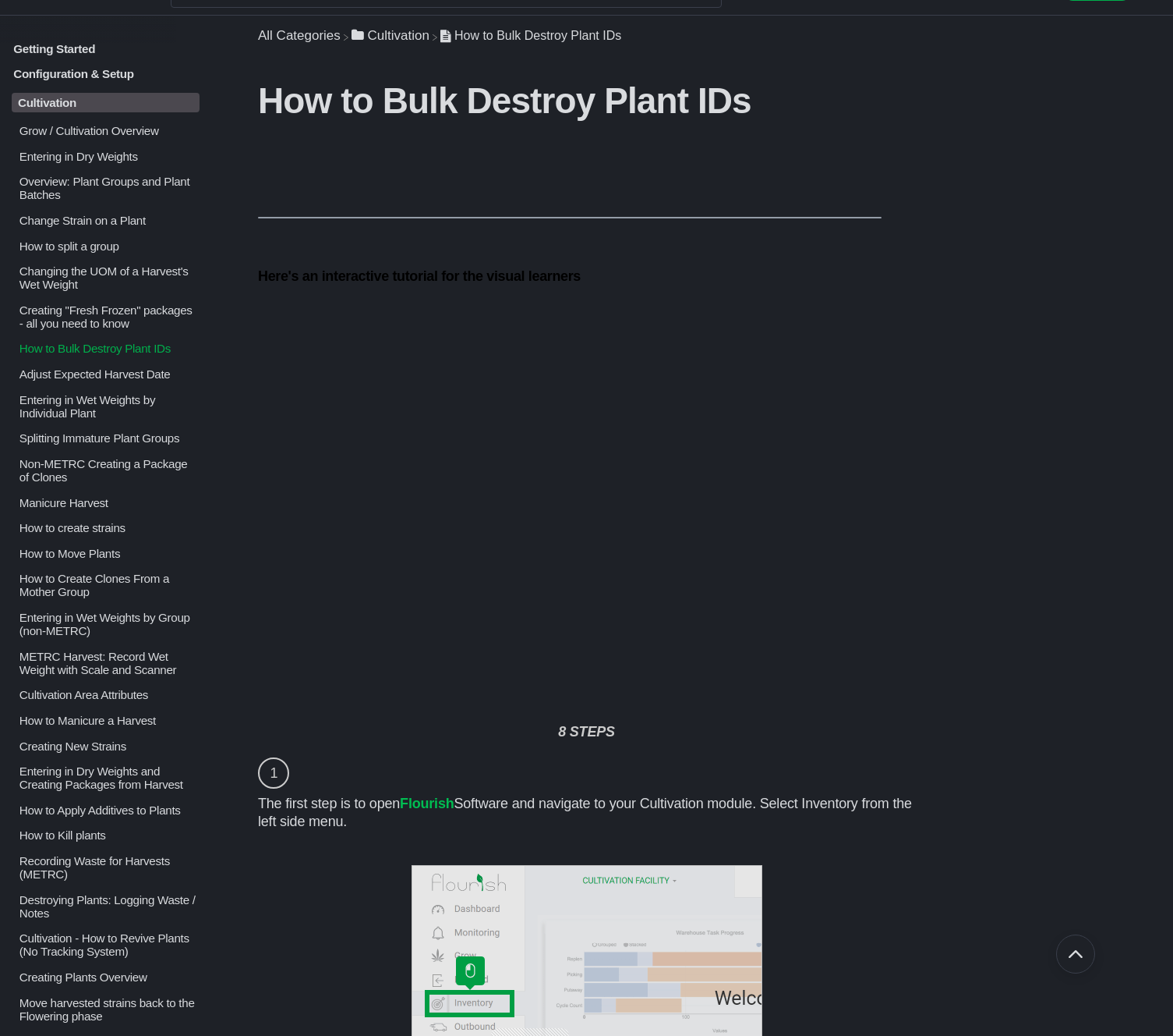
scroll to position [18, 0]
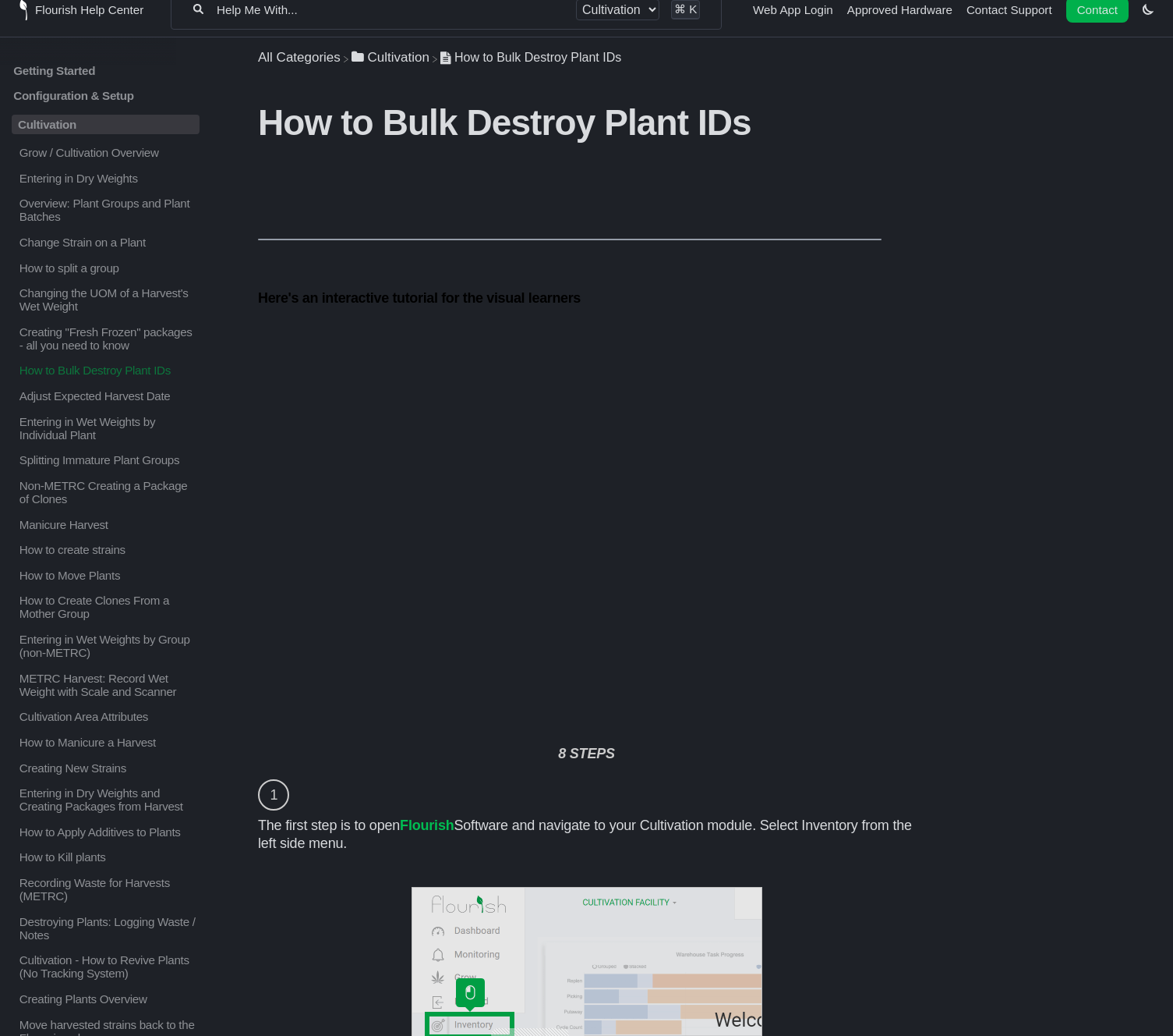
click at [310, 9] on input "Help Me With..." at bounding box center [390, 9] width 350 height 15
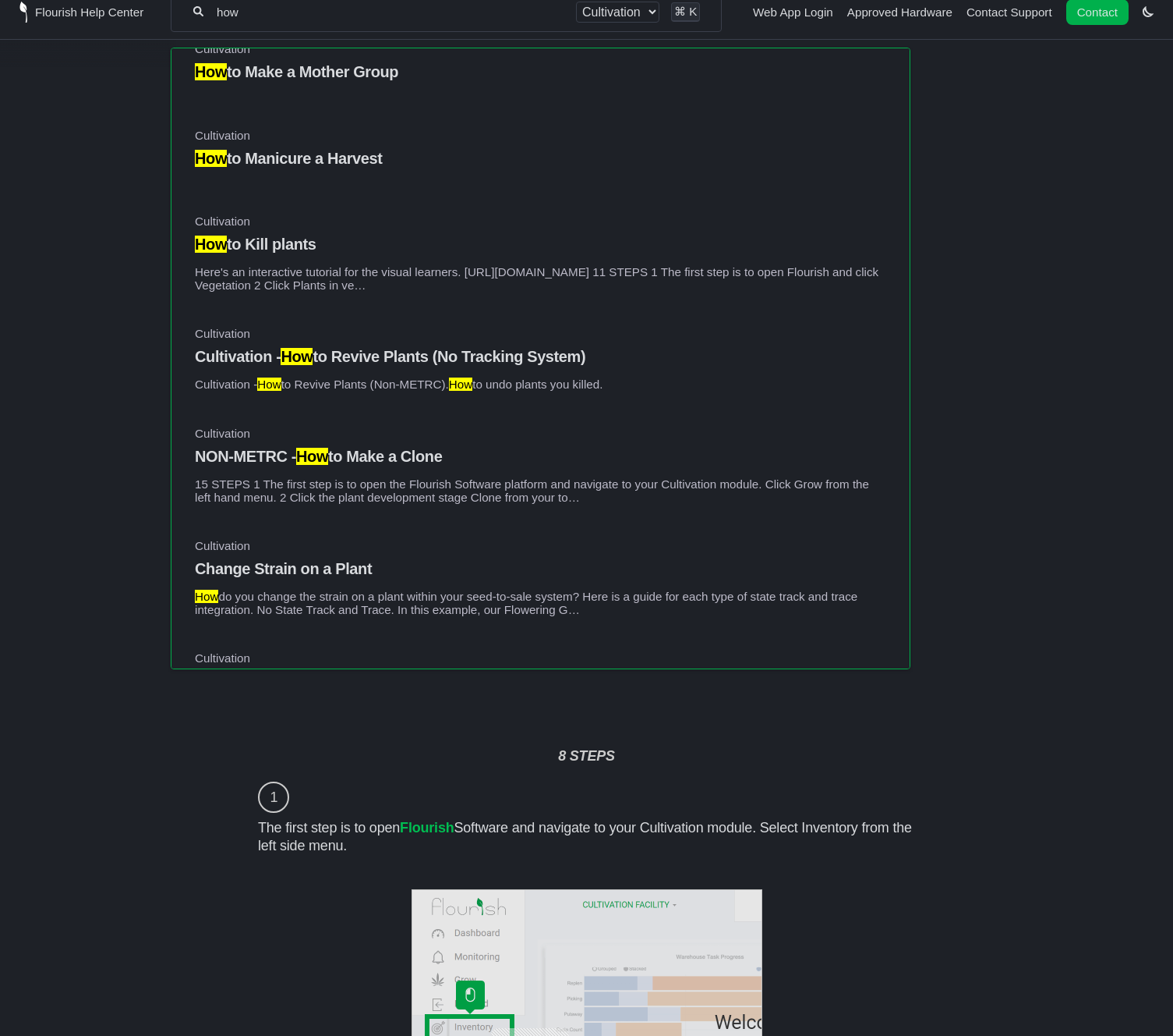
scroll to position [1031, 0]
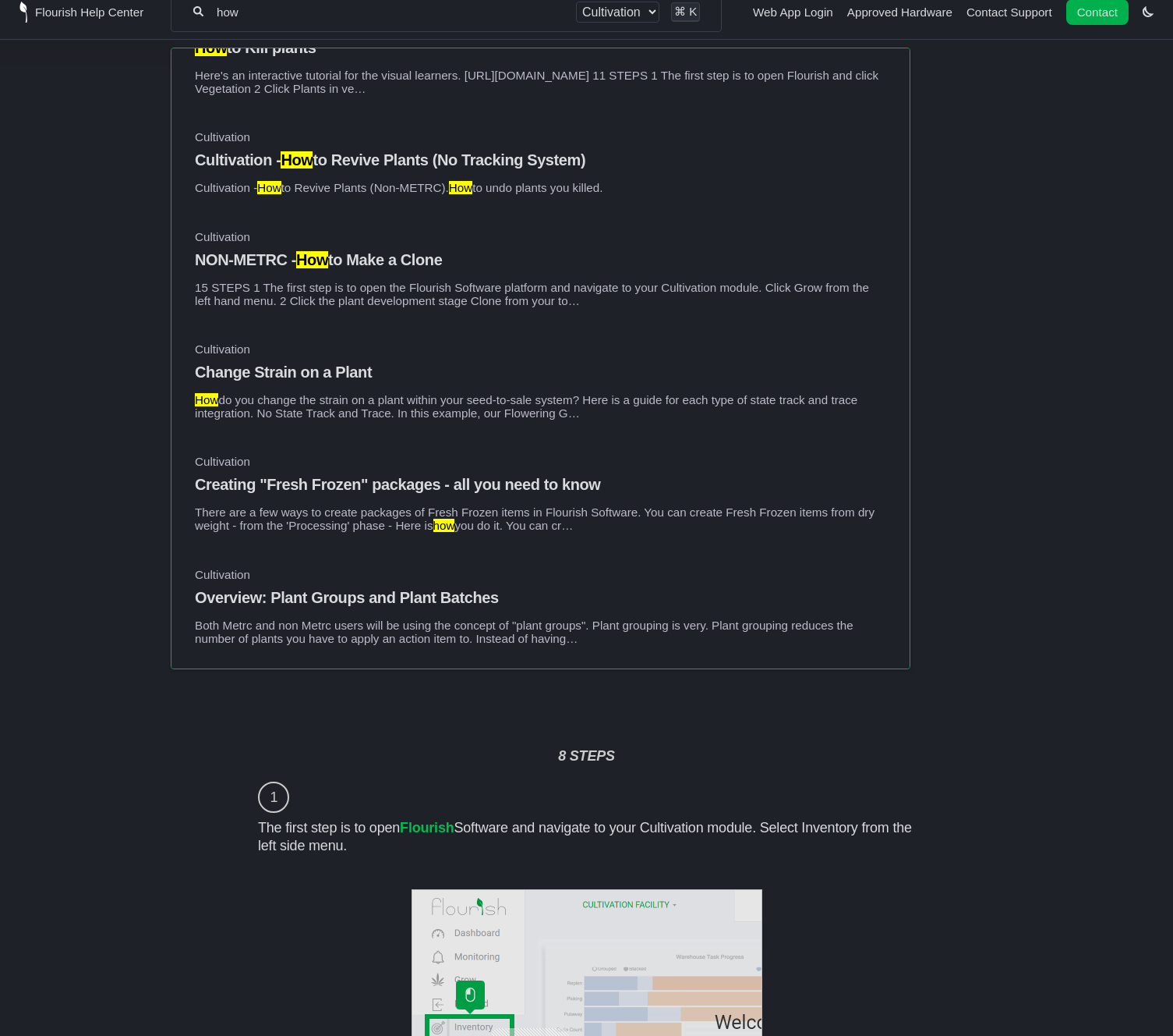
type input "how"
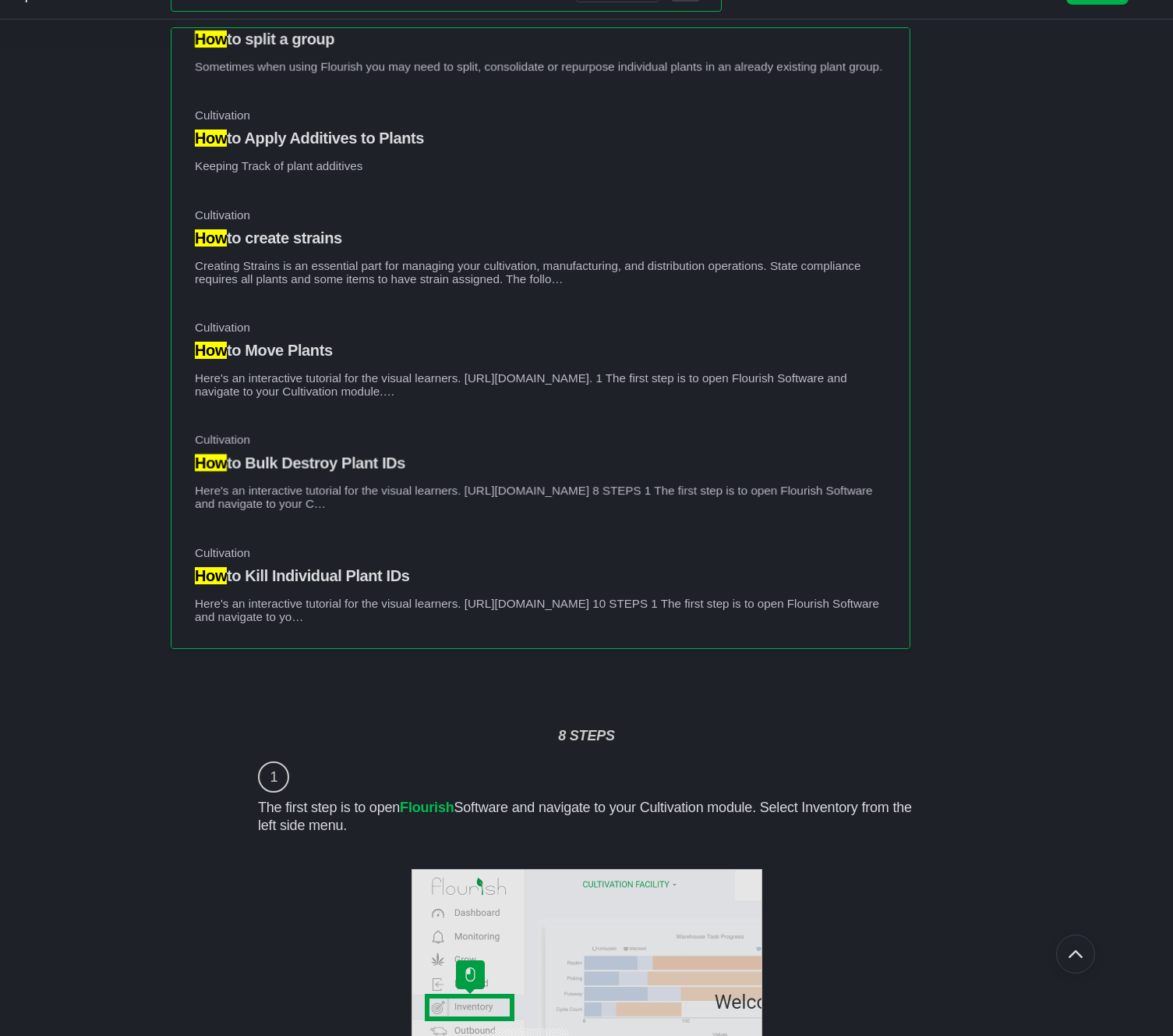
scroll to position [0, 0]
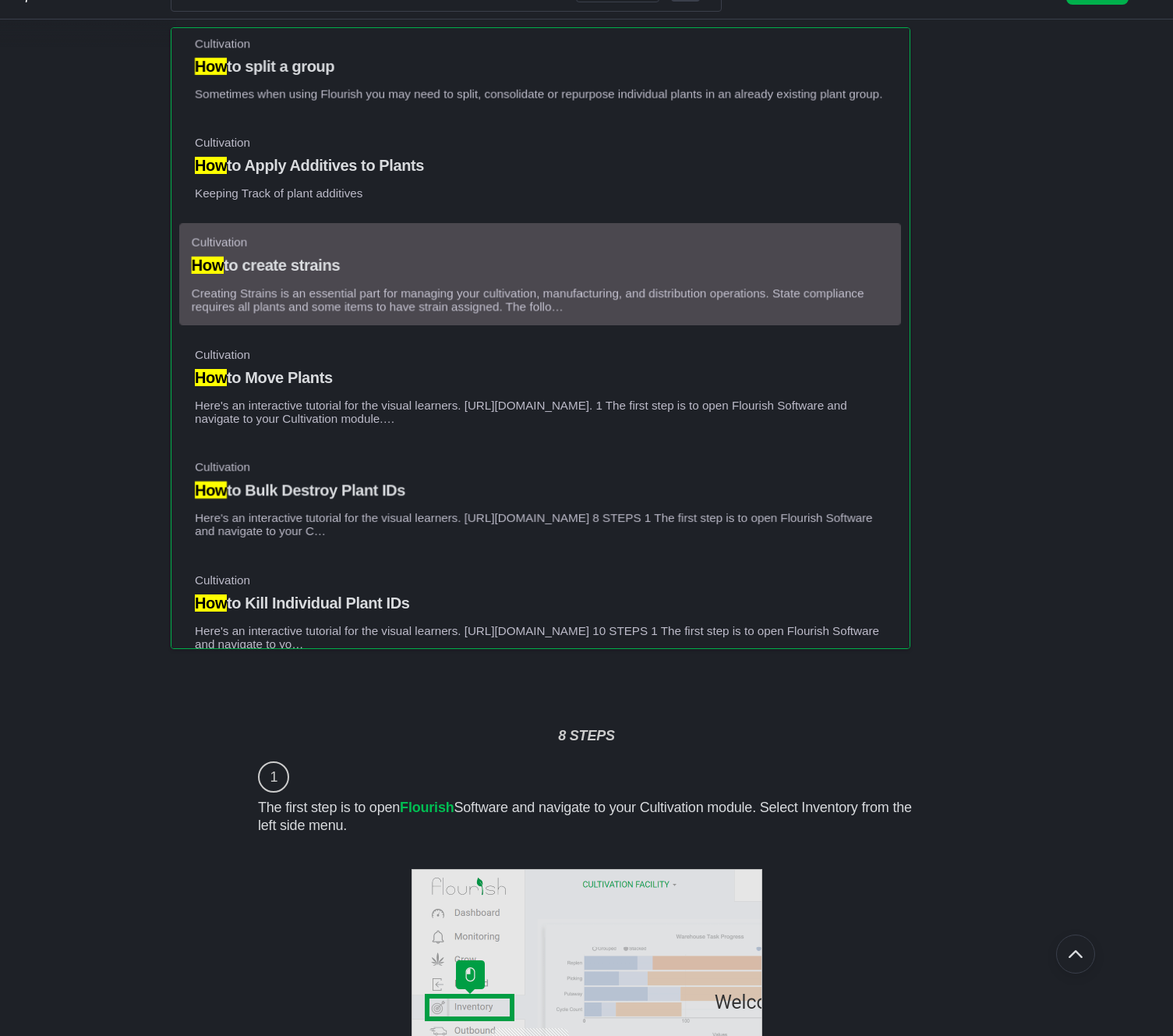
click at [393, 275] on h4 "How to create strains" at bounding box center [541, 265] width 698 height 18
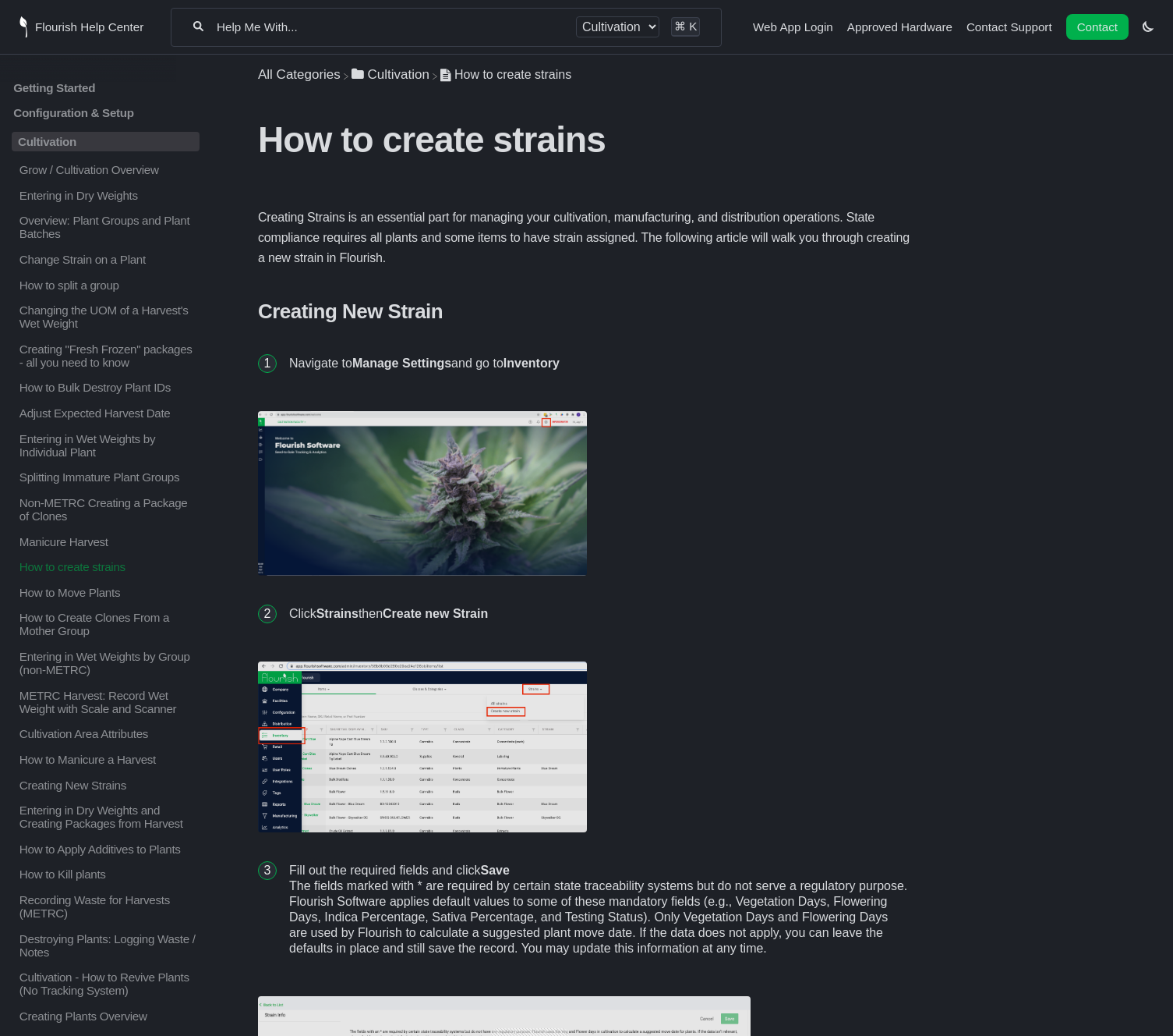
click at [518, 452] on img at bounding box center [423, 493] width 329 height 165
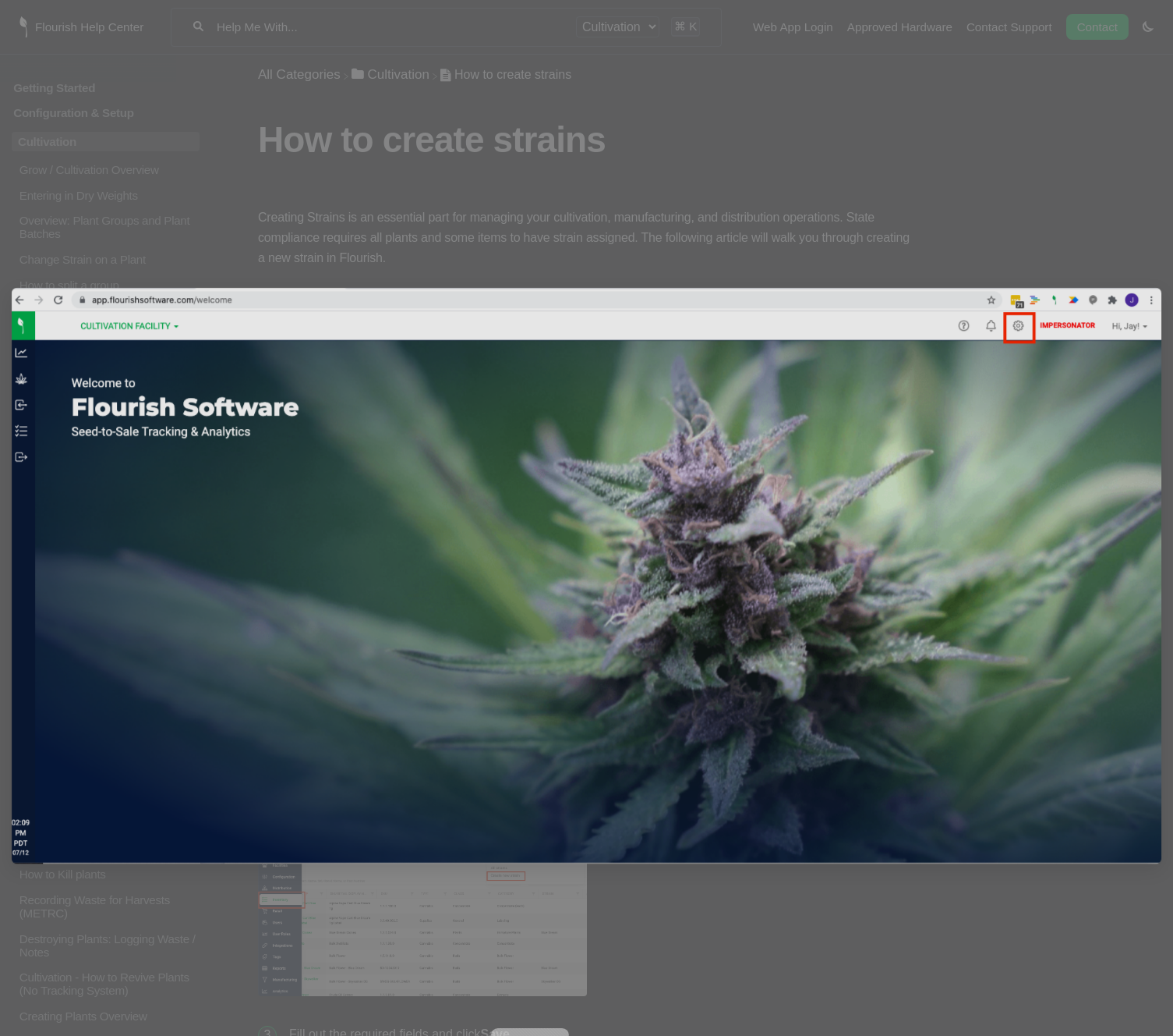
click at [654, 436] on img at bounding box center [586, 575] width 1150 height 576
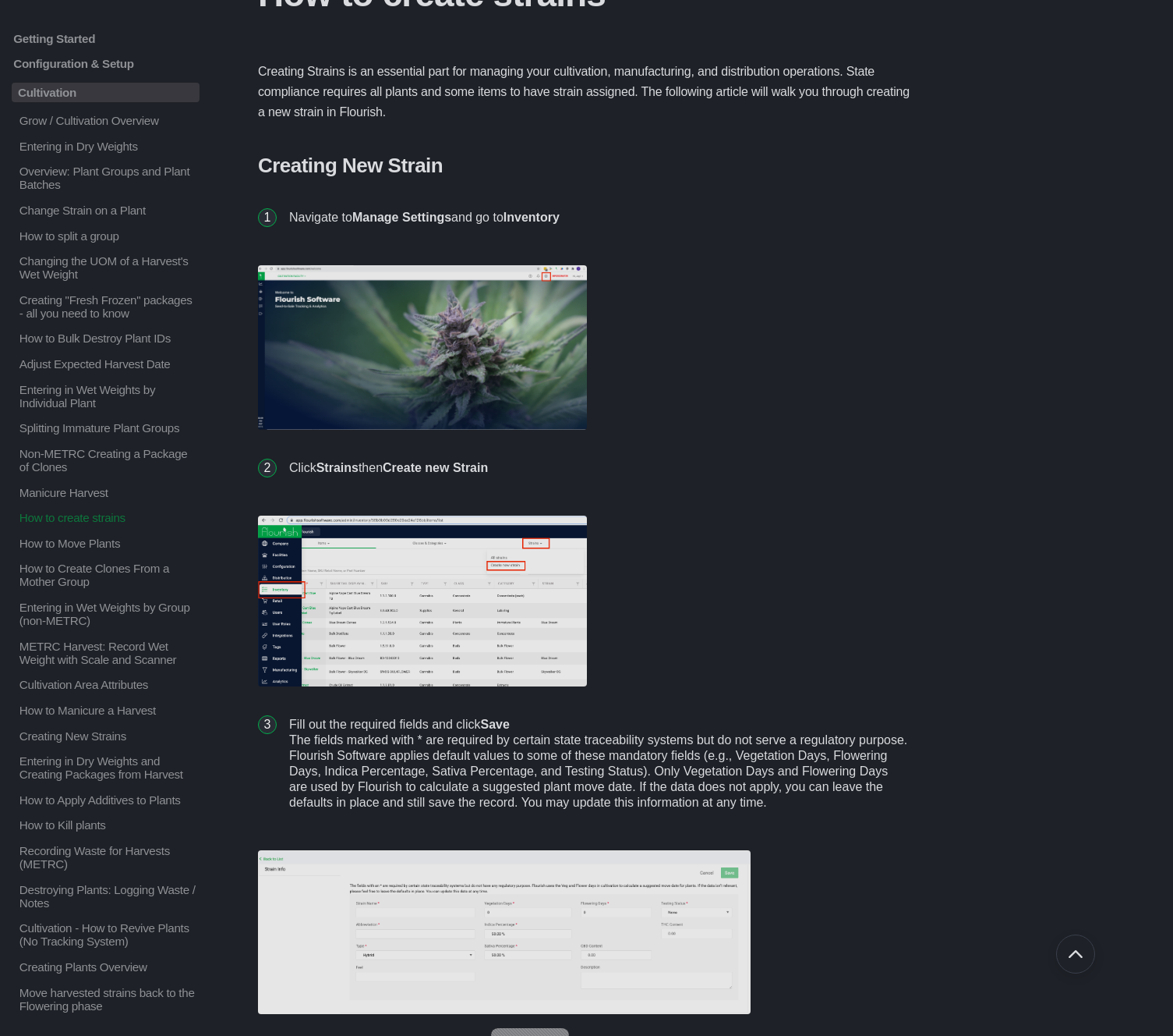
scroll to position [154, 0]
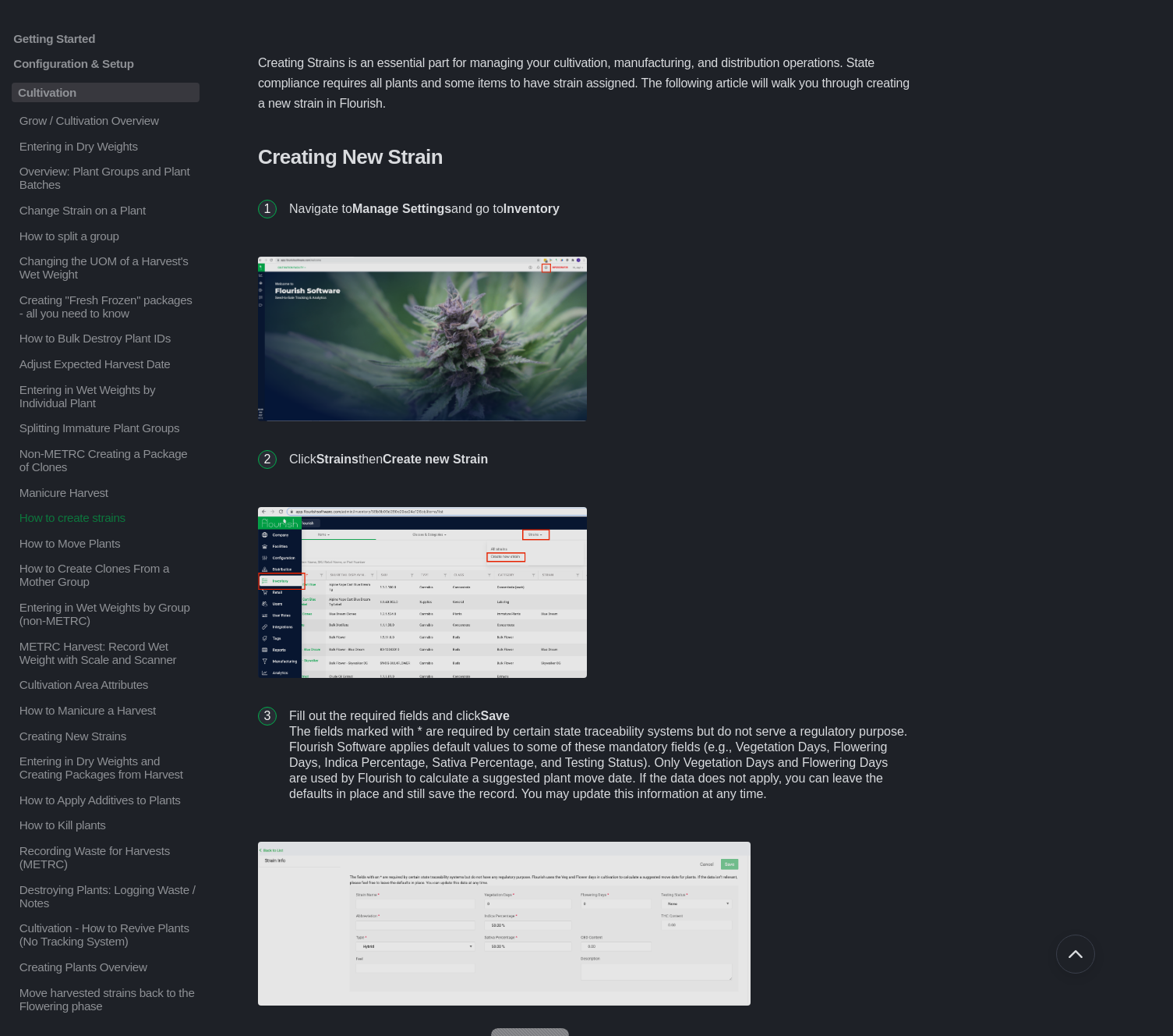
click at [533, 583] on img at bounding box center [423, 592] width 329 height 171
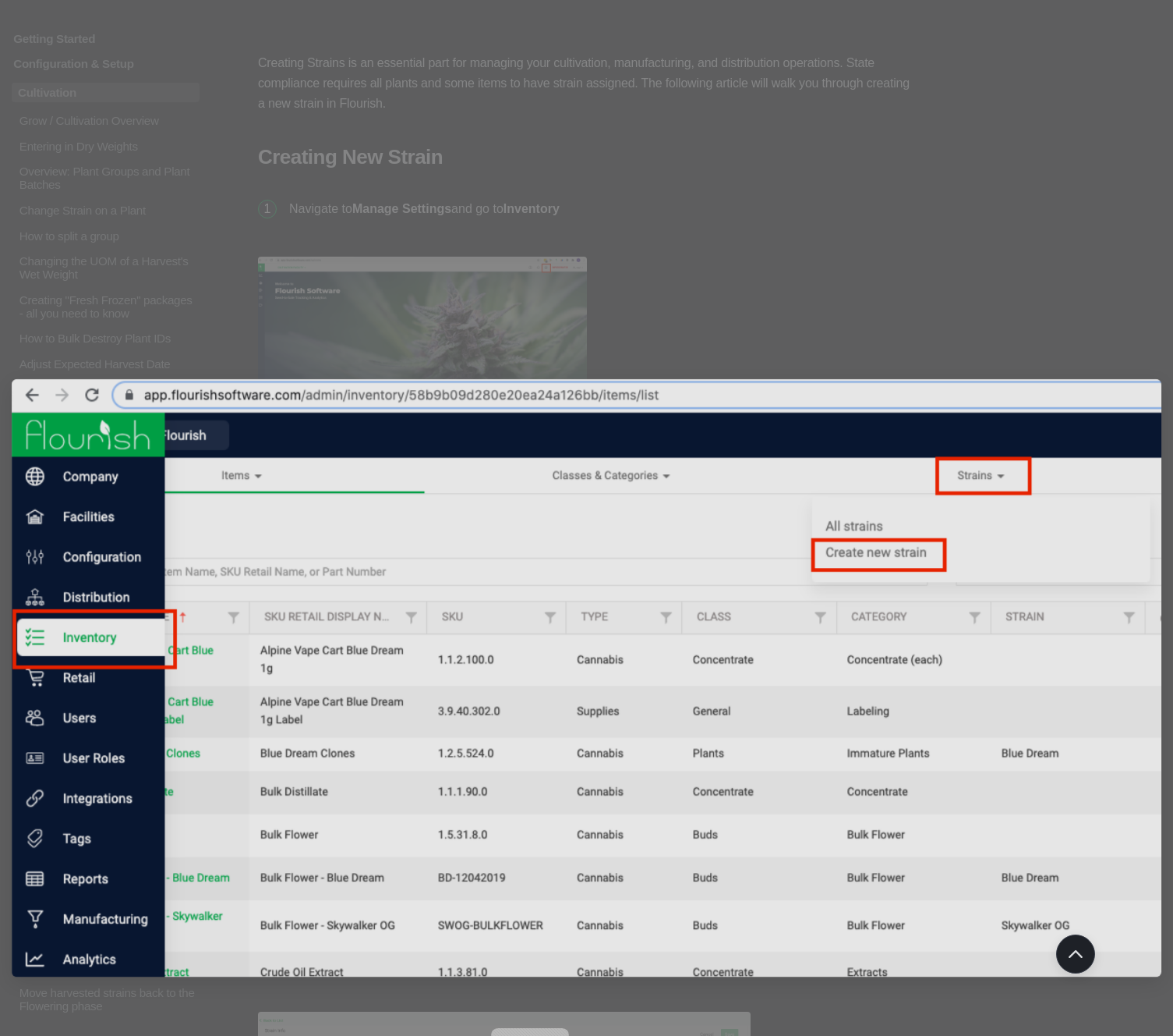
click at [533, 583] on img at bounding box center [586, 677] width 1150 height 597
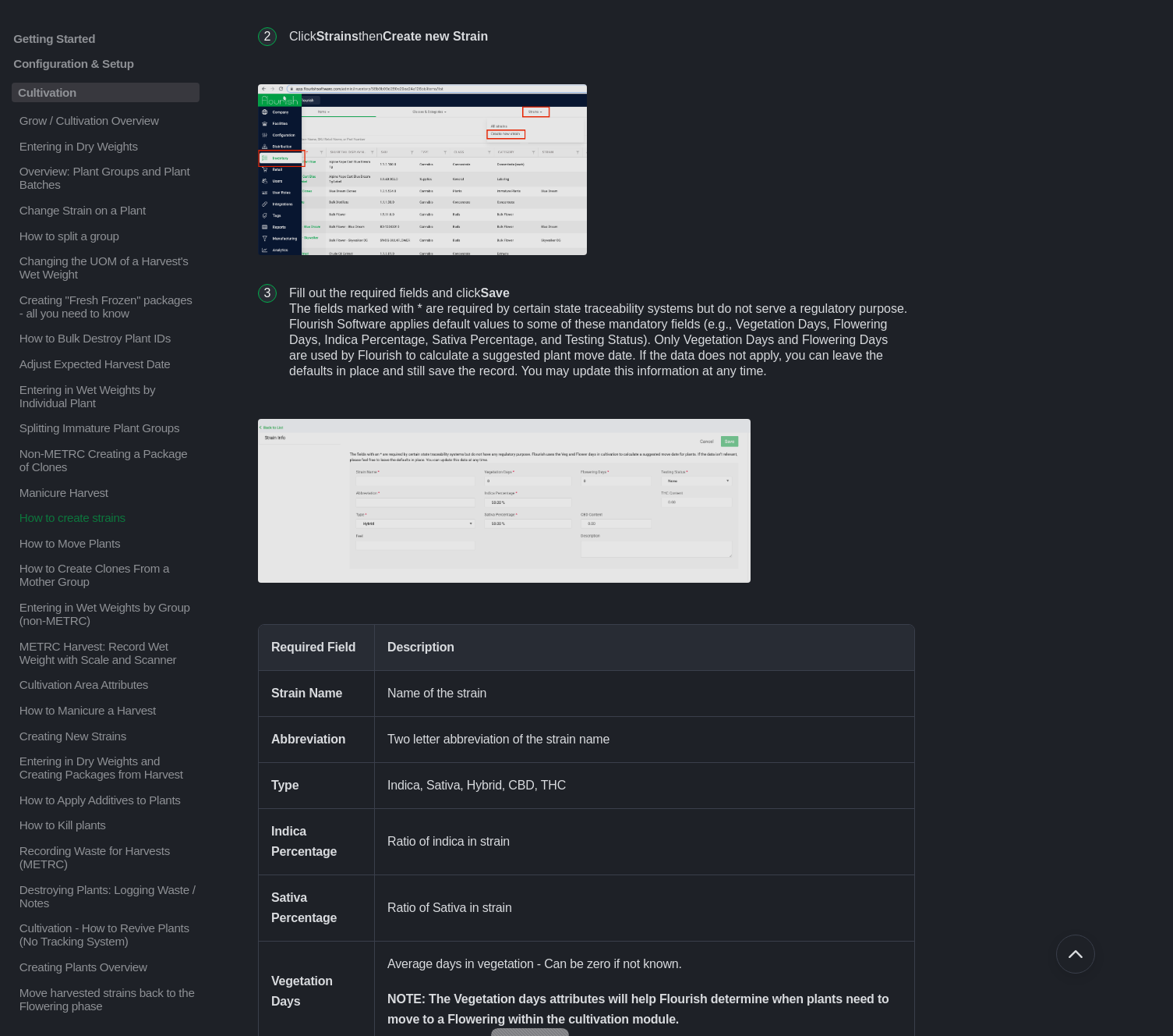
scroll to position [584, 0]
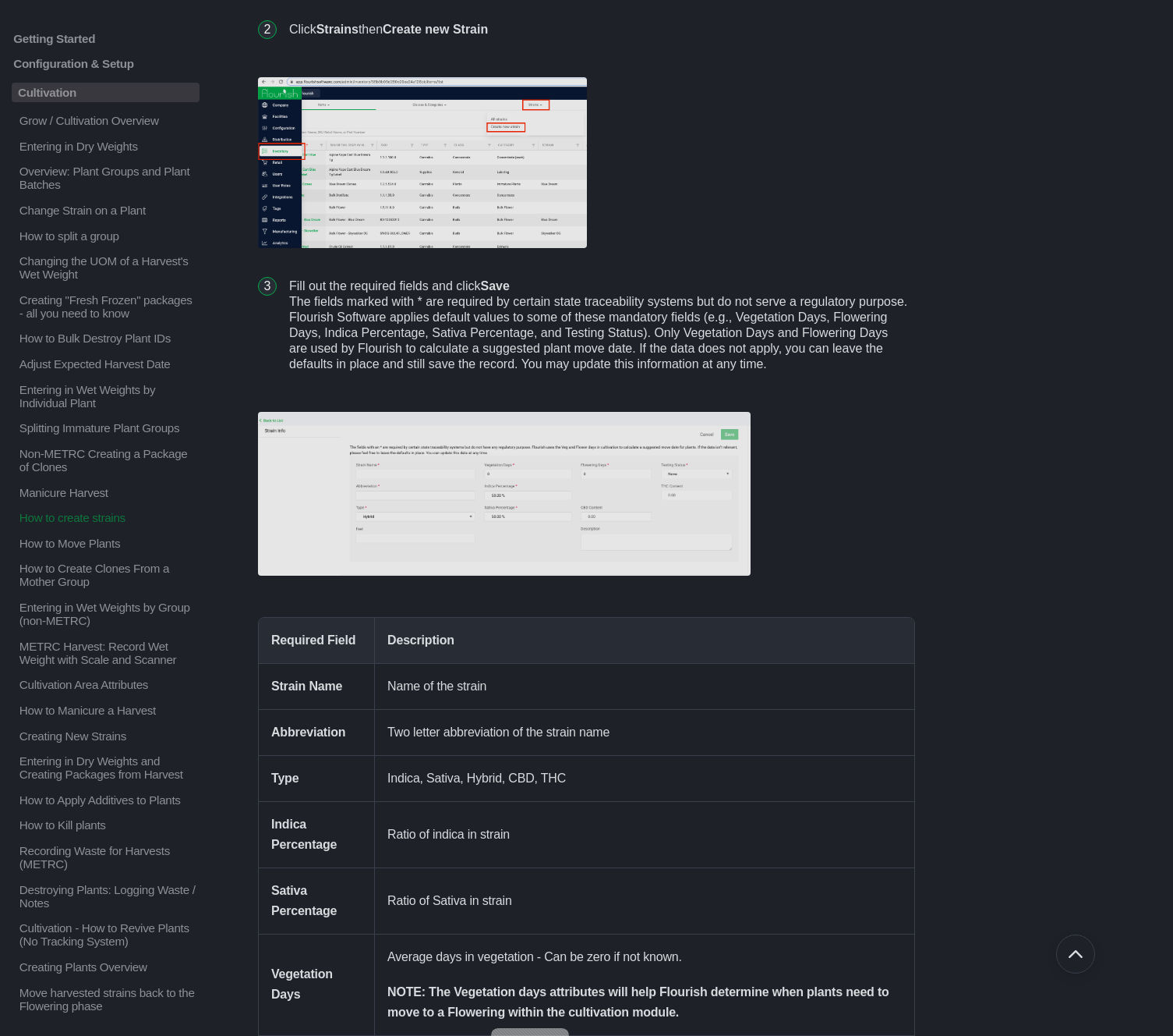
click at [589, 480] on img at bounding box center [505, 494] width 493 height 164
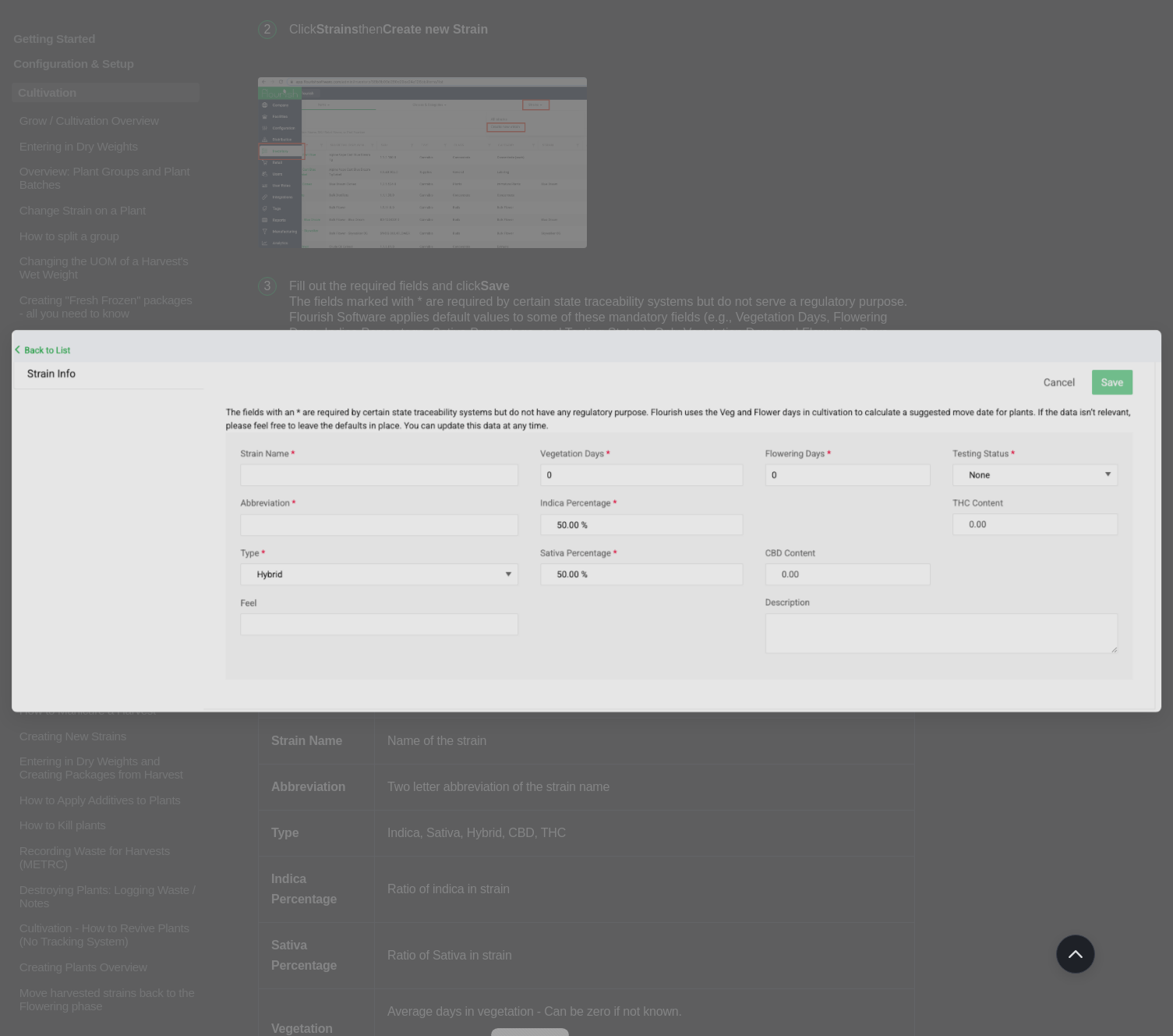
click at [589, 480] on img at bounding box center [586, 520] width 1150 height 382
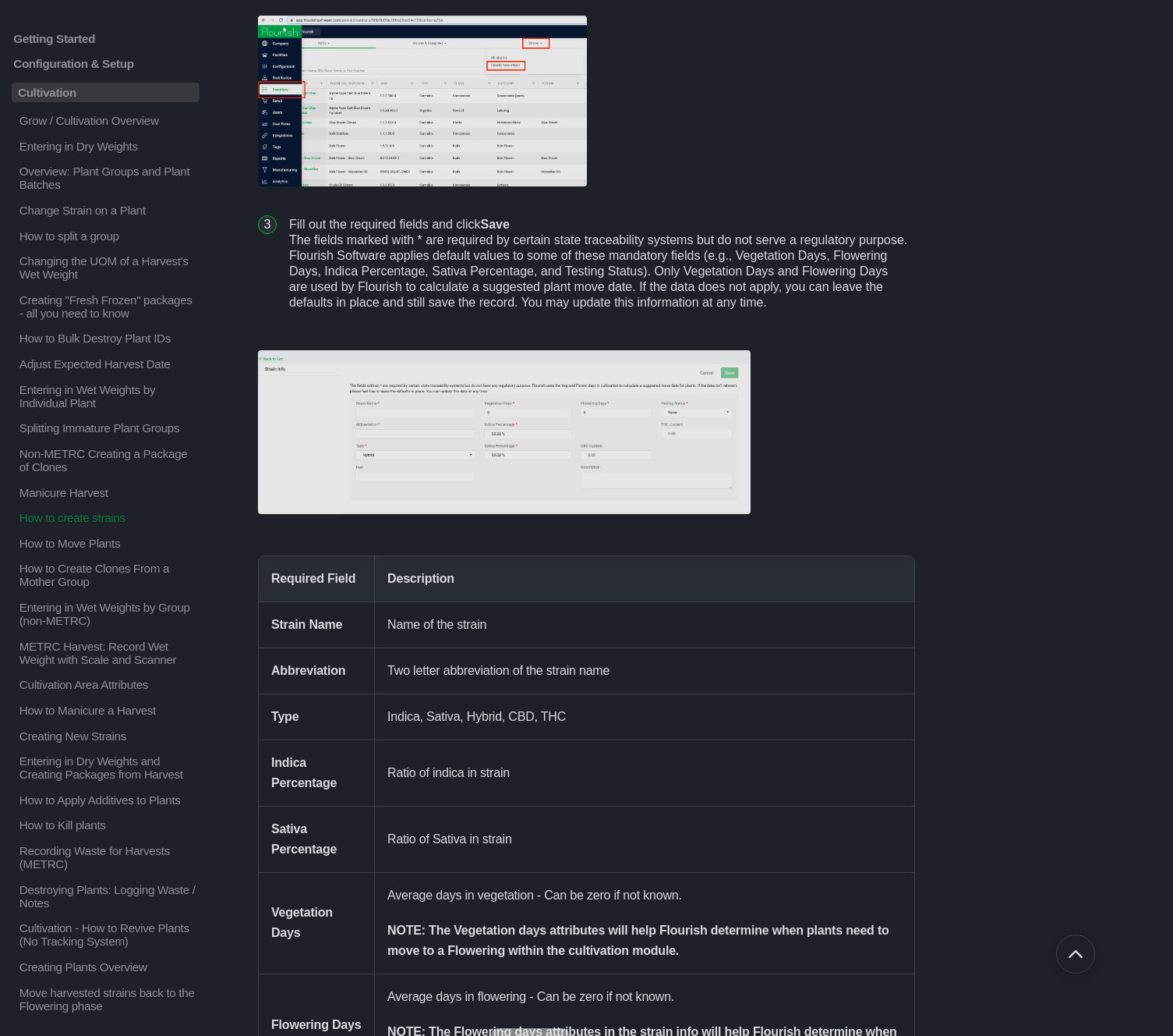
scroll to position [0, 0]
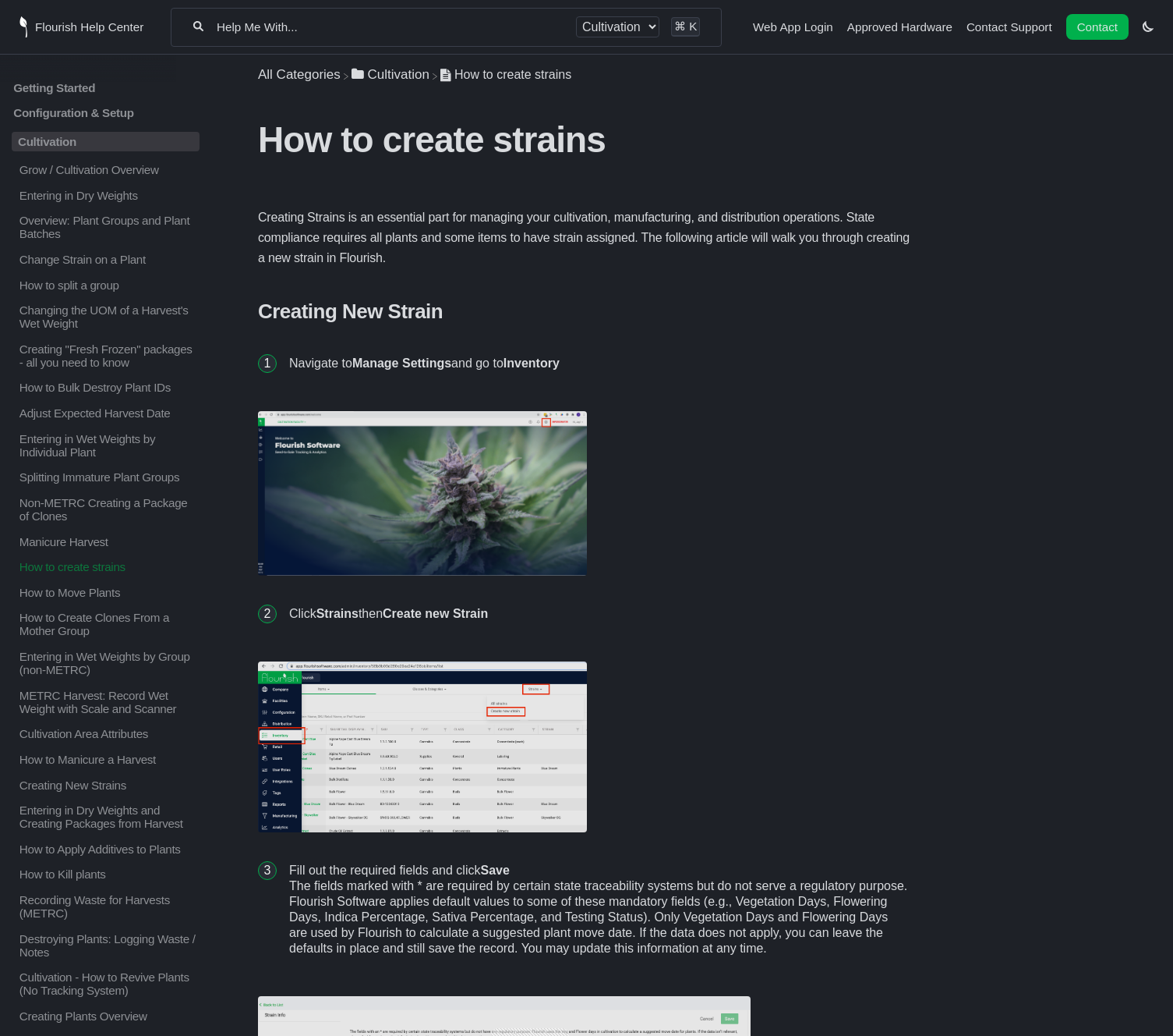
click at [330, 37] on div "All categories Cultivation ⌘ K" at bounding box center [446, 27] width 551 height 39
click at [341, 28] on input "Help Me With..." at bounding box center [390, 26] width 350 height 15
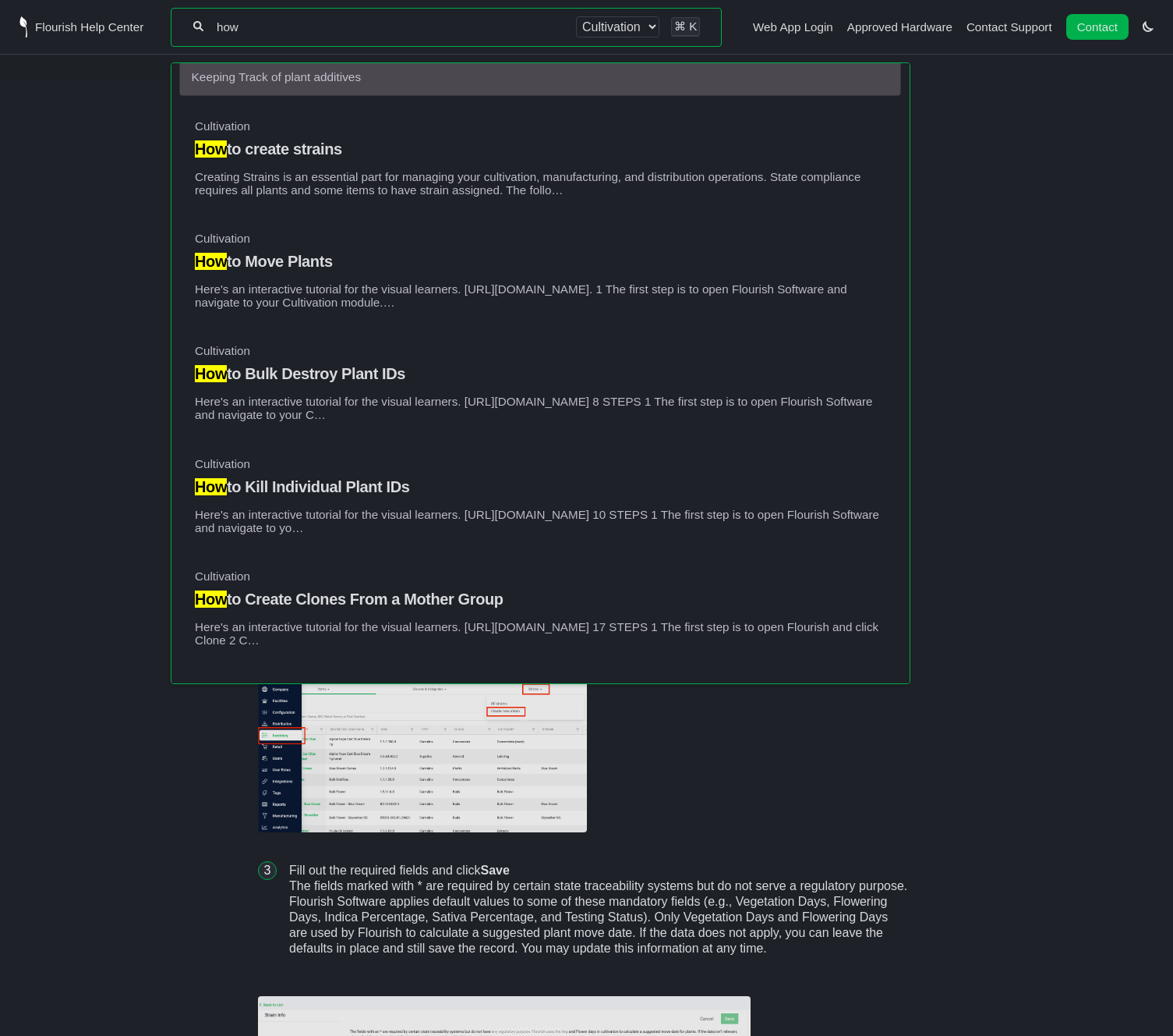
scroll to position [168, 0]
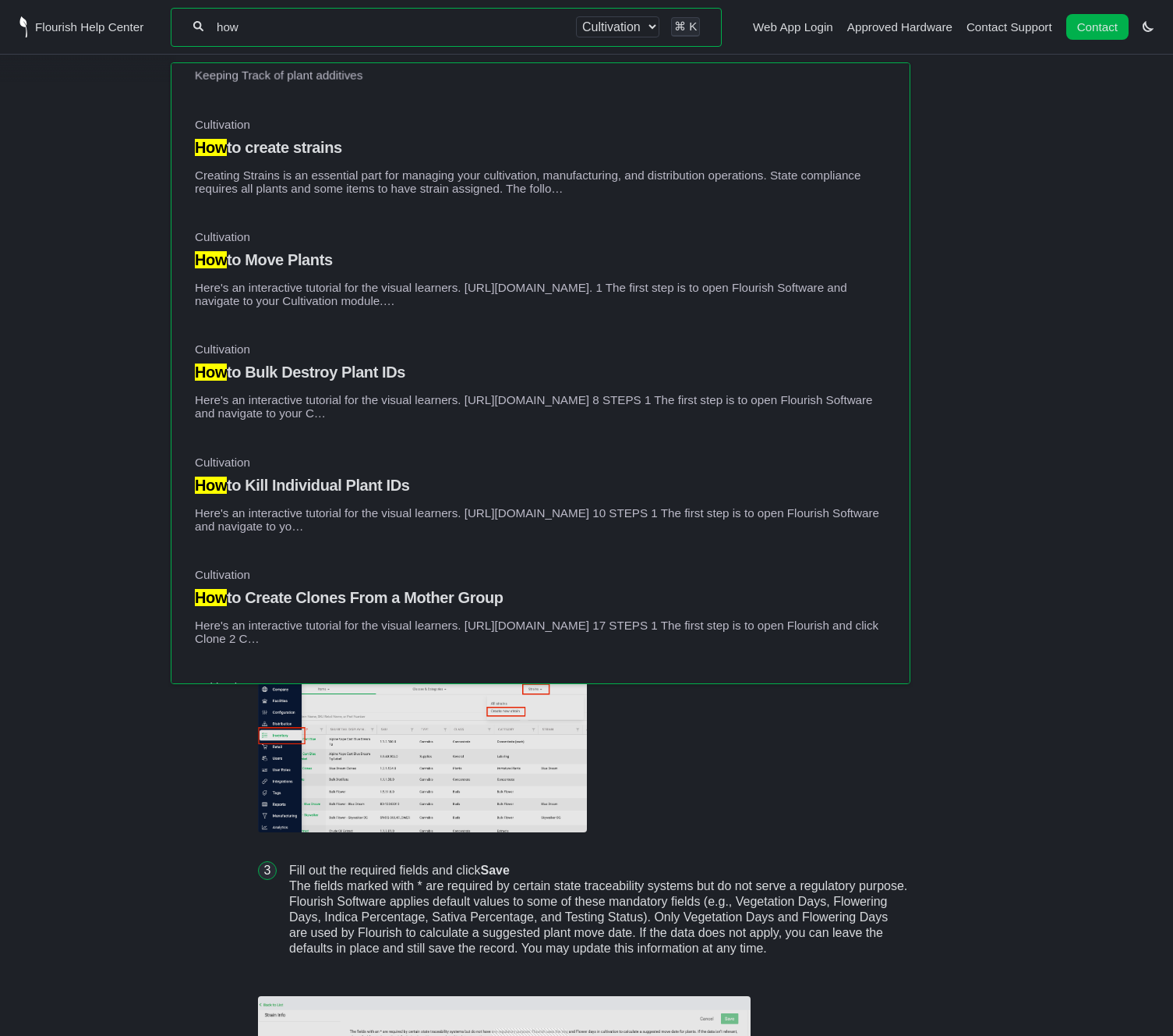
type input "how"
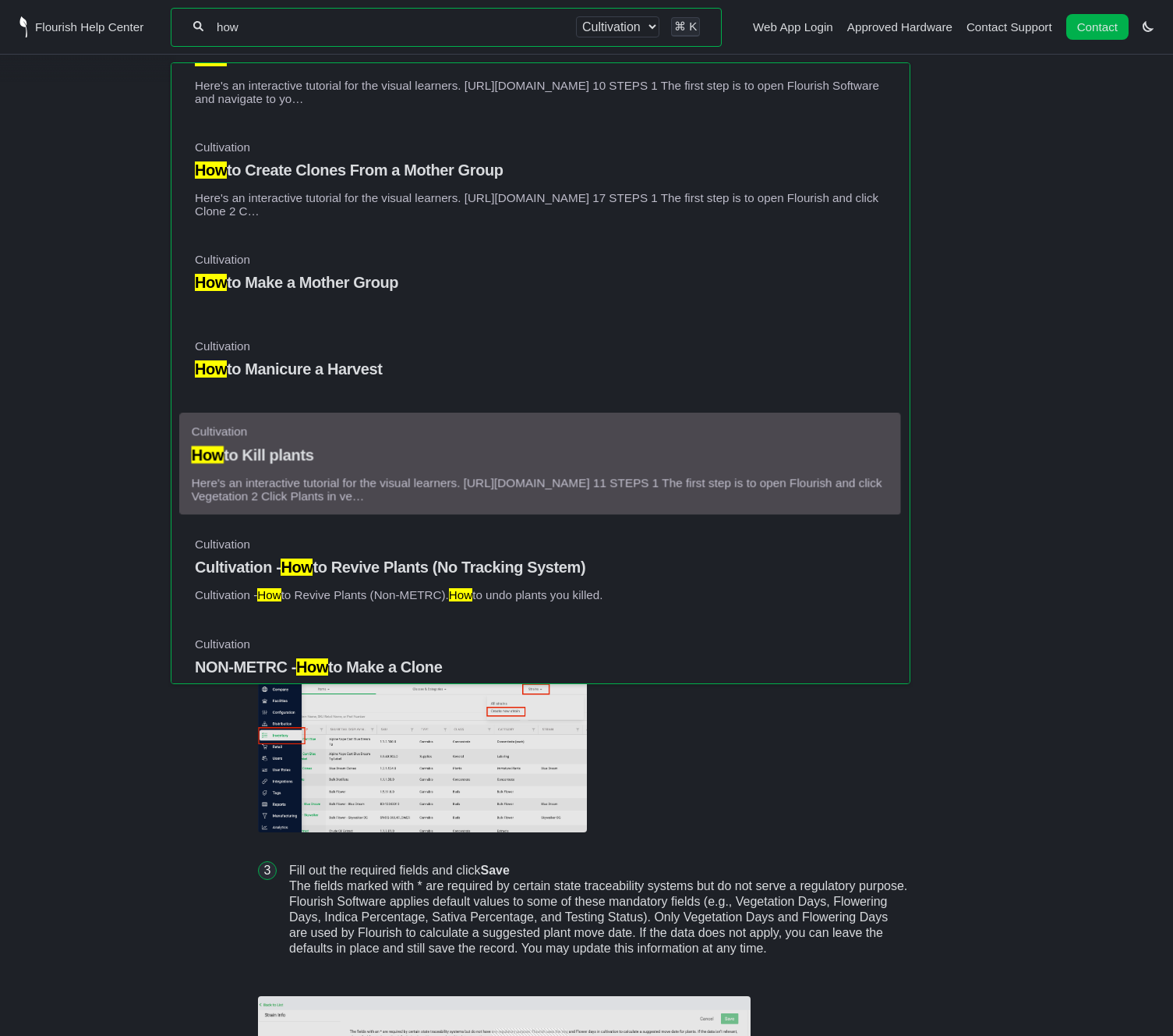
scroll to position [607, 0]
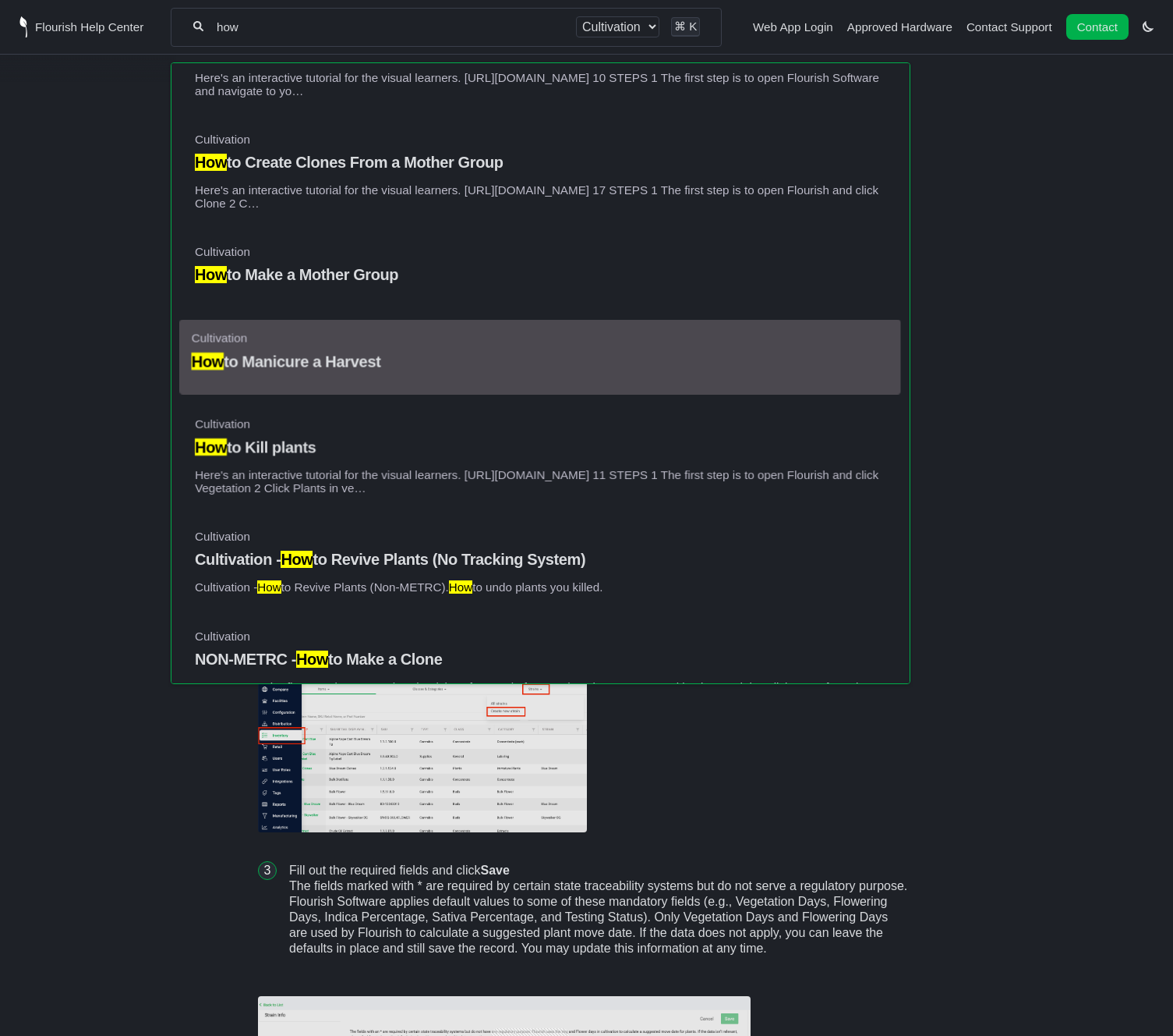
click at [284, 370] on h4 "How to Manicure a Harvest" at bounding box center [541, 362] width 698 height 18
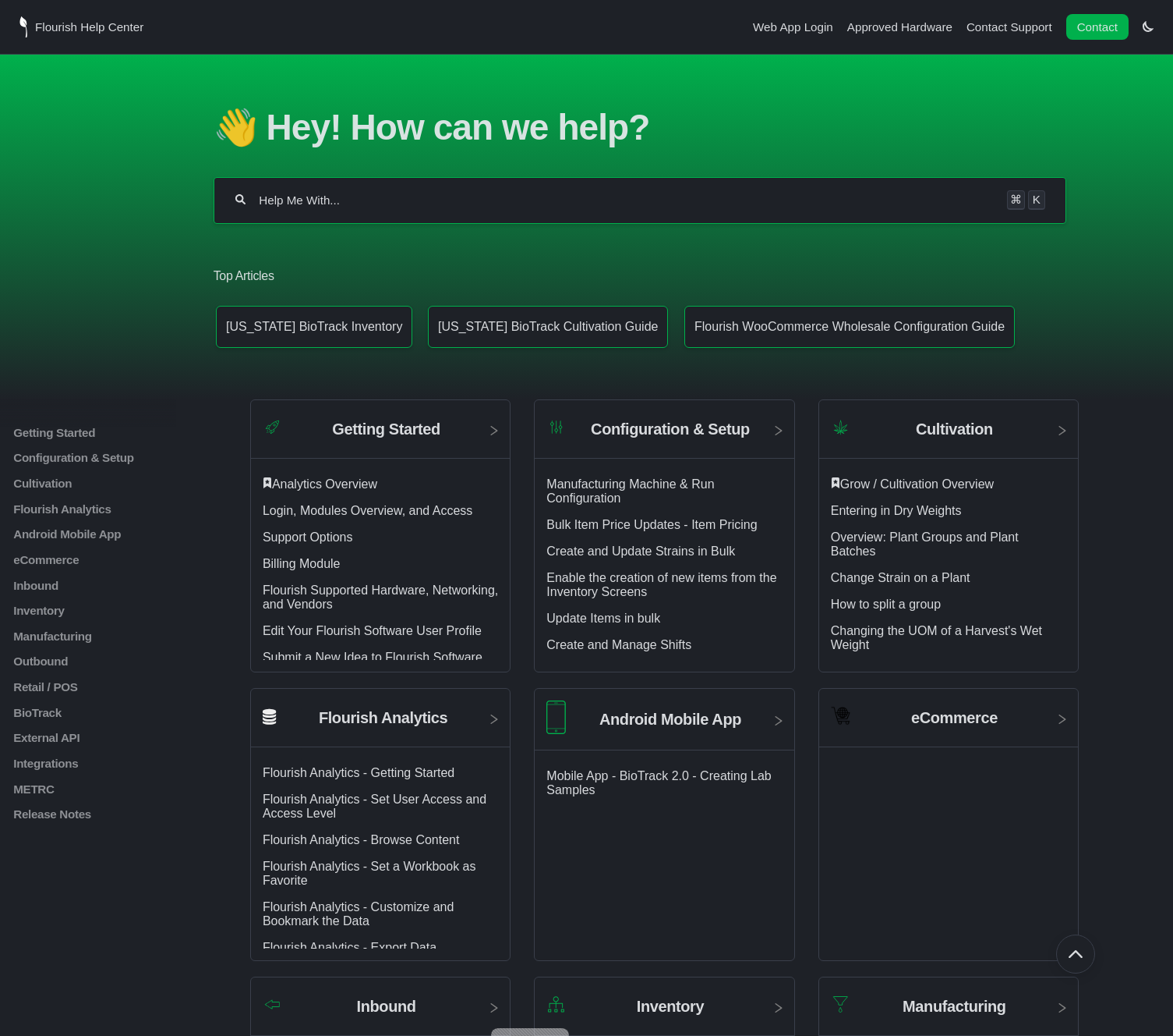
scroll to position [242, 0]
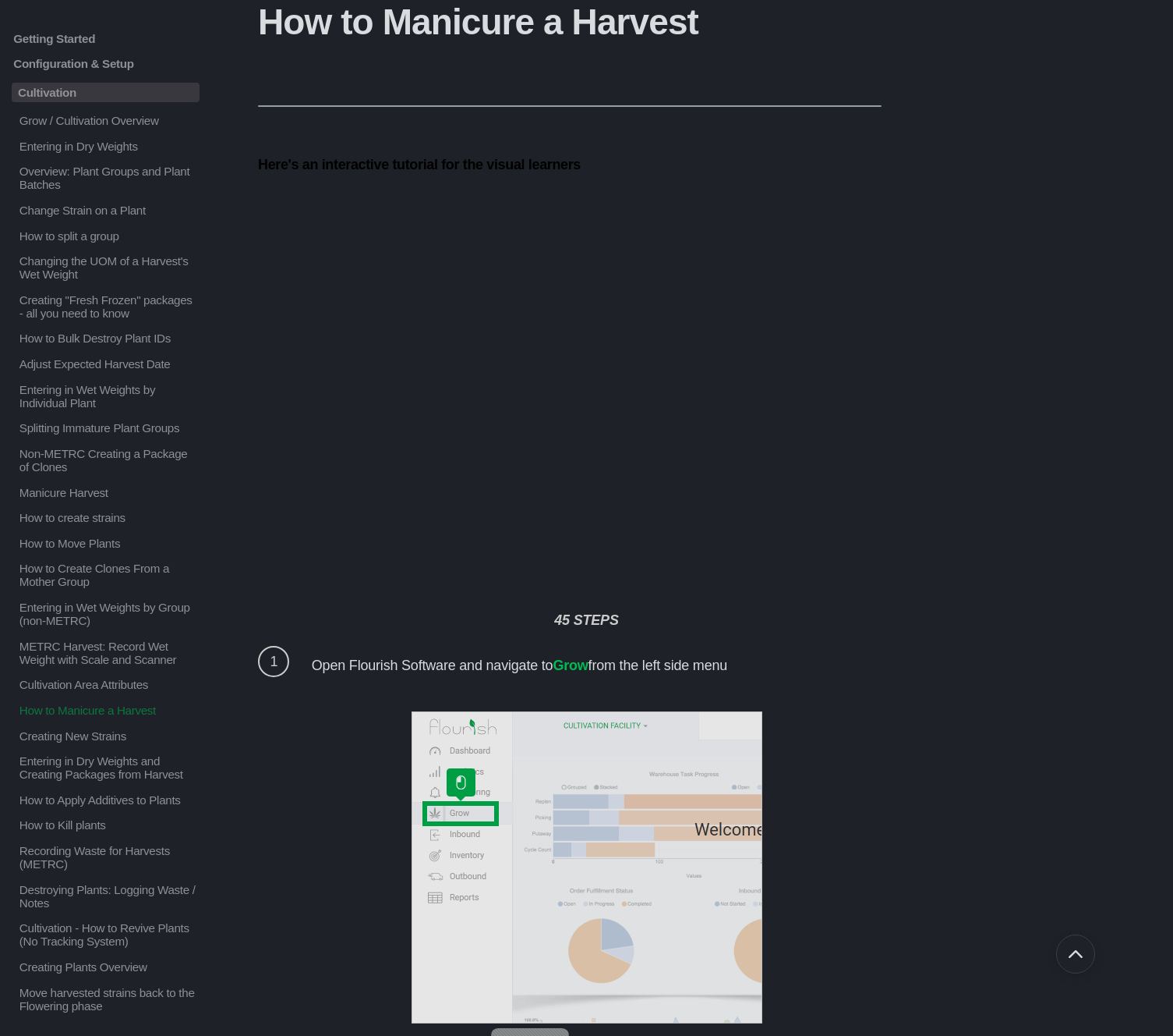
scroll to position [117, 0]
